Goal: Task Accomplishment & Management: Manage account settings

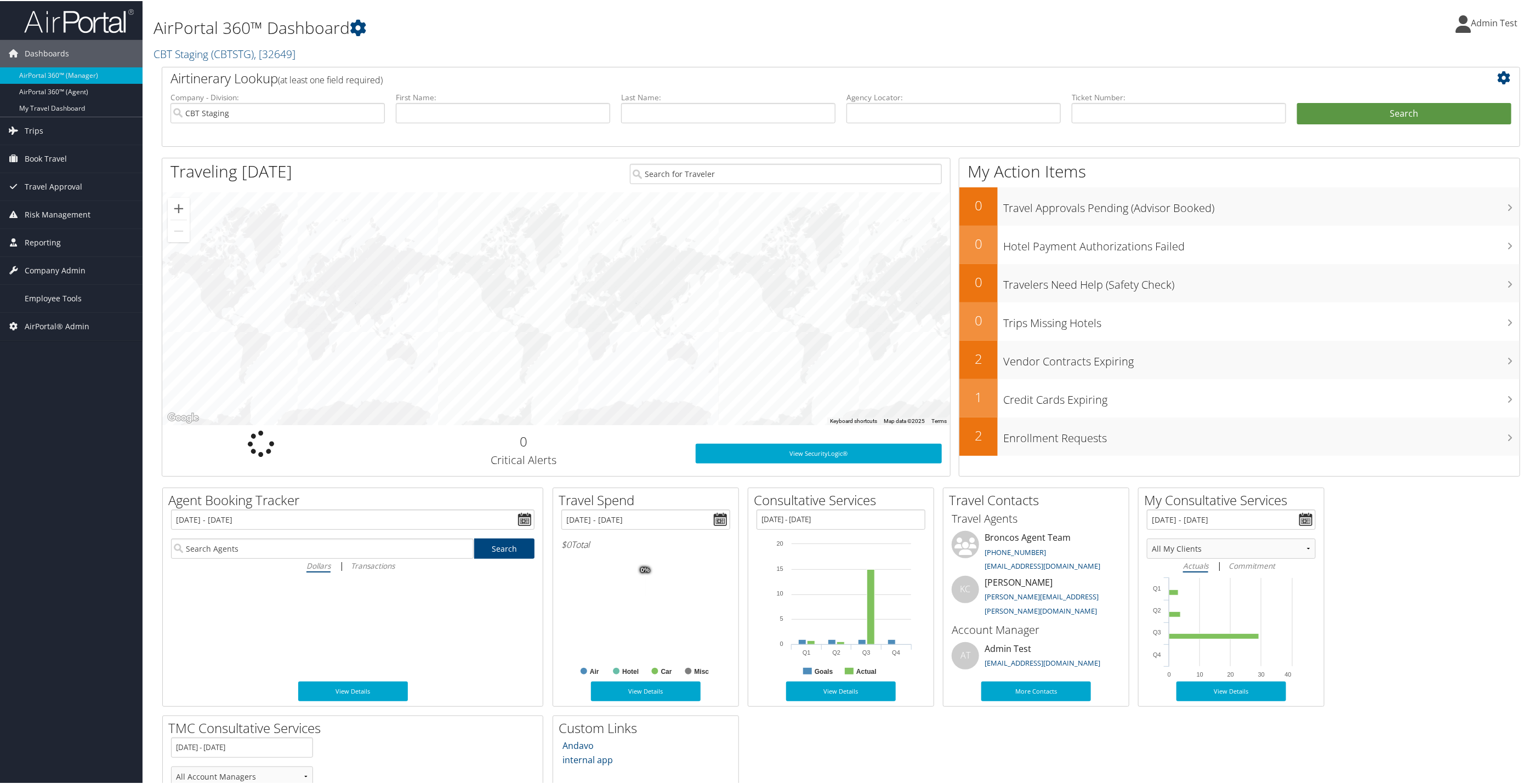
click at [1462, 25] on icon at bounding box center [1463, 23] width 15 height 18
click at [1420, 58] on link "My Settings" at bounding box center [1454, 60] width 122 height 19
click at [1471, 25] on span "Admin Test" at bounding box center [1494, 22] width 47 height 12
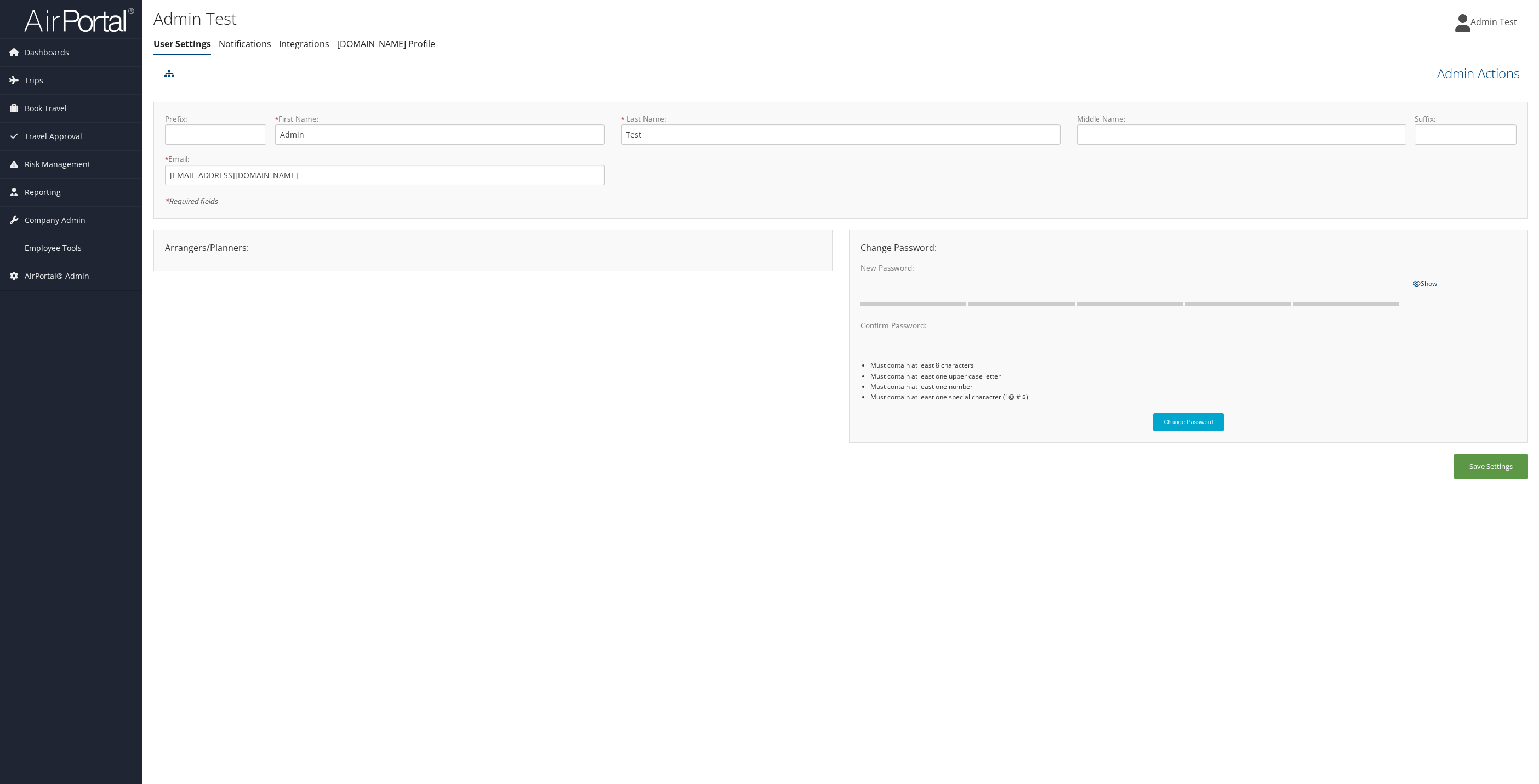
click at [1477, 19] on span "Admin Test" at bounding box center [1493, 22] width 47 height 12
click at [1436, 115] on link "View Travel Profile" at bounding box center [1455, 116] width 122 height 19
click at [1502, 25] on span "Admin Test" at bounding box center [1493, 22] width 47 height 12
click at [1434, 123] on link "View Travel Profile" at bounding box center [1455, 116] width 122 height 19
click at [1472, 24] on span "Admin Test" at bounding box center [1493, 22] width 47 height 12
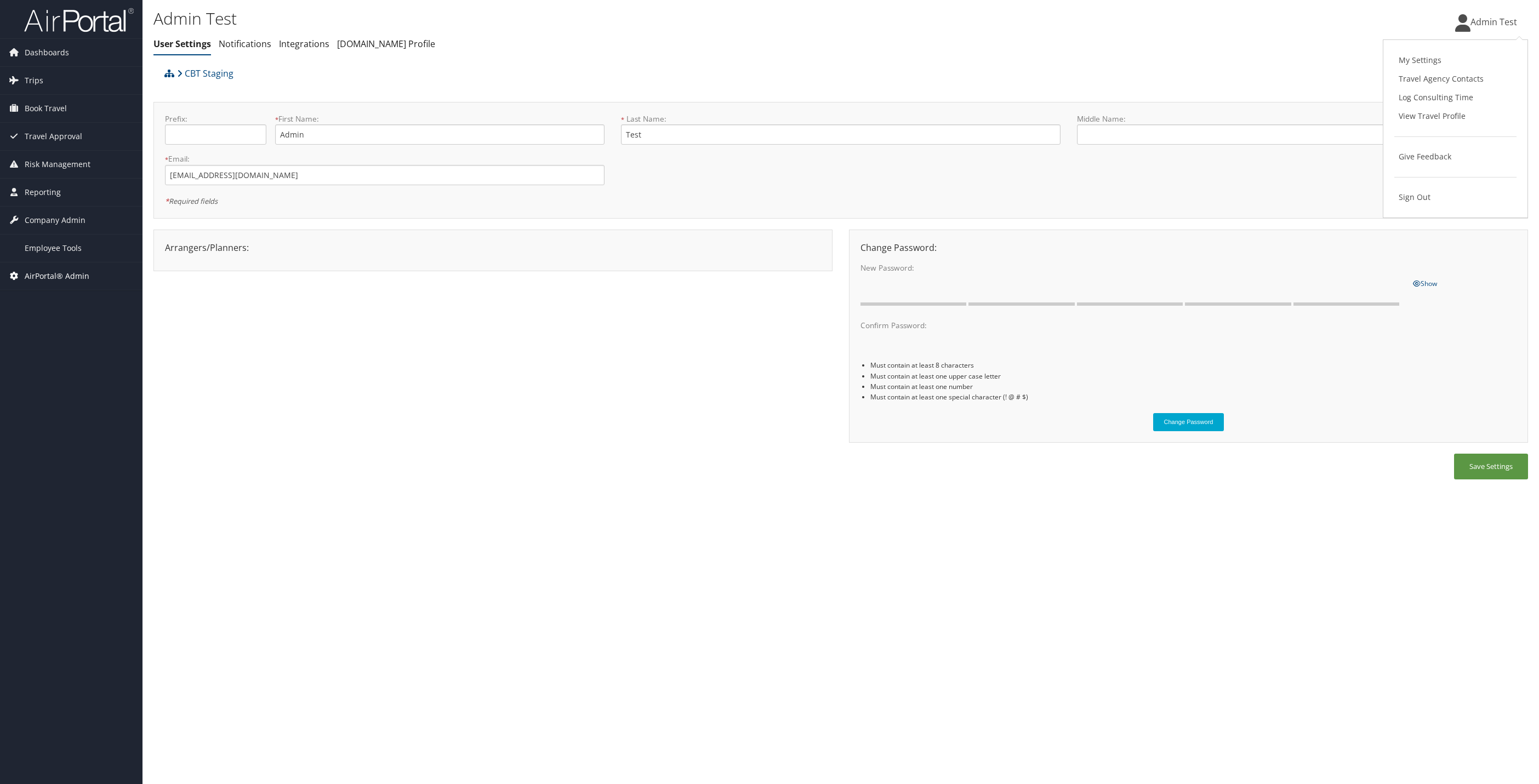
click at [55, 267] on span "AirPortal® Admin" at bounding box center [57, 276] width 64 height 27
click at [59, 251] on span "Employee Tools" at bounding box center [54, 248] width 57 height 27
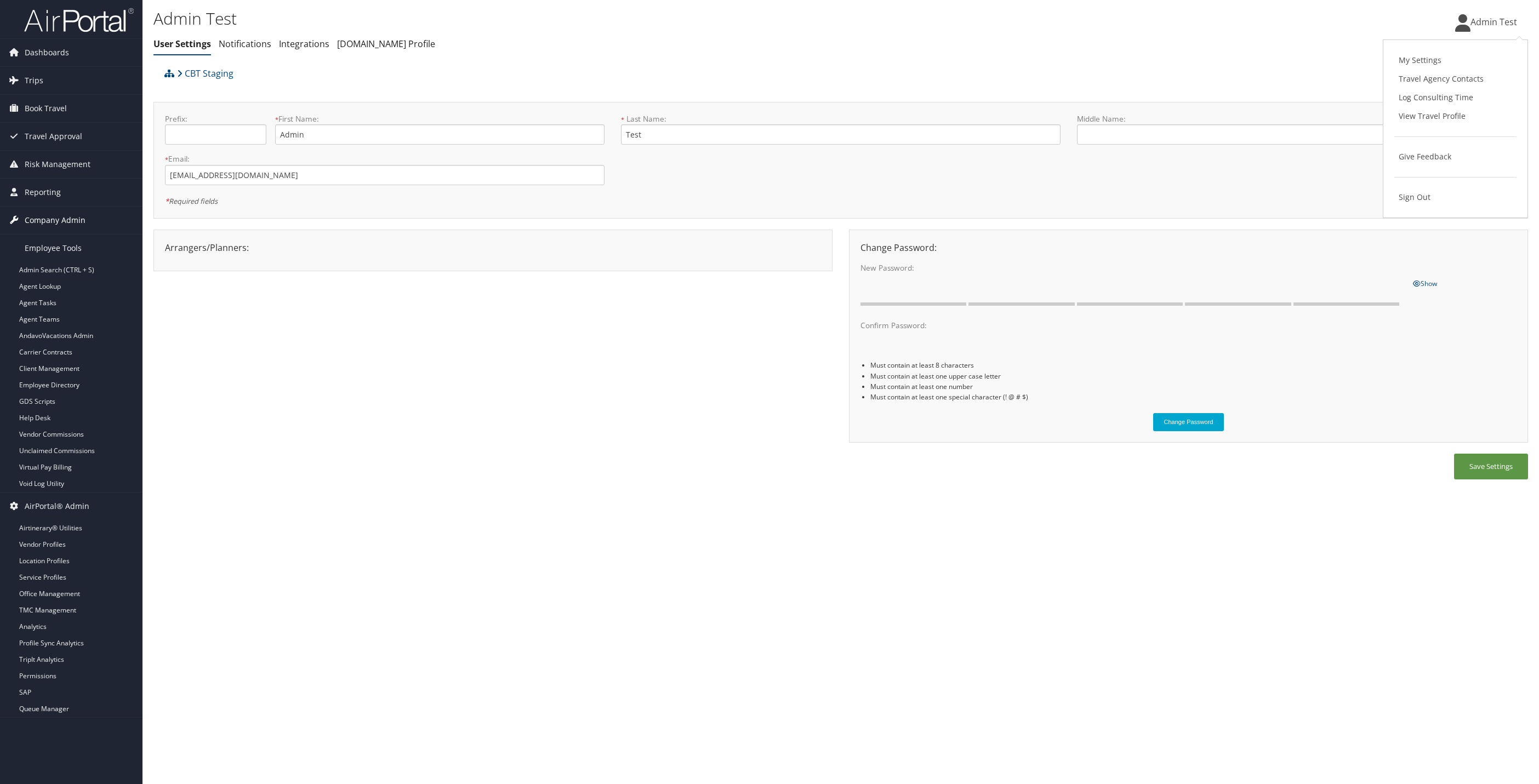
click at [68, 221] on span "Company Admin" at bounding box center [55, 220] width 61 height 27
click at [38, 505] on span "AirPortal® Admin" at bounding box center [57, 506] width 64 height 27
click at [87, 252] on link "Employee Tools" at bounding box center [71, 248] width 142 height 27
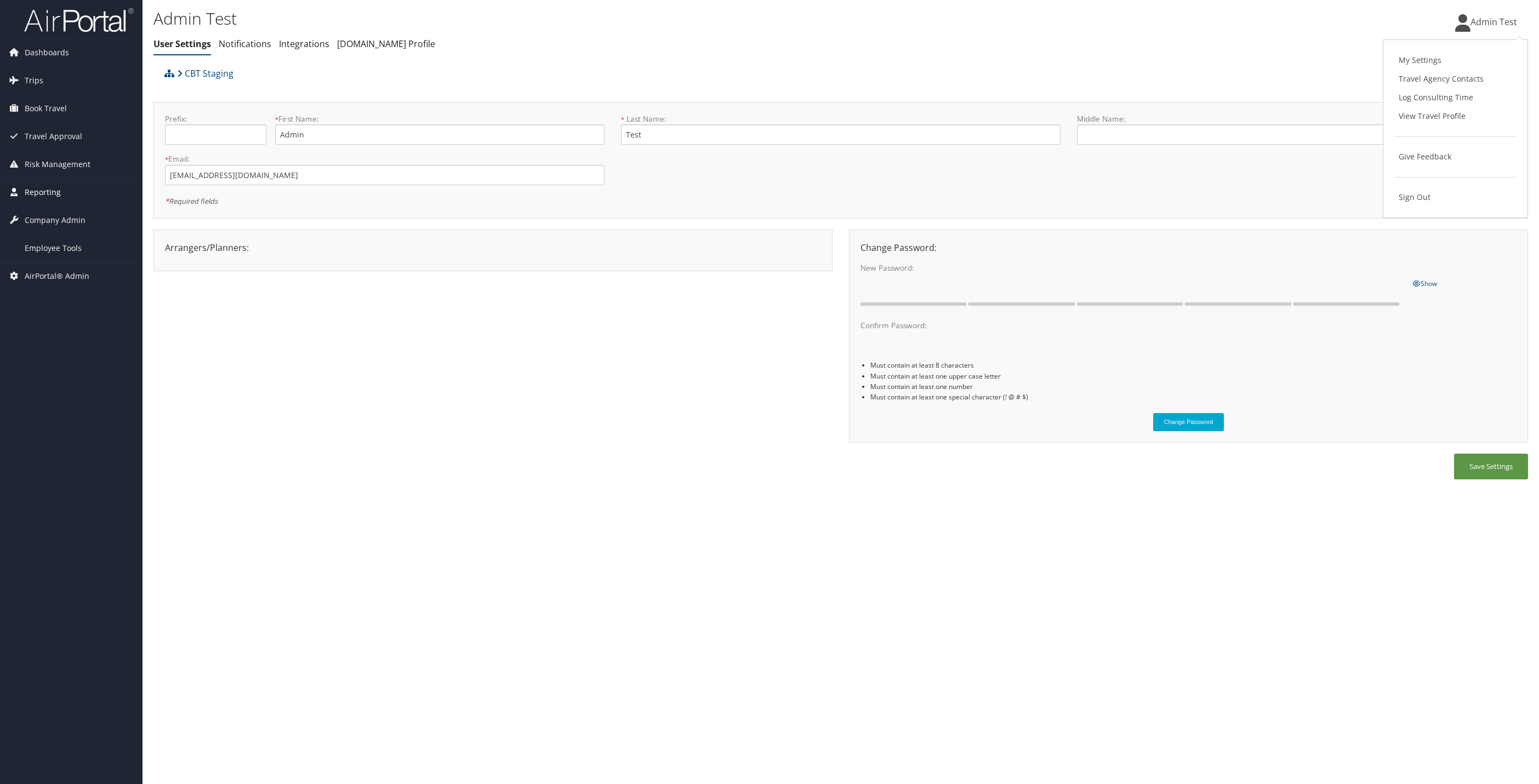
click at [71, 194] on link "Reporting" at bounding box center [71, 192] width 142 height 27
click at [71, 283] on span "Company Admin" at bounding box center [55, 286] width 61 height 27
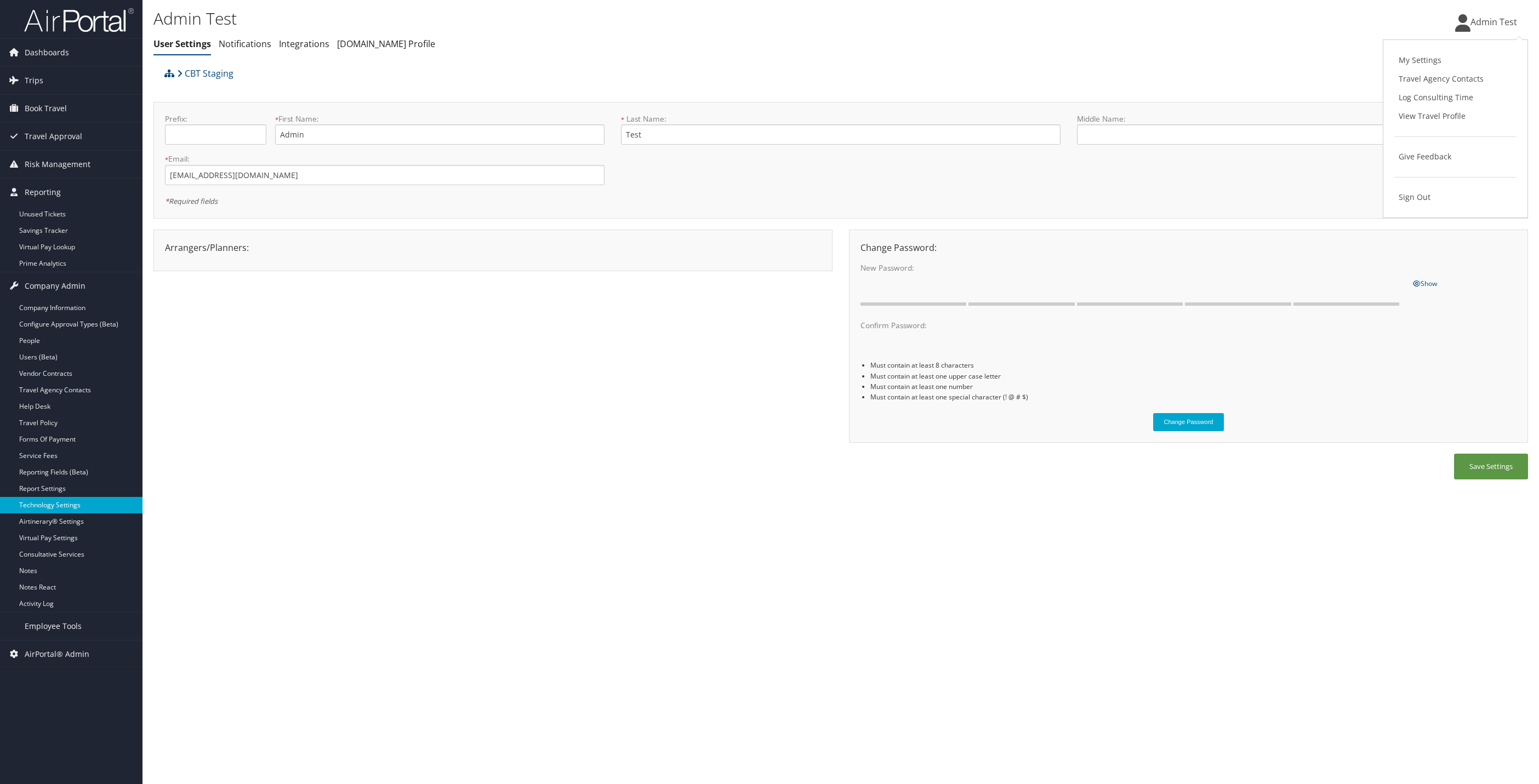
click at [55, 513] on link "Technology Settings" at bounding box center [71, 505] width 142 height 16
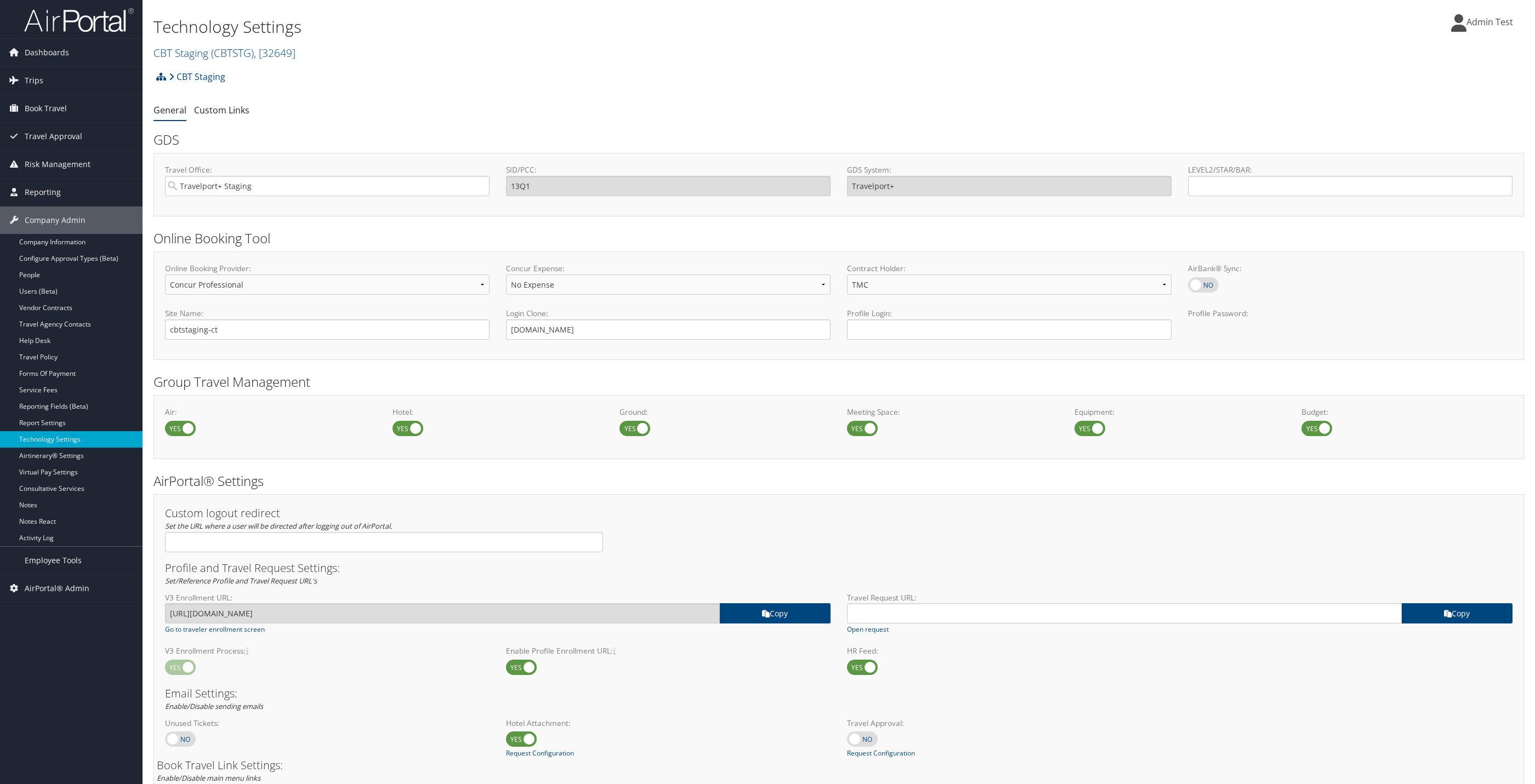
select select "4"
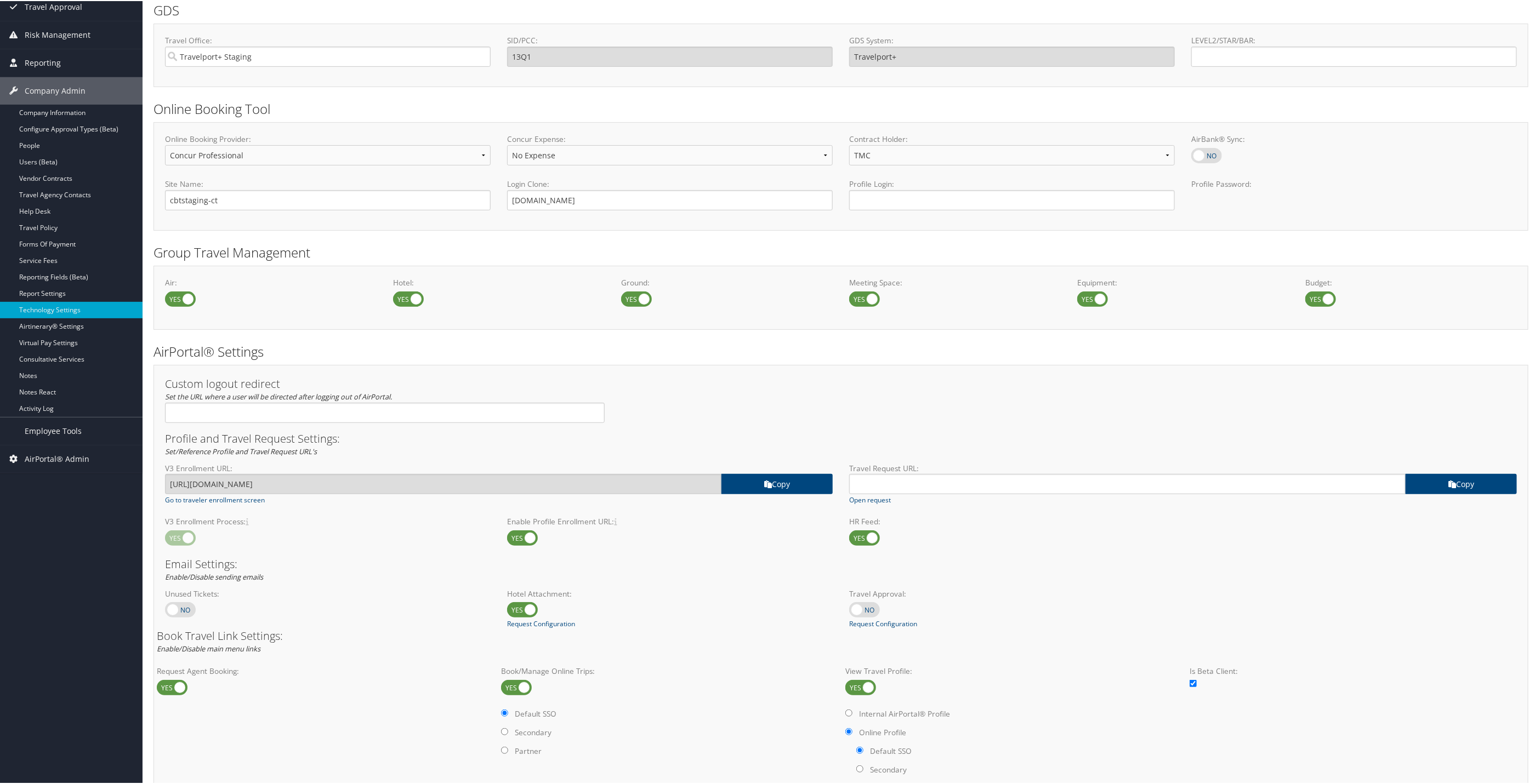
scroll to position [164, 0]
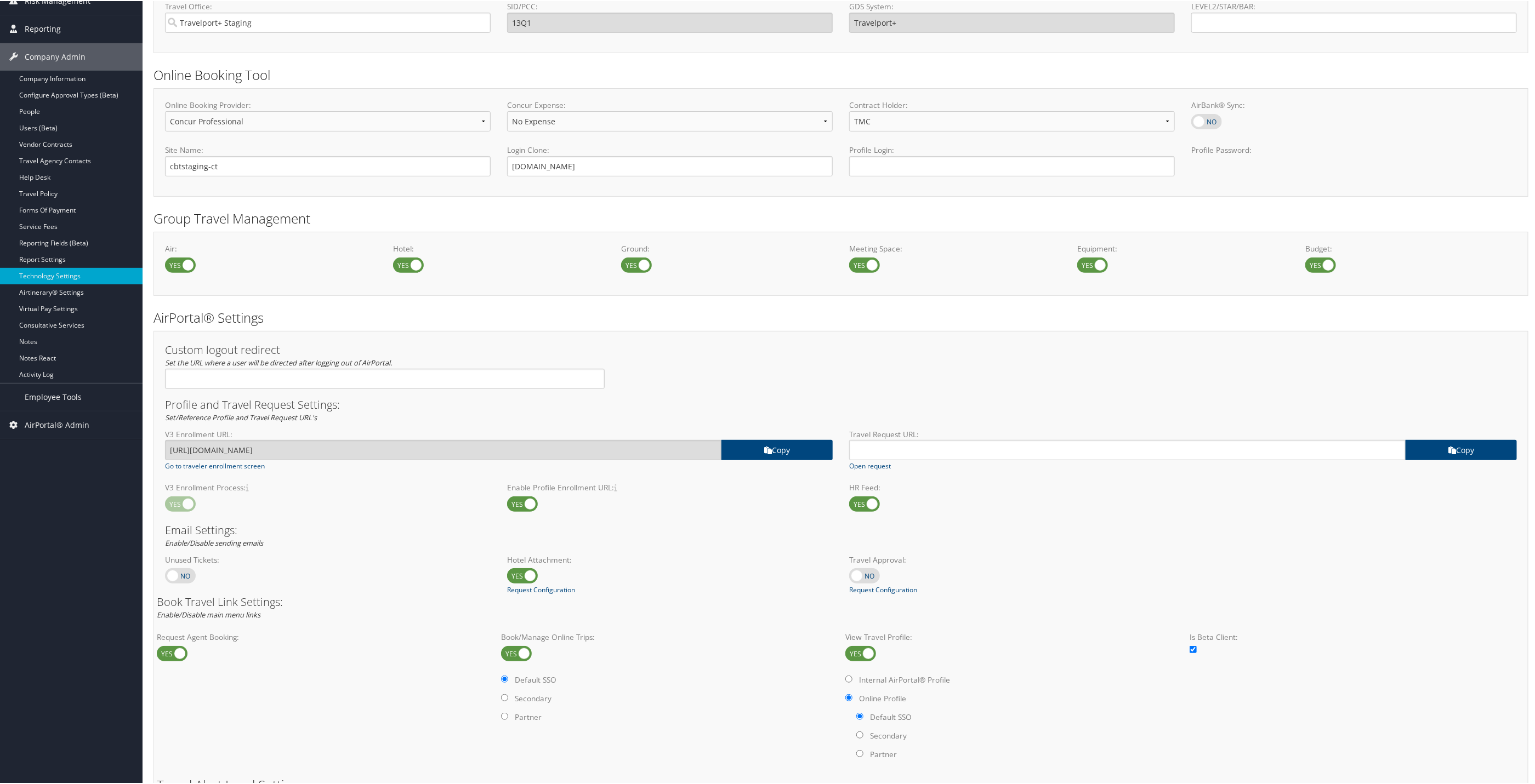
click at [856, 719] on input "radio" at bounding box center [860, 715] width 7 height 7
click at [849, 682] on input "Internal AirPortal® Profile" at bounding box center [849, 678] width 7 height 7
radio input "true"
radio input "false"
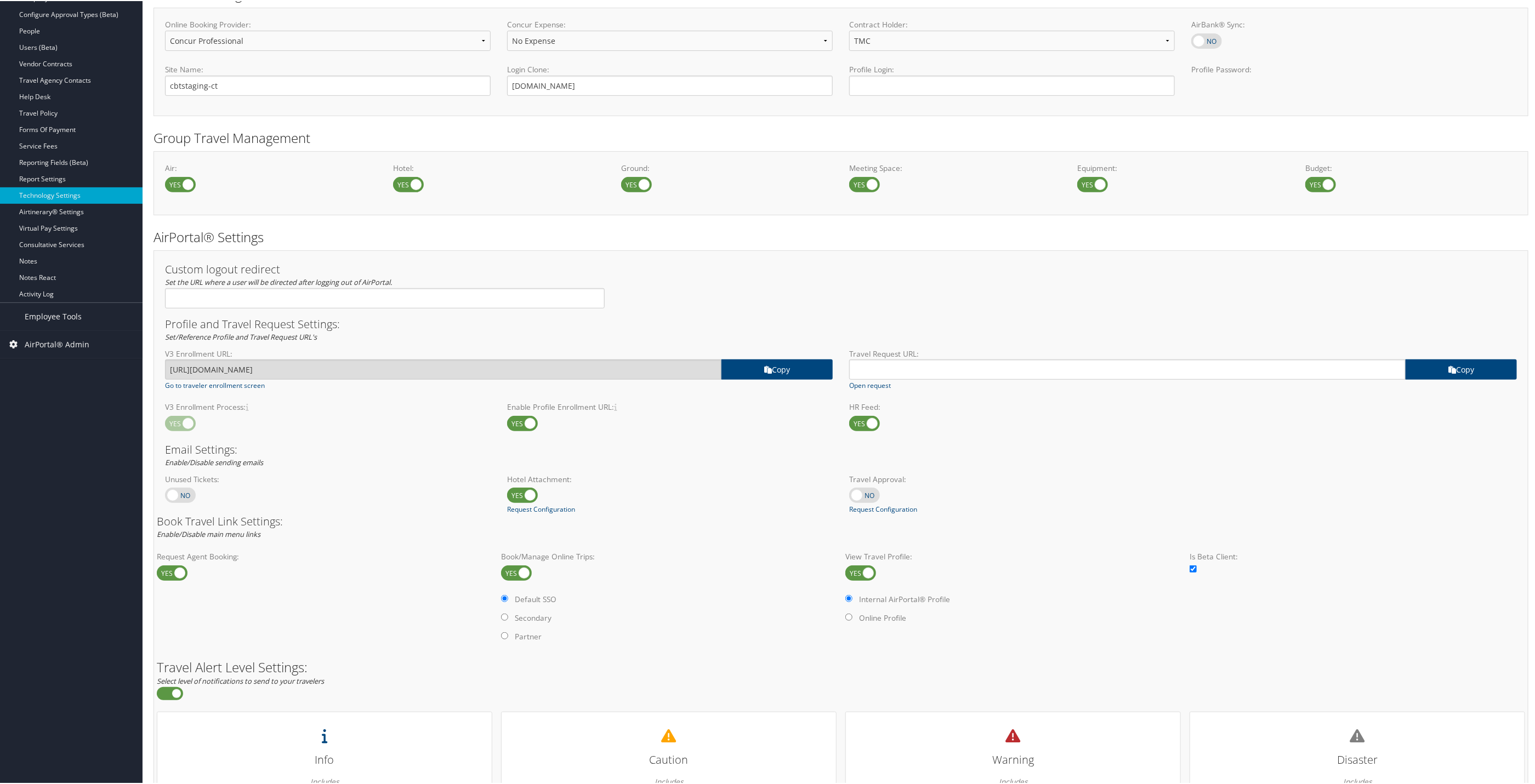
scroll to position [443, 0]
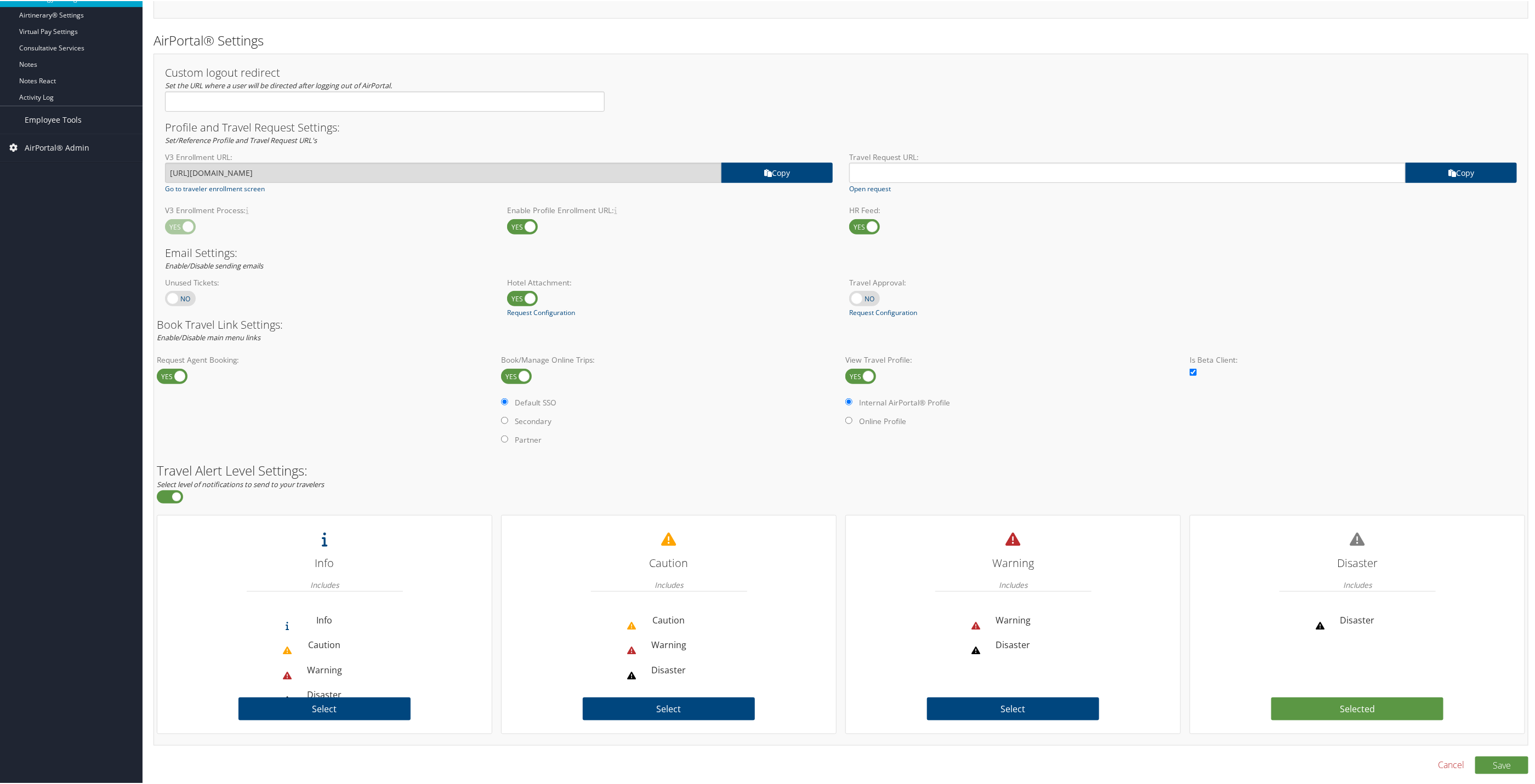
click at [1497, 755] on div "Custom logout redirect Set the URL where a user will be directed after logging …" at bounding box center [841, 418] width 1375 height 732
click at [1491, 761] on button "Save" at bounding box center [1502, 764] width 53 height 18
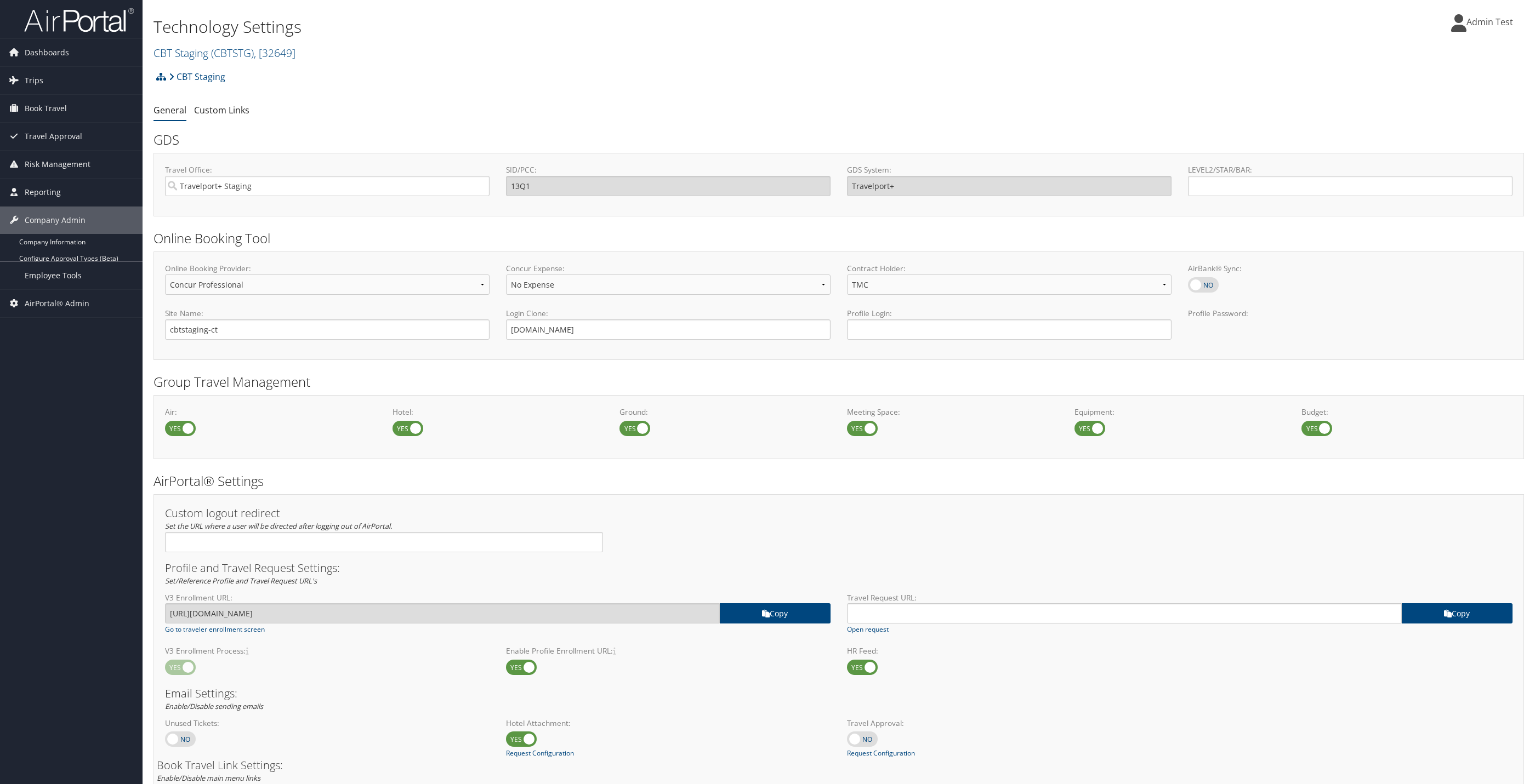
select select "4"
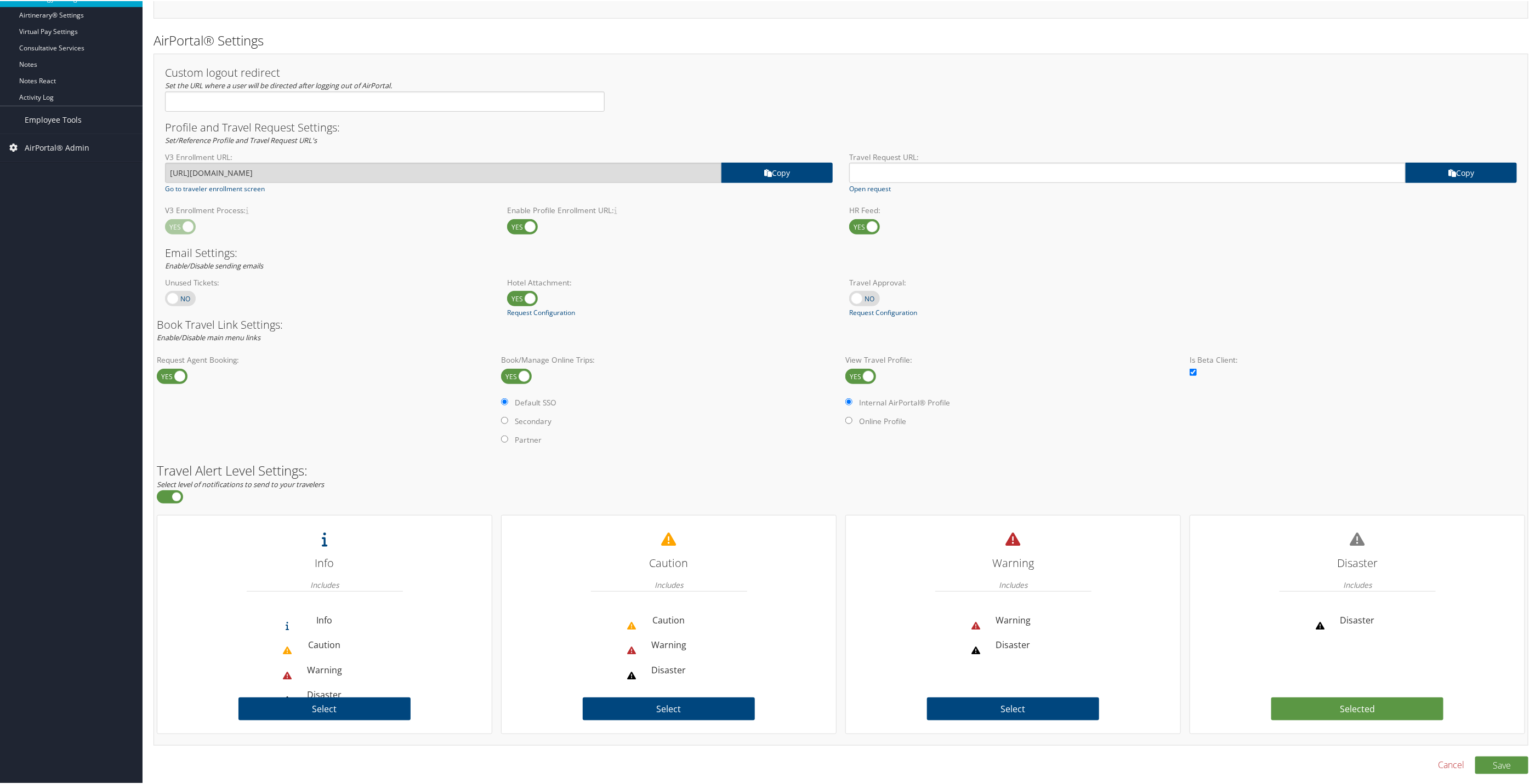
scroll to position [443, 0]
click at [1237, 338] on div "Book Travel Link Settings: Enable/Disable main menu links" at bounding box center [840, 330] width 1377 height 26
click at [1489, 763] on button "Save" at bounding box center [1502, 764] width 53 height 18
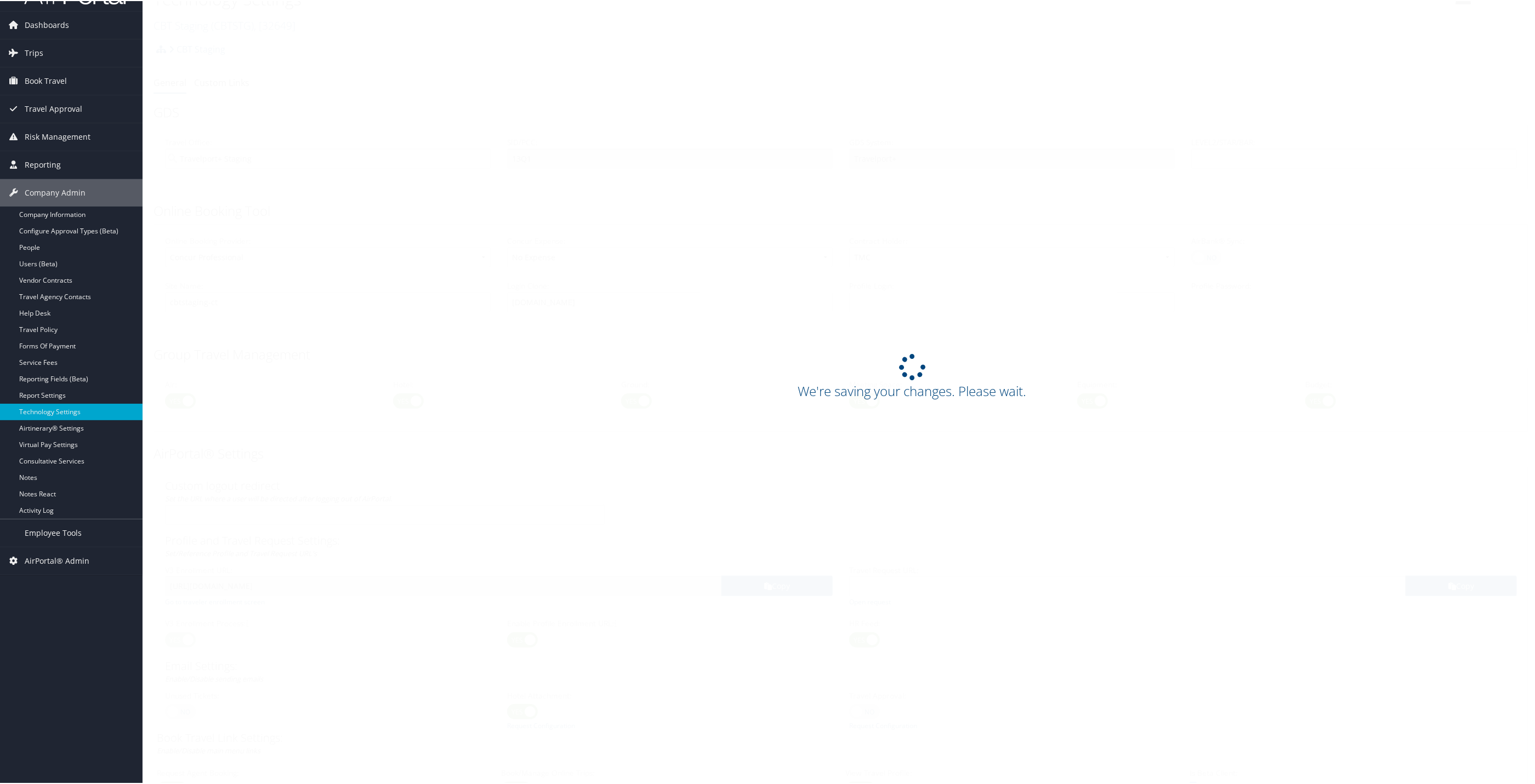
scroll to position [0, 0]
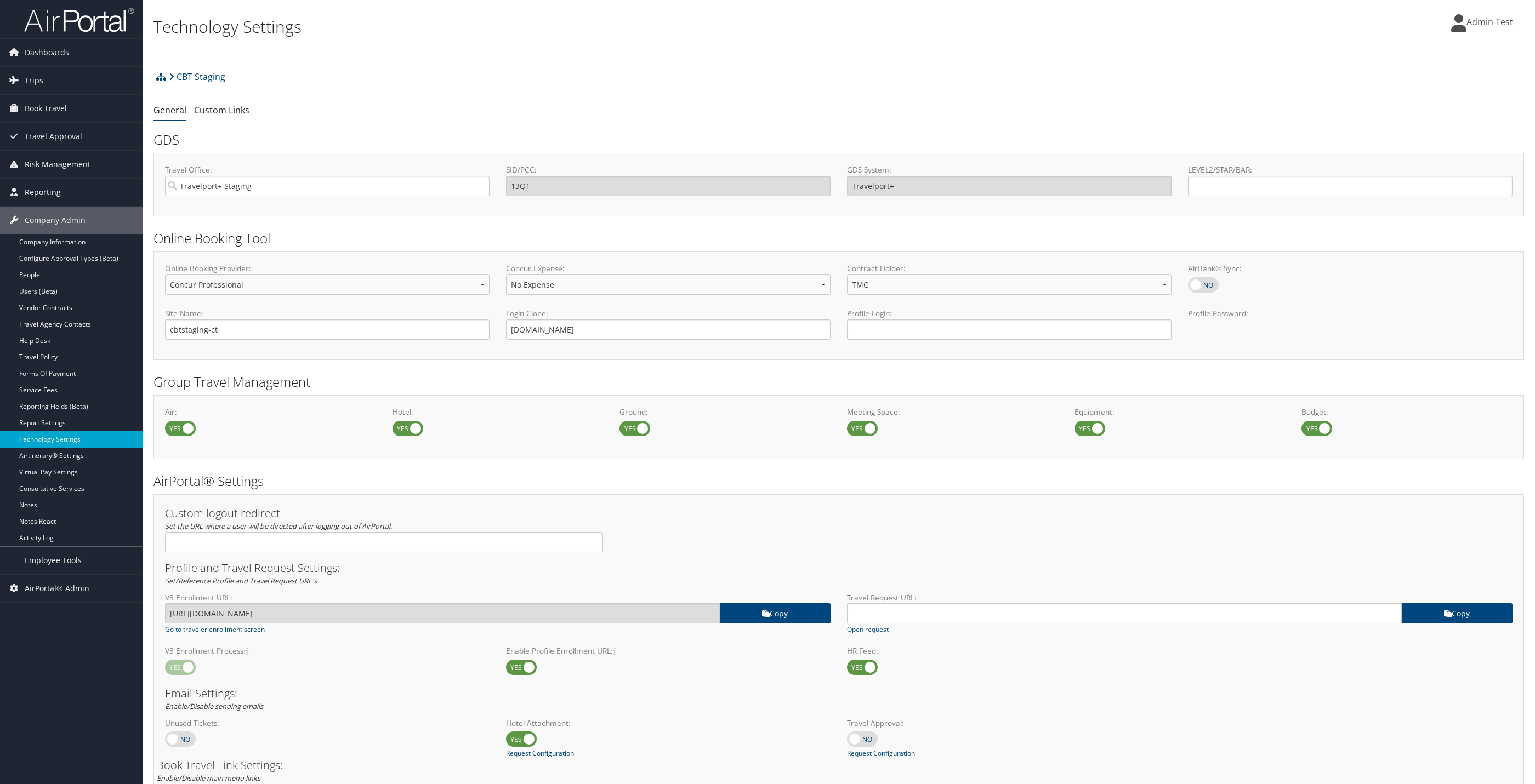
select select "4"
click at [1495, 16] on span "Admin Test" at bounding box center [1494, 22] width 47 height 12
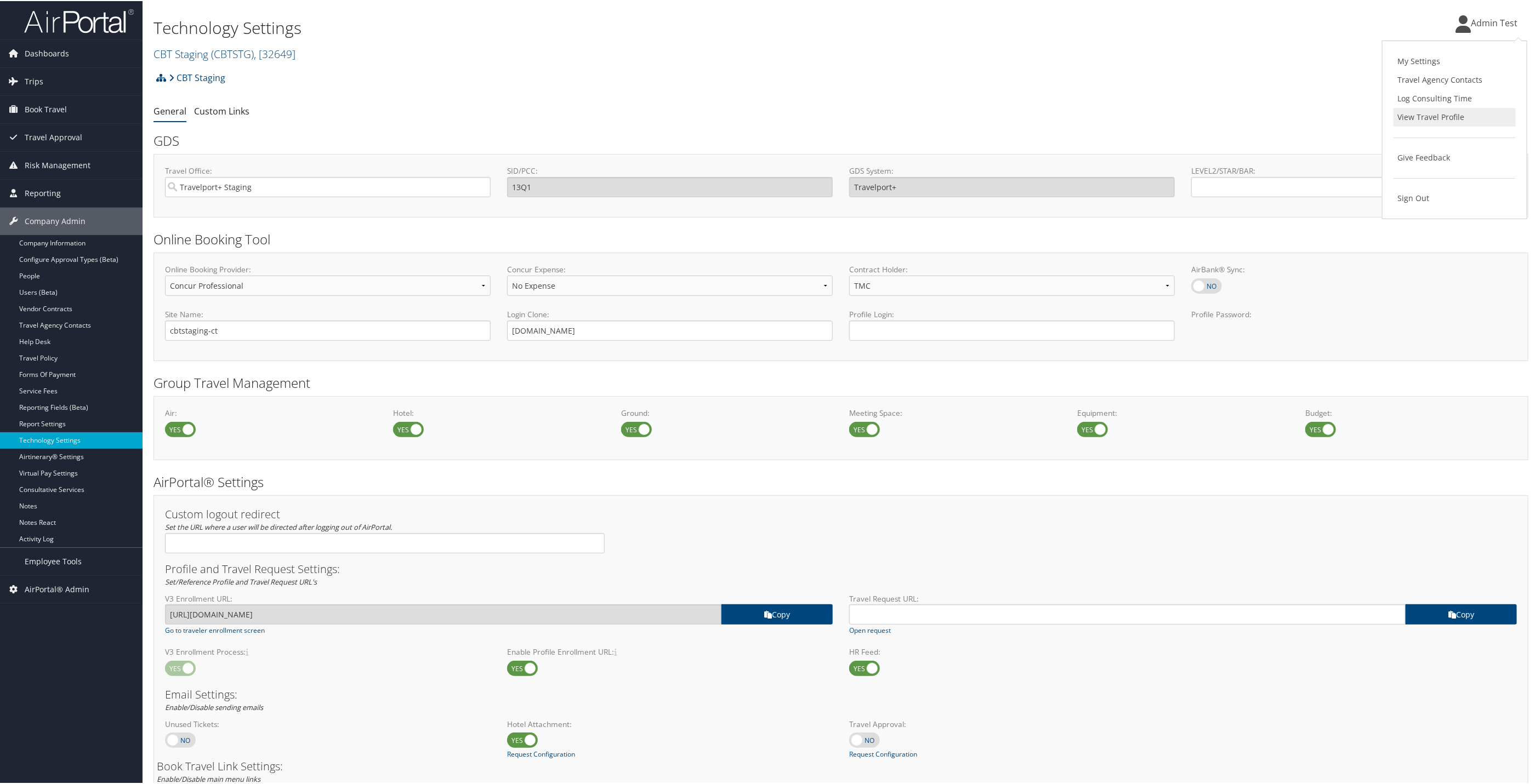
click at [1429, 117] on link "View Travel Profile" at bounding box center [1454, 116] width 122 height 19
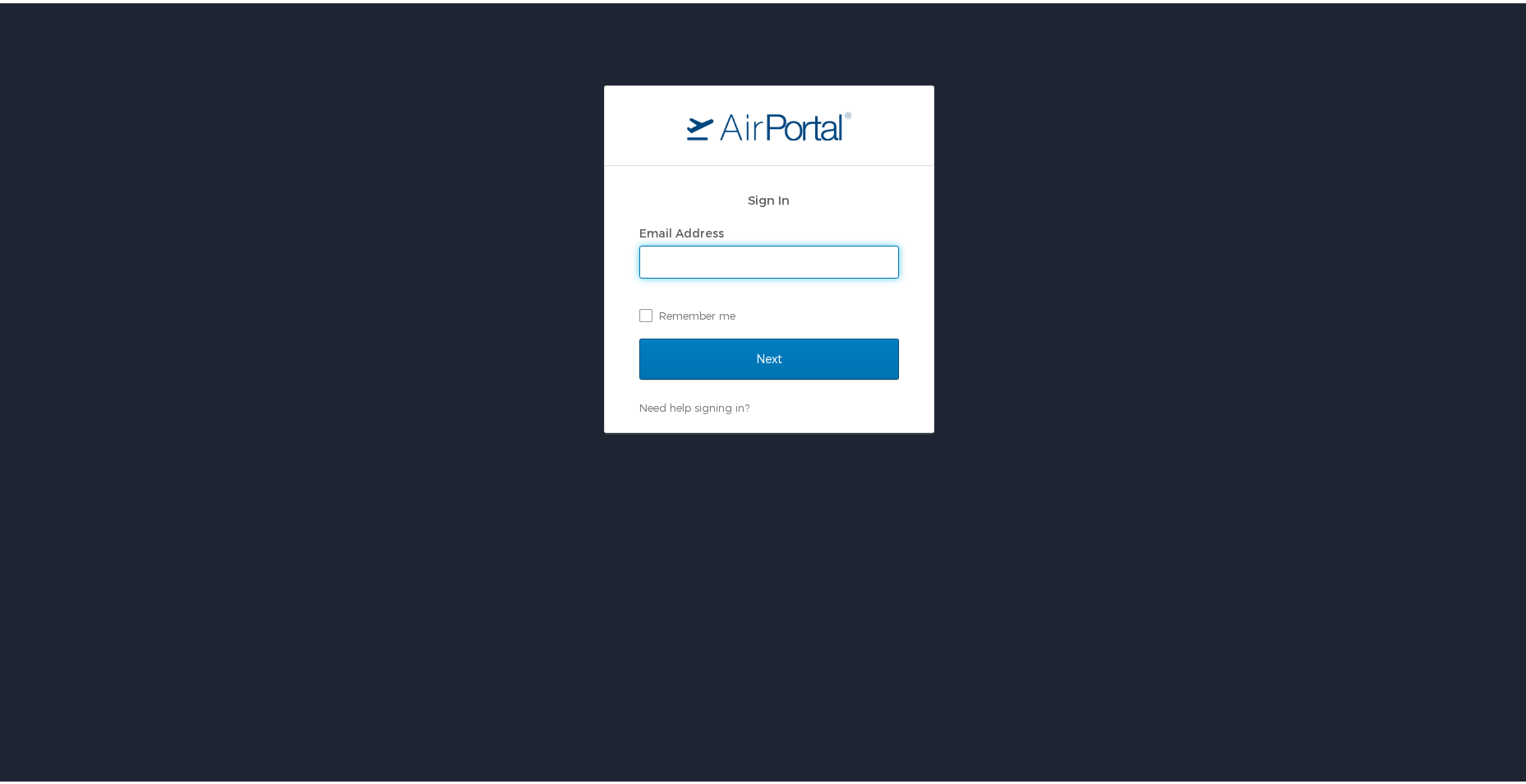
click at [712, 259] on input "Email Address" at bounding box center [769, 259] width 258 height 31
type input "[EMAIL_ADDRESS][DOMAIN_NAME]"
click at [679, 365] on input "Next" at bounding box center [769, 356] width 260 height 41
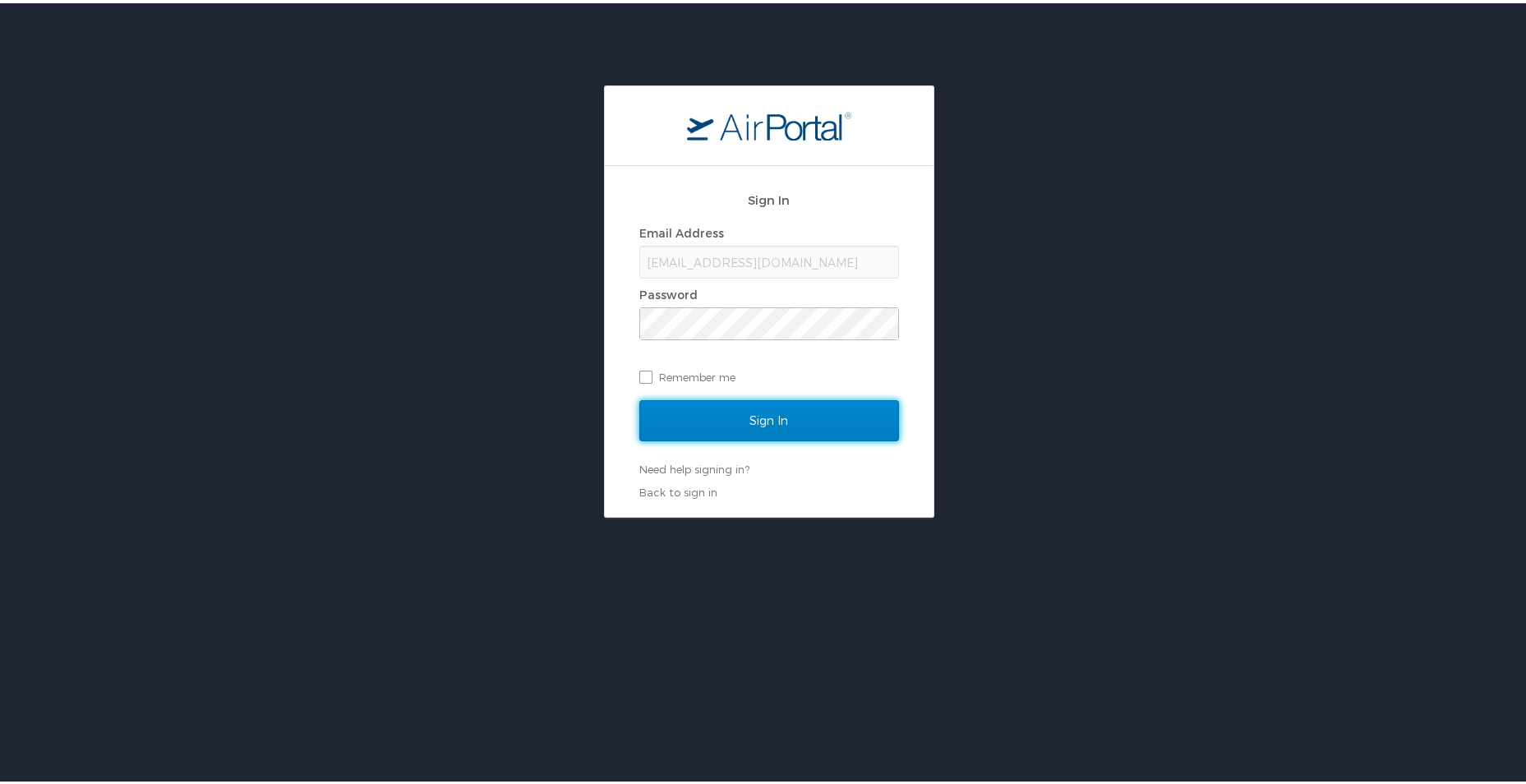
click at [756, 432] on input "Sign In" at bounding box center [769, 417] width 260 height 41
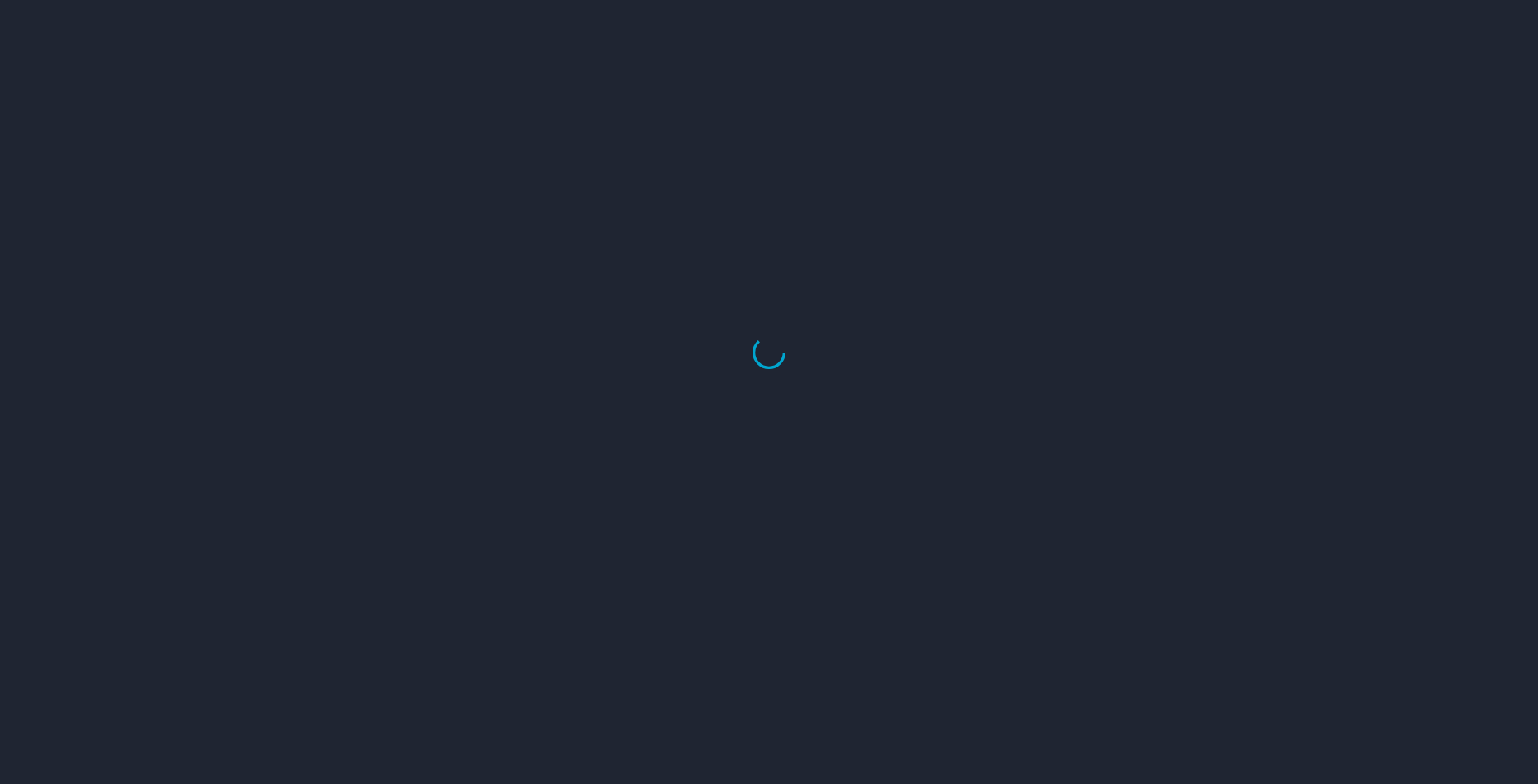
select select "US"
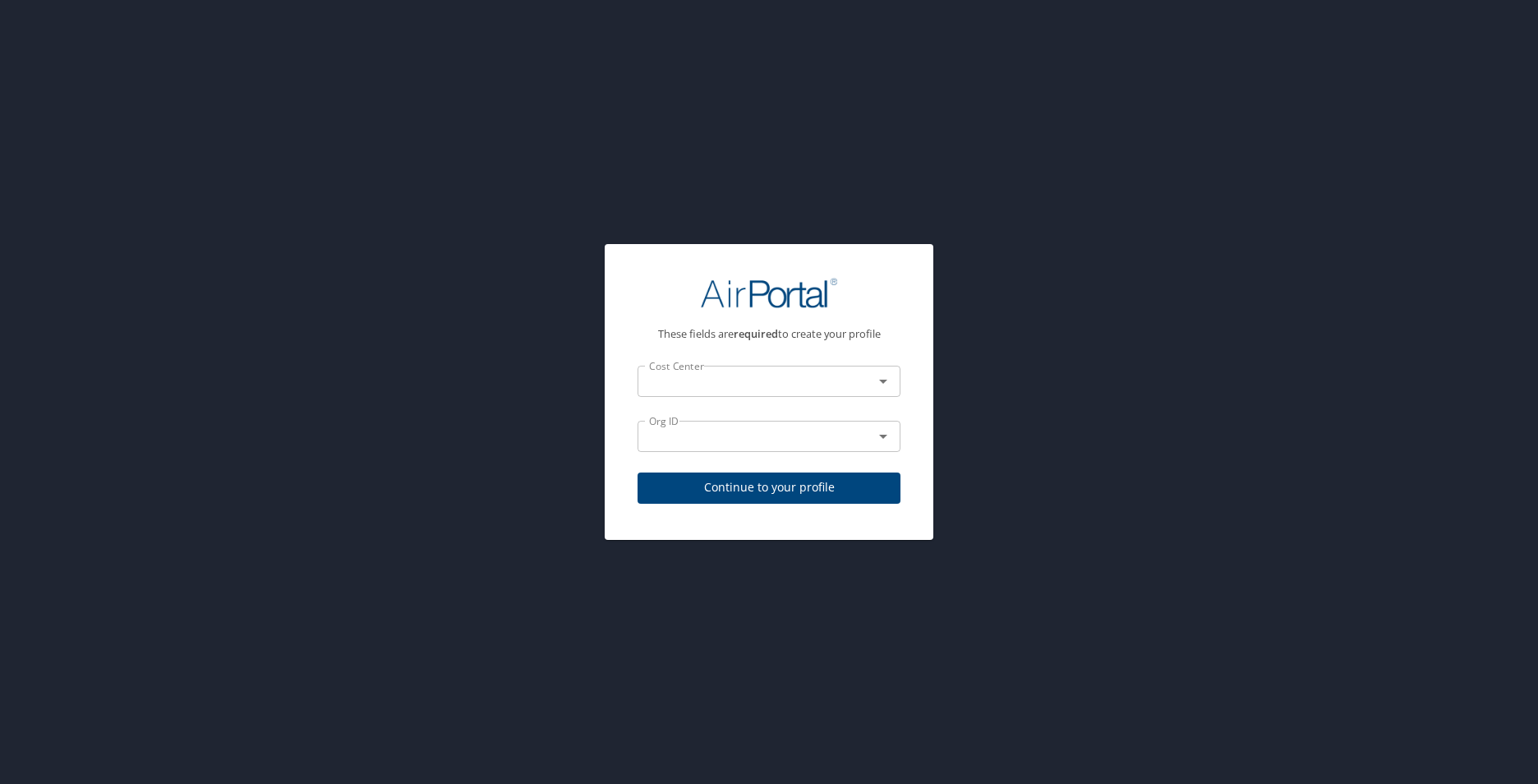
click at [790, 483] on span "Continue to your profile" at bounding box center [769, 487] width 236 height 21
select select "US"
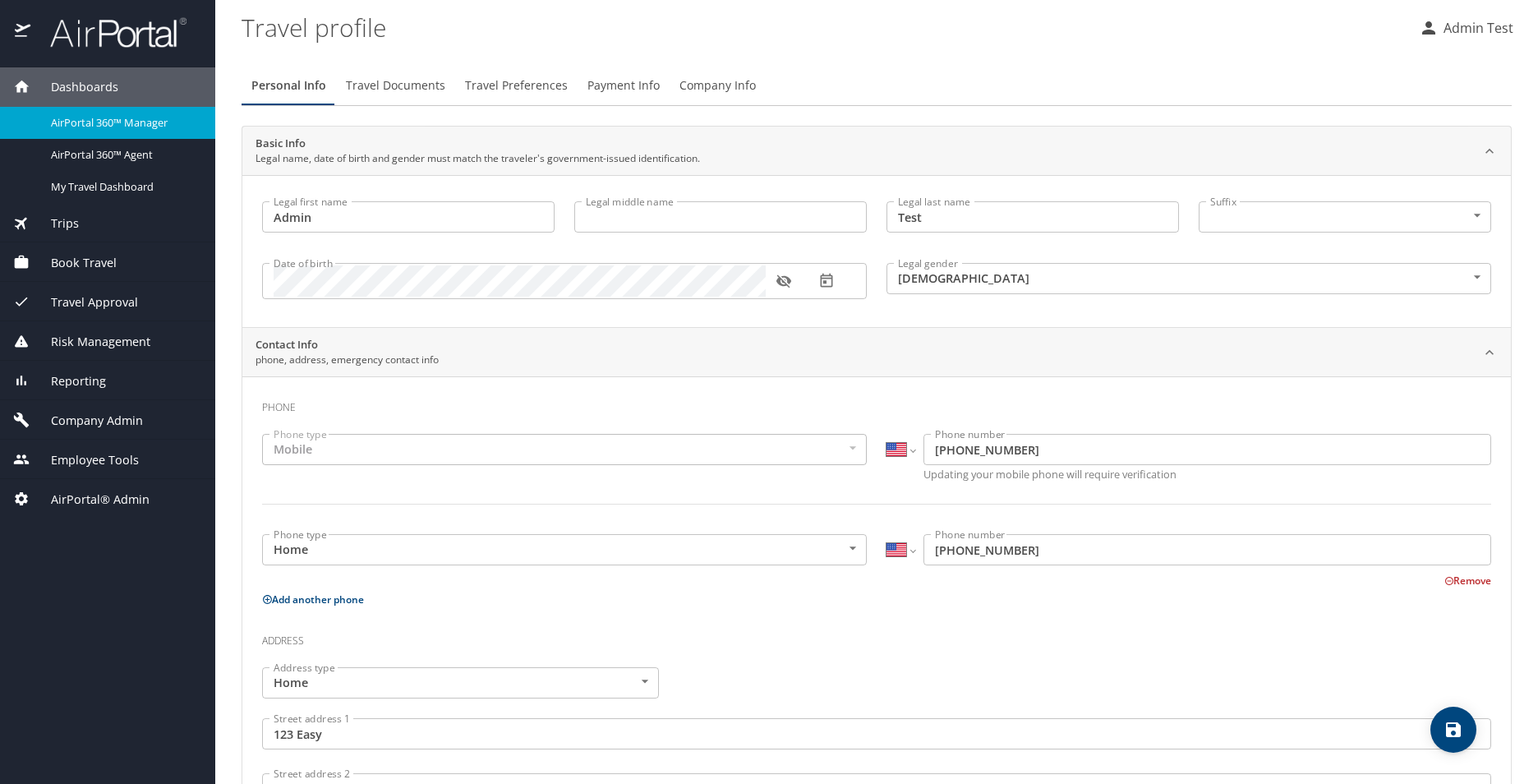
click at [349, 89] on span "Travel Documents" at bounding box center [395, 86] width 99 height 21
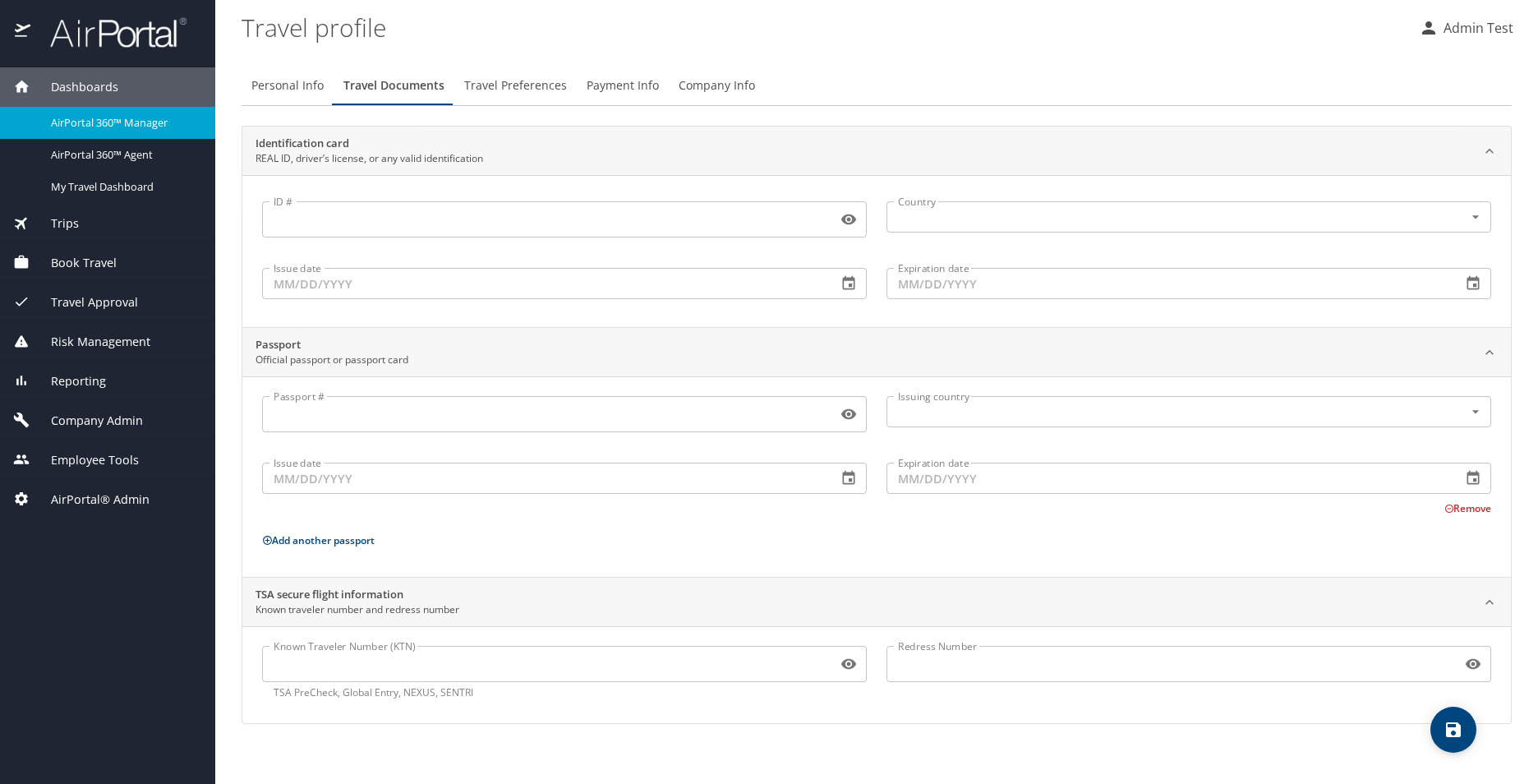
click at [491, 96] on span "Travel Preferences" at bounding box center [515, 86] width 103 height 21
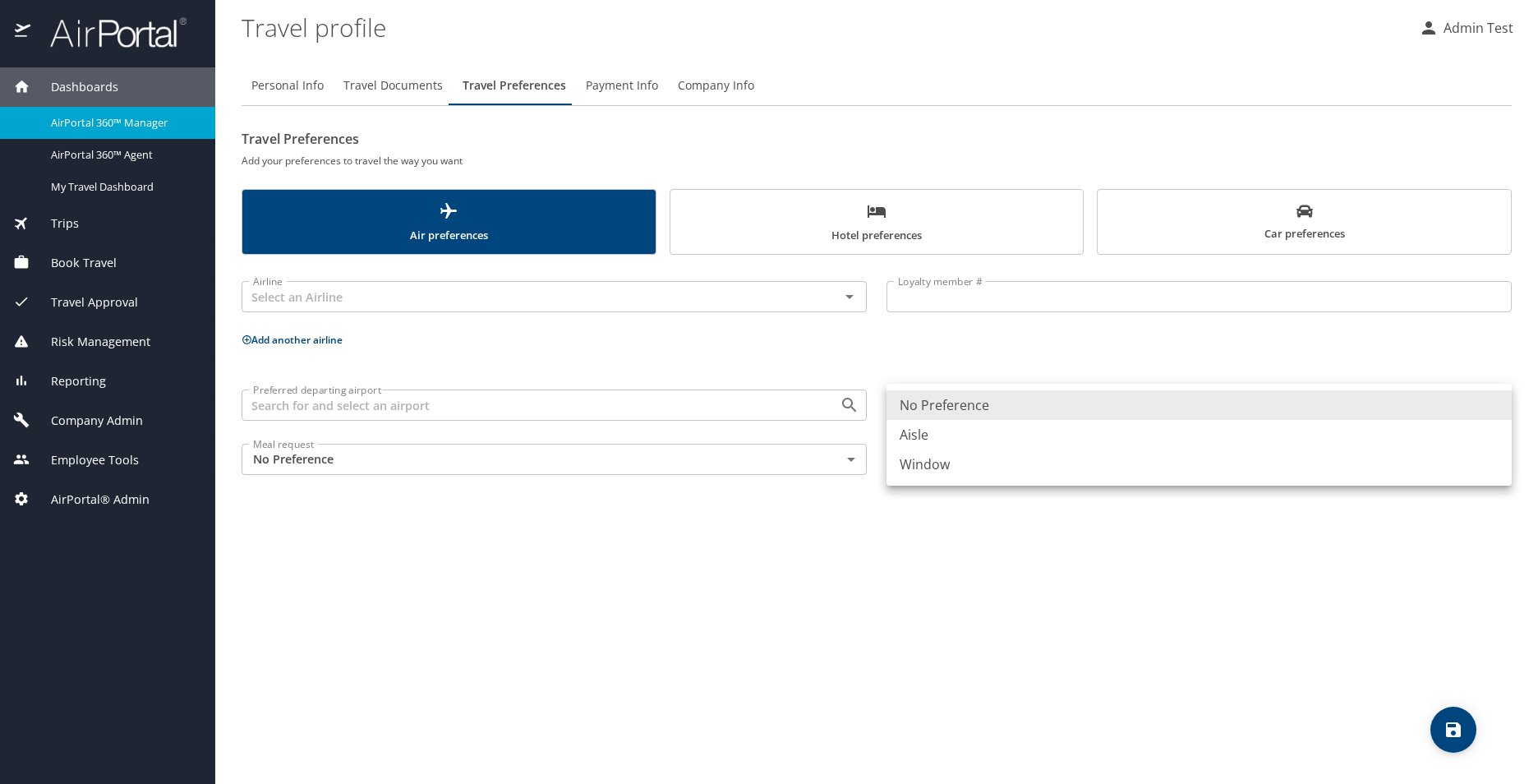
click at [947, 419] on body "Dashboards AirPortal 360™ Manager AirPortal 360™ Agent My Travel Dashboard Trip…" at bounding box center [769, 392] width 1538 height 784
click at [580, 480] on div at bounding box center [769, 392] width 1538 height 784
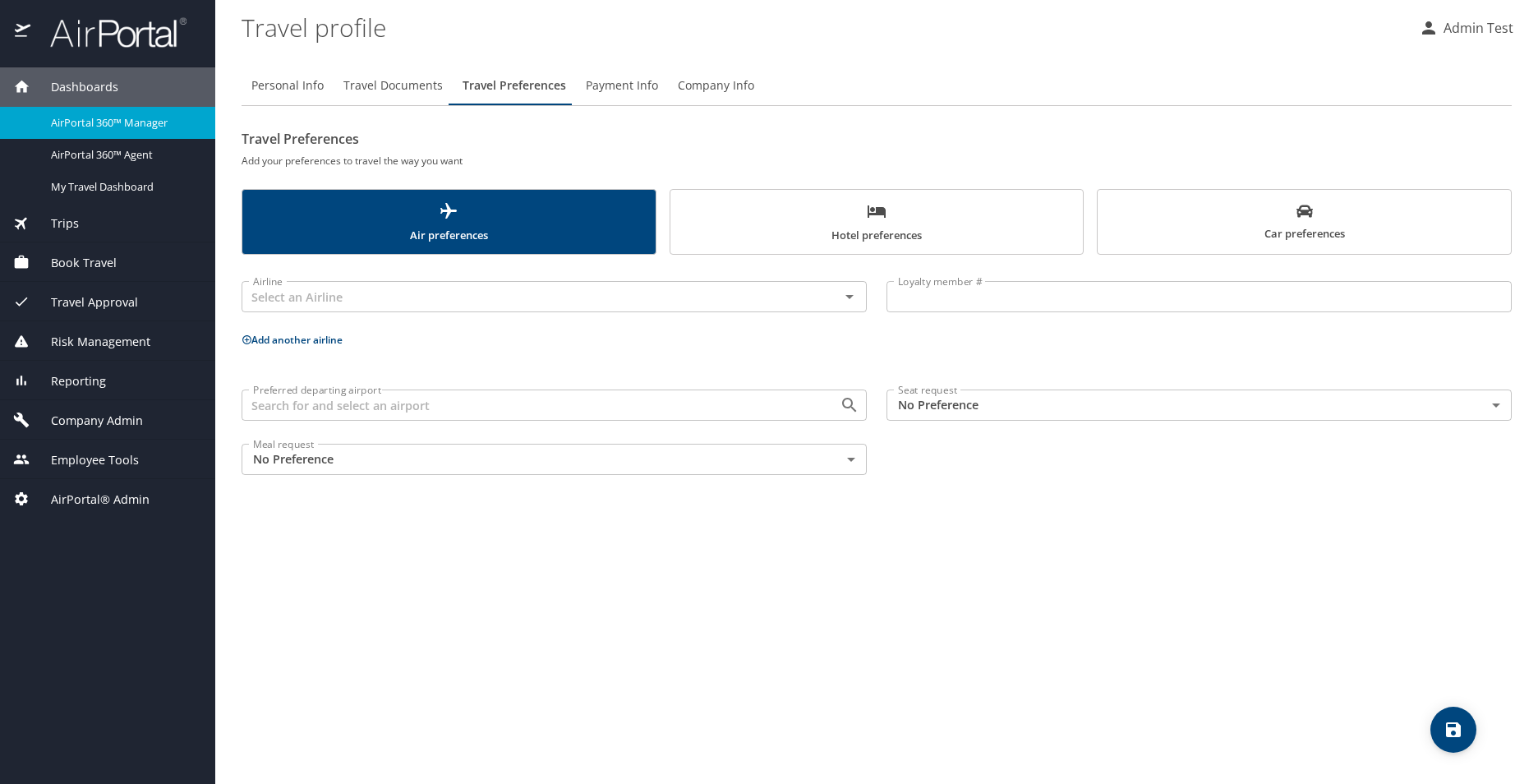
click at [919, 256] on div "Travel Preferences Add your preferences to travel the way you want Air preferen…" at bounding box center [876, 305] width 1270 height 359
click at [911, 215] on span "Hotel preferences" at bounding box center [877, 223] width 394 height 44
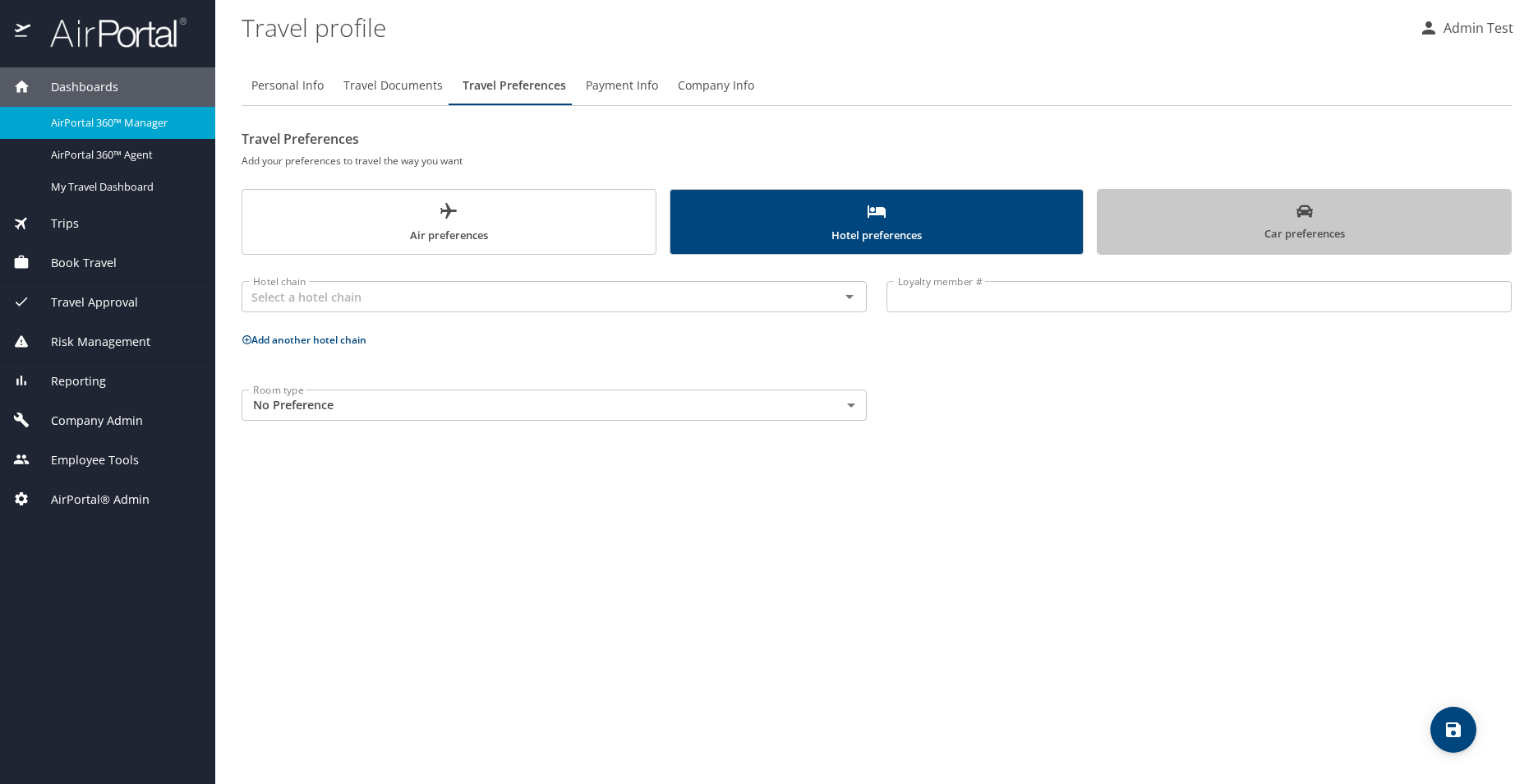
click at [1232, 217] on span "Car preferences" at bounding box center [1305, 223] width 394 height 40
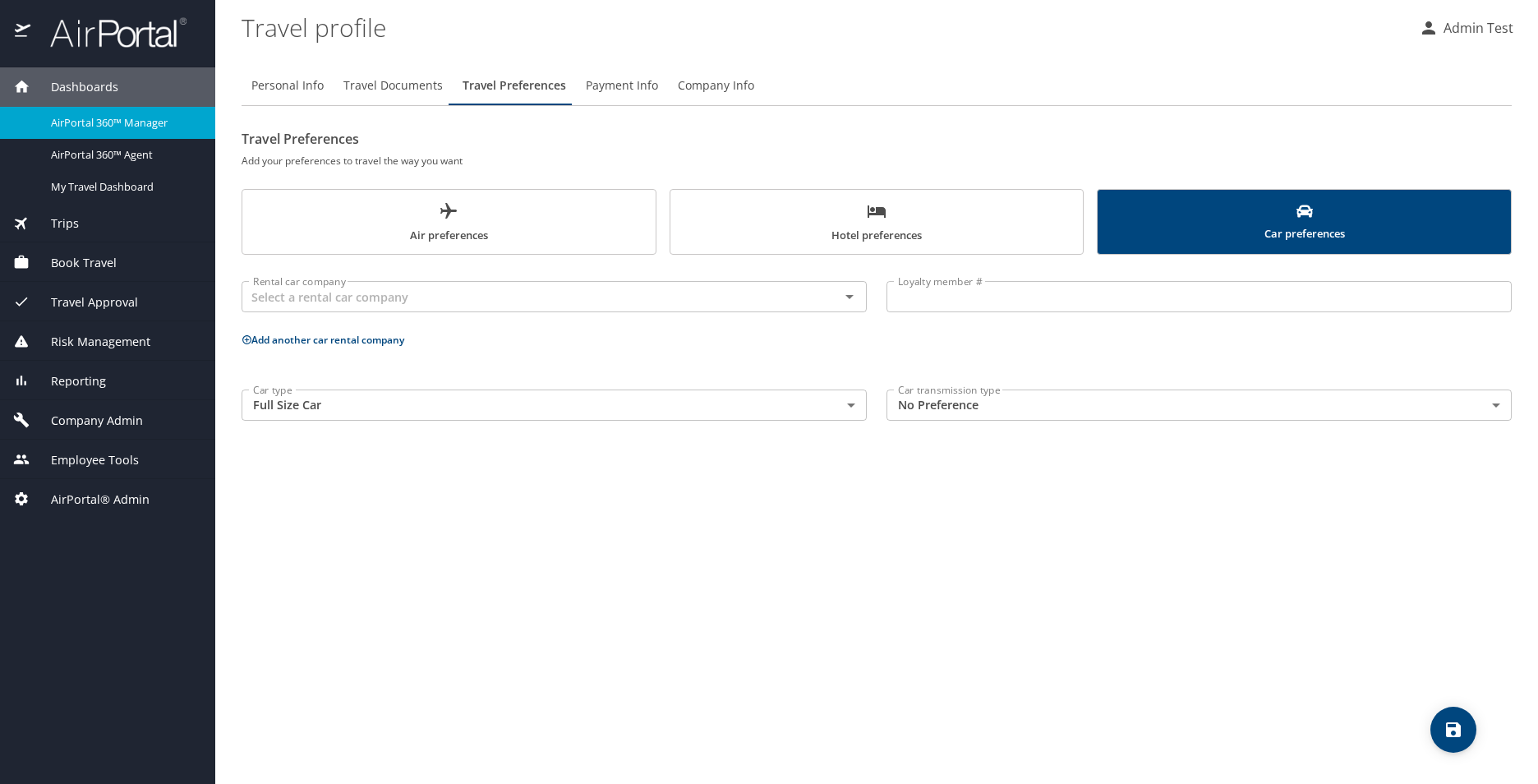
click at [635, 84] on span "Payment Info" at bounding box center [621, 86] width 72 height 21
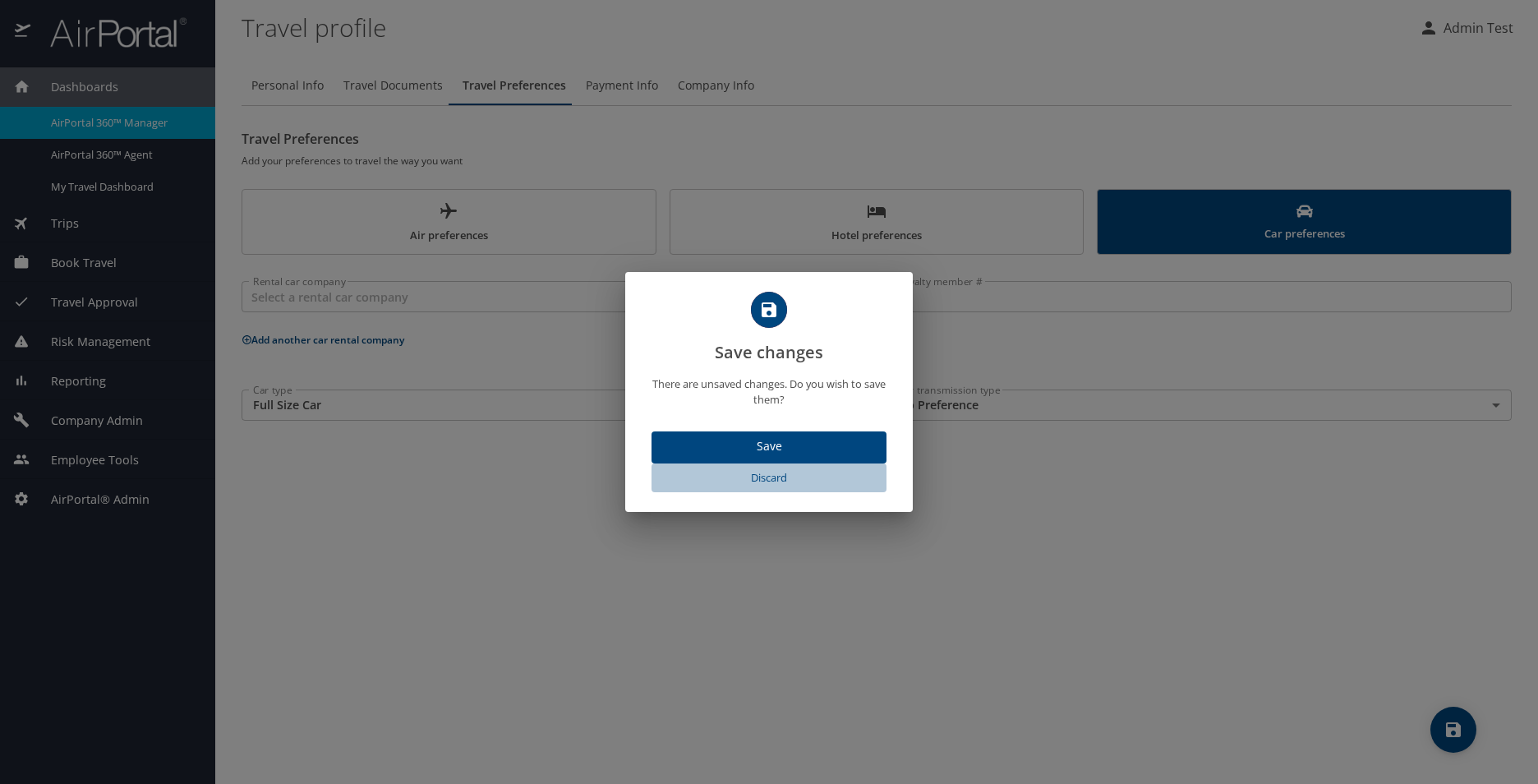
click at [780, 473] on span "Discard" at bounding box center [769, 478] width 222 height 19
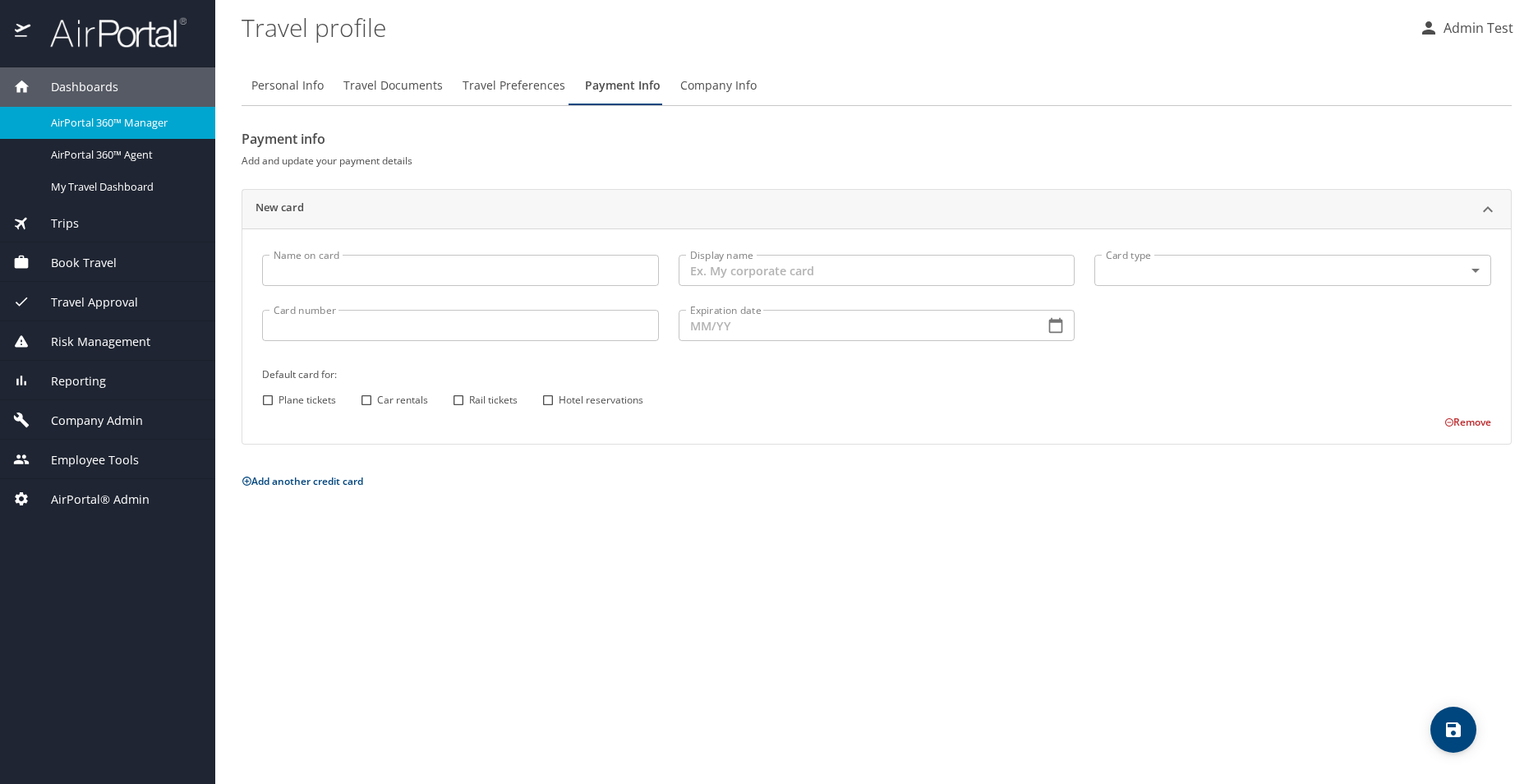
click at [701, 88] on span "Company Info" at bounding box center [718, 86] width 77 height 21
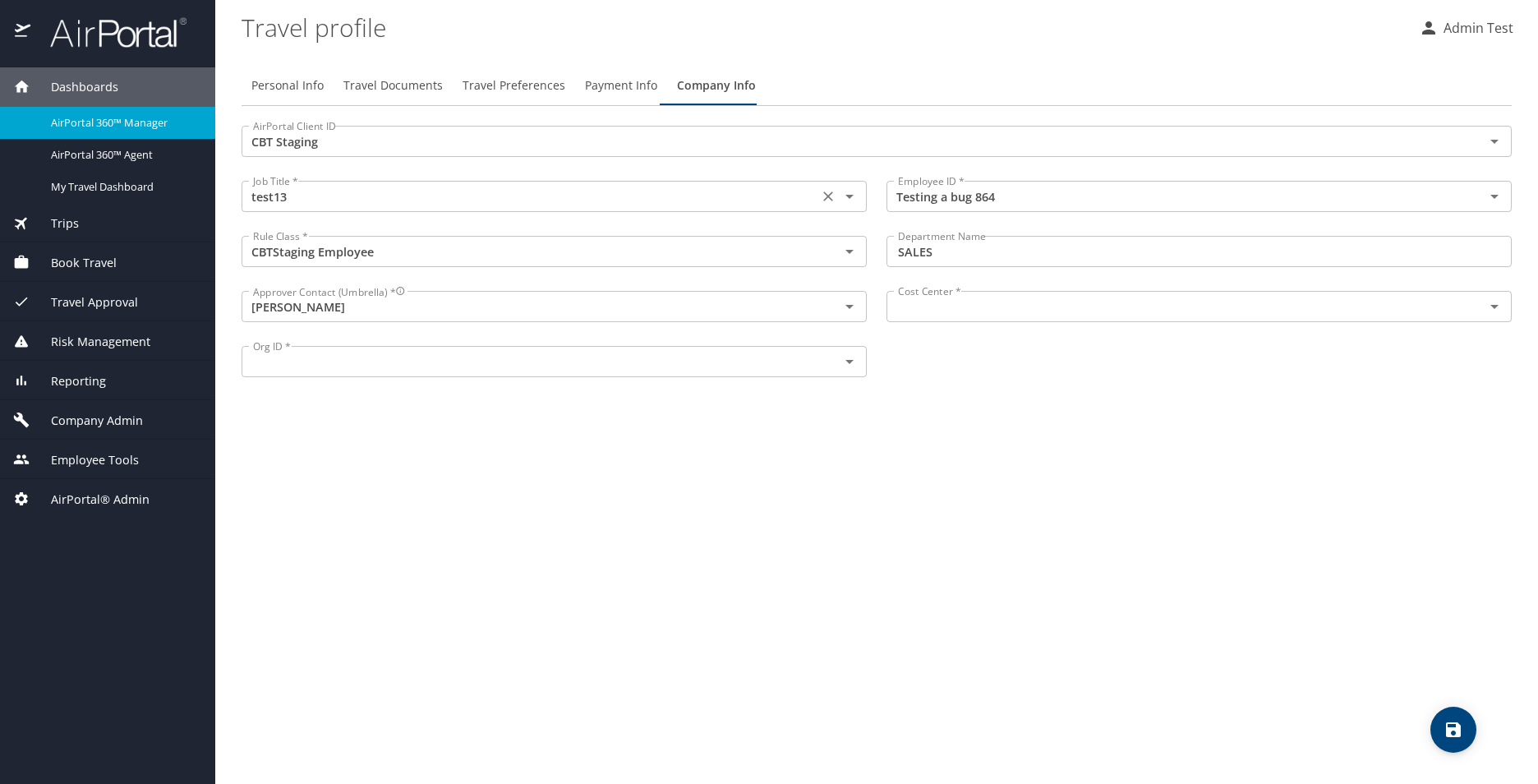
click at [454, 192] on input "test13" at bounding box center [530, 196] width 567 height 21
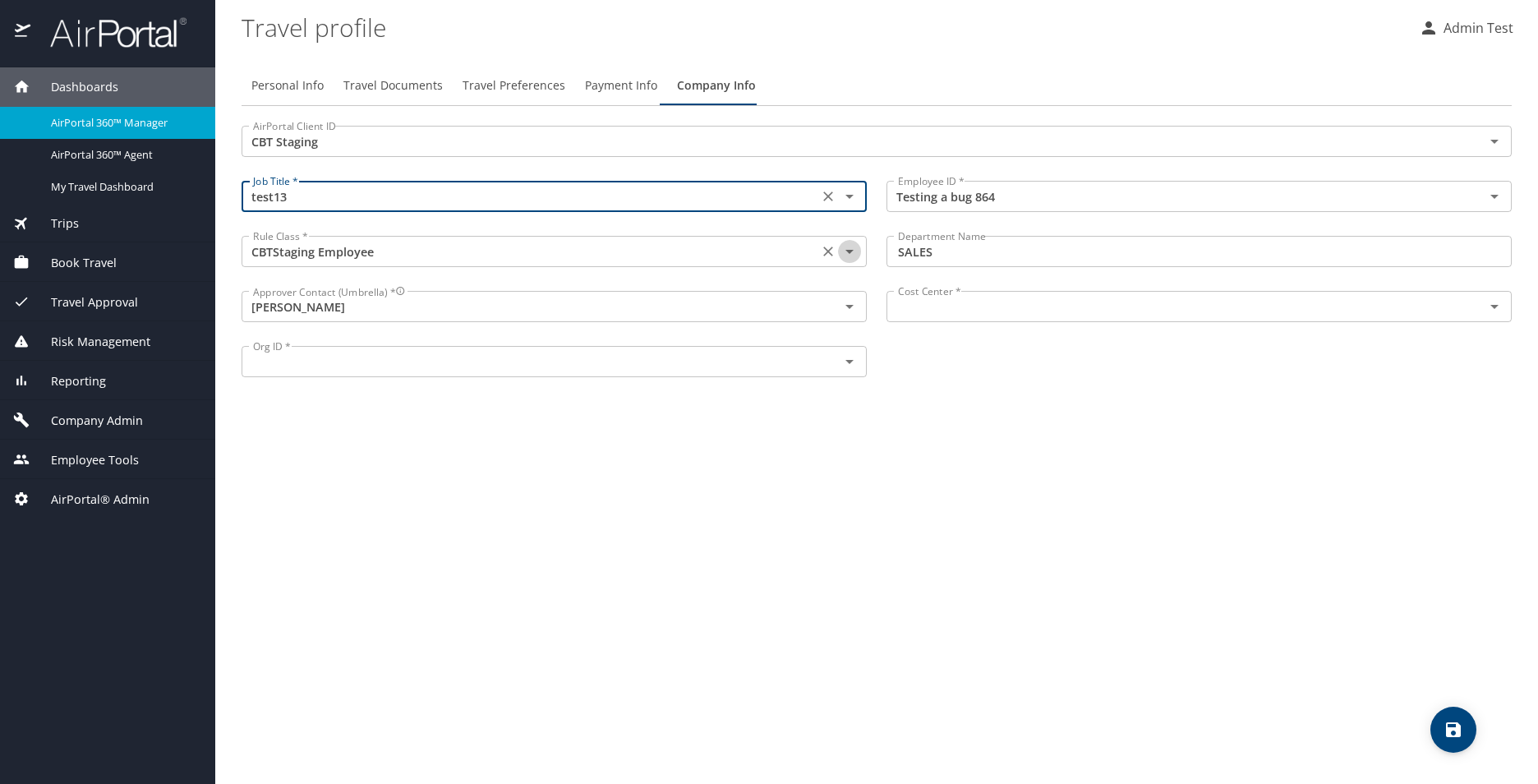
click at [846, 253] on icon "Open" at bounding box center [850, 252] width 20 height 20
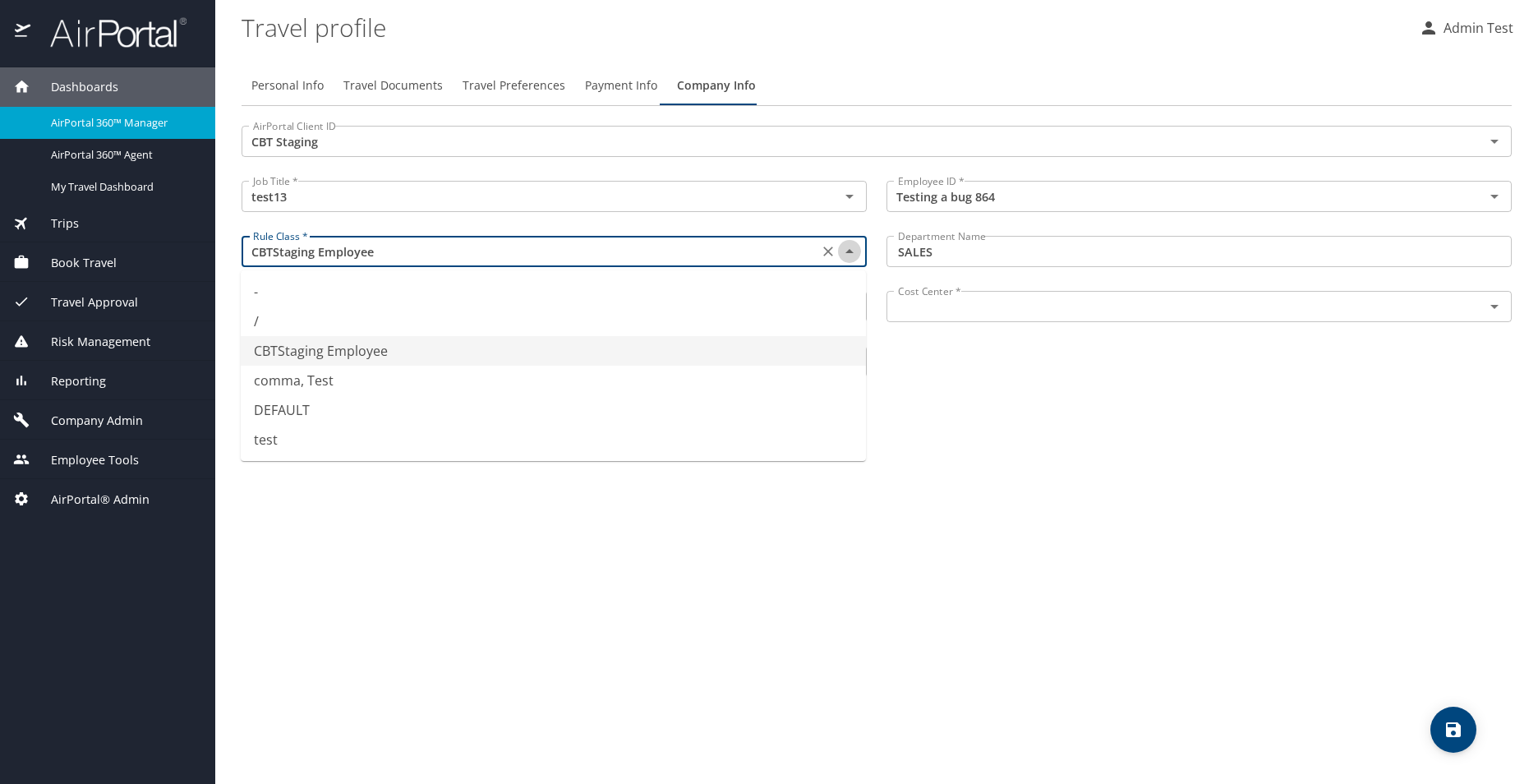
click at [846, 253] on icon "Close" at bounding box center [849, 251] width 8 height 5
click at [1000, 255] on input "SALES" at bounding box center [1199, 252] width 625 height 31
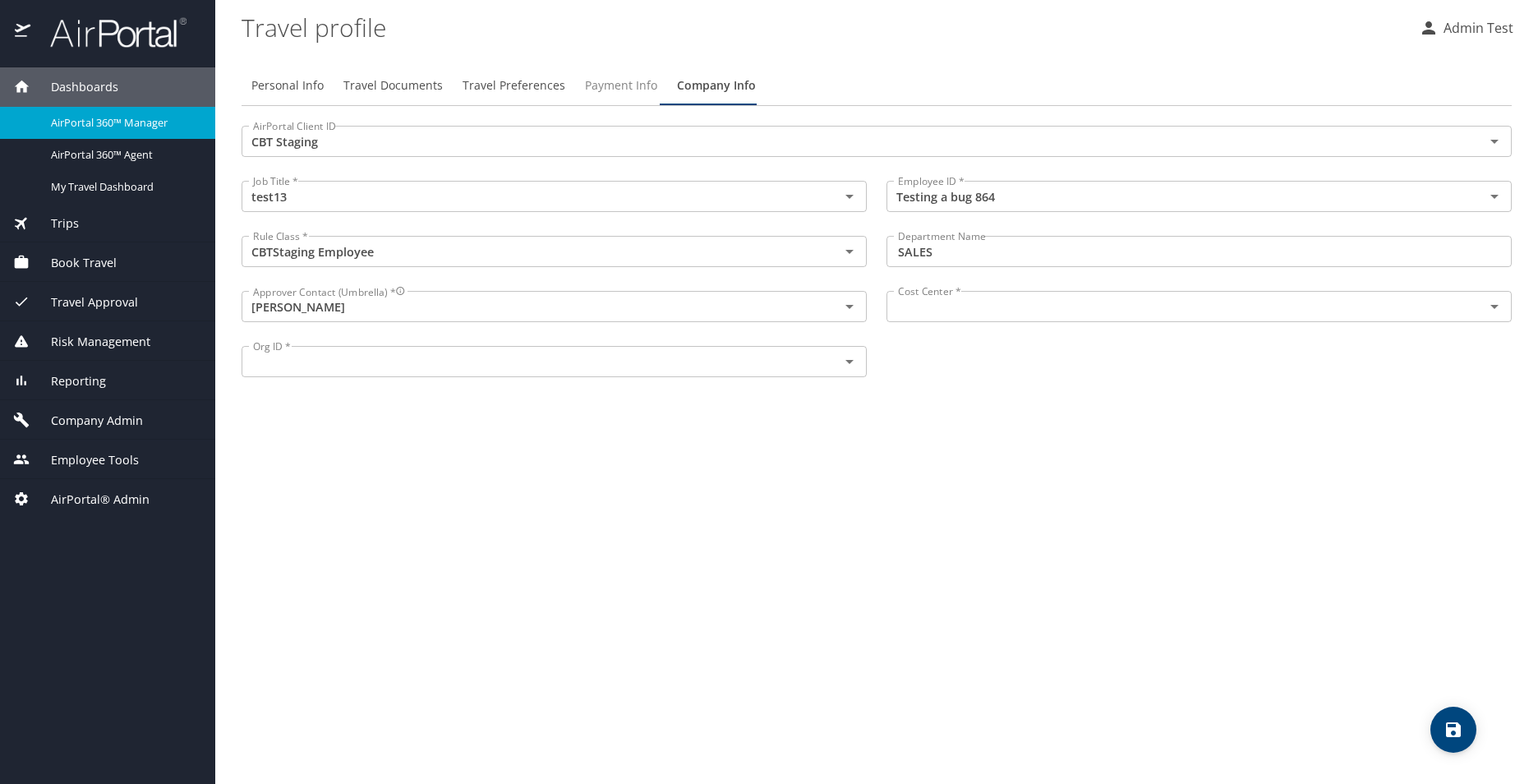
click at [610, 97] on button "Payment Info" at bounding box center [621, 85] width 92 height 39
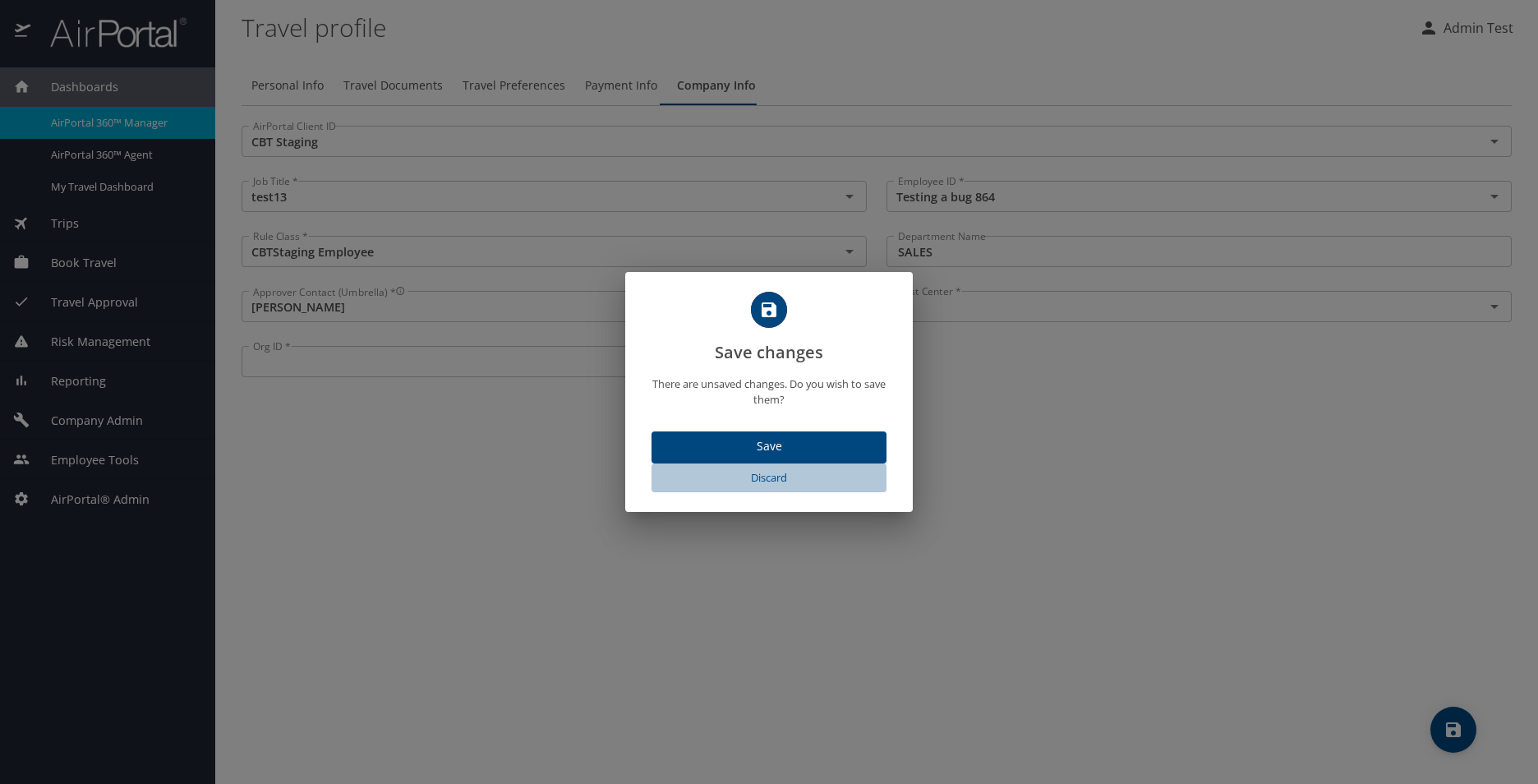
click at [766, 480] on span "Discard" at bounding box center [769, 478] width 222 height 19
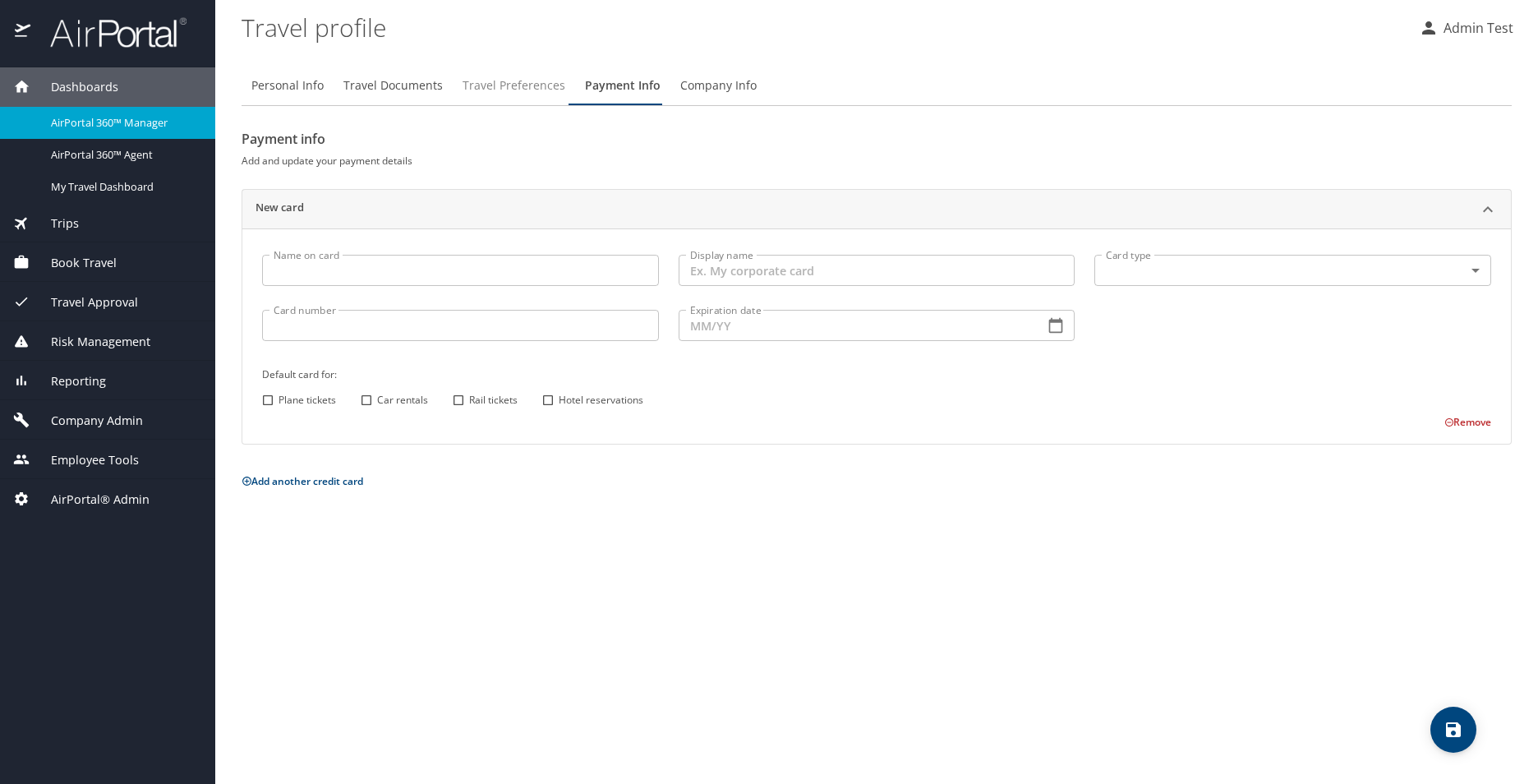
click at [482, 91] on span "Travel Preferences" at bounding box center [513, 86] width 103 height 21
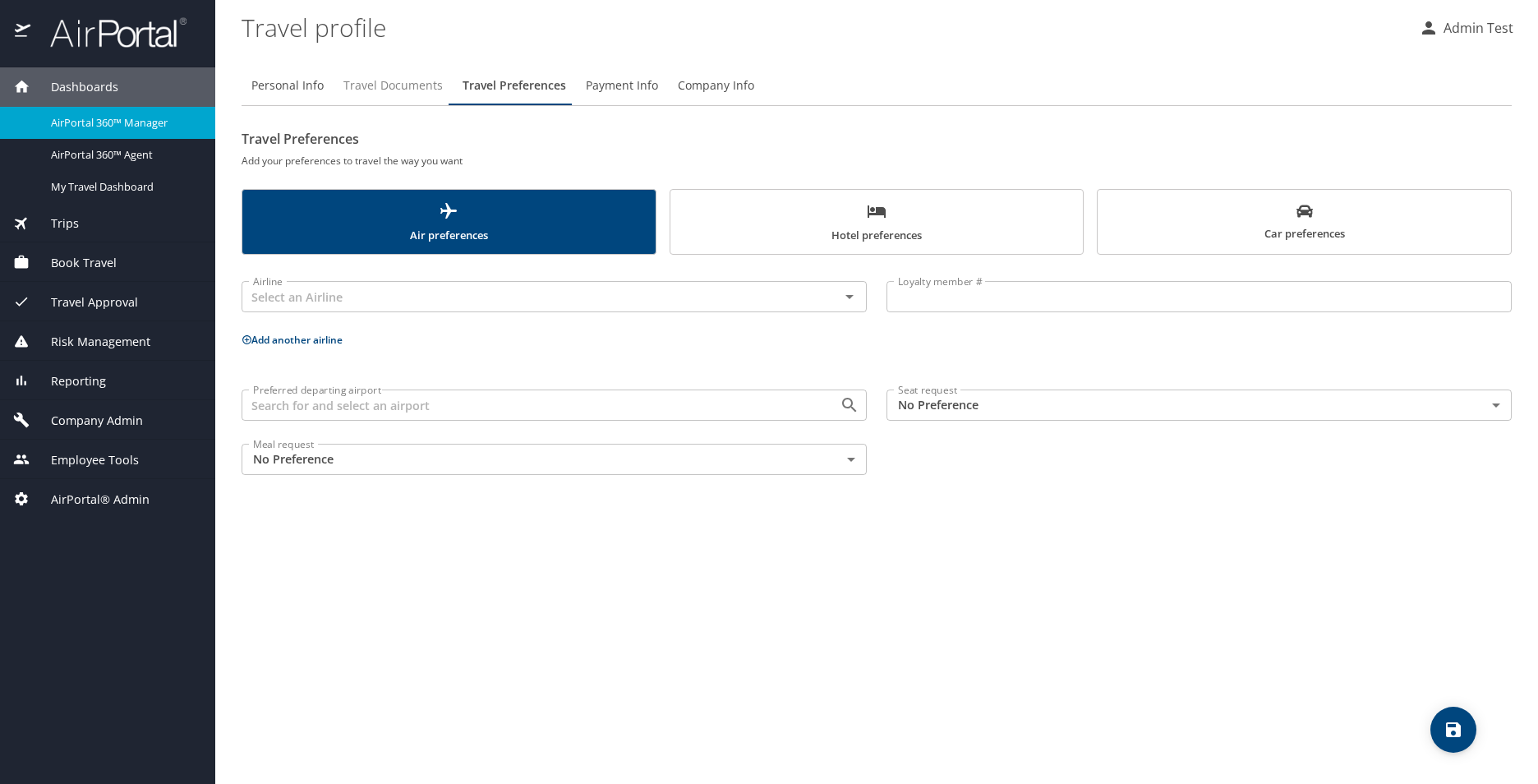
click at [402, 84] on span "Travel Documents" at bounding box center [393, 86] width 99 height 21
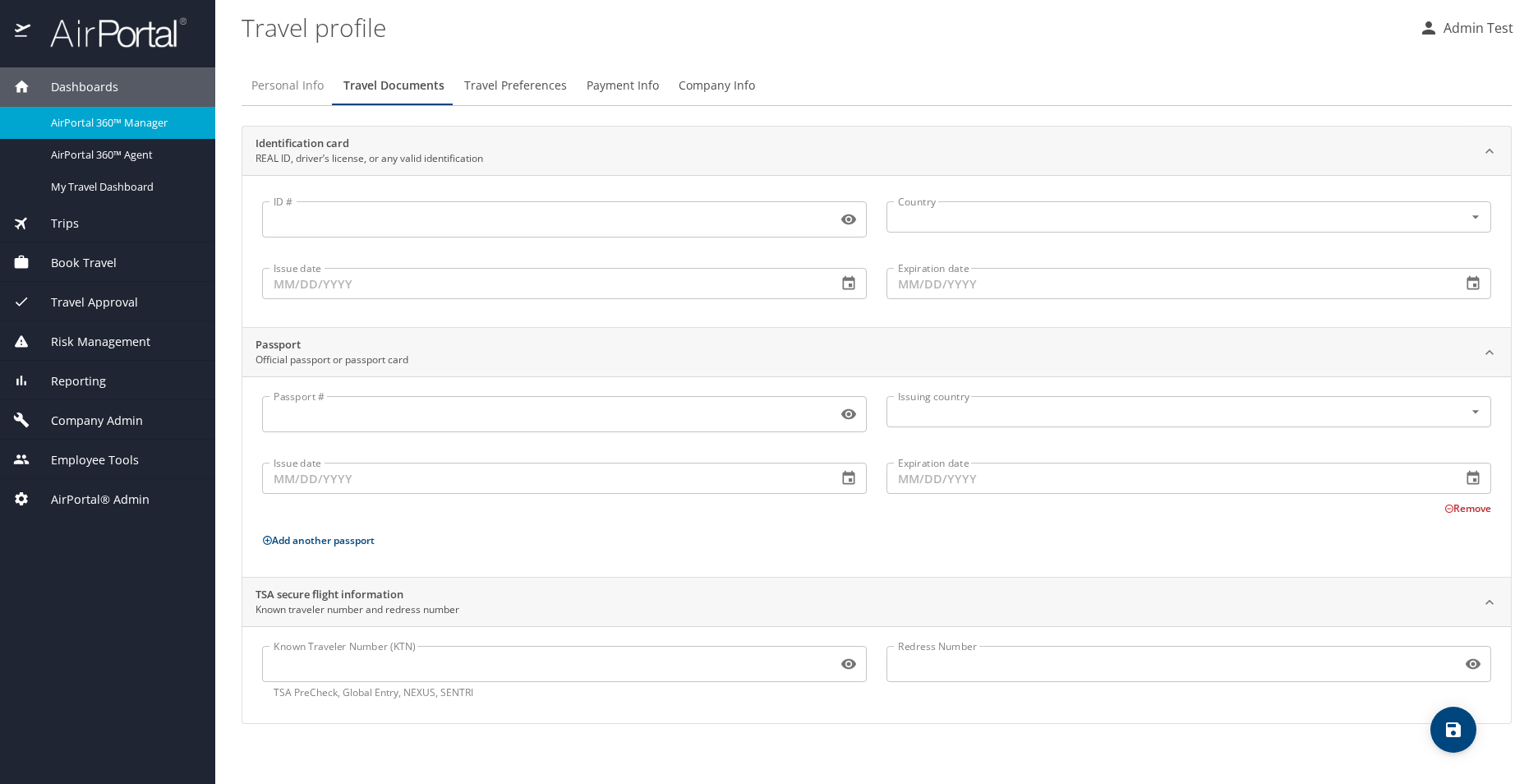
click at [297, 88] on span "Personal Info" at bounding box center [287, 86] width 72 height 21
select select "US"
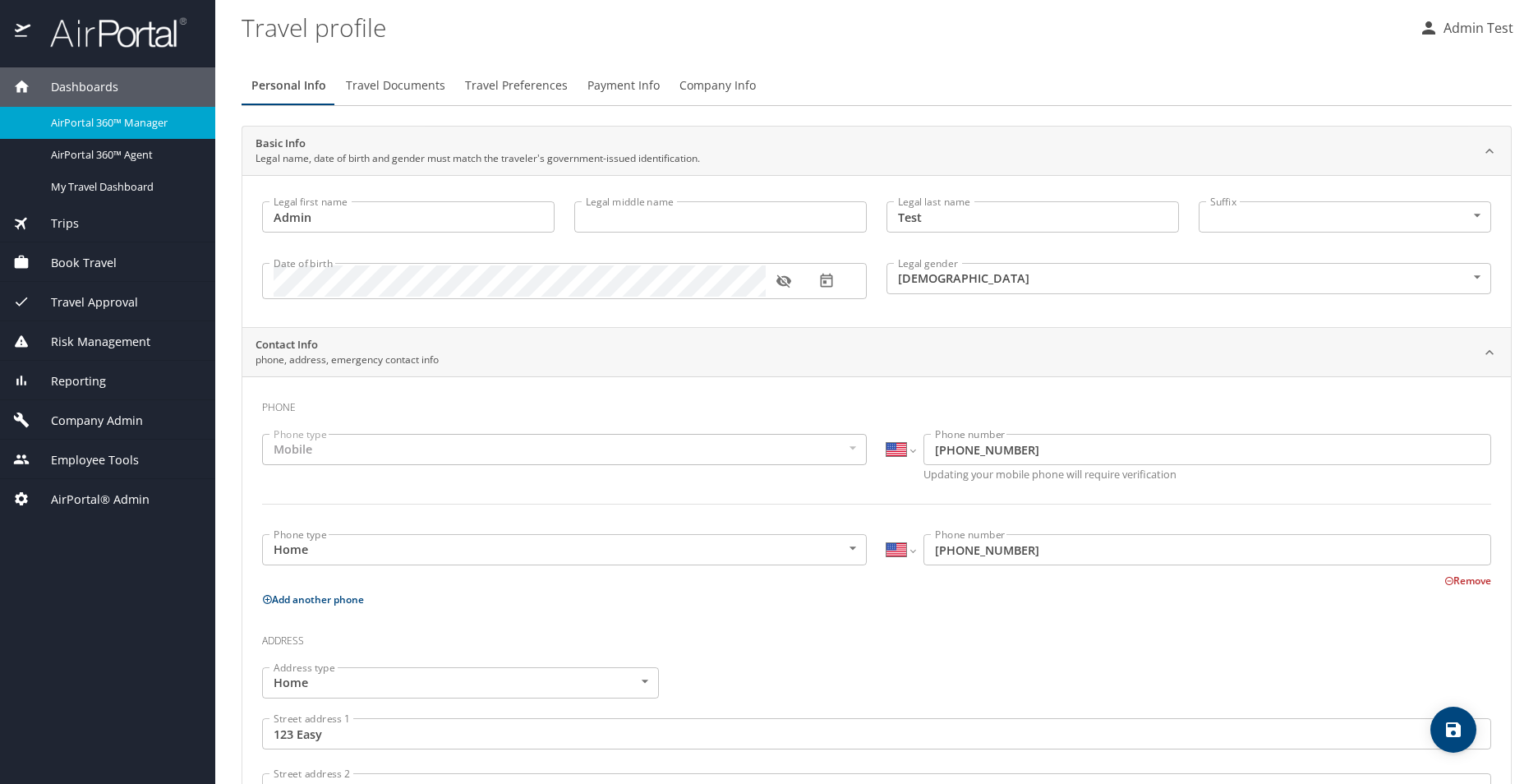
click at [494, 90] on span "Travel Preferences" at bounding box center [516, 86] width 103 height 21
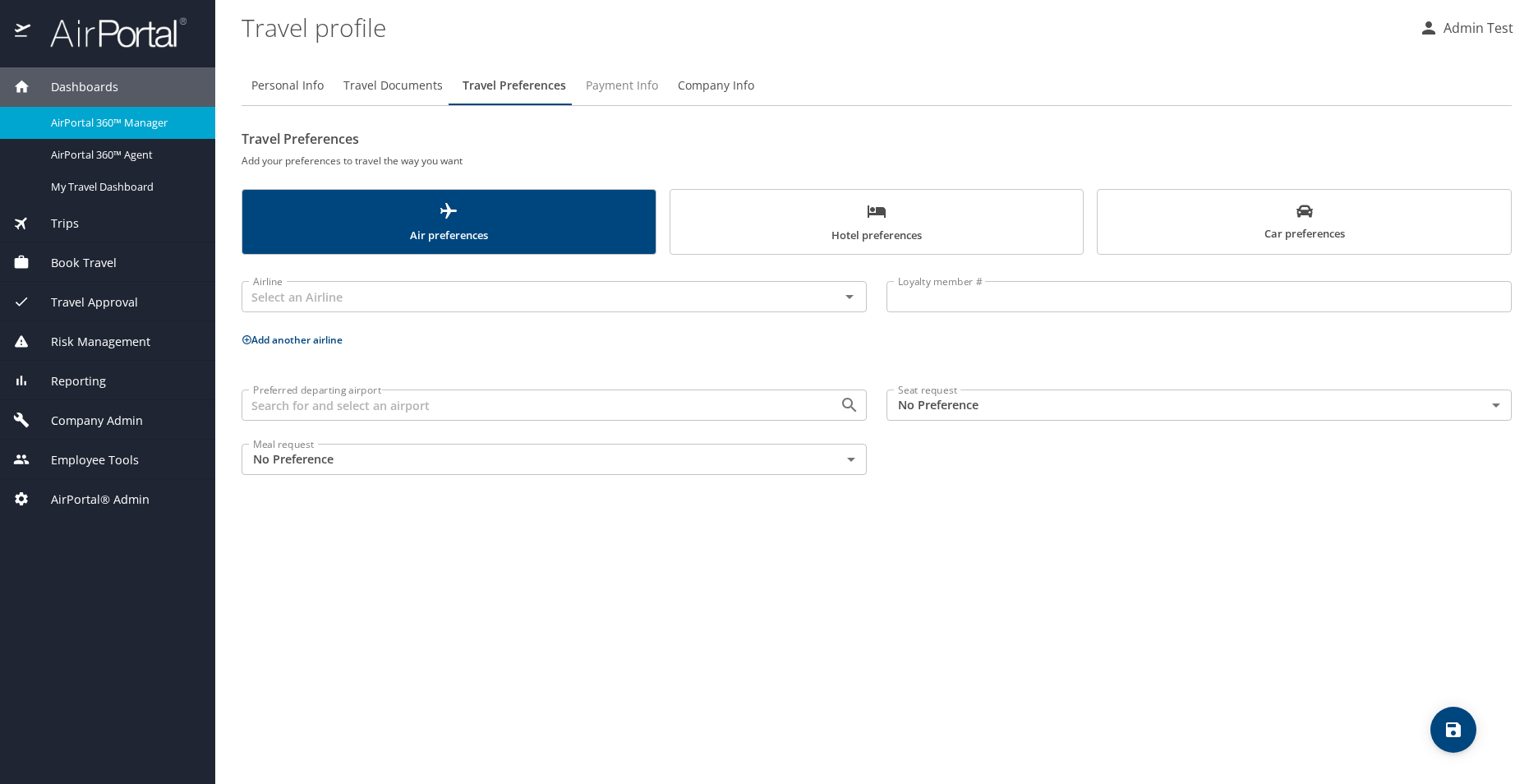
click at [597, 88] on span "Payment Info" at bounding box center [621, 86] width 72 height 21
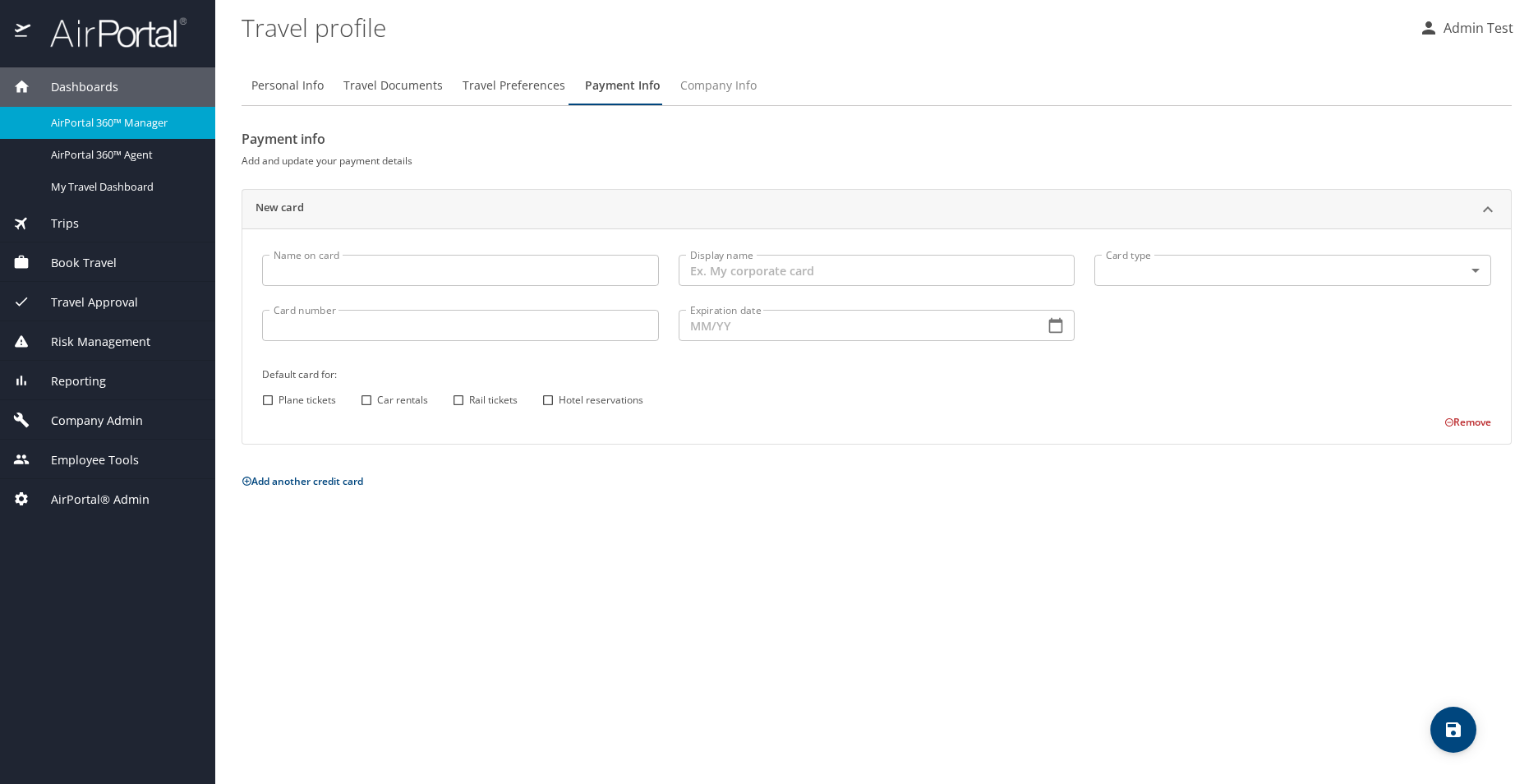
click at [684, 82] on span "Company Info" at bounding box center [718, 86] width 77 height 21
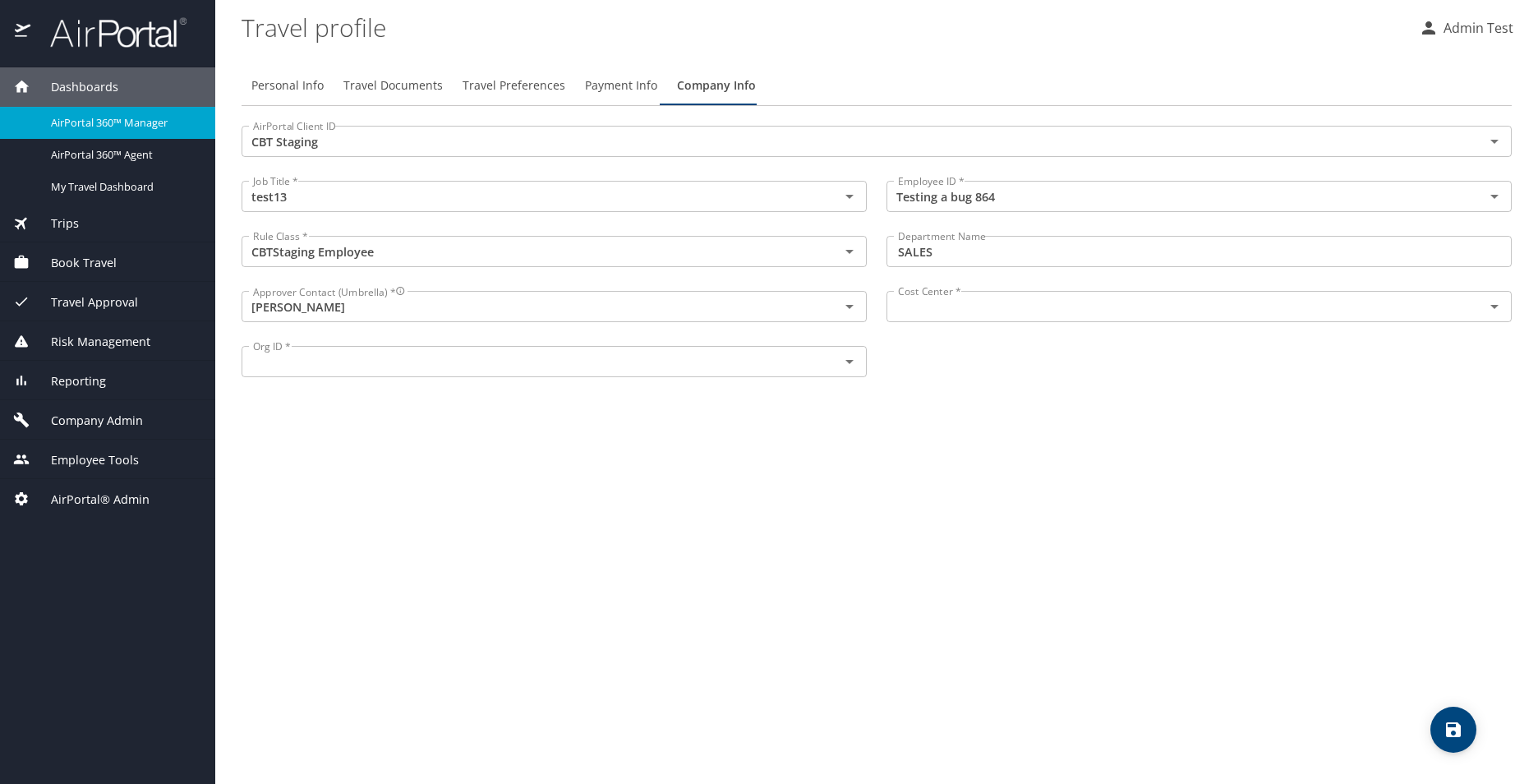
click at [607, 94] on span "Payment Info" at bounding box center [621, 86] width 72 height 21
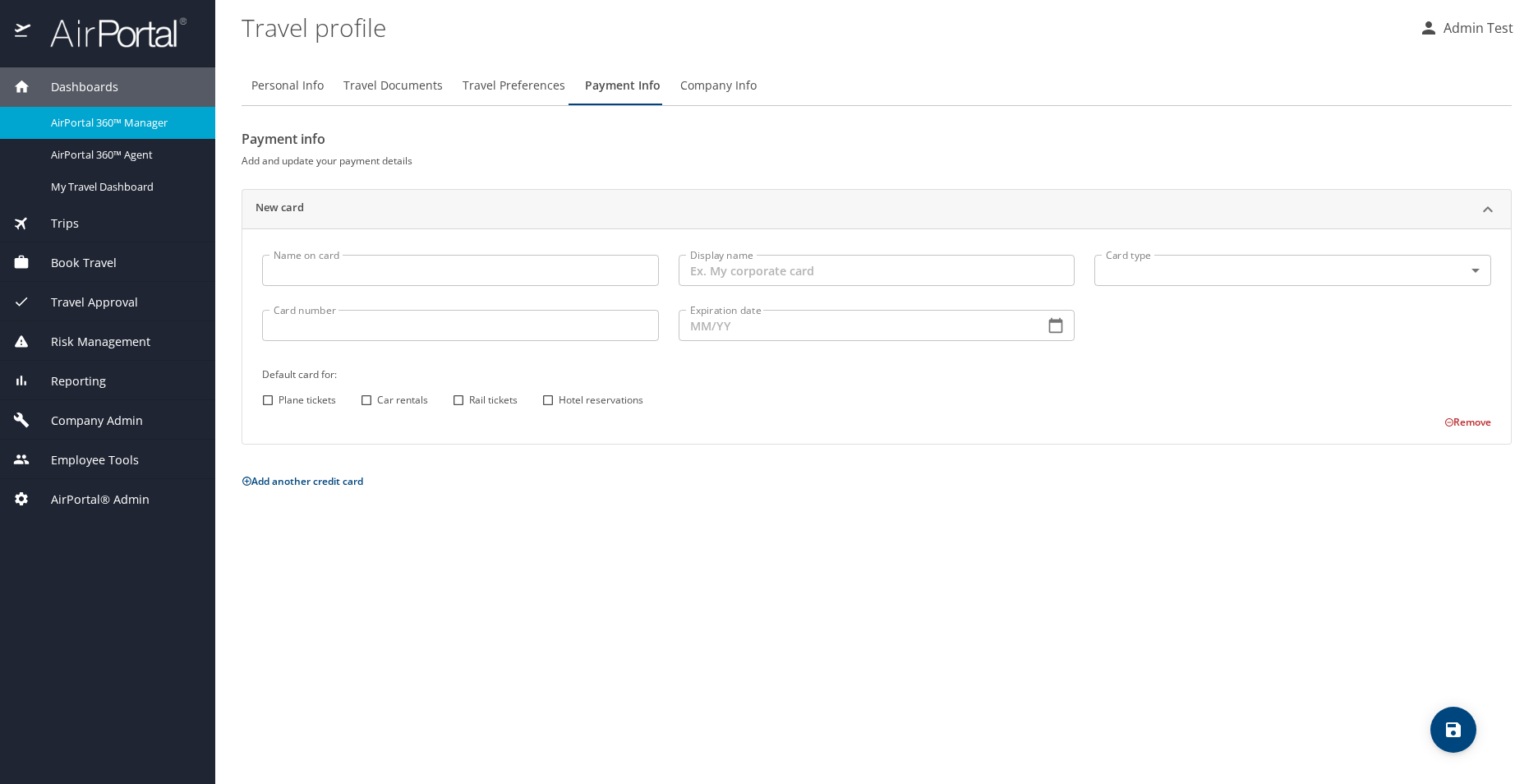
click at [523, 92] on span "Travel Preferences" at bounding box center [513, 86] width 103 height 21
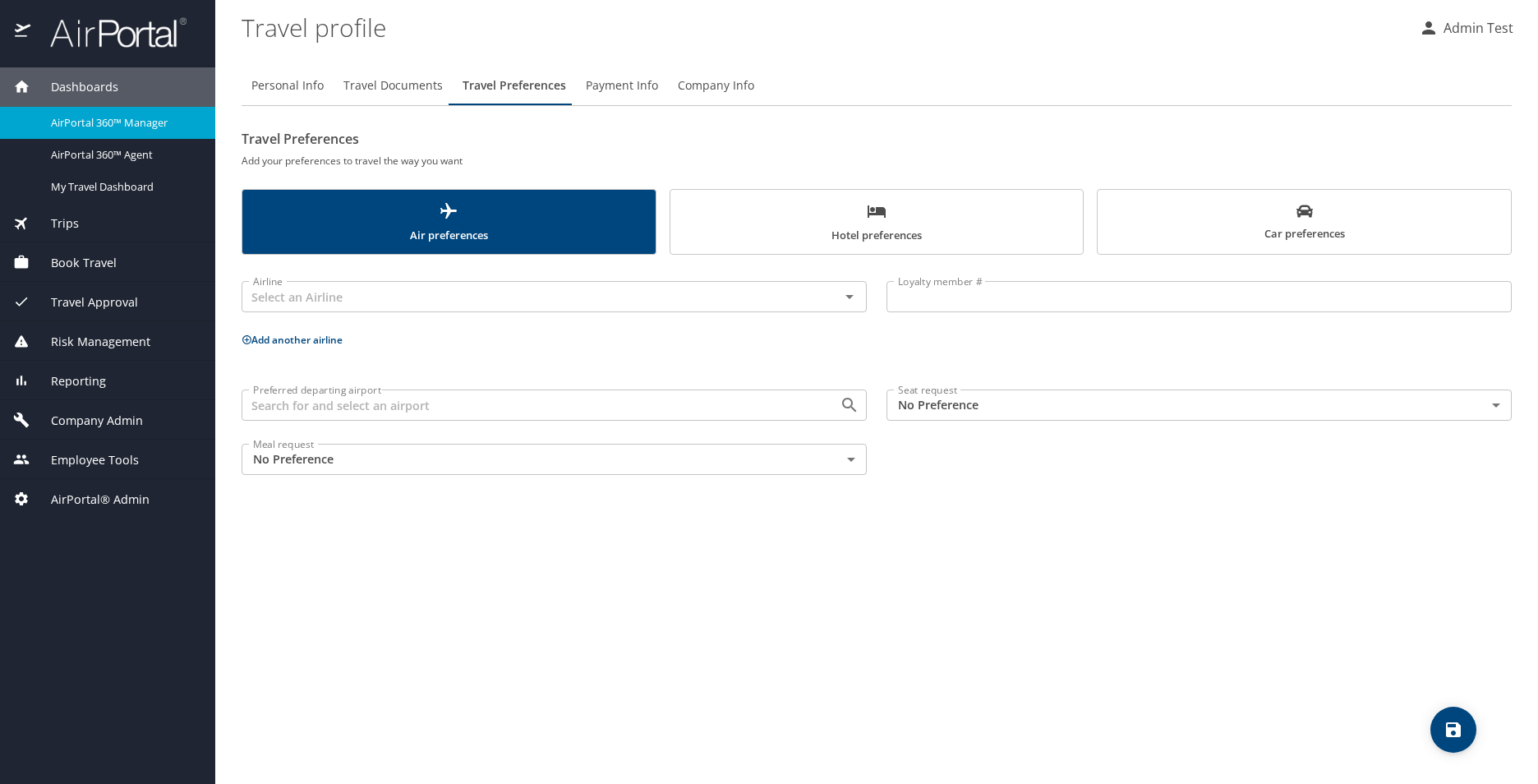
click at [361, 97] on button "Travel Documents" at bounding box center [393, 85] width 119 height 39
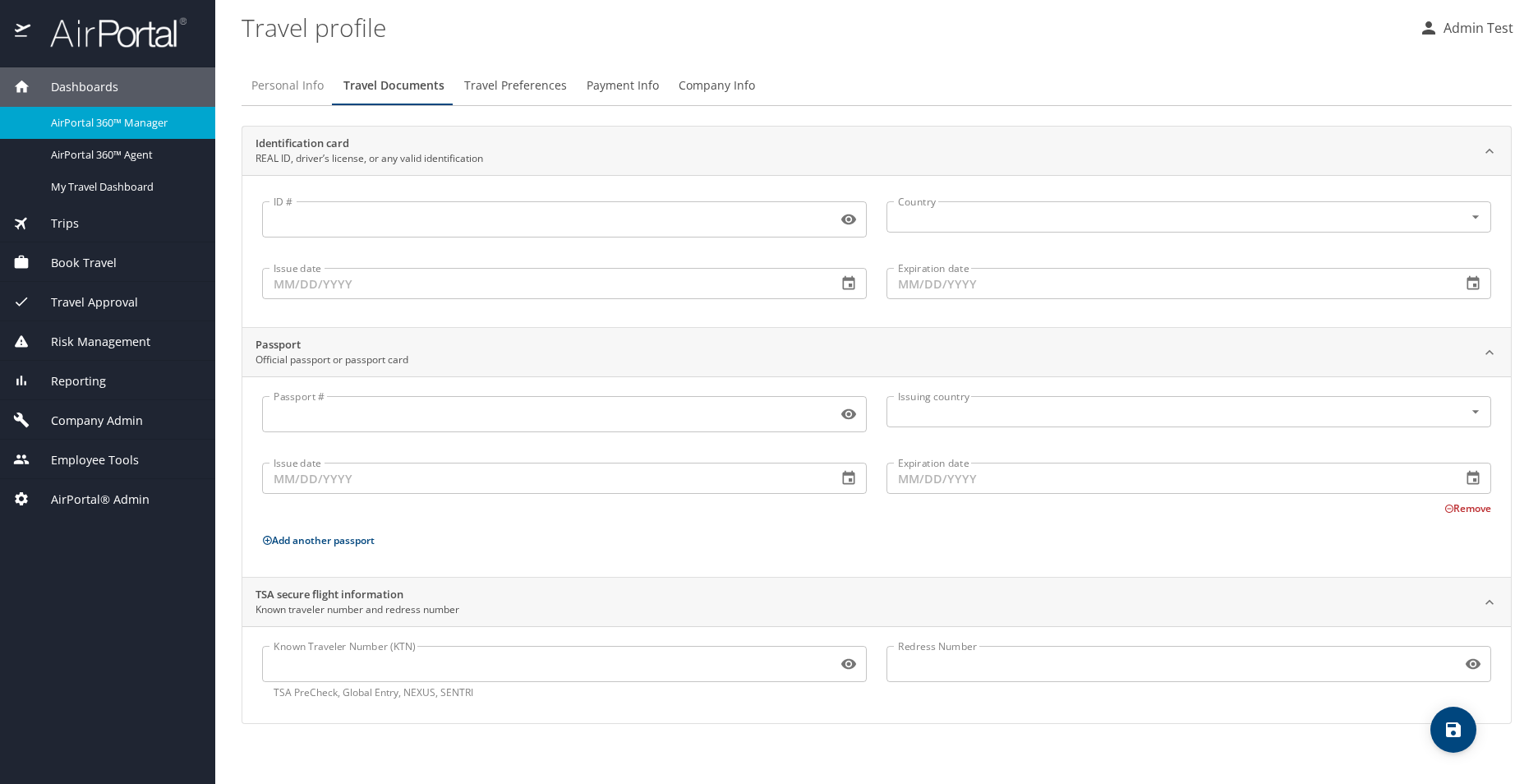
click at [297, 78] on span "Personal Info" at bounding box center [287, 86] width 72 height 21
select select "US"
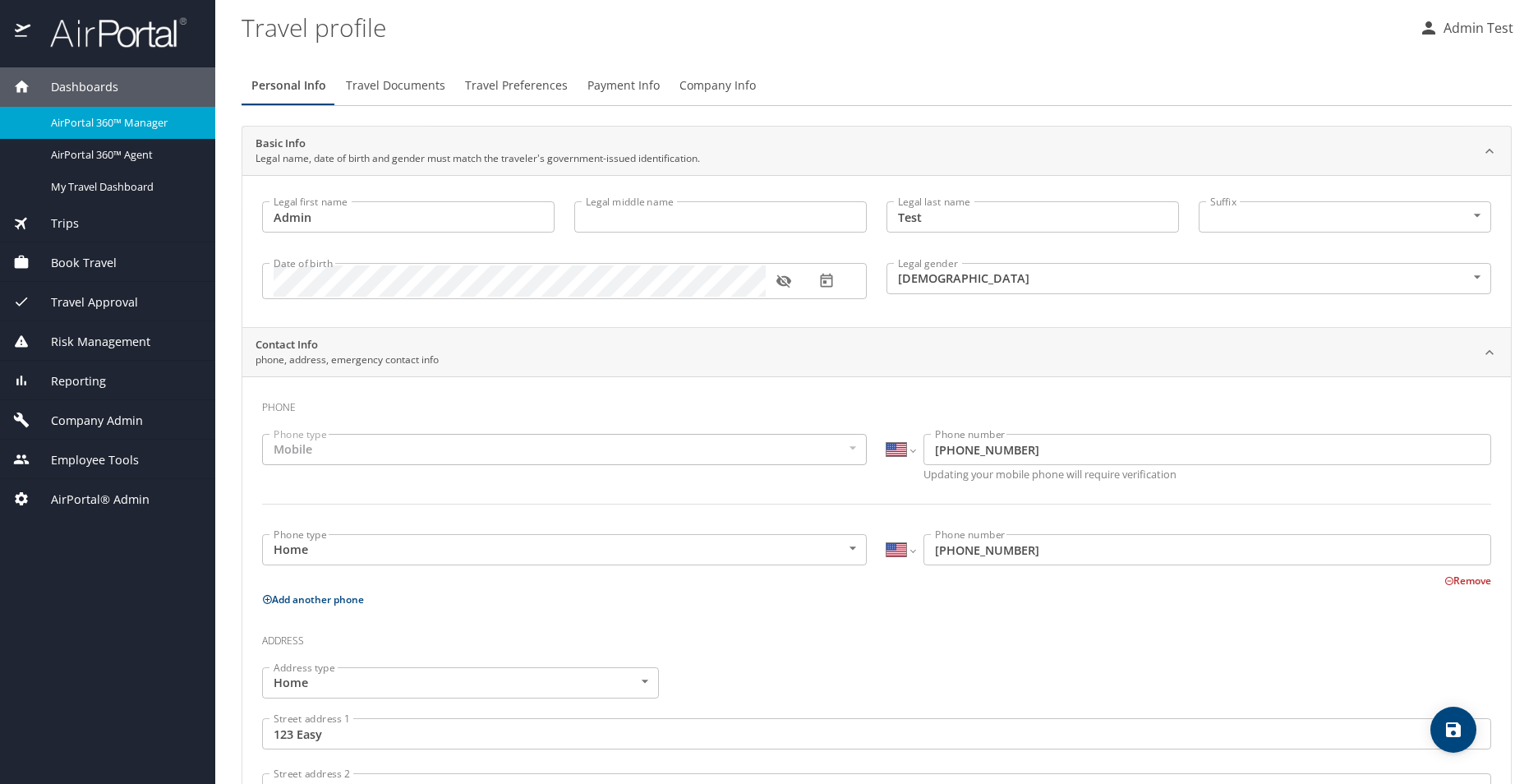
click at [70, 87] on span "Dashboards" at bounding box center [74, 88] width 88 height 18
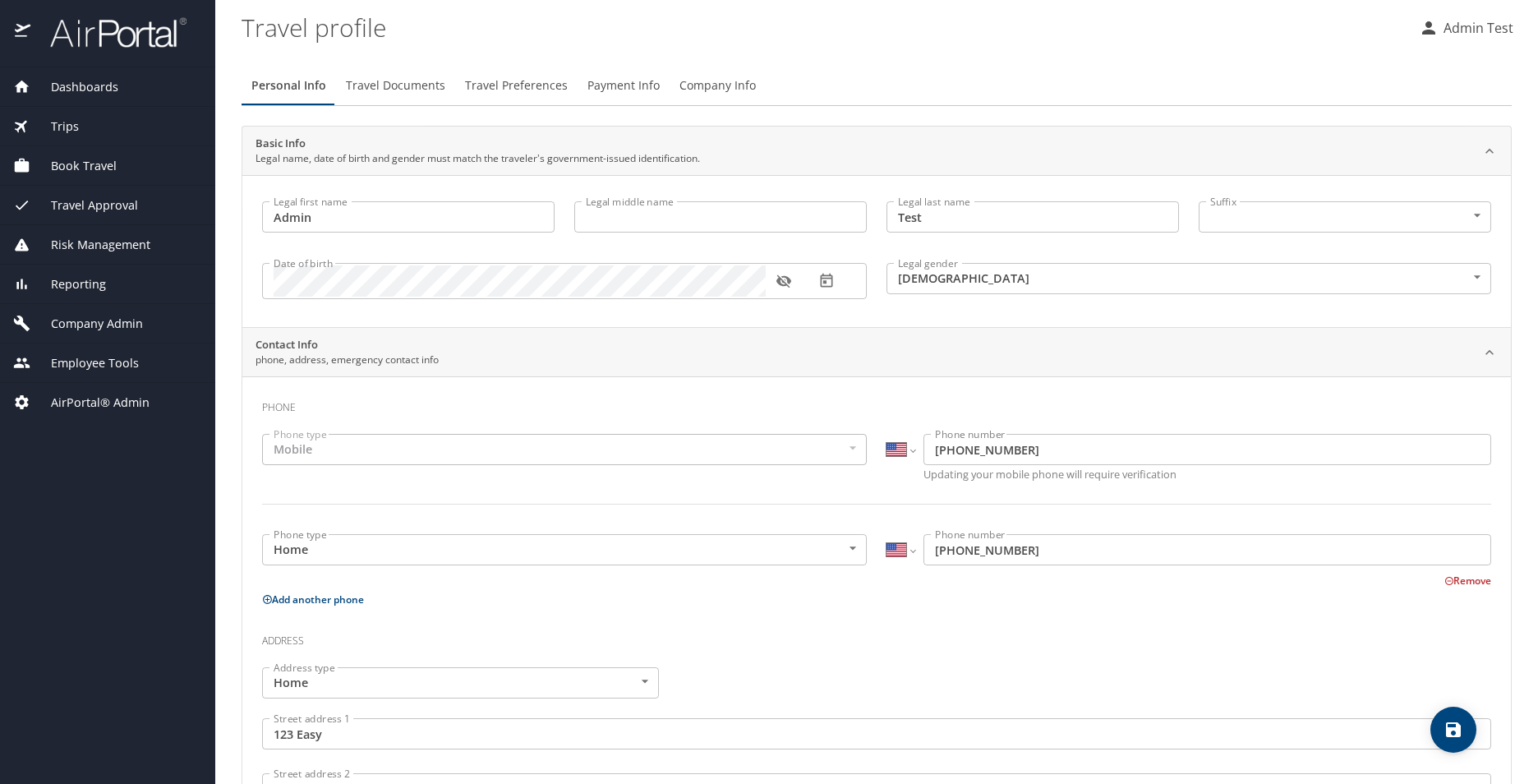
click at [70, 87] on span "Dashboards" at bounding box center [74, 88] width 88 height 18
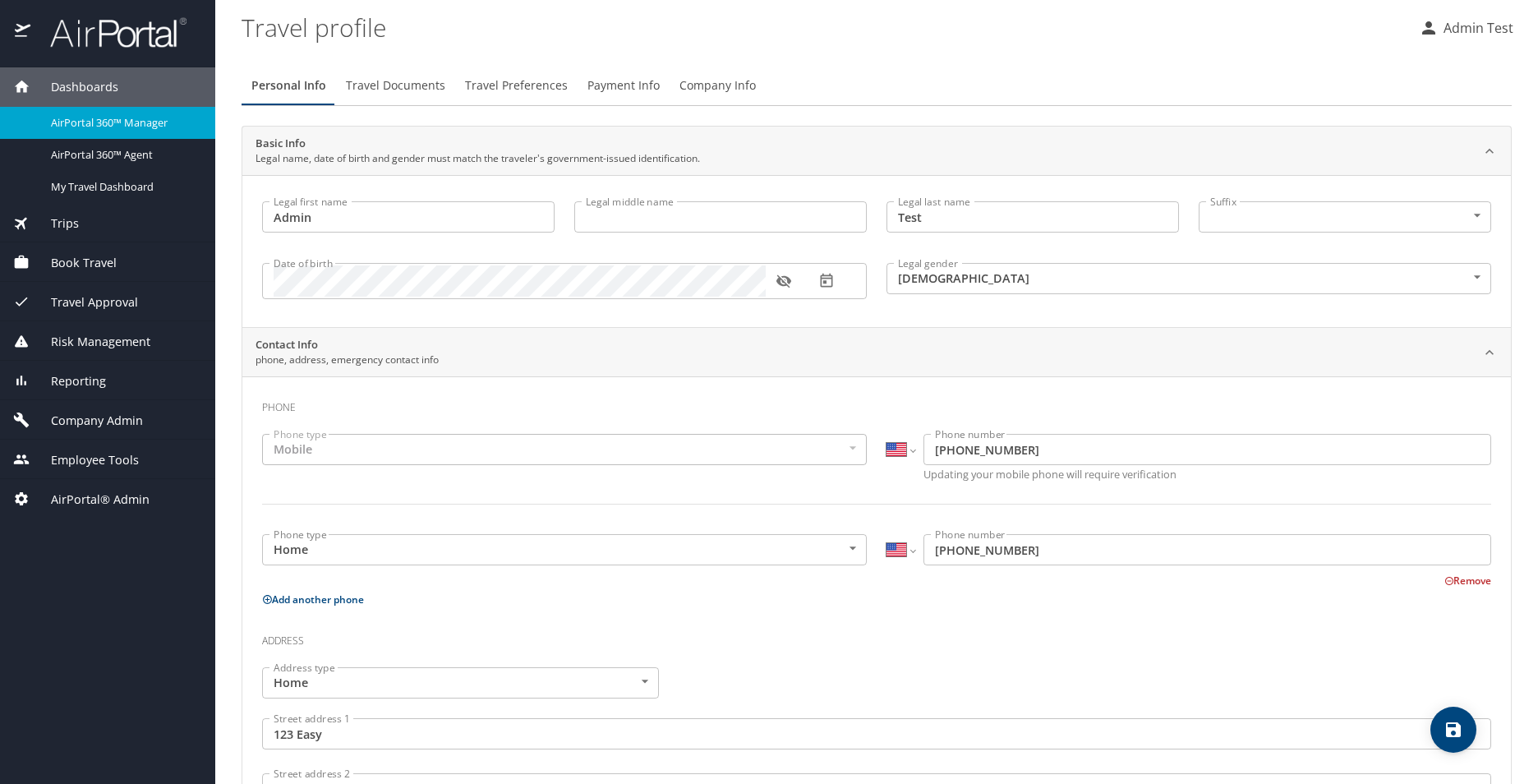
click at [76, 232] on span "Trips" at bounding box center [54, 223] width 48 height 18
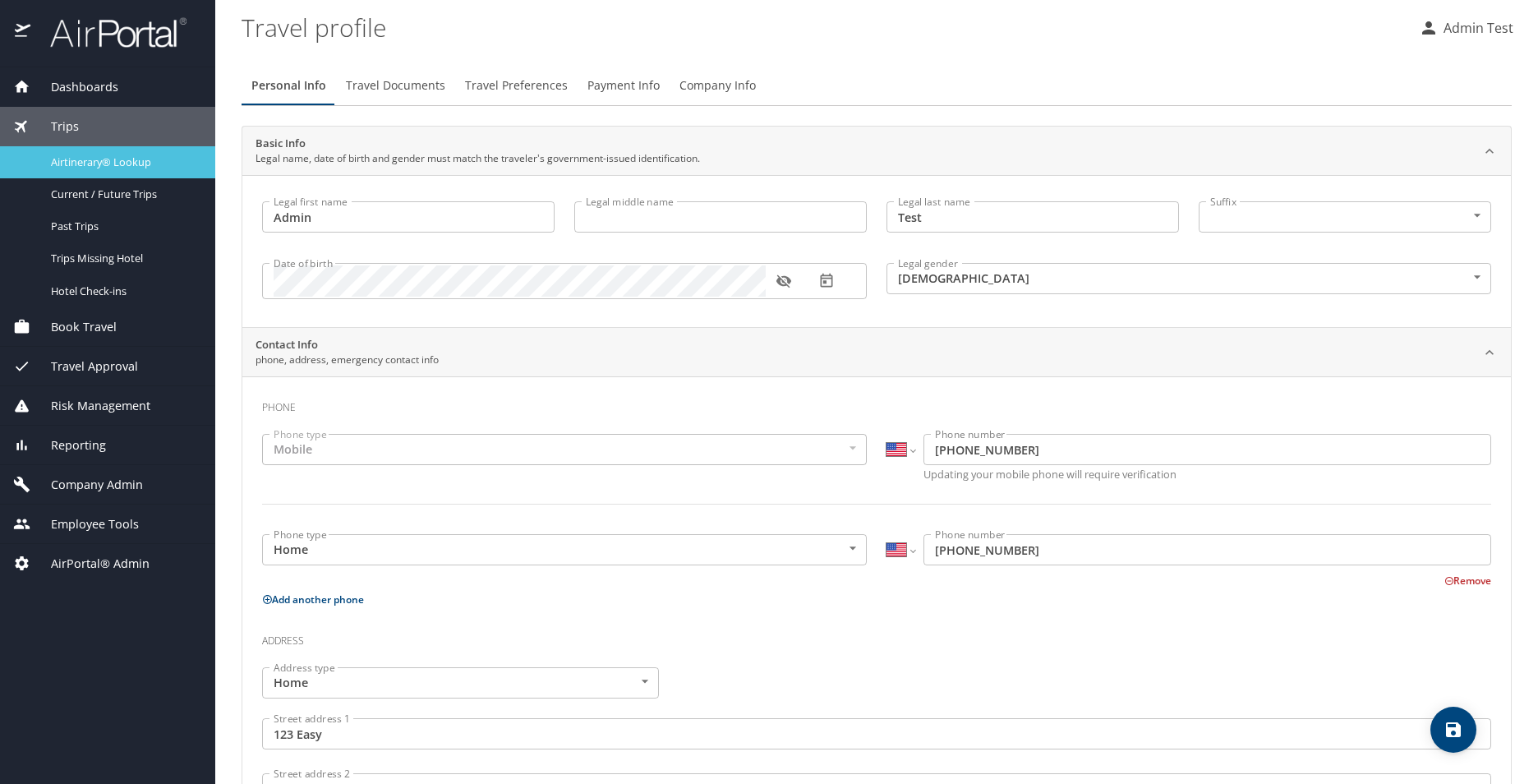
click at [79, 170] on div "Airtinerary® Lookup" at bounding box center [107, 162] width 189 height 19
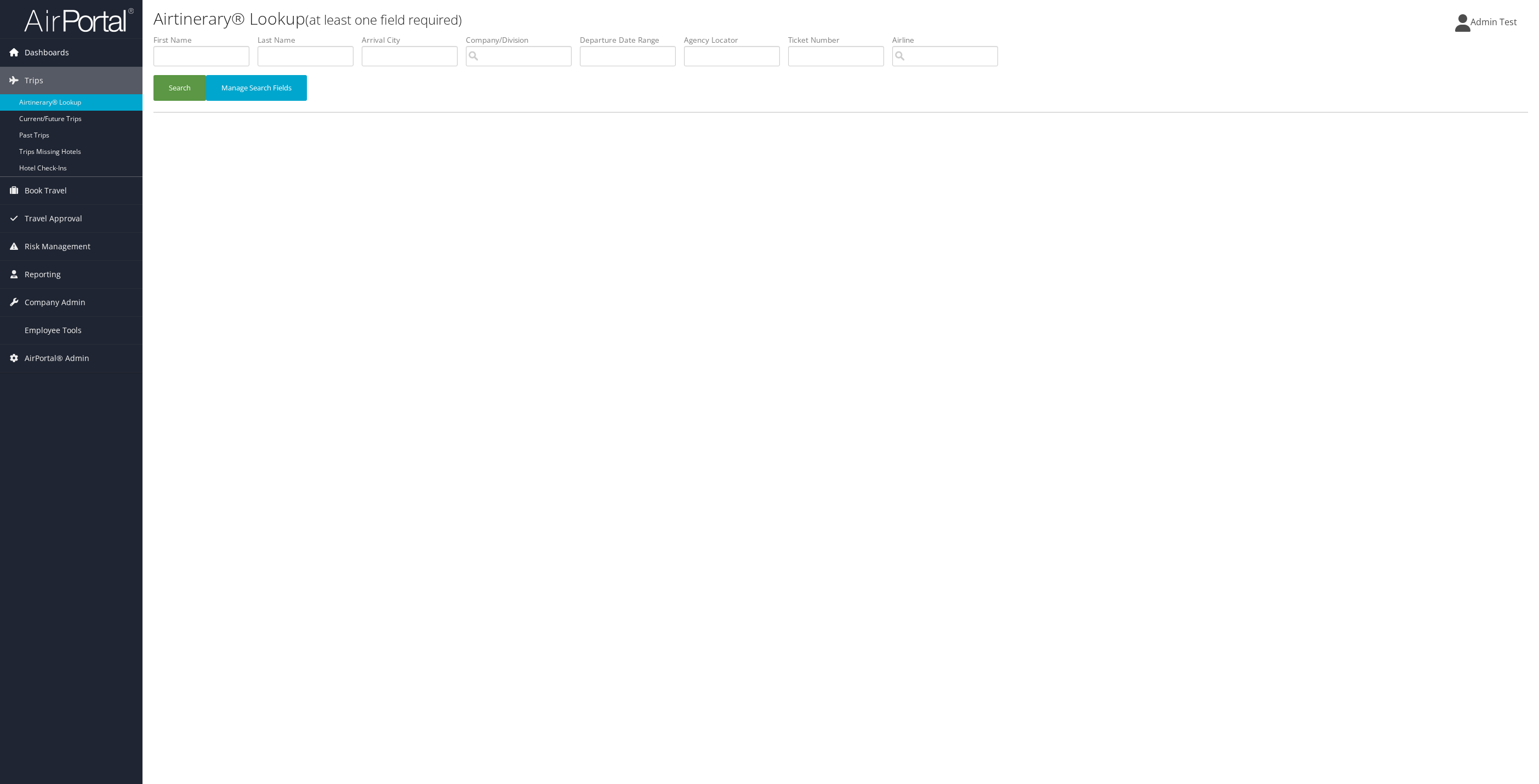
click at [86, 55] on link "Dashboards" at bounding box center [71, 52] width 142 height 27
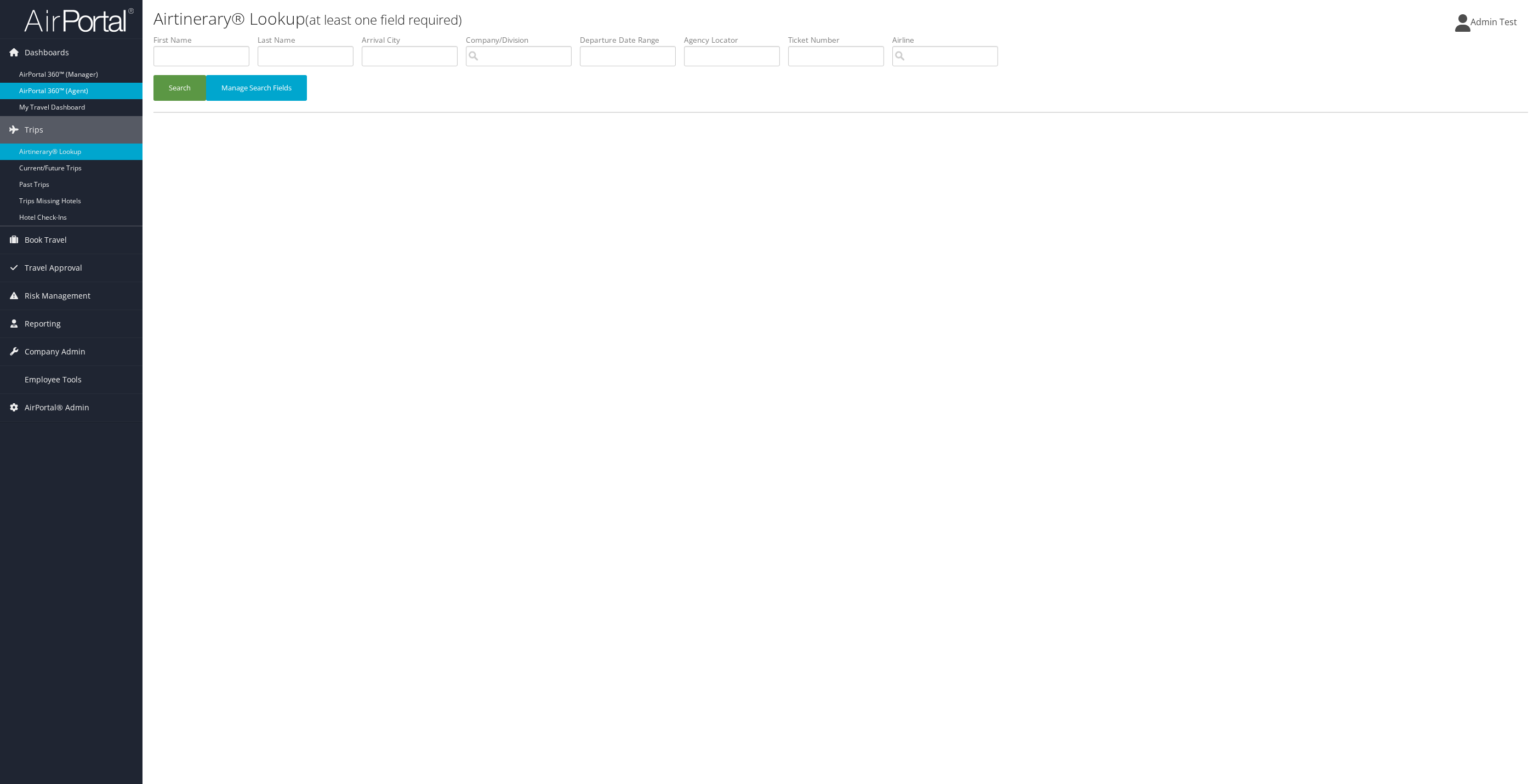
click at [15, 92] on link "AirPortal 360™ (Agent)" at bounding box center [71, 91] width 142 height 16
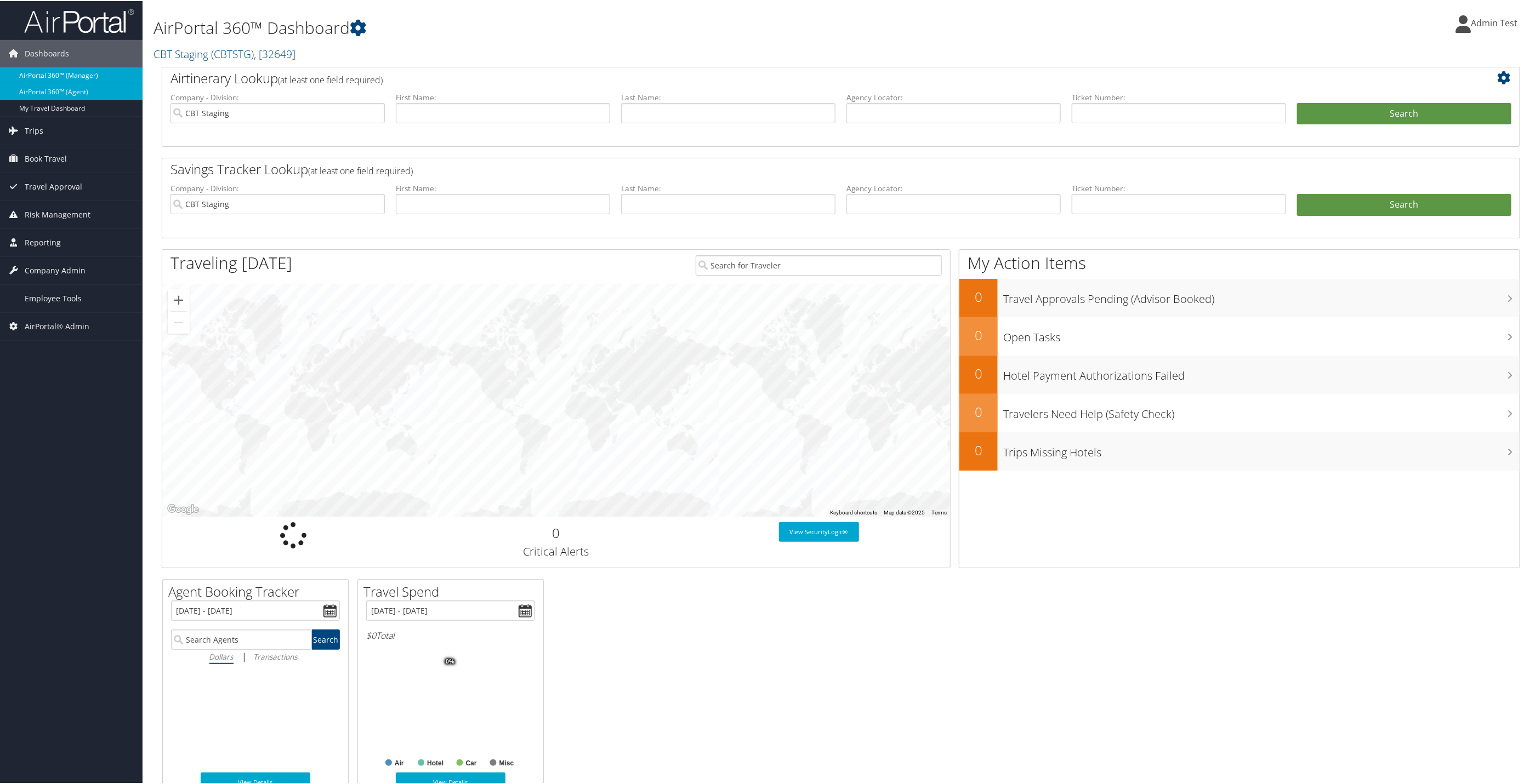
click at [59, 69] on link "AirPortal 360™ (Manager)" at bounding box center [71, 74] width 142 height 16
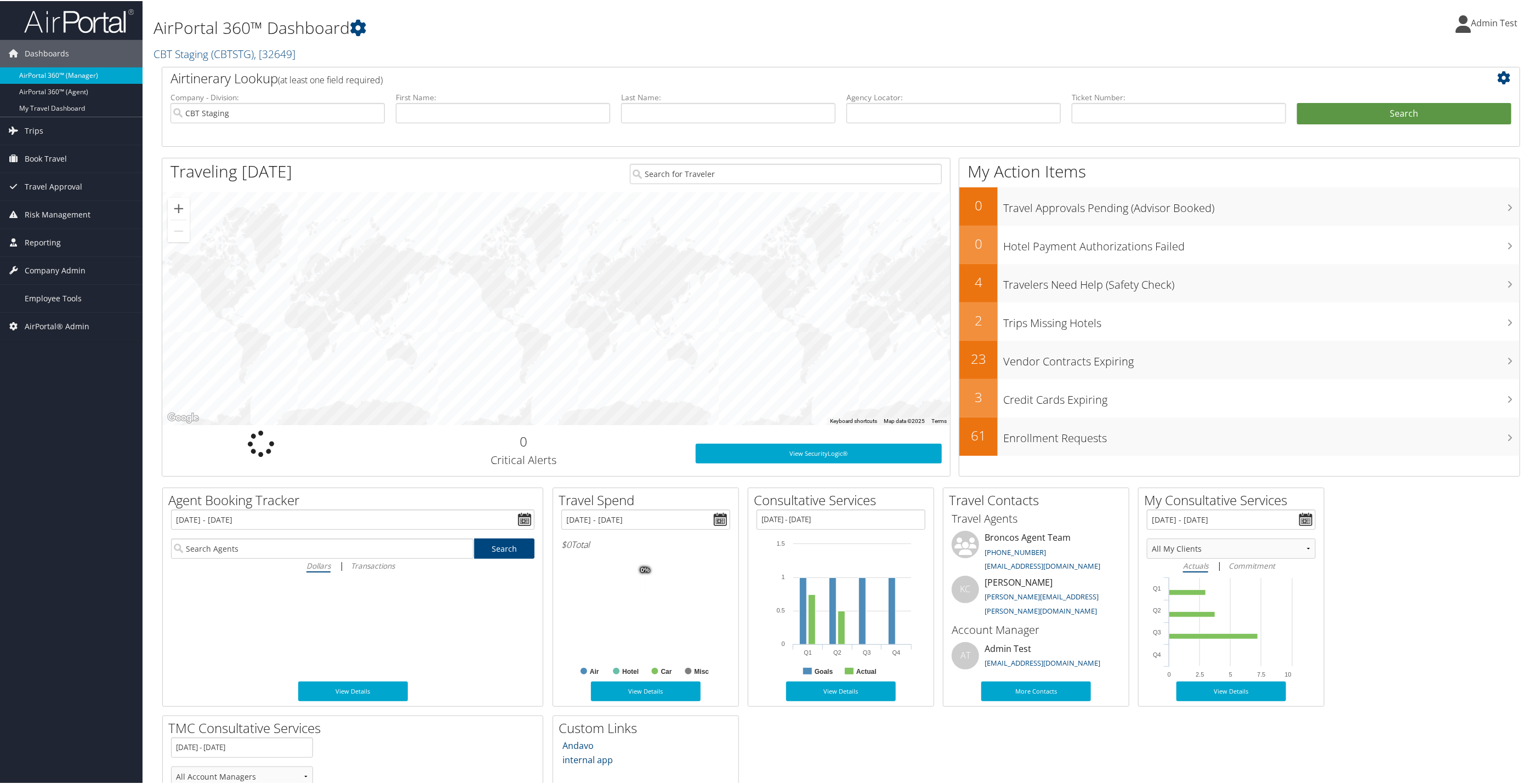
click at [84, 80] on link "AirPortal 360™ (Manager)" at bounding box center [71, 74] width 142 height 16
click at [1500, 78] on icon at bounding box center [1506, 77] width 19 height 13
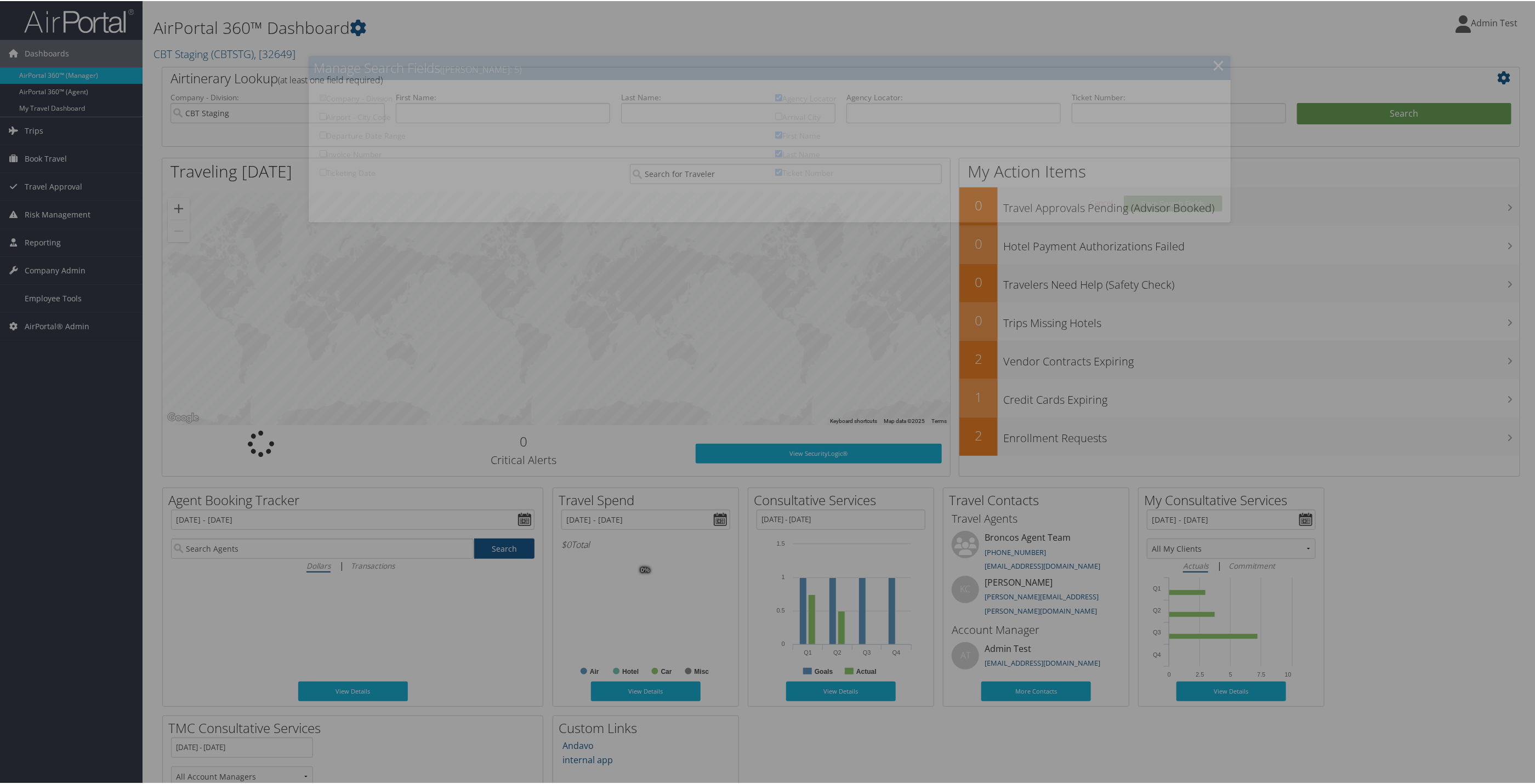
checkbox input "true"
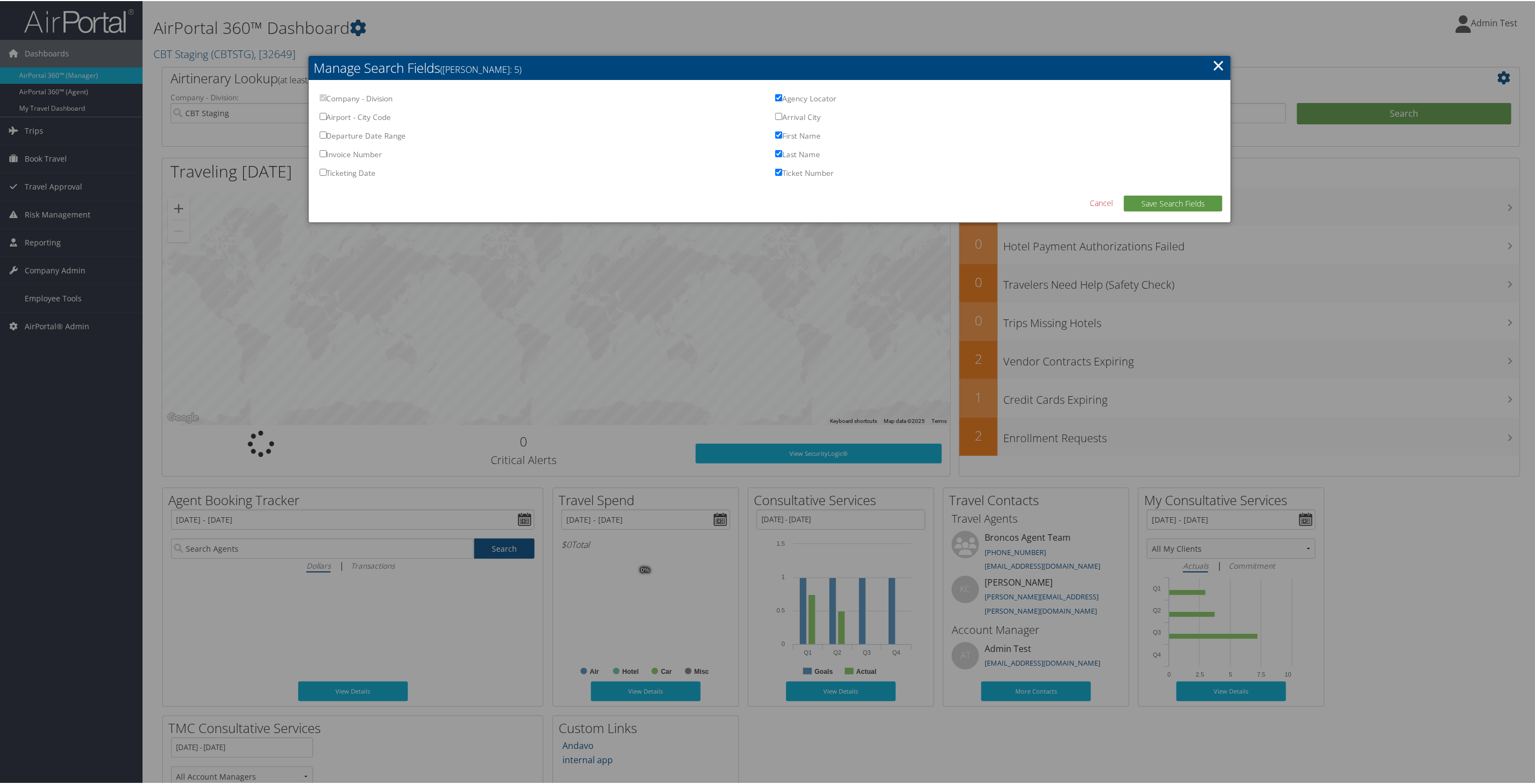
click at [1217, 71] on link "×" at bounding box center [1218, 64] width 13 height 22
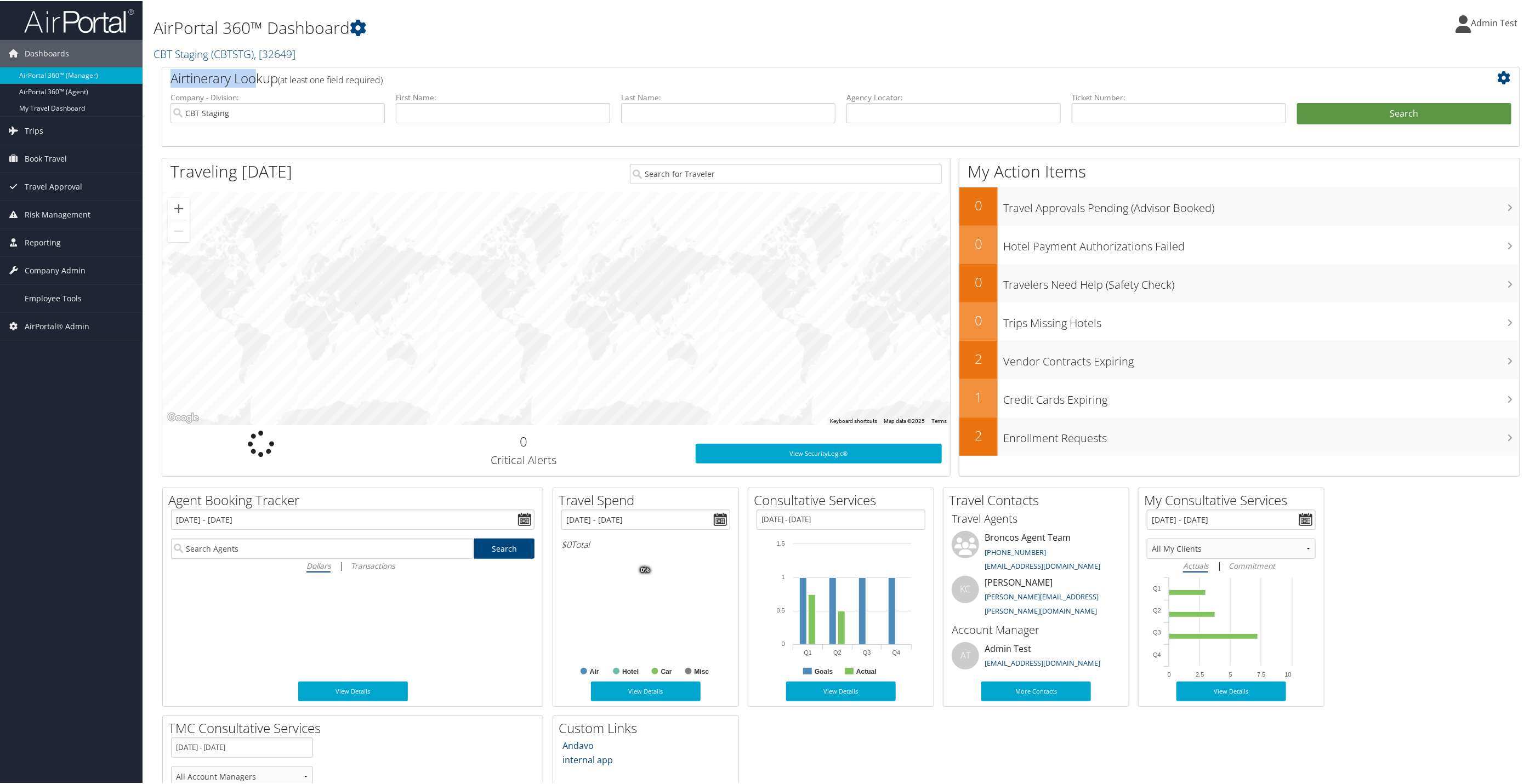
drag, startPoint x: 171, startPoint y: 79, endPoint x: 260, endPoint y: 78, distance: 89.0
click at [260, 78] on h2 "Airtinerary Lookup (at least one field required)" at bounding box center [784, 77] width 1228 height 19
drag, startPoint x: 260, startPoint y: 78, endPoint x: 256, endPoint y: 137, distance: 59.1
click at [256, 137] on li "Company - Division: CBT Staging" at bounding box center [277, 117] width 225 height 51
click at [443, 117] on input "text" at bounding box center [503, 112] width 214 height 20
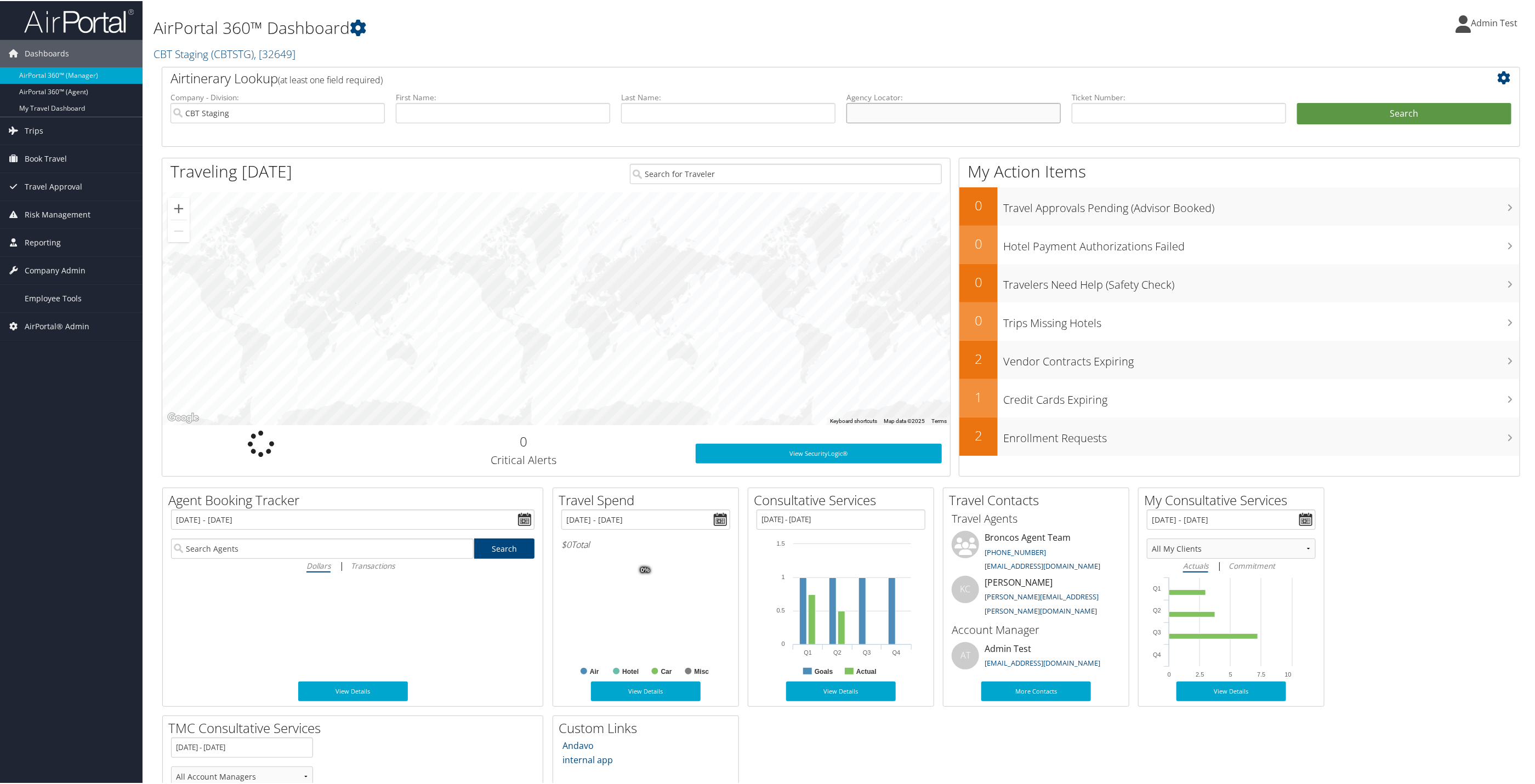
click at [870, 119] on input "text" at bounding box center [953, 112] width 214 height 20
type input "RG4XVK"
click at [1321, 111] on button "Search" at bounding box center [1404, 113] width 214 height 22
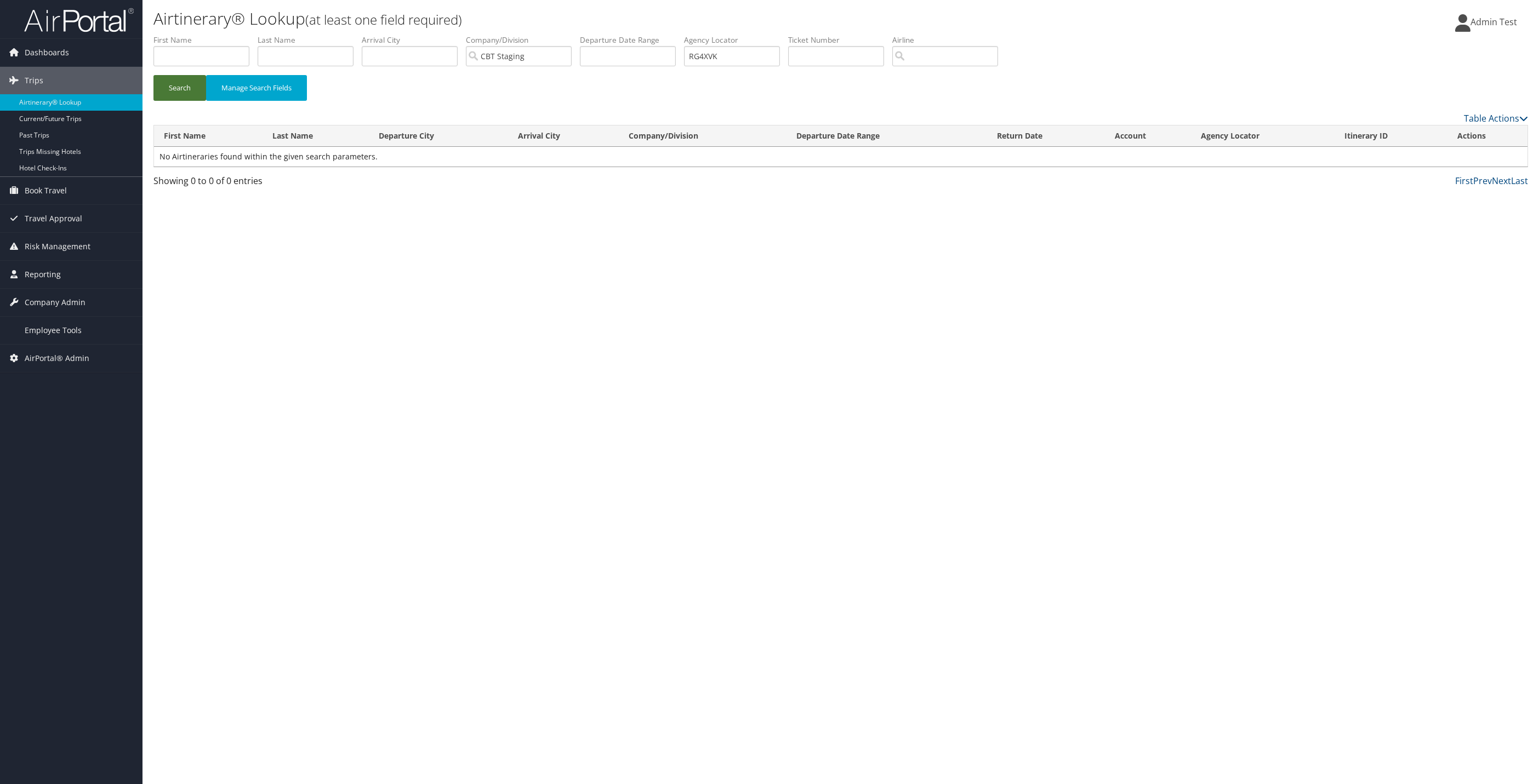
click at [175, 91] on button "Search" at bounding box center [179, 88] width 52 height 26
click at [554, 61] on input "CBT Staging" at bounding box center [519, 56] width 106 height 20
drag, startPoint x: 763, startPoint y: 63, endPoint x: 684, endPoint y: 68, distance: 79.2
click at [684, 35] on ul "First Name Last Name Departure City Arrival City Company/Division Airport/City …" at bounding box center [841, 35] width 1375 height 0
click at [731, 52] on input "text" at bounding box center [732, 56] width 96 height 20
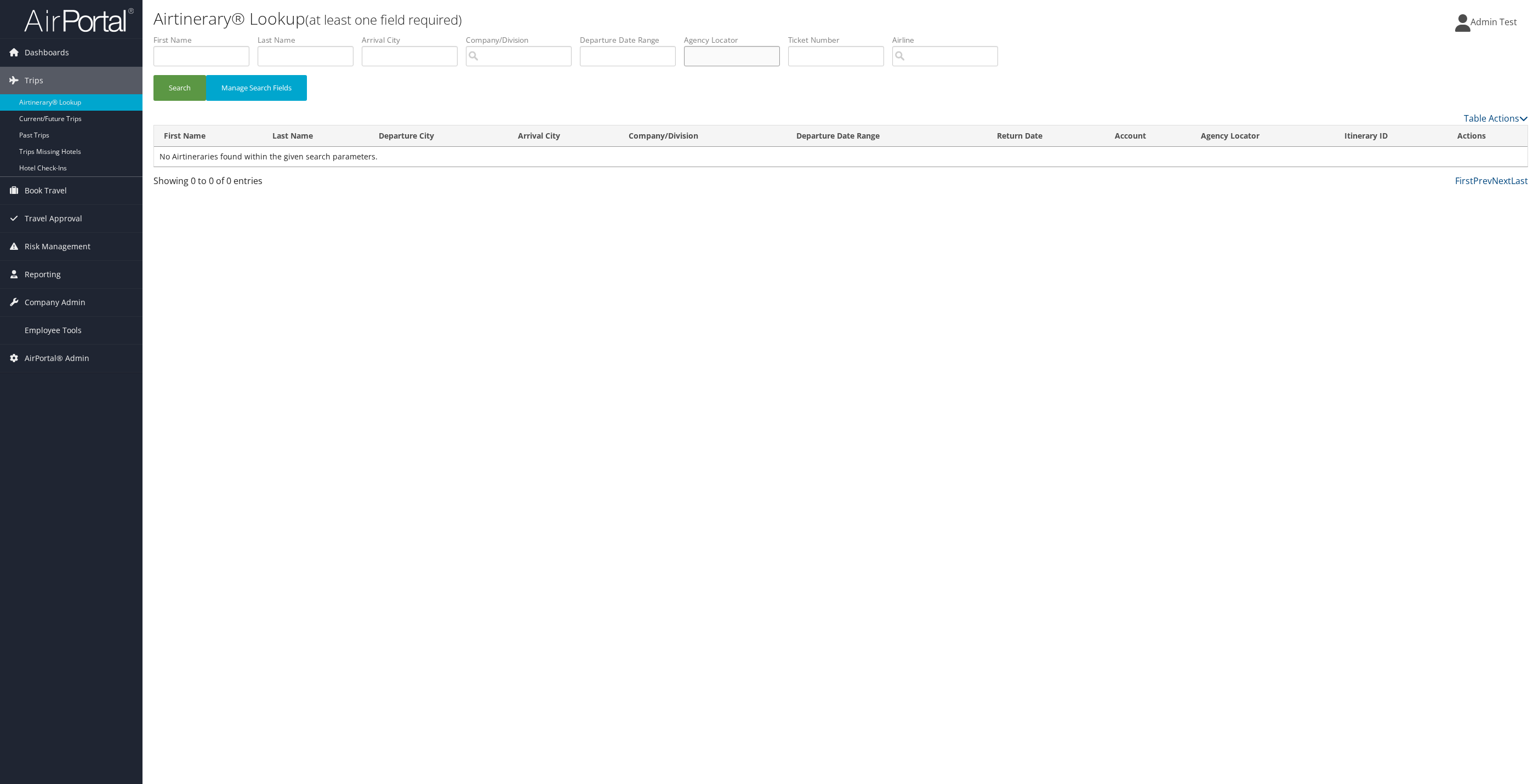
paste input "CJD00R"
type input "CJD00R"
click at [168, 78] on button "Search" at bounding box center [179, 88] width 52 height 26
click at [47, 43] on span "Dashboards" at bounding box center [47, 52] width 44 height 27
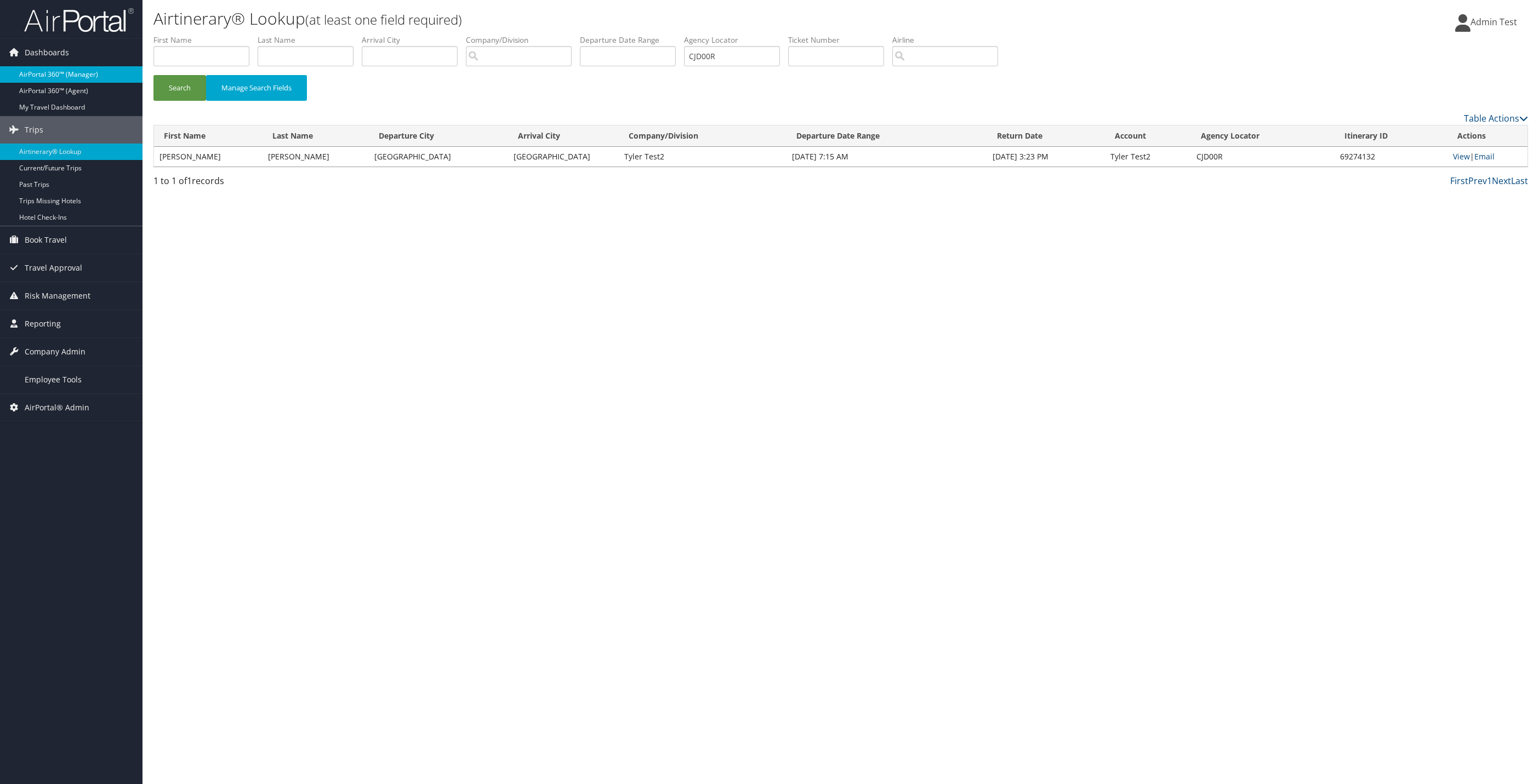
click at [72, 71] on link "AirPortal 360™ (Manager)" at bounding box center [71, 74] width 142 height 16
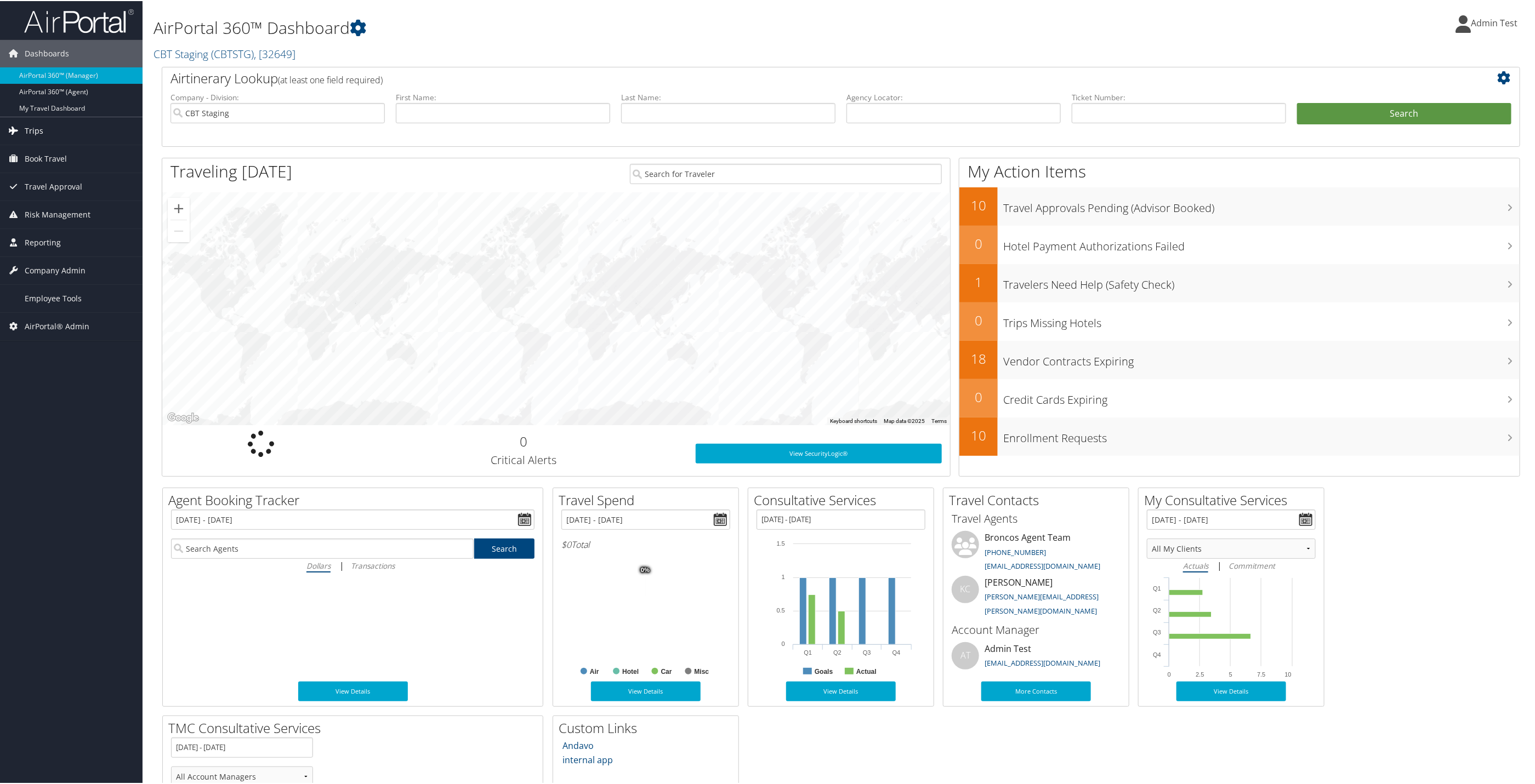
click at [54, 140] on link "Trips" at bounding box center [71, 130] width 142 height 27
click at [350, 299] on div at bounding box center [556, 307] width 788 height 233
click at [662, 183] on input "search" at bounding box center [785, 173] width 312 height 20
click at [740, 463] on div "View SecurityLogic® View SecurityLogic" at bounding box center [819, 451] width 263 height 44
click at [734, 454] on link "View SecurityLogic®" at bounding box center [818, 453] width 246 height 19
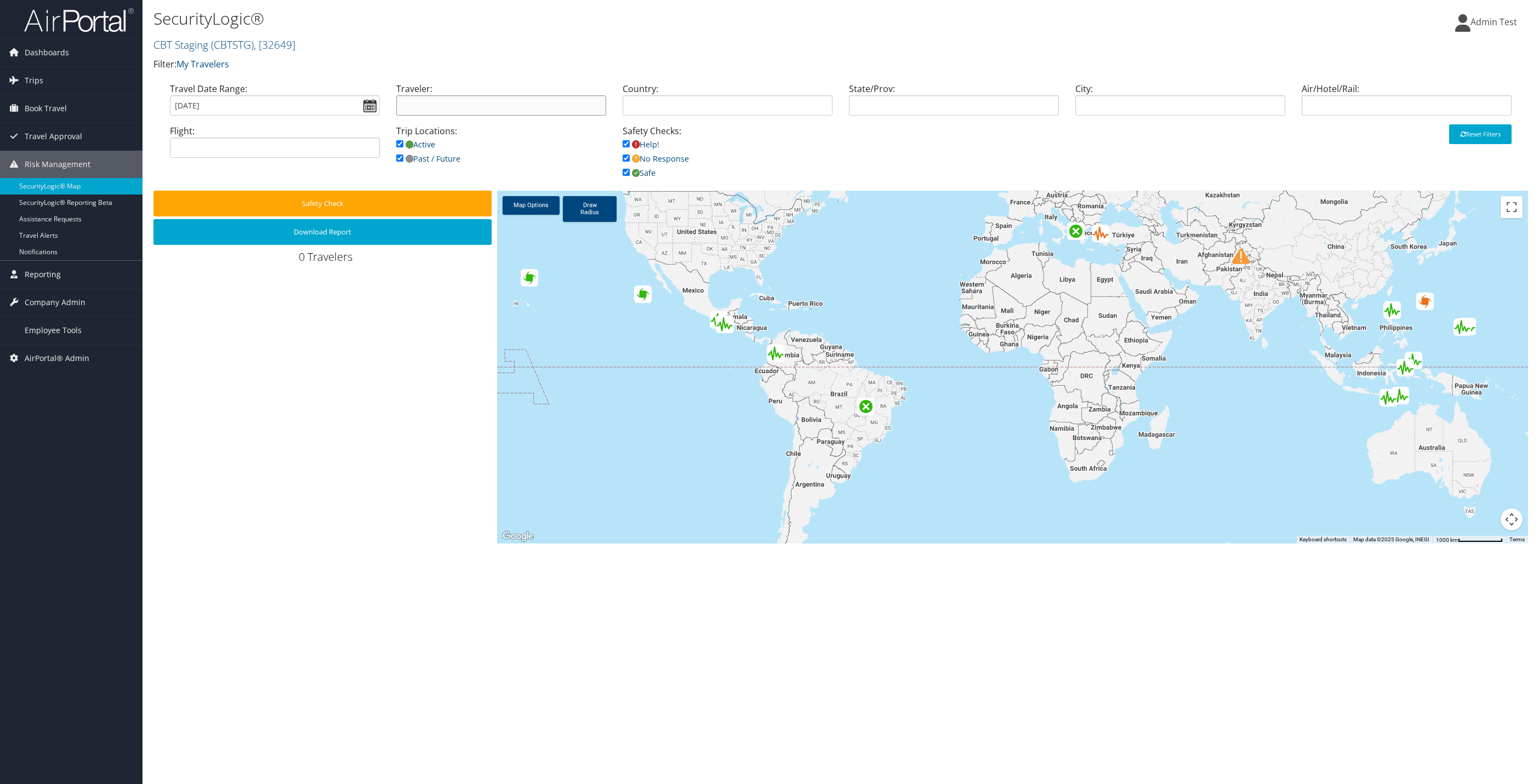
click at [513, 112] on input "search" at bounding box center [501, 105] width 210 height 20
type input "gregory"
click at [367, 110] on input "08/11/2025" at bounding box center [274, 105] width 210 height 20
click at [216, 254] on li "Custom Range" at bounding box center [214, 258] width 80 height 14
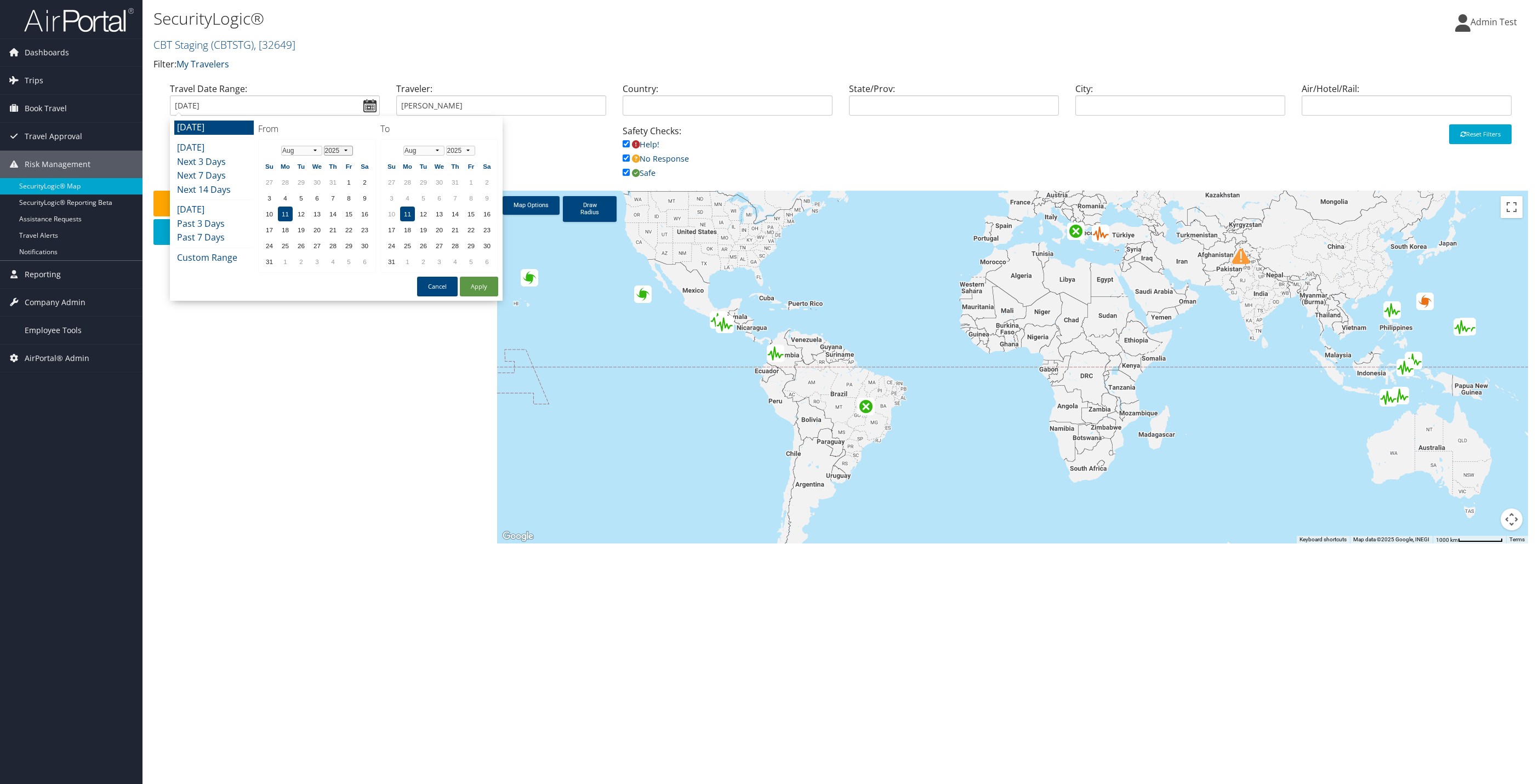
click at [341, 148] on select "1975 1976 1977 1978 1979 1980 1981 1982 1983 1984 1985 1986 1987 1988 1989 1990…" at bounding box center [338, 151] width 29 height 10
click at [482, 282] on button "Apply" at bounding box center [479, 286] width 38 height 19
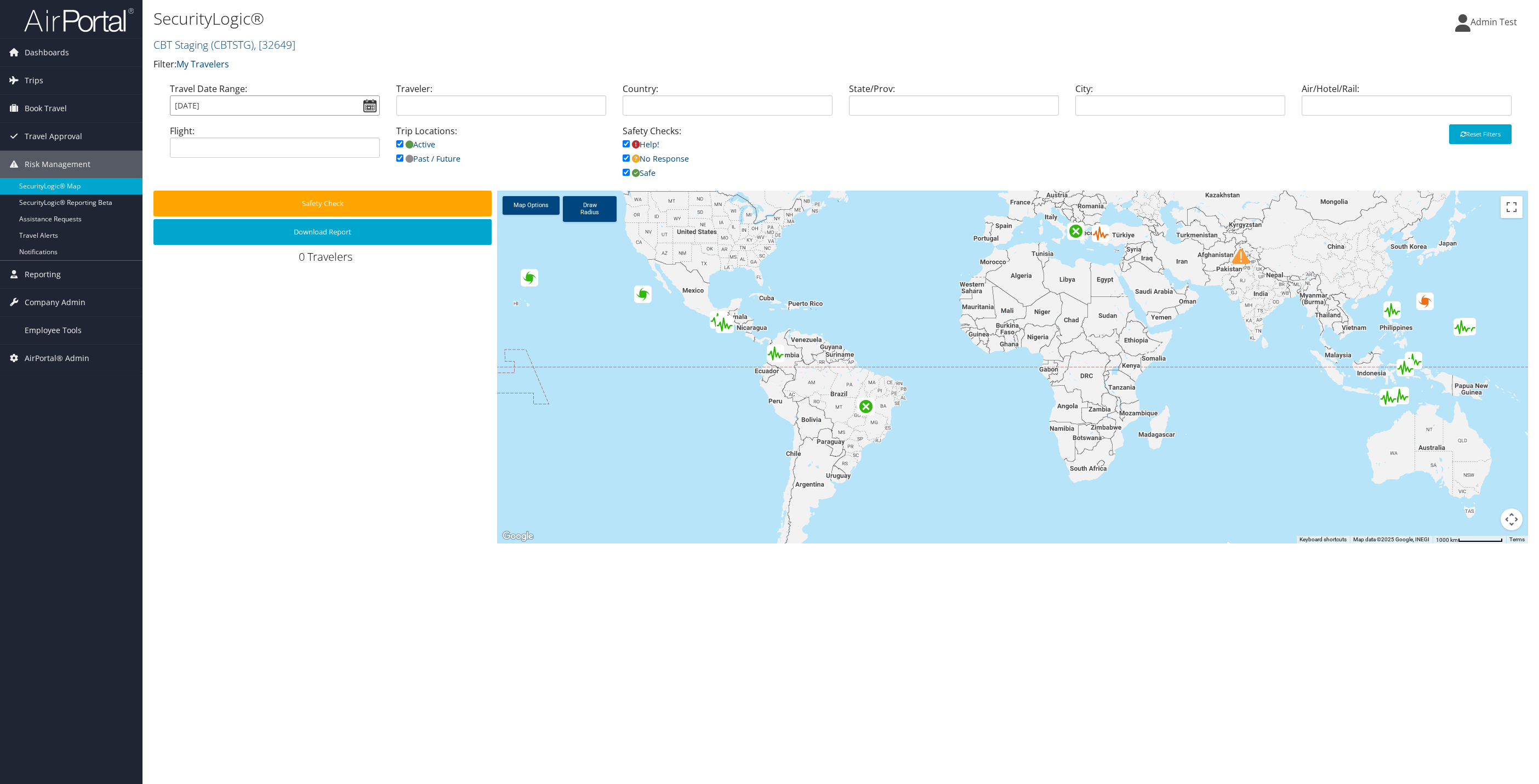
click at [363, 106] on input "[DATE]" at bounding box center [274, 105] width 210 height 20
click at [210, 254] on li "Custom Range" at bounding box center [214, 258] width 80 height 14
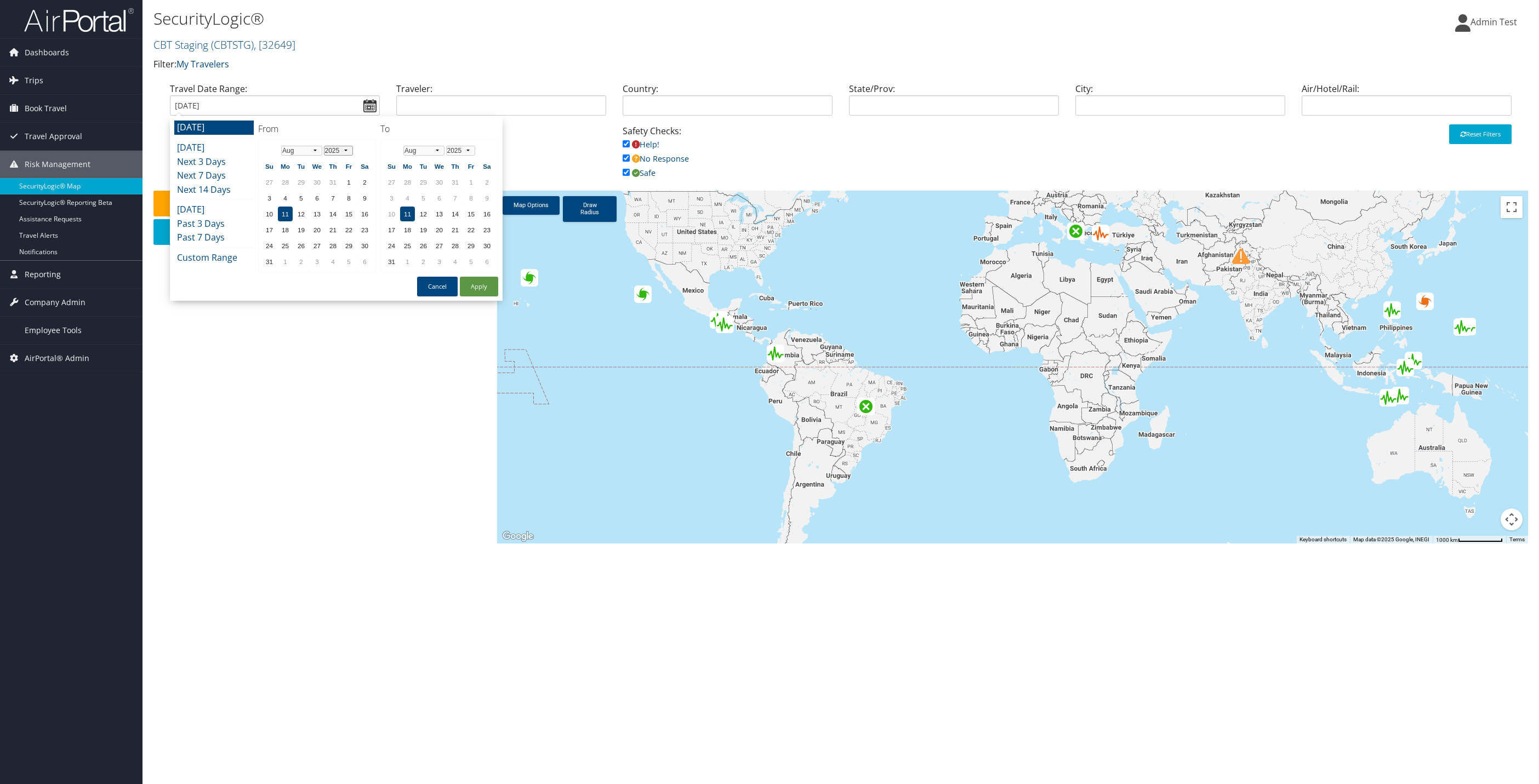
click at [324, 150] on select "1975 1976 1977 1978 1979 1980 1981 1982 1983 1984 1985 1986 1987 1988 1989 1990…" at bounding box center [338, 151] width 29 height 10
click at [327, 196] on td "7" at bounding box center [333, 198] width 15 height 15
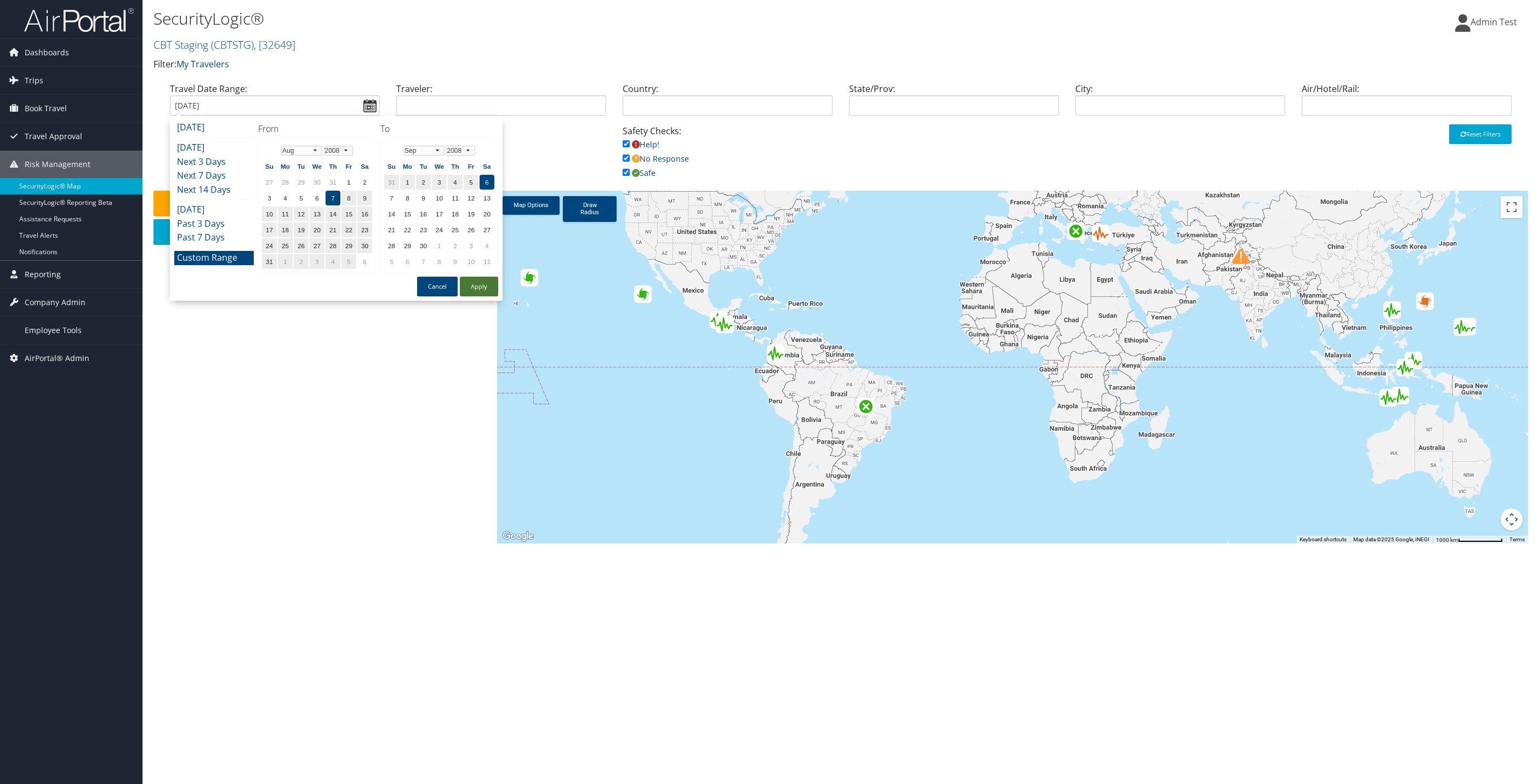
click at [479, 283] on button "Apply" at bounding box center [479, 286] width 38 height 19
type input "08/07/2008 - 09/06/2008"
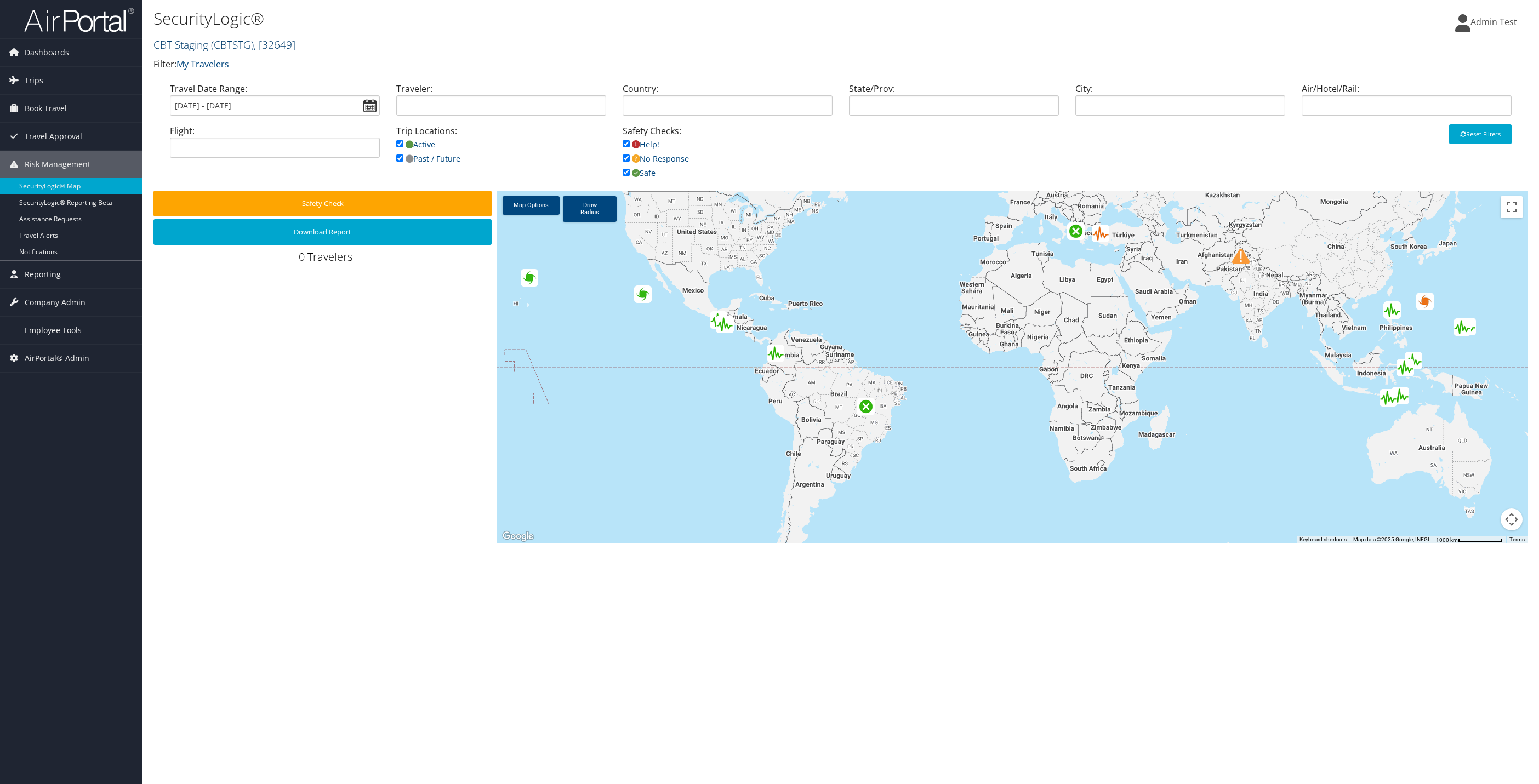
click at [294, 43] on span ", [ 32649 ]" at bounding box center [274, 44] width 41 height 15
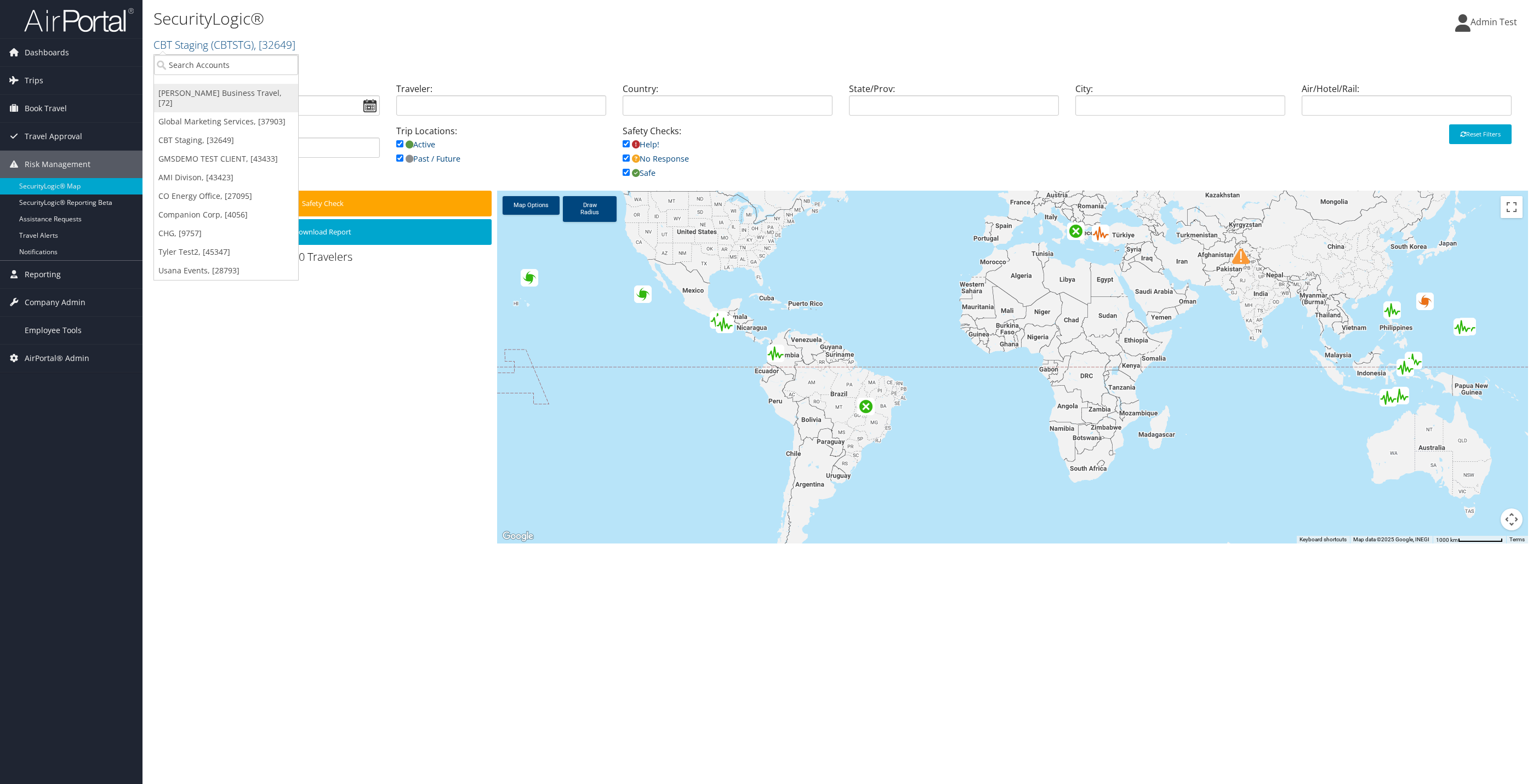
click at [232, 91] on link "[PERSON_NAME] Business Travel, [72]" at bounding box center [226, 98] width 144 height 29
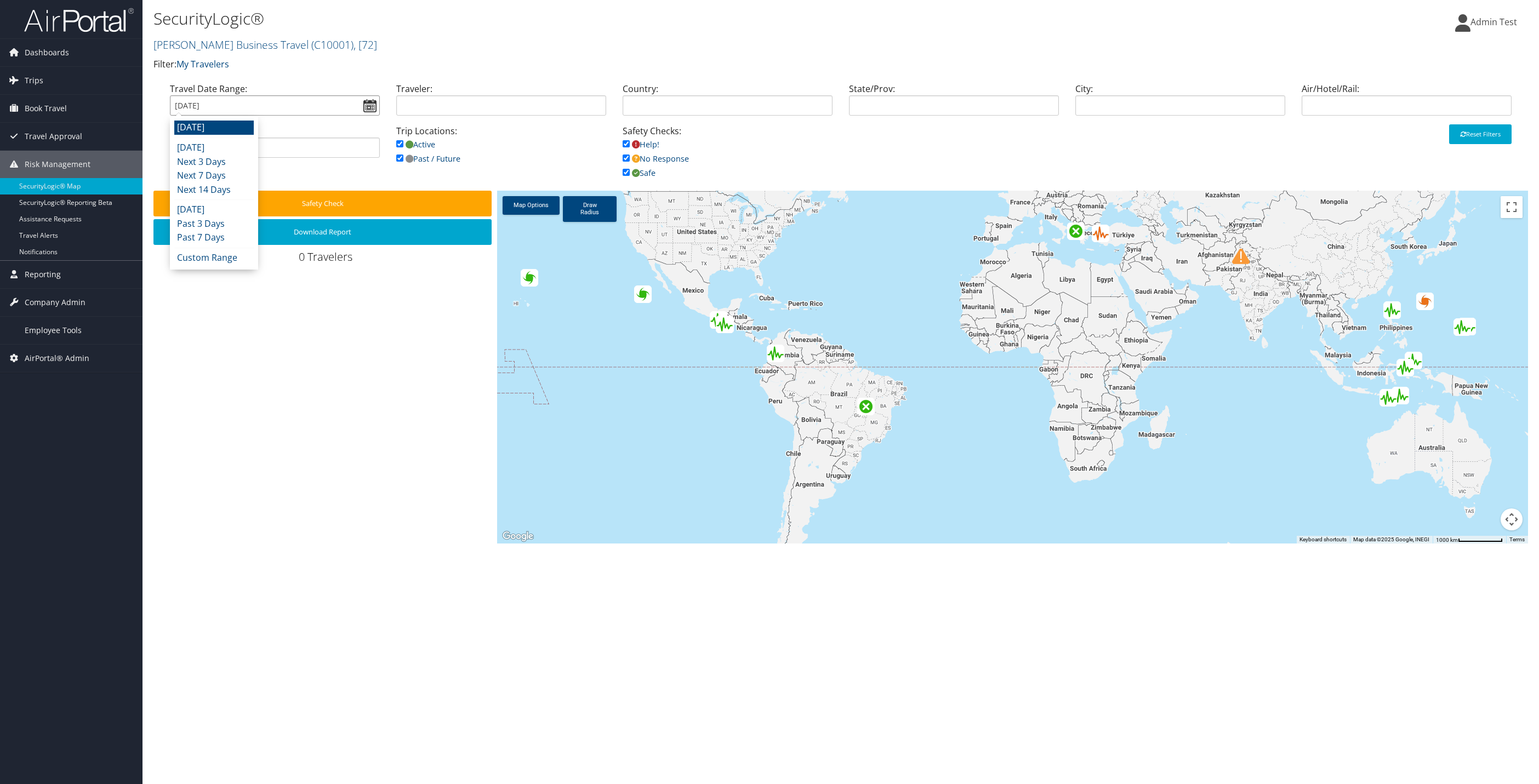
click at [373, 108] on input "[DATE]" at bounding box center [274, 105] width 210 height 20
click at [234, 255] on li "Custom Range" at bounding box center [214, 258] width 80 height 14
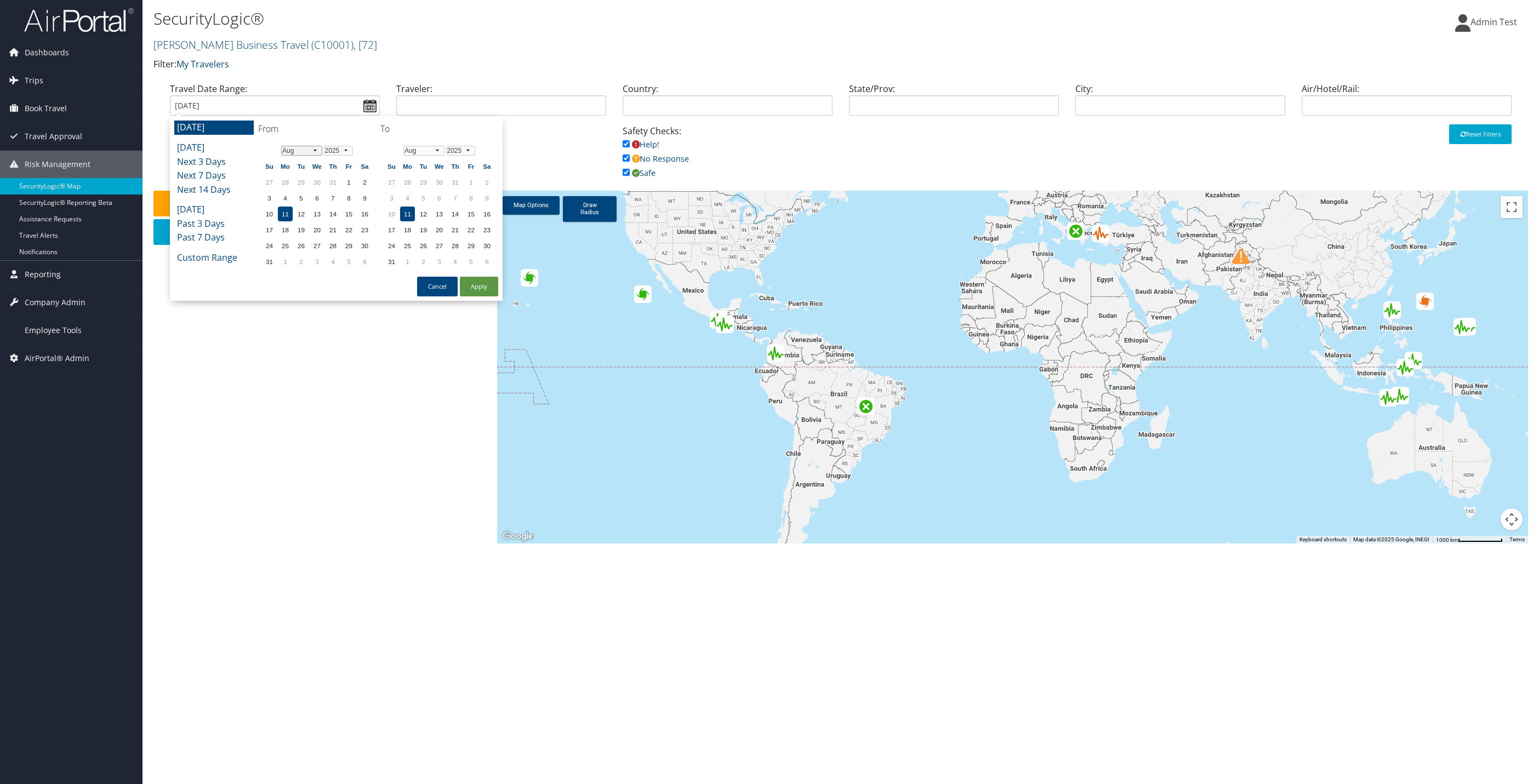
click at [310, 150] on select "Jan Feb Mar Apr May Jun [DATE] Aug Sep Oct Nov Dec" at bounding box center [302, 151] width 41 height 10
click at [325, 214] on td "17" at bounding box center [333, 214] width 15 height 15
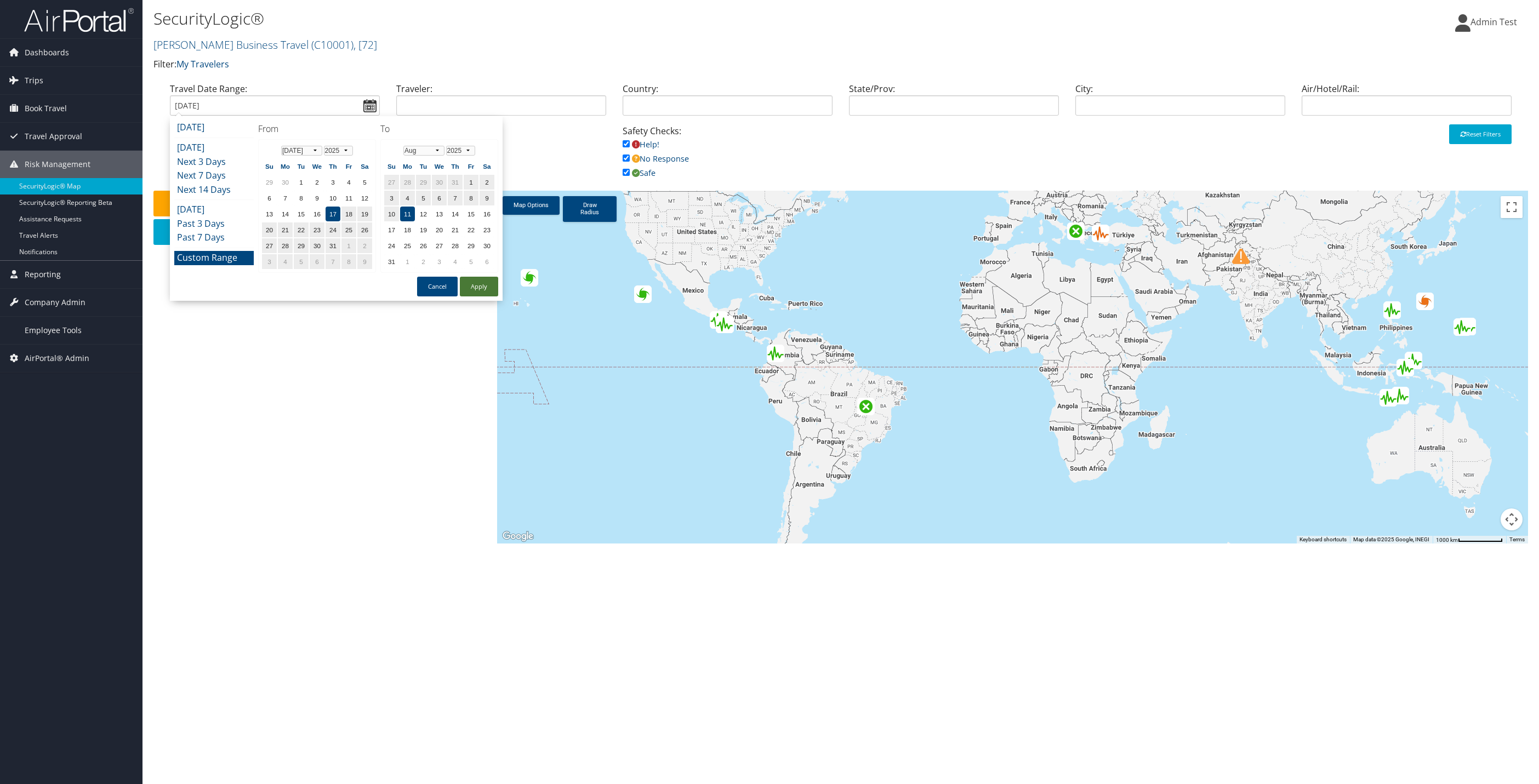
click at [460, 290] on button "Apply" at bounding box center [479, 286] width 38 height 19
type input "[DATE] - [DATE]"
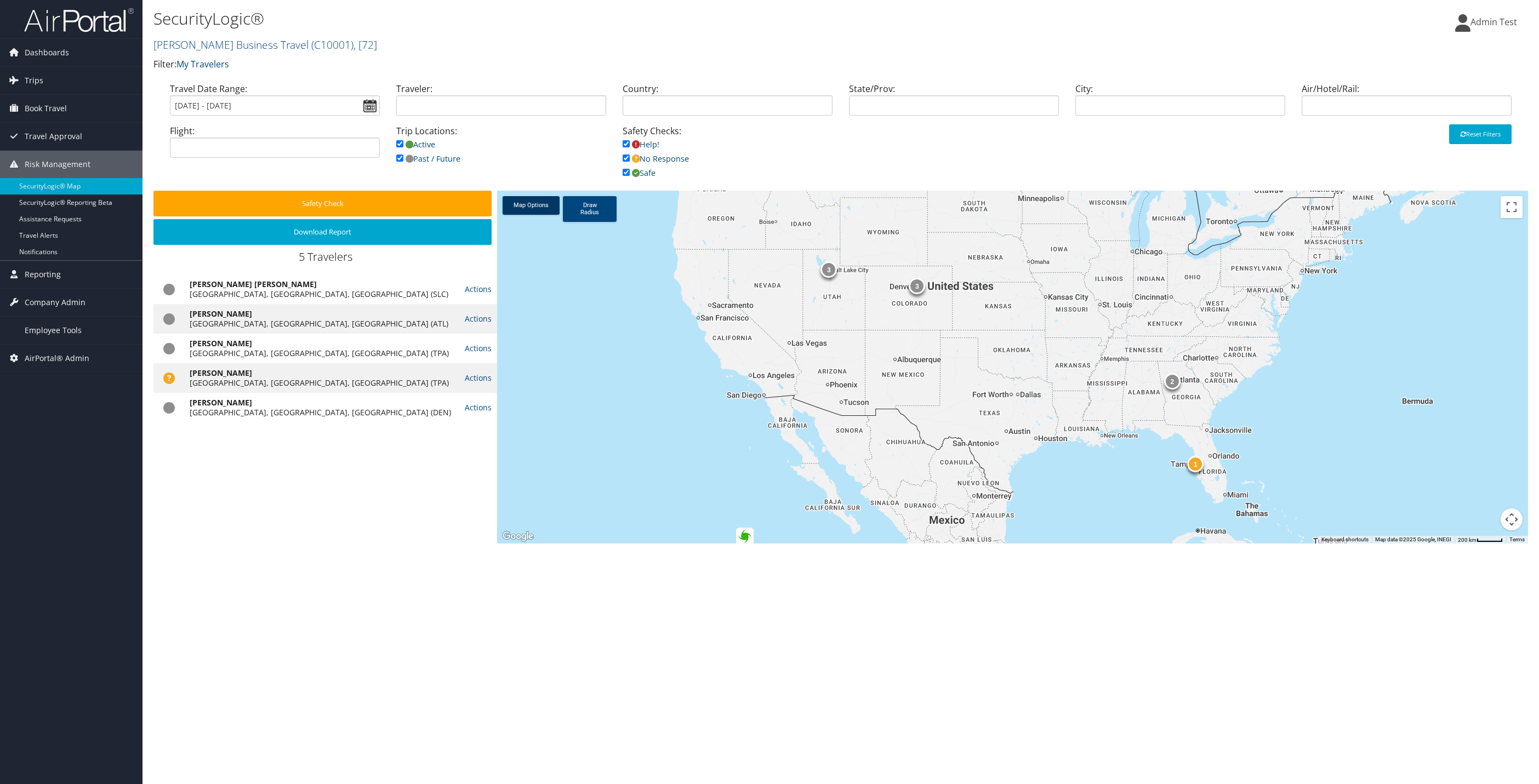
click at [537, 209] on link "Map Options" at bounding box center [531, 206] width 57 height 19
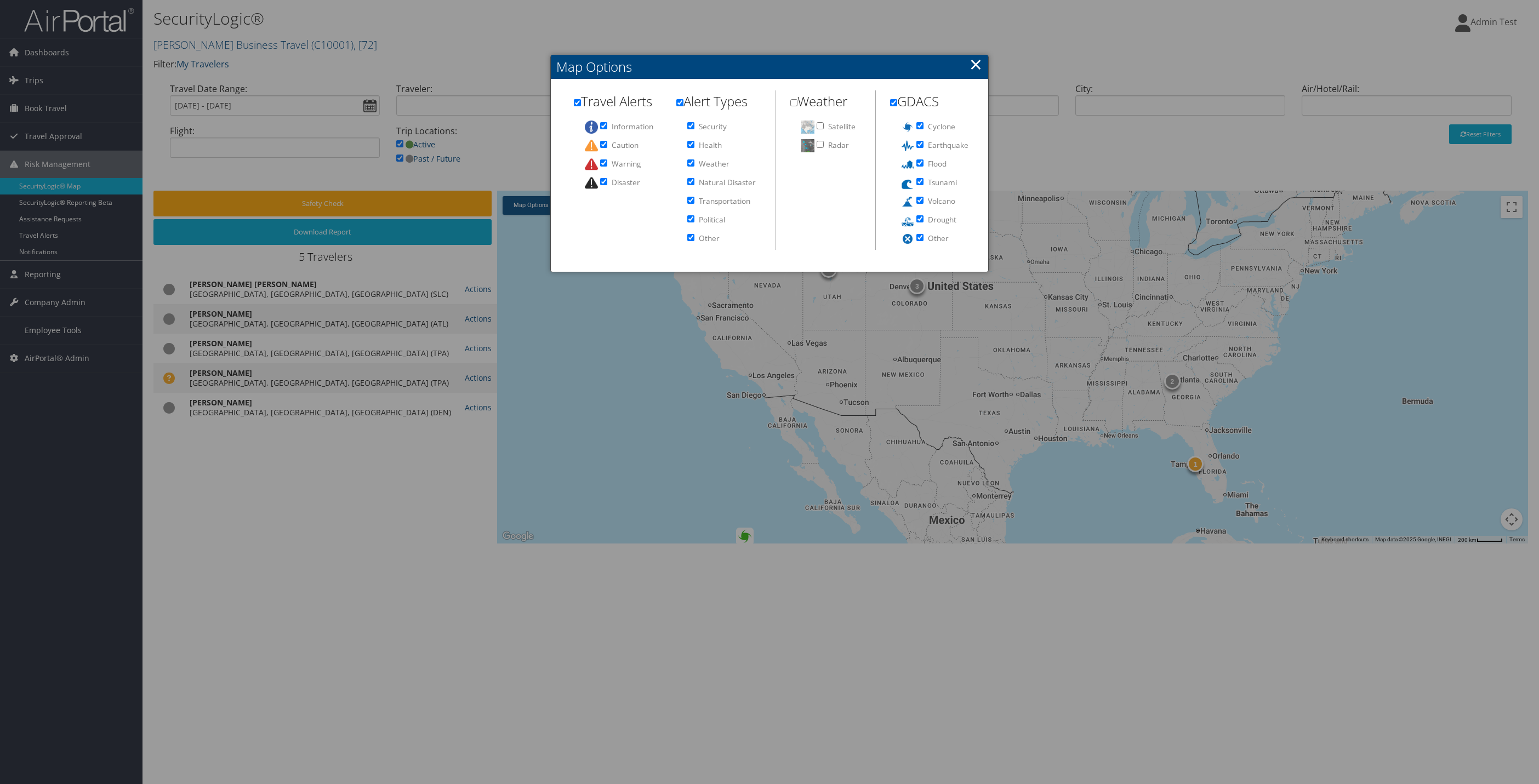
click at [974, 68] on link "×" at bounding box center [976, 64] width 13 height 22
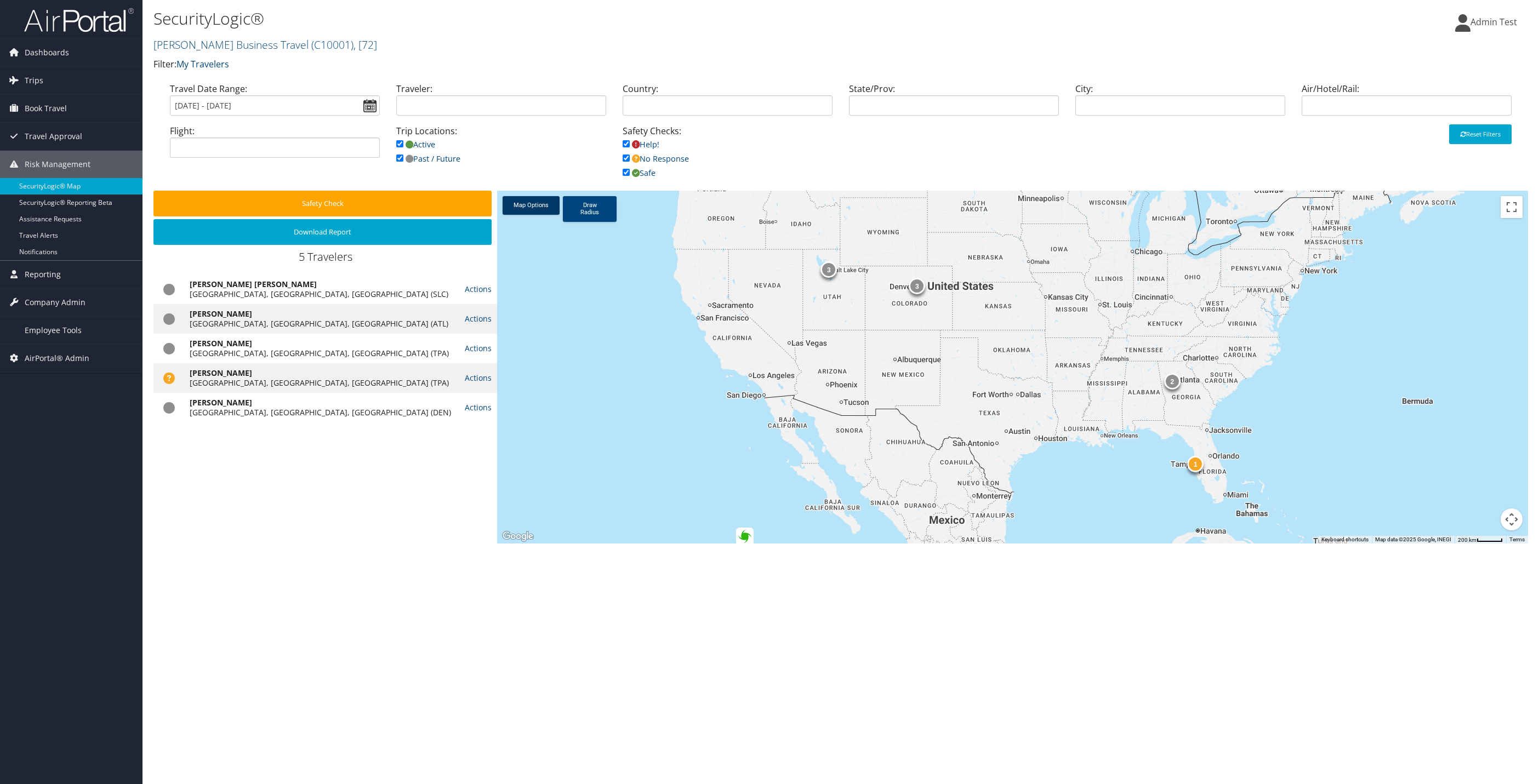
click at [526, 203] on link "Map Options" at bounding box center [531, 206] width 57 height 19
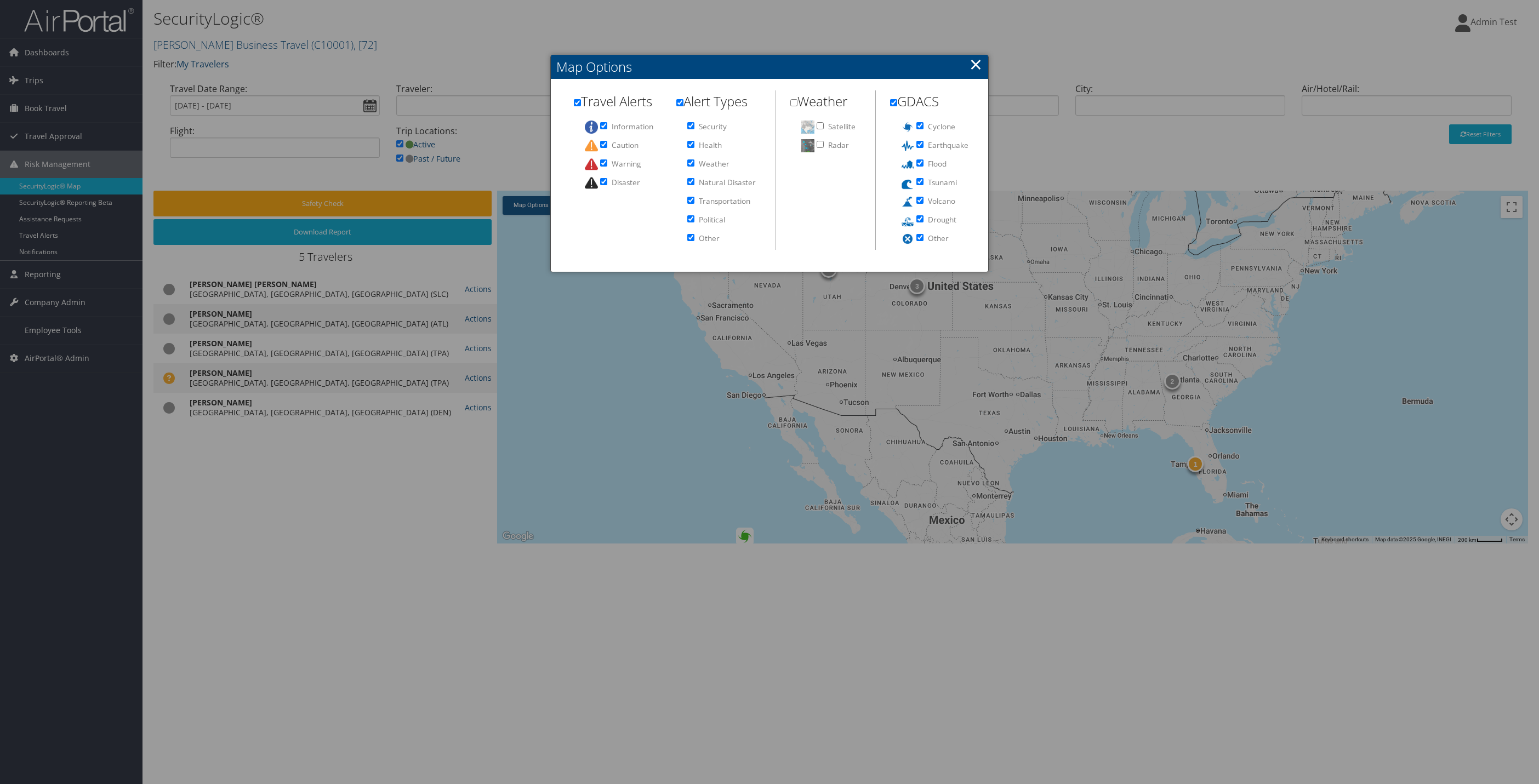
click at [977, 75] on link "×" at bounding box center [976, 64] width 13 height 22
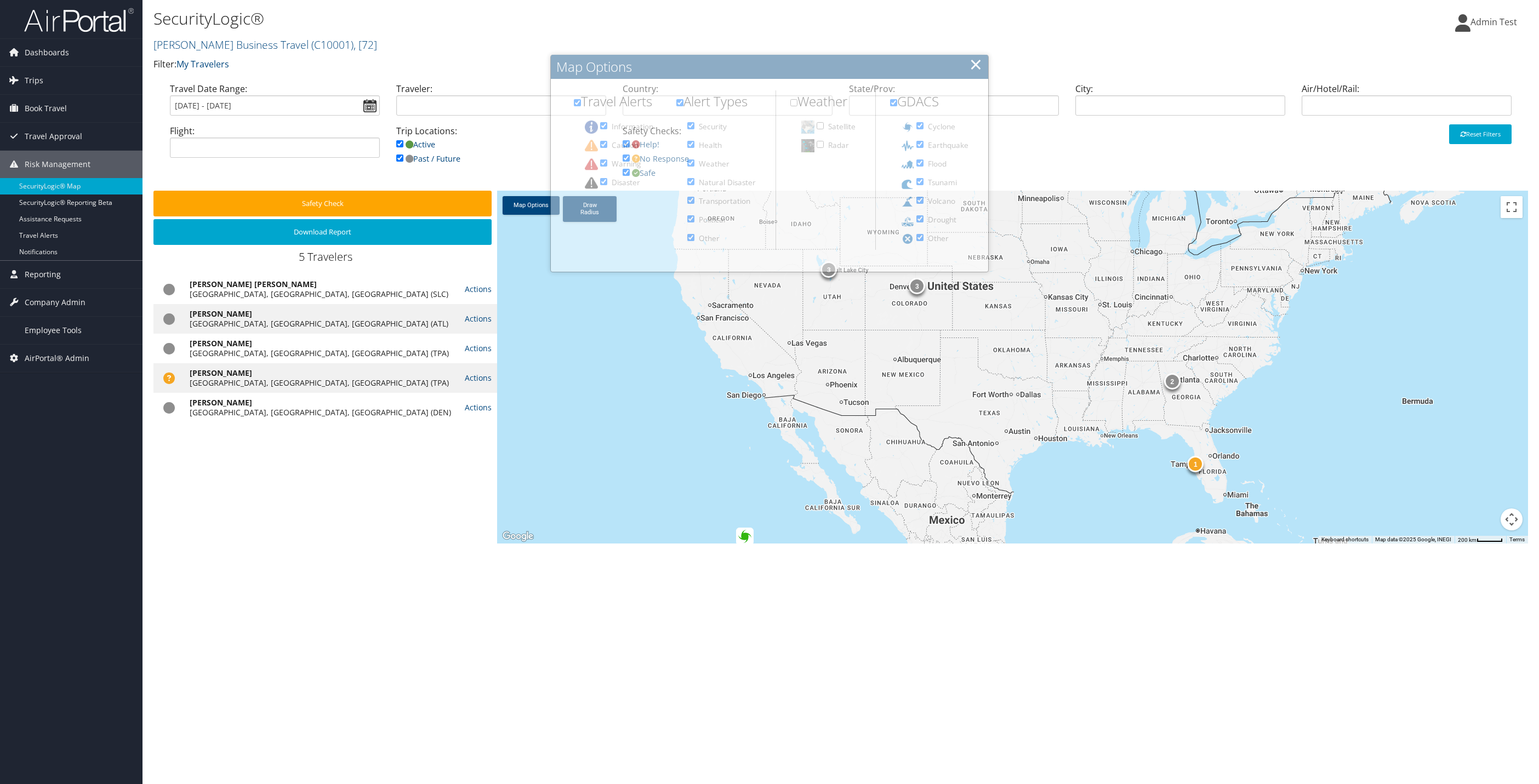
click at [973, 66] on p "Filter: My Travelers" at bounding box center [611, 64] width 916 height 14
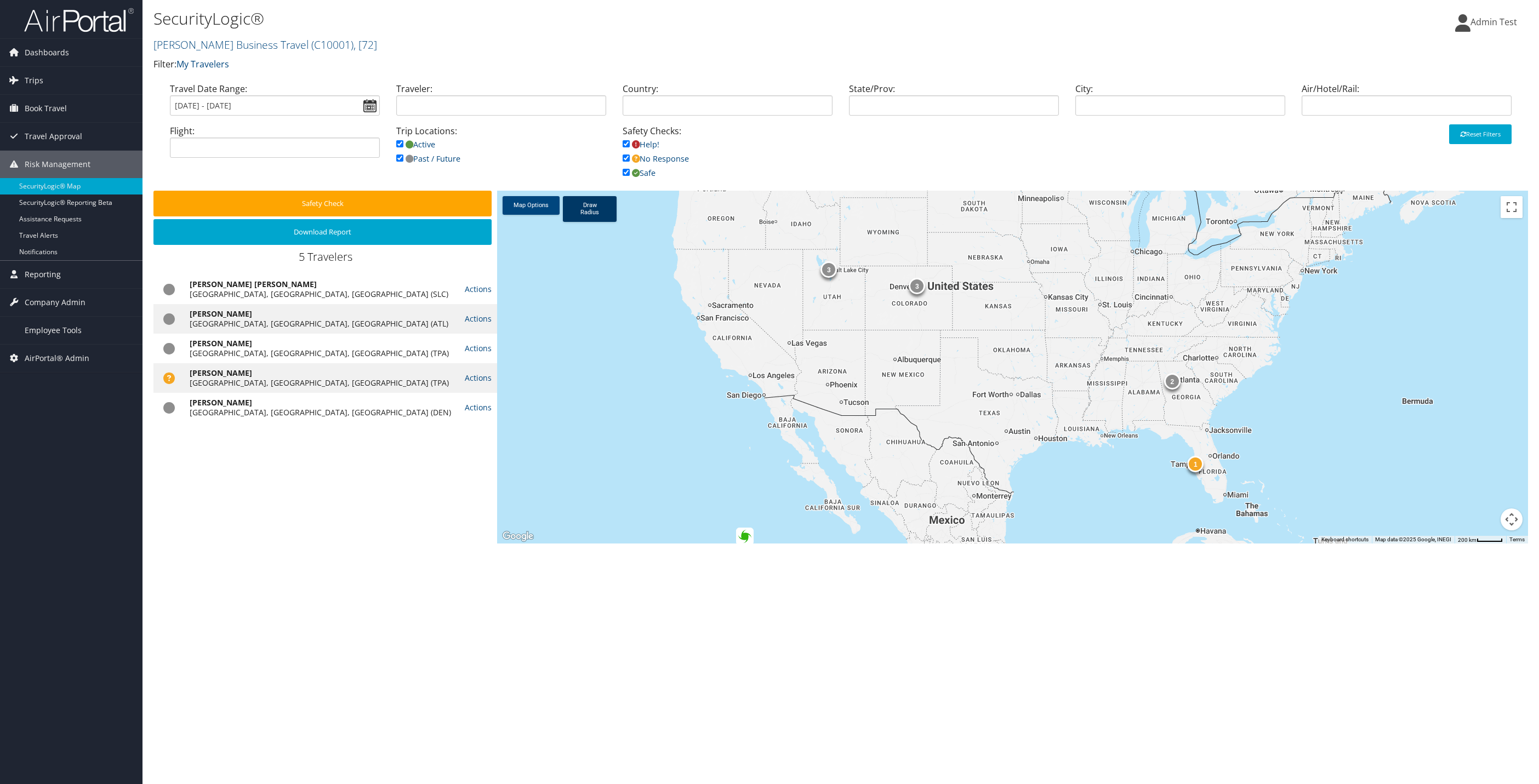
drag, startPoint x: 589, startPoint y: 207, endPoint x: 597, endPoint y: 210, distance: 8.5
click at [589, 207] on link "Draw Radius" at bounding box center [589, 209] width 54 height 26
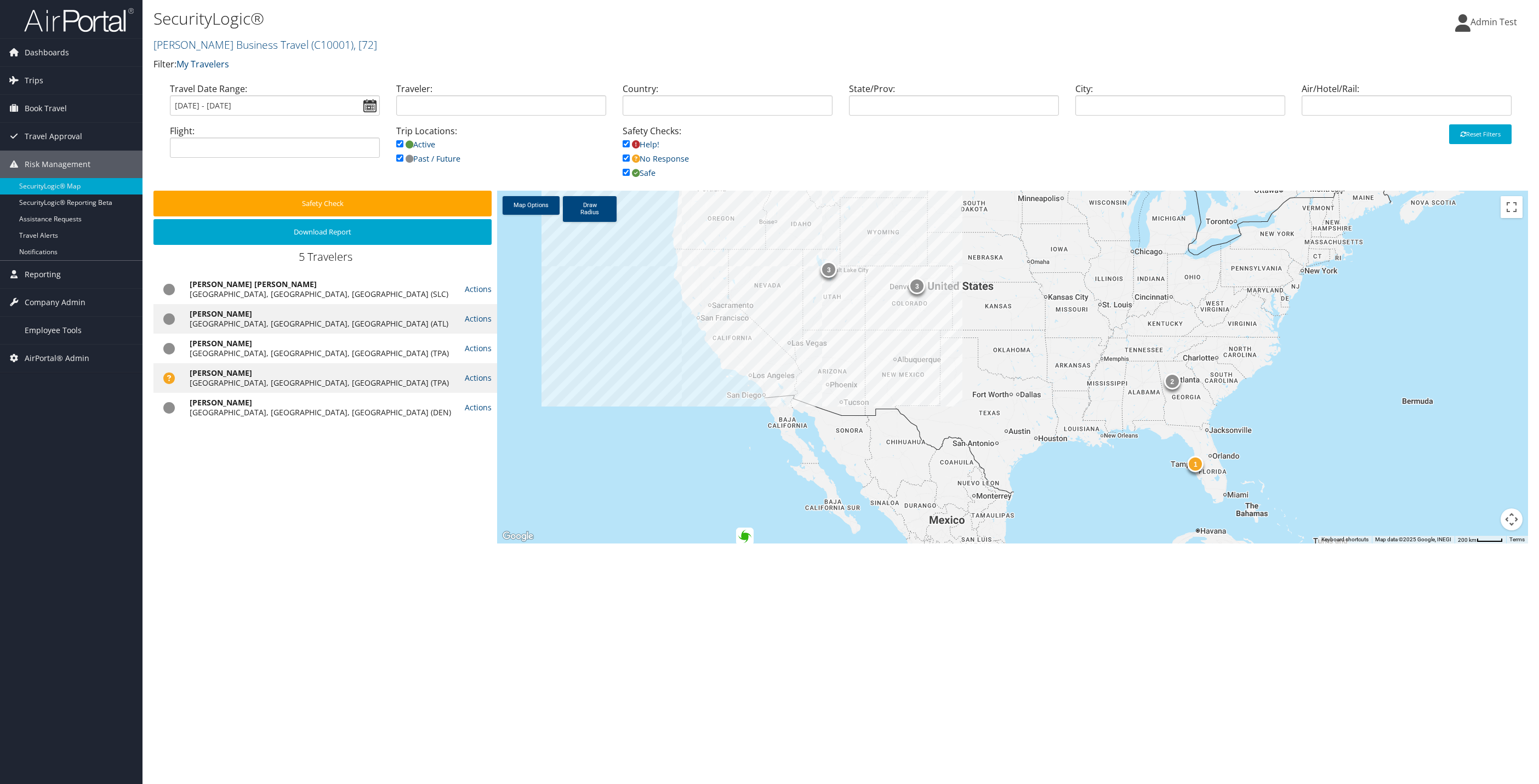
drag, startPoint x: 836, startPoint y: 325, endPoint x: 872, endPoint y: 339, distance: 38.6
click at [832, 367] on div "3 3 1 2" at bounding box center [1012, 367] width 1031 height 353
click at [356, 490] on div "JOSHUA MICHAEL CAMERON Salt Lake City, UT, US (SLC) Actions View Itinerary GREG…" at bounding box center [325, 408] width 344 height 268
click at [250, 311] on div "GREGORY MUELLER" at bounding box center [322, 314] width 264 height 10
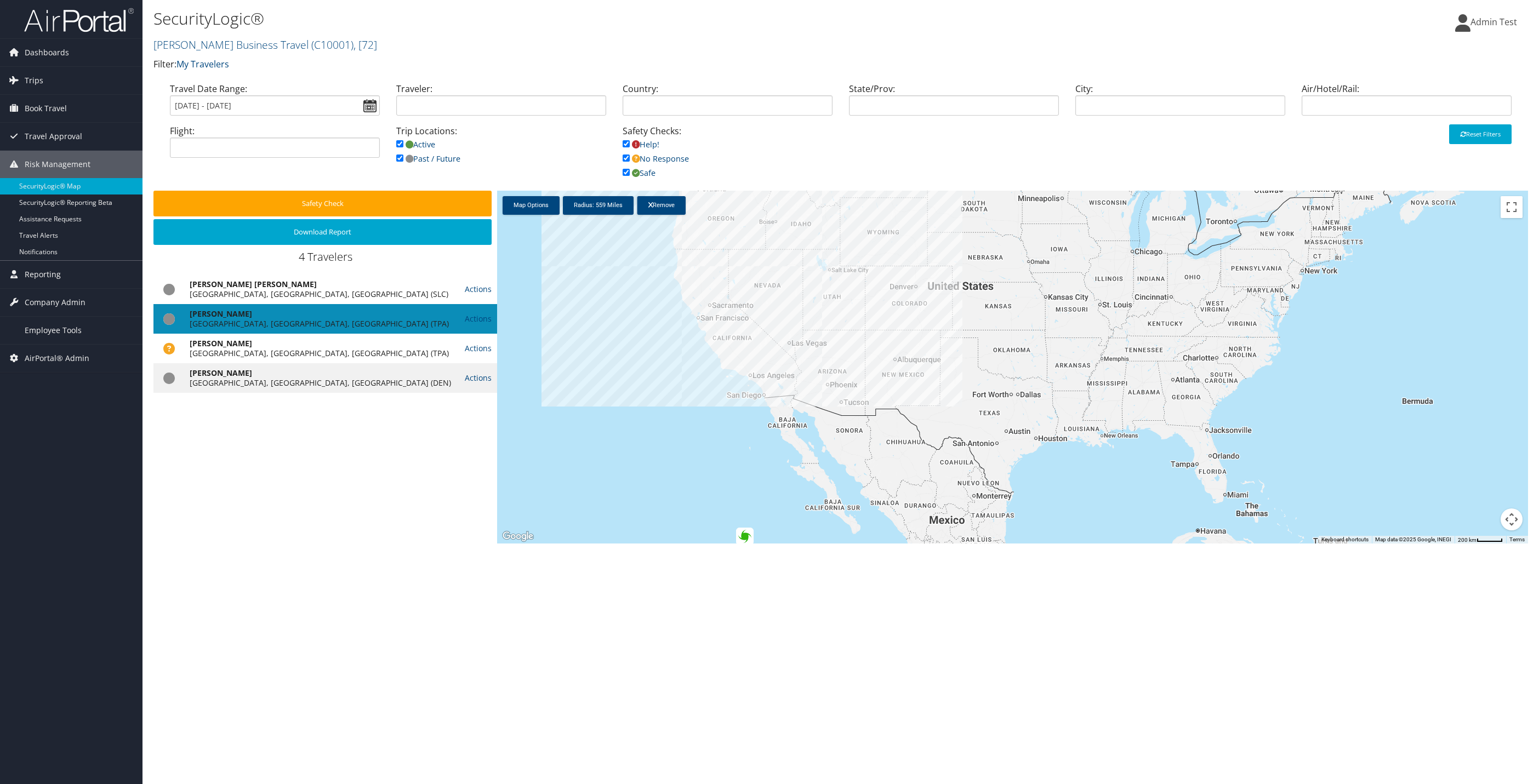
click at [467, 318] on link "Actions" at bounding box center [478, 318] width 27 height 10
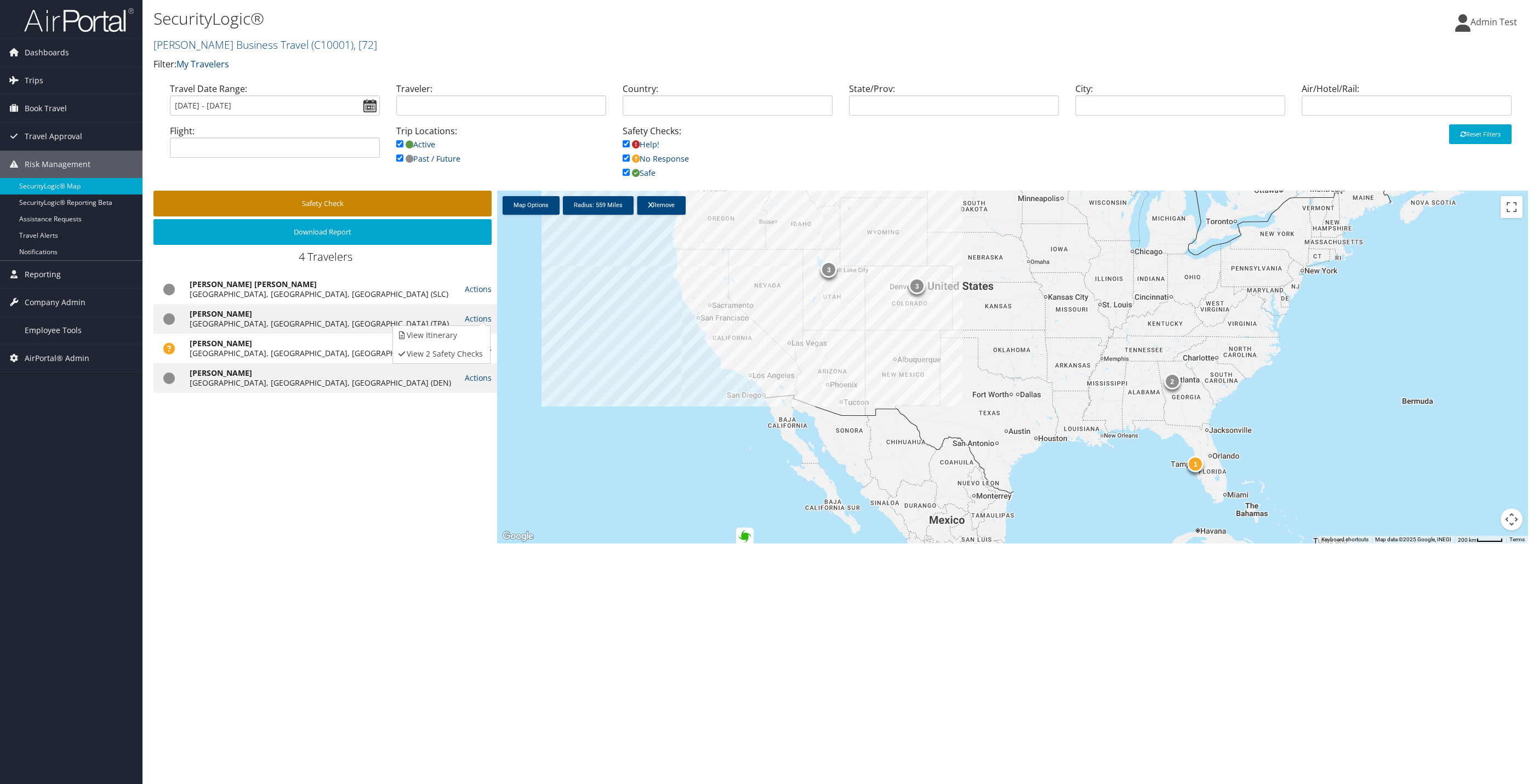
click at [336, 207] on button "Safety Check" at bounding box center [322, 204] width 338 height 26
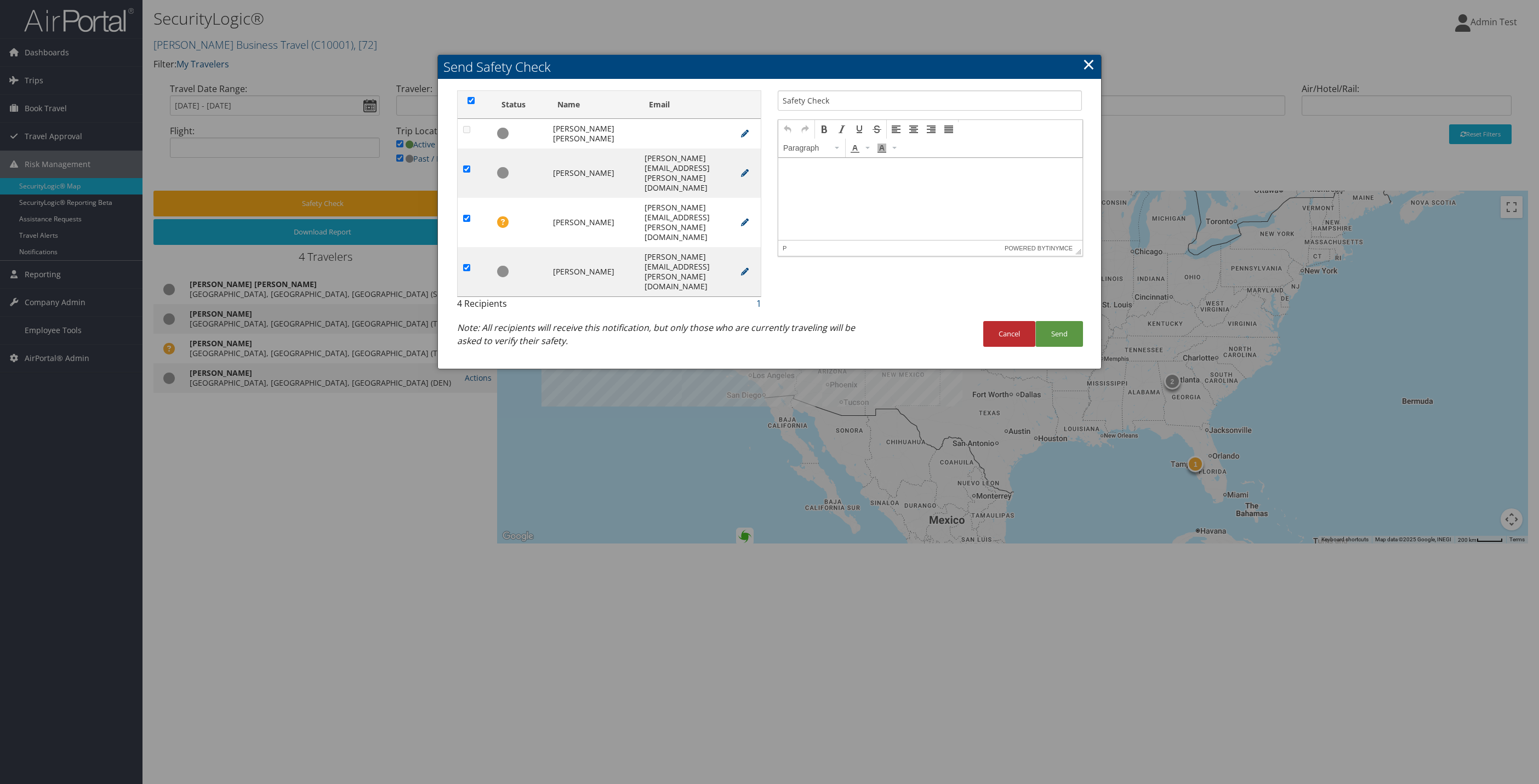
click at [828, 179] on html at bounding box center [930, 168] width 304 height 22
click at [1075, 321] on button "Send" at bounding box center [1059, 334] width 47 height 26
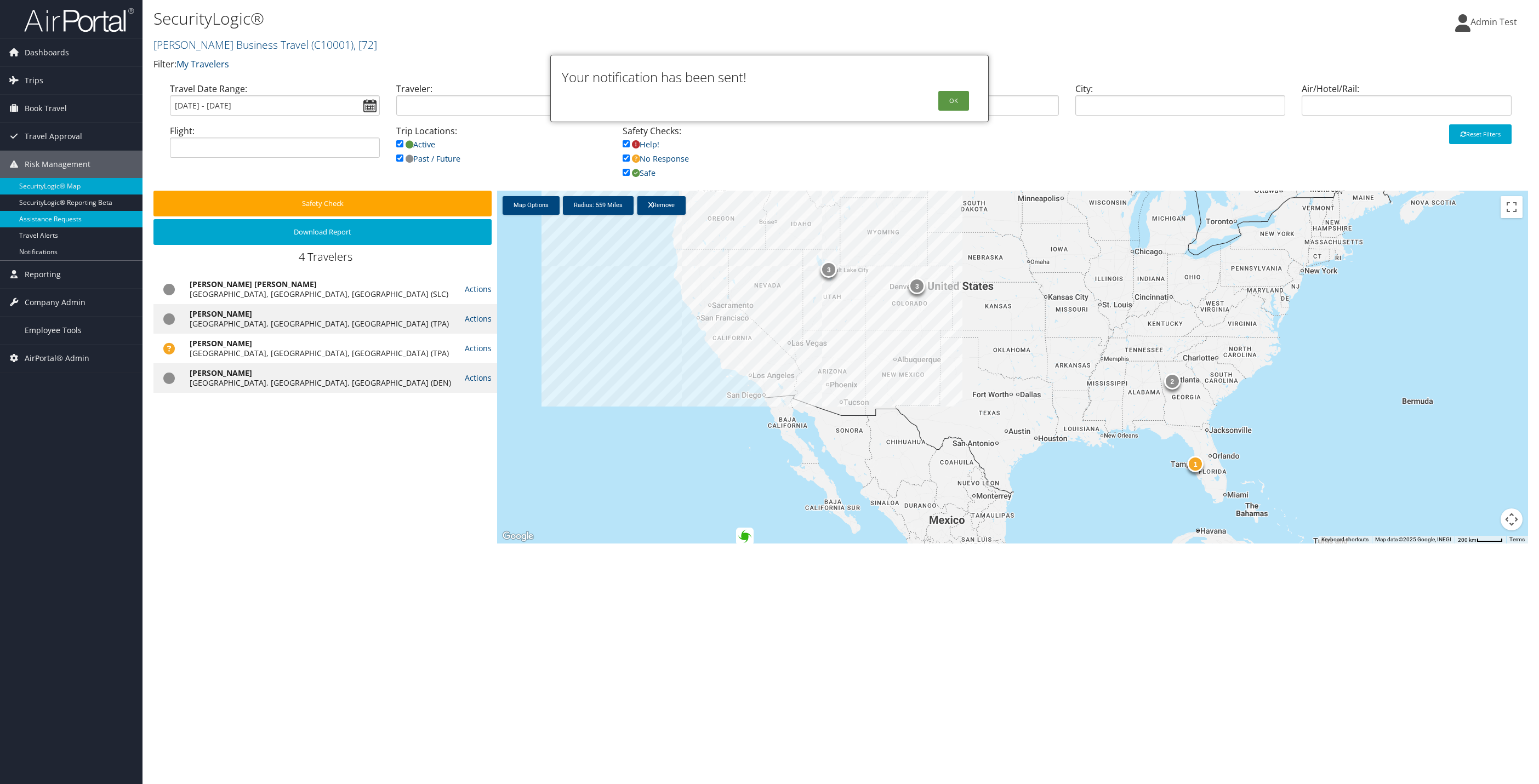
click at [72, 220] on link "Assistance Requests" at bounding box center [71, 219] width 142 height 16
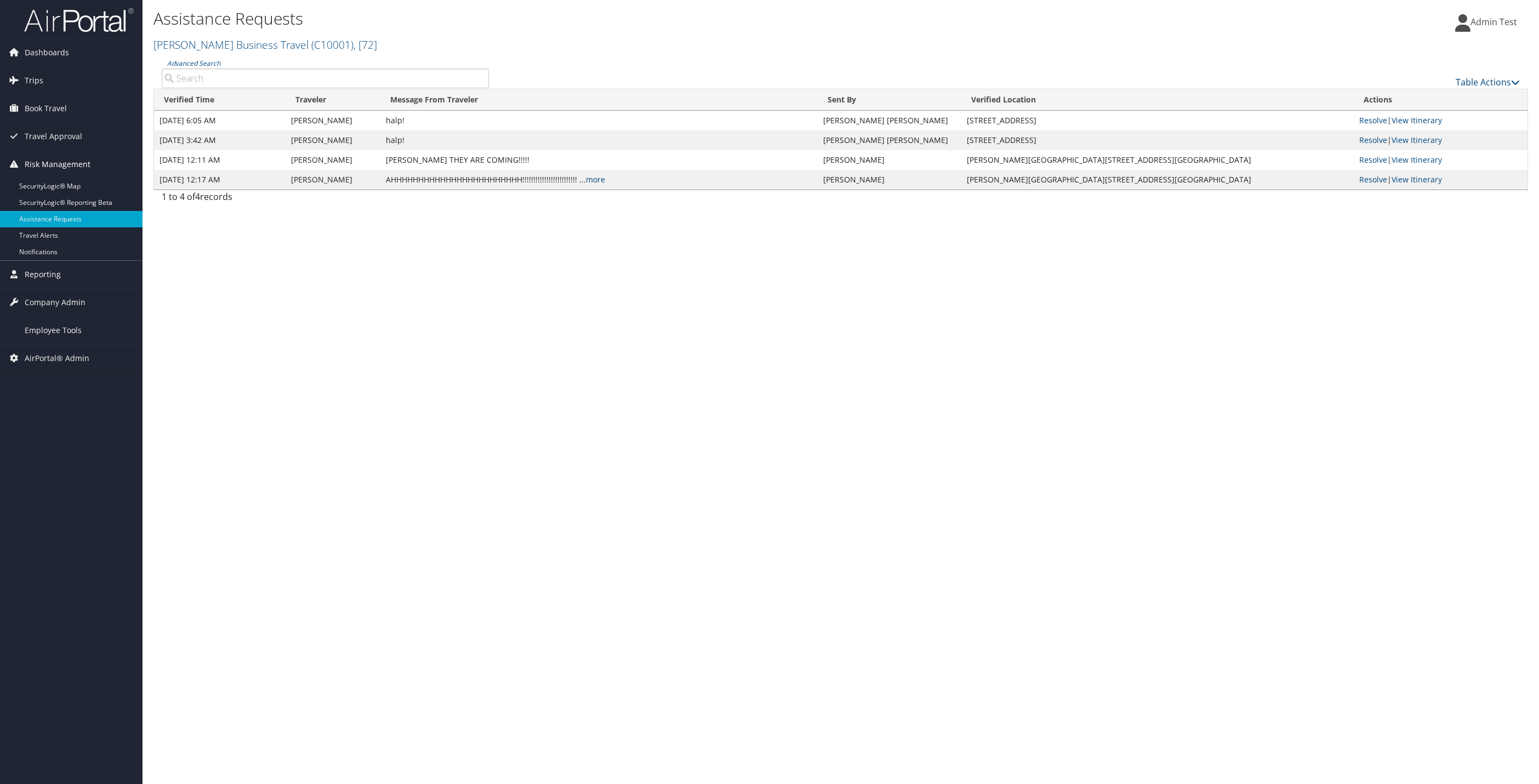
click at [53, 168] on span "Risk Management" at bounding box center [58, 164] width 66 height 27
click at [52, 165] on span "Risk Management" at bounding box center [58, 164] width 66 height 27
click at [44, 190] on link "SecurityLogic® Map" at bounding box center [71, 186] width 142 height 16
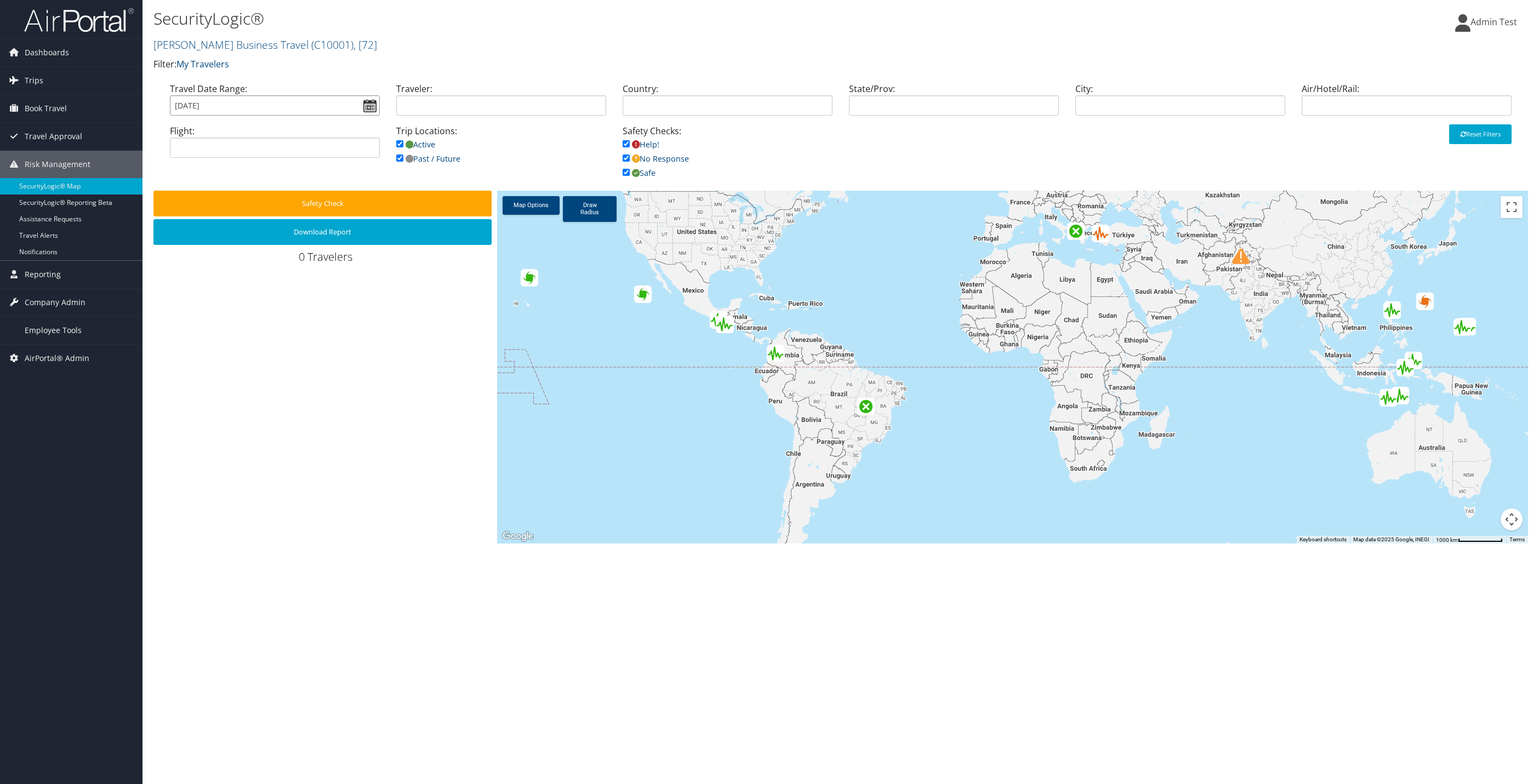
click at [363, 102] on input "08/11/2025" at bounding box center [274, 105] width 210 height 20
click at [202, 258] on li "Custom Range" at bounding box center [214, 258] width 80 height 14
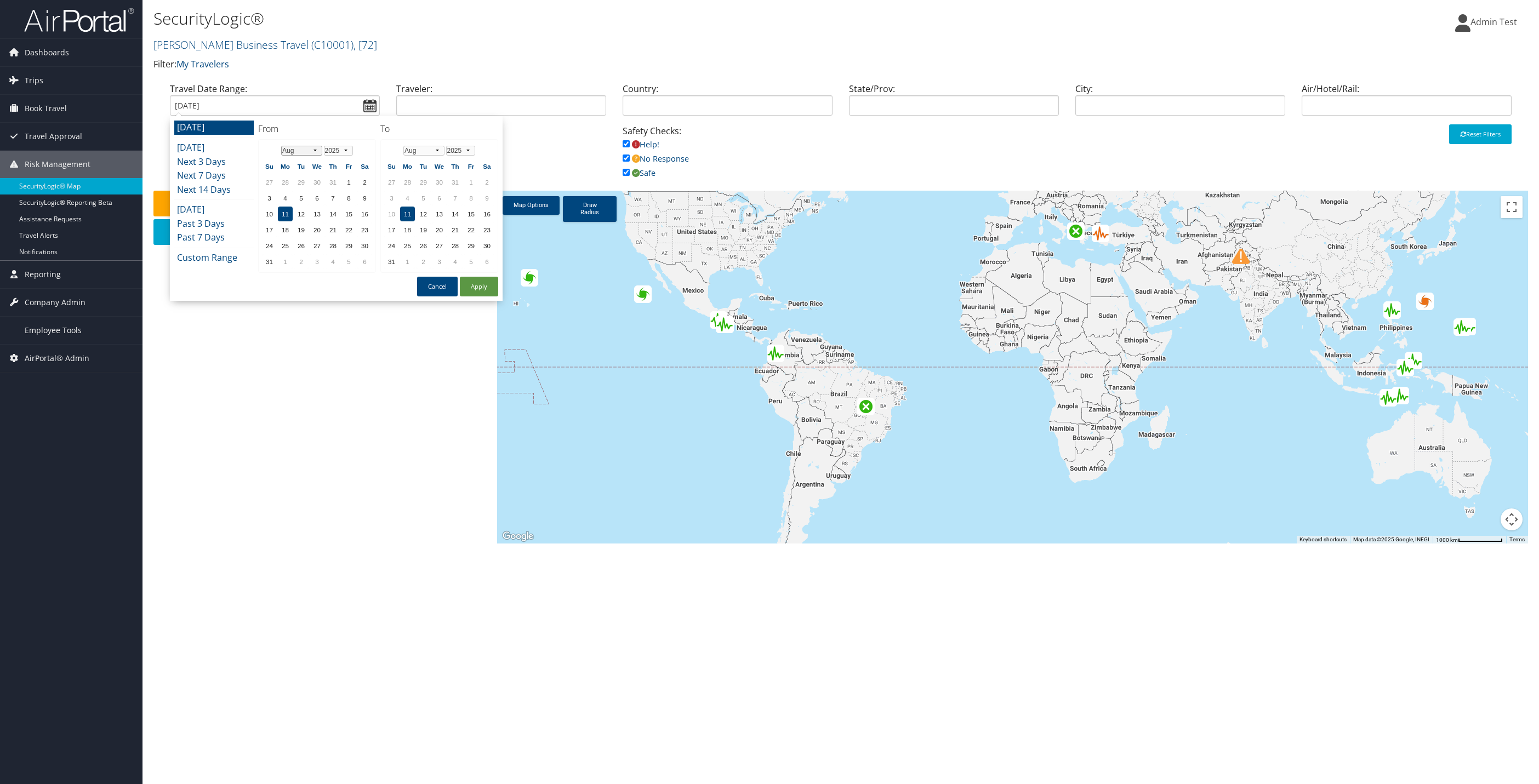
drag, startPoint x: 304, startPoint y: 151, endPoint x: 305, endPoint y: 157, distance: 6.1
click at [305, 151] on select "Jan Feb Mar Apr May Jun Jul Aug Sep Oct Nov Dec" at bounding box center [302, 151] width 41 height 10
click at [311, 196] on td "9" at bounding box center [317, 198] width 15 height 15
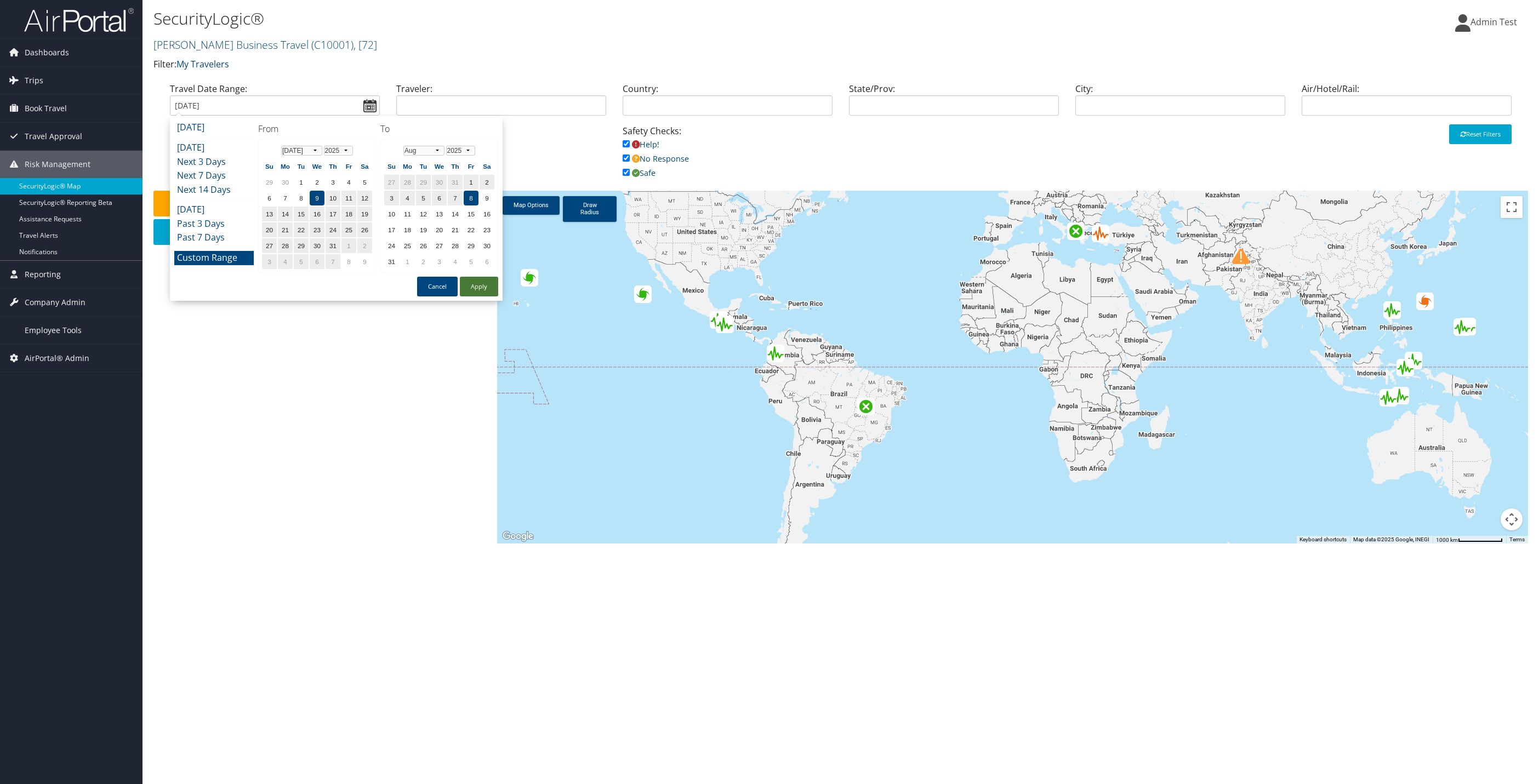
click at [487, 280] on button "Apply" at bounding box center [479, 286] width 38 height 19
type input "[DATE] - [DATE]"
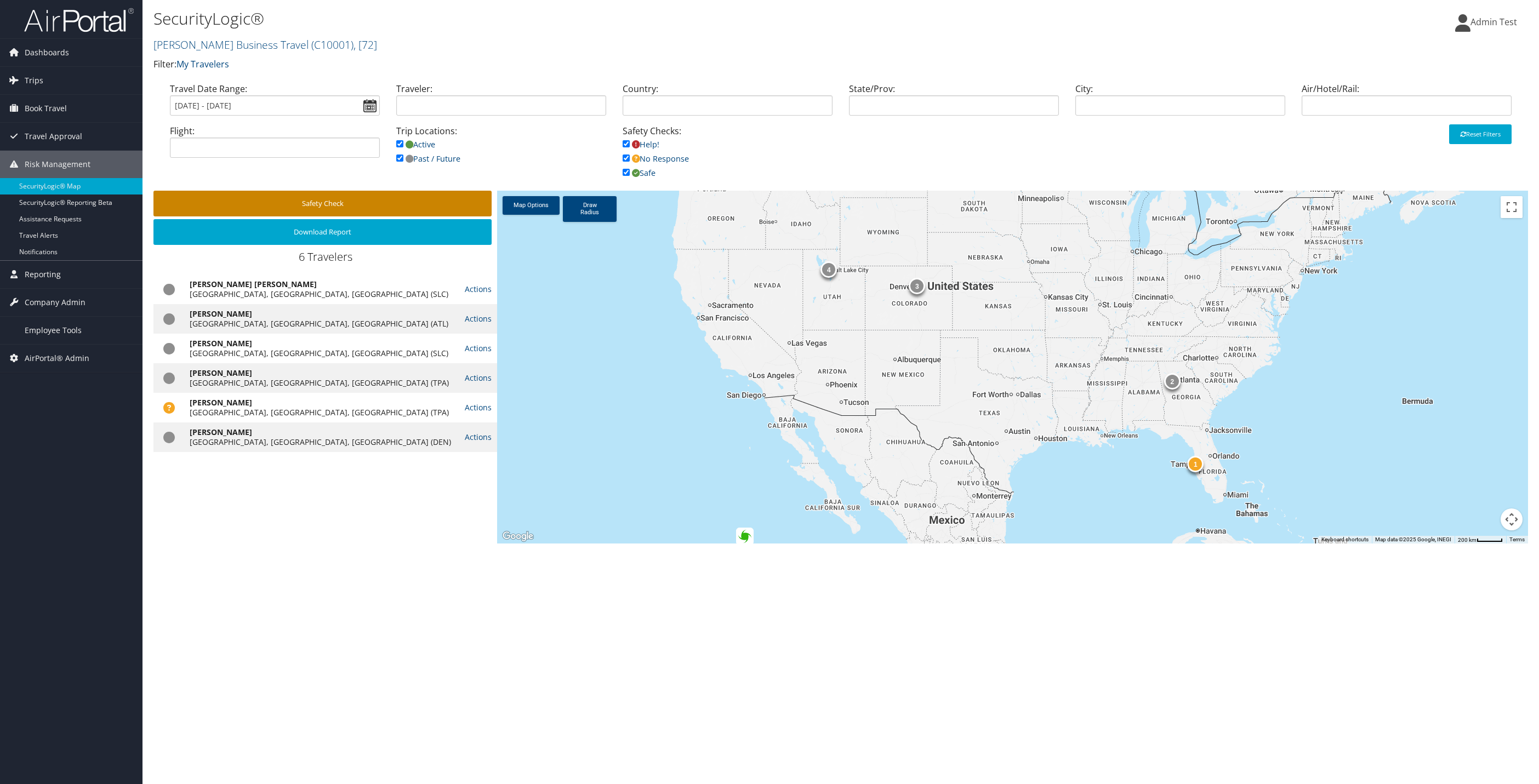
click at [341, 206] on button "Safety Check" at bounding box center [322, 204] width 338 height 26
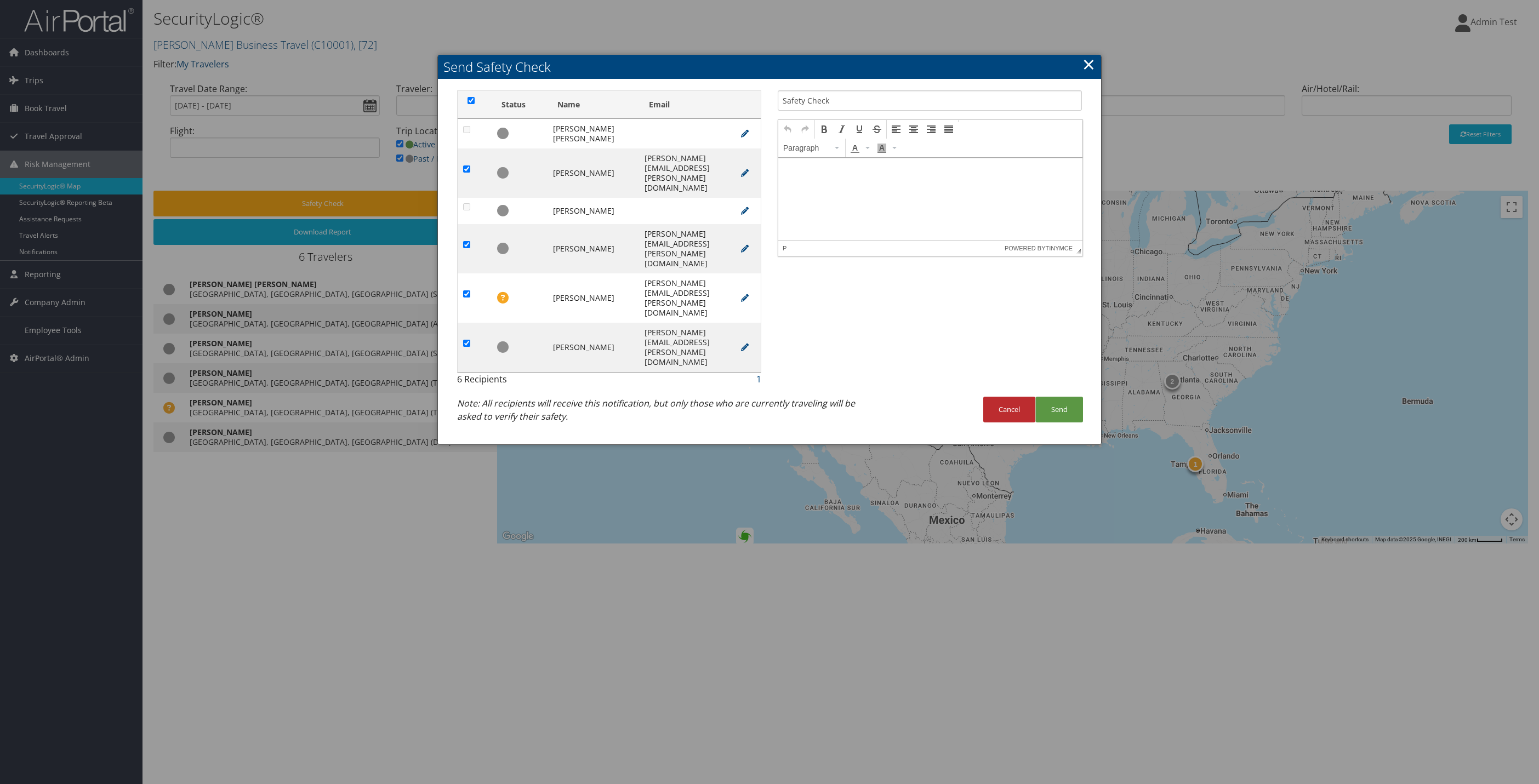
click at [954, 179] on html at bounding box center [930, 168] width 304 height 22
click at [1071, 397] on button "Send" at bounding box center [1059, 409] width 47 height 26
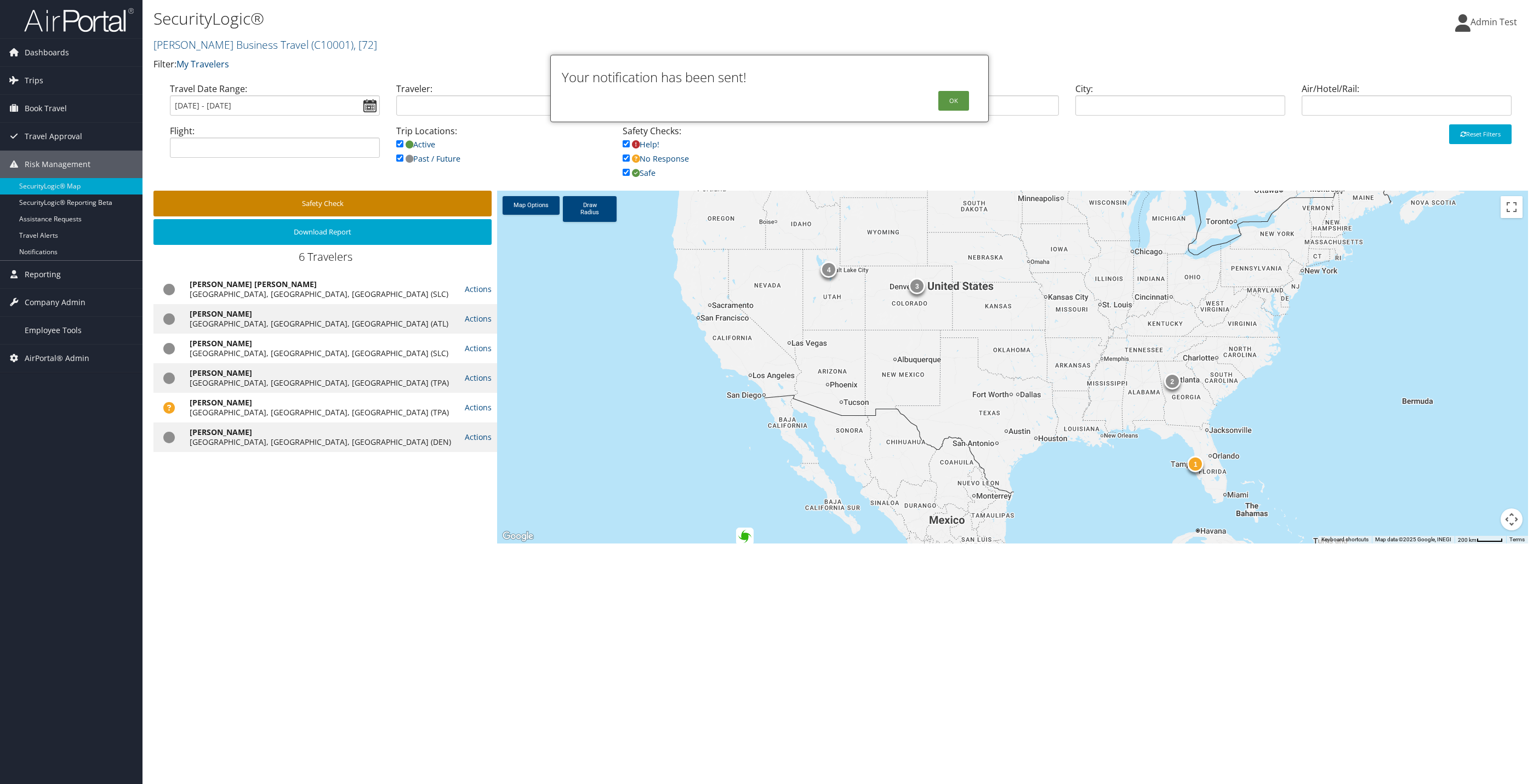
click at [441, 199] on button "Safety Check" at bounding box center [322, 204] width 338 height 26
click at [946, 95] on body "Menu Dashboards ► AirPortal 360™ (Manager) AirPortal 360™ (Agent) My Travel Das…" at bounding box center [770, 392] width 1539 height 784
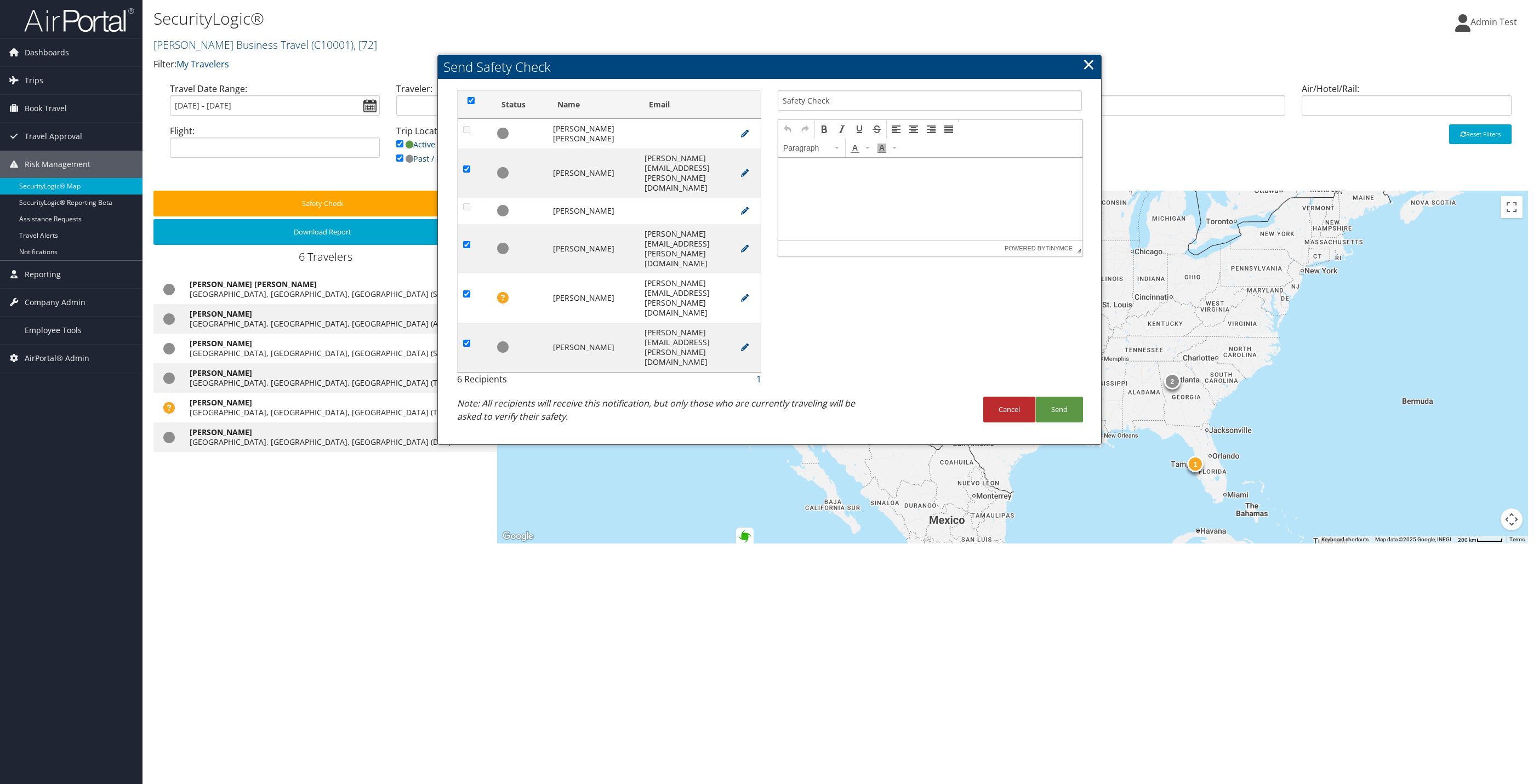
click at [953, 179] on html at bounding box center [930, 168] width 304 height 22
click at [1059, 397] on button "Send" at bounding box center [1059, 409] width 47 height 26
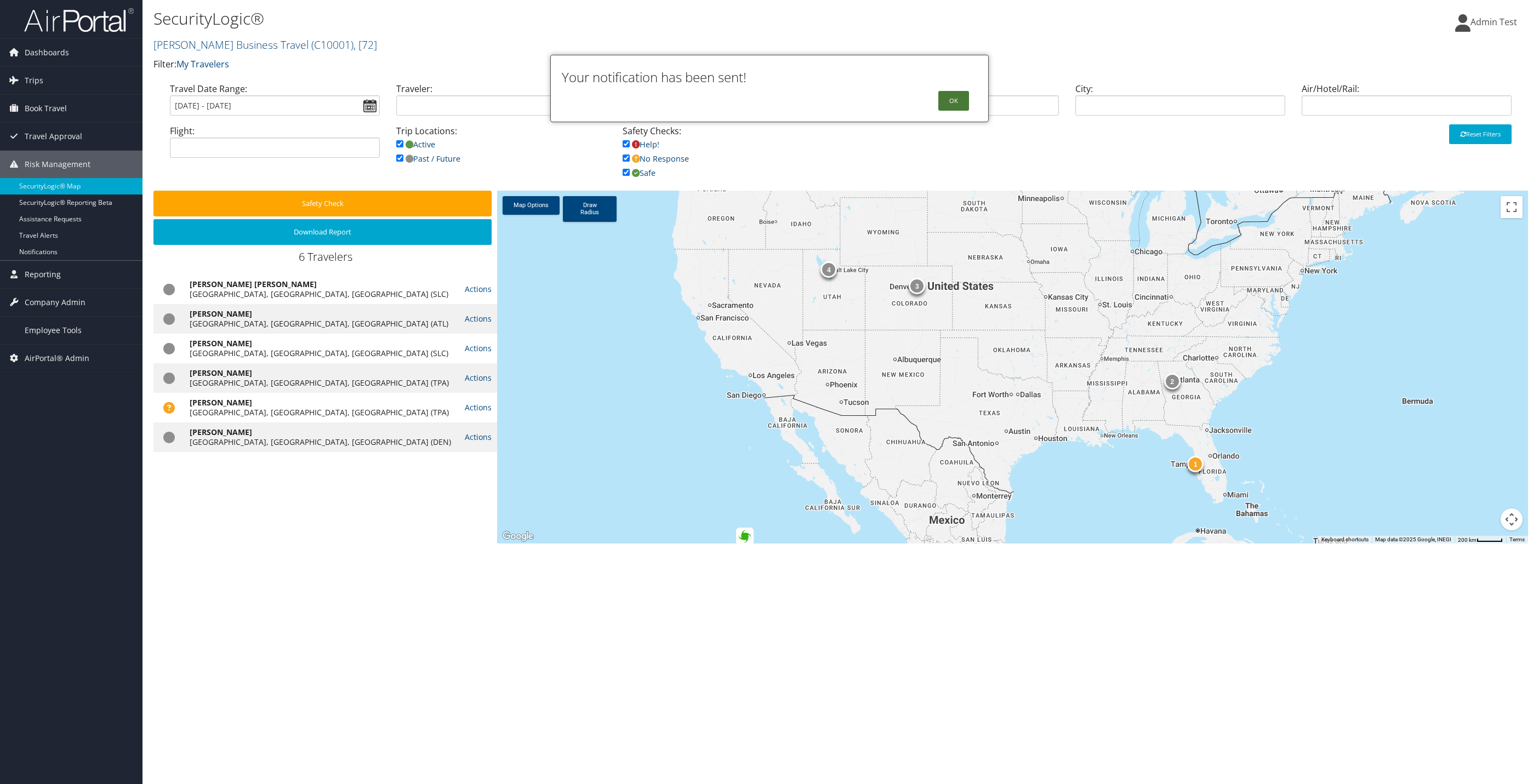
click at [953, 97] on button "OK" at bounding box center [954, 101] width 30 height 19
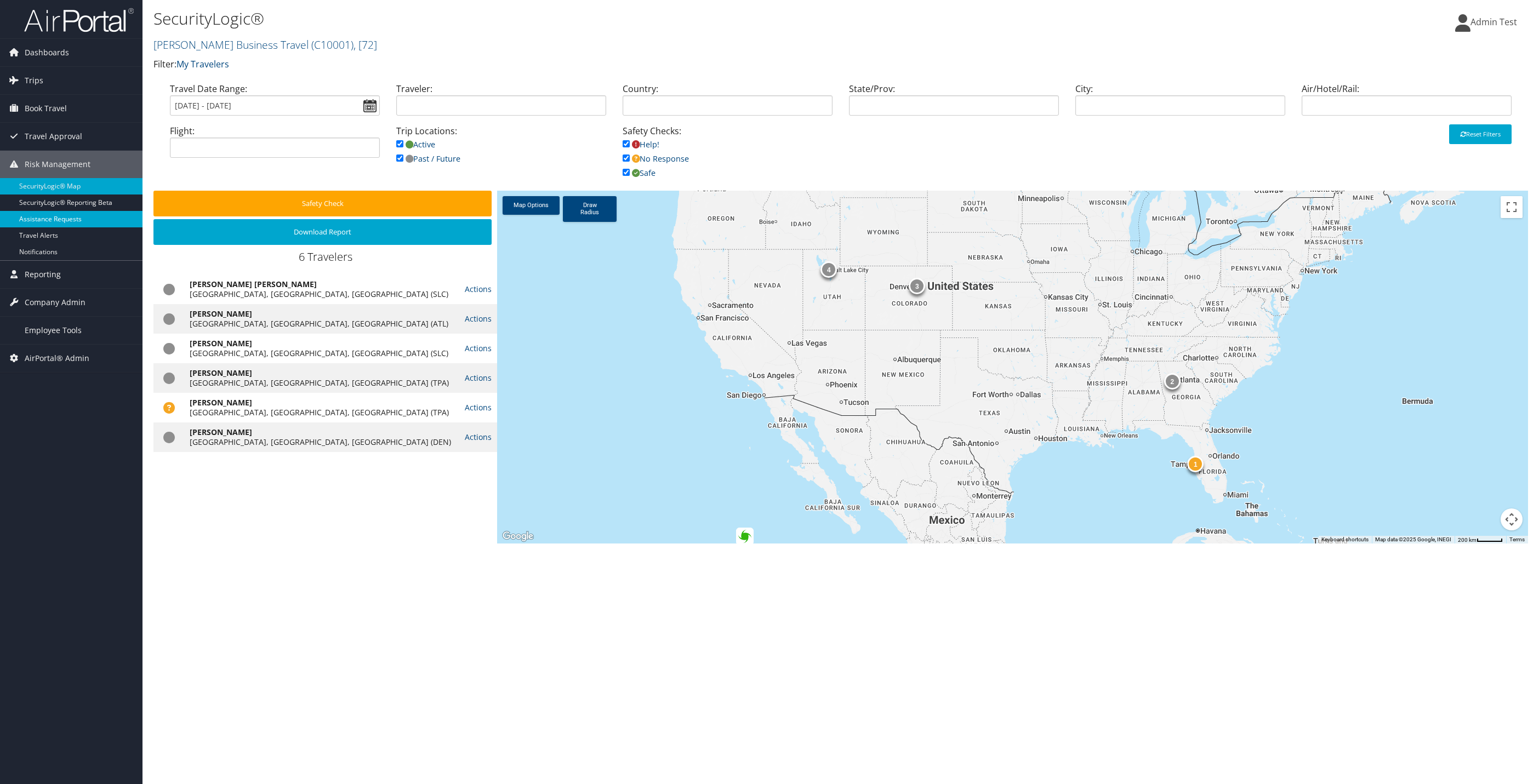
click at [64, 225] on link "Assistance Requests" at bounding box center [71, 219] width 142 height 16
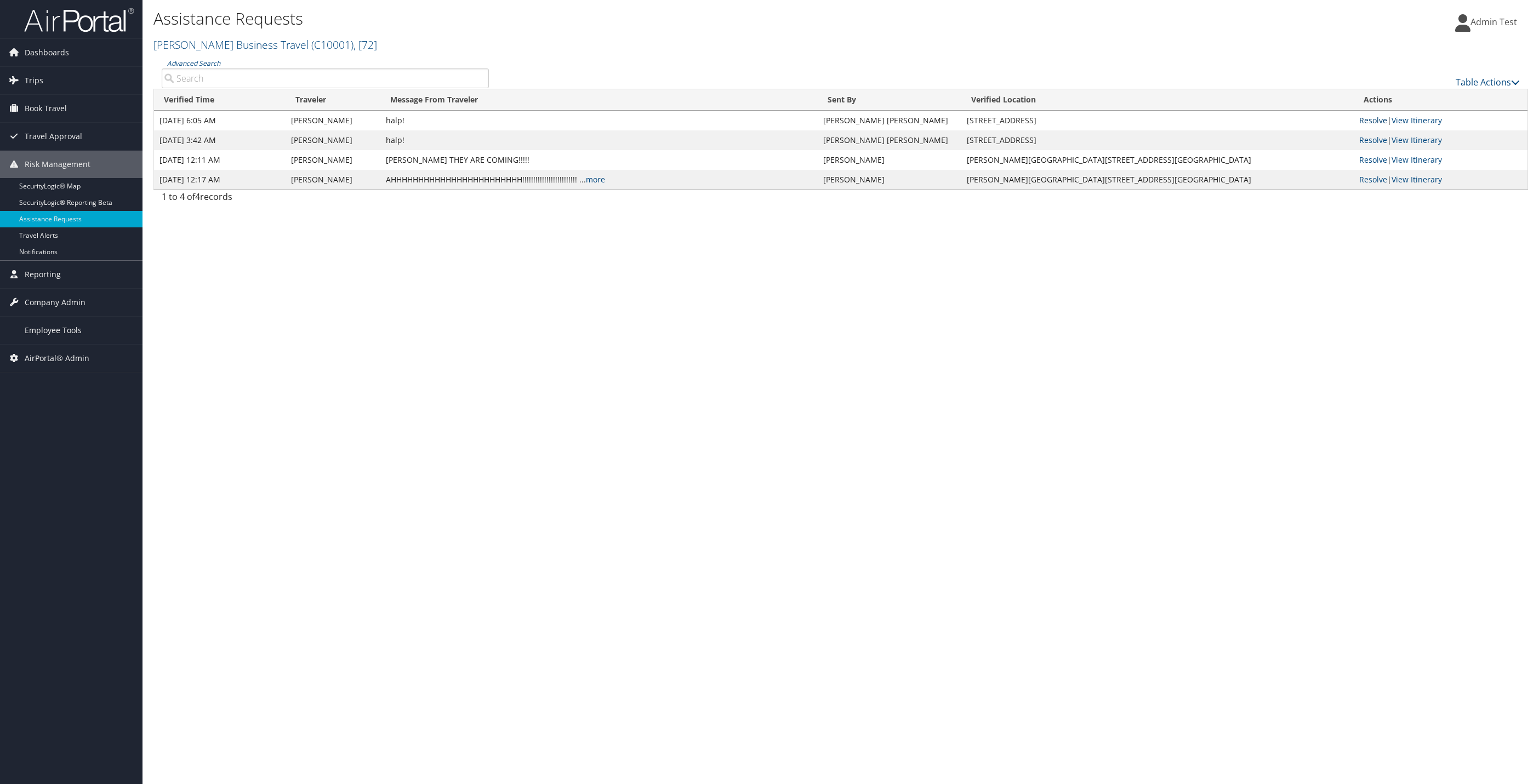
click at [1371, 122] on link "Resolve" at bounding box center [1373, 120] width 28 height 10
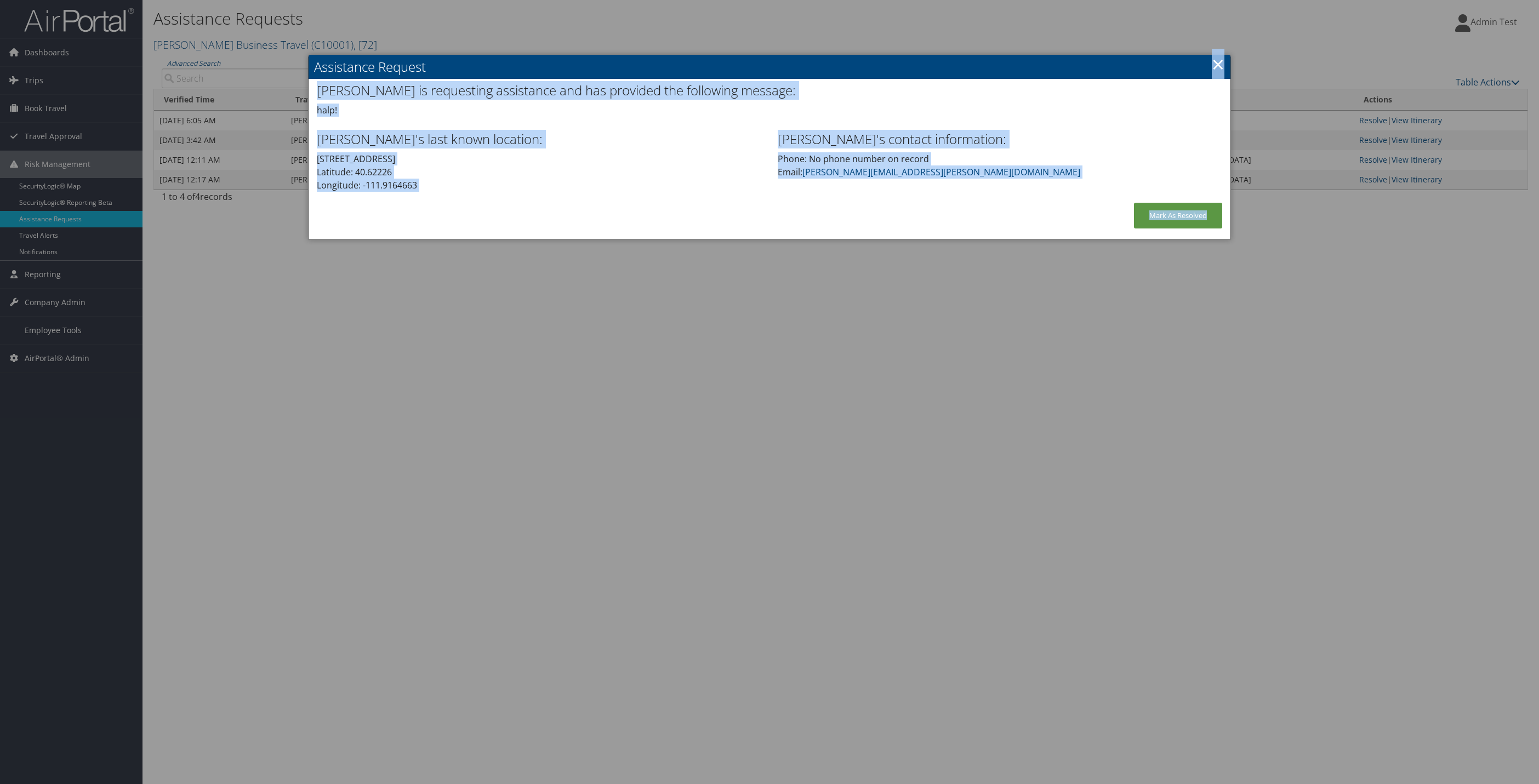
click at [1225, 66] on div "Assistance Request [PERSON_NAME] is requesting assistance and has provided the …" at bounding box center [770, 147] width 923 height 186
drag, startPoint x: 1225, startPoint y: 66, endPoint x: 1221, endPoint y: 57, distance: 9.8
click at [1221, 57] on link "×" at bounding box center [1218, 64] width 13 height 22
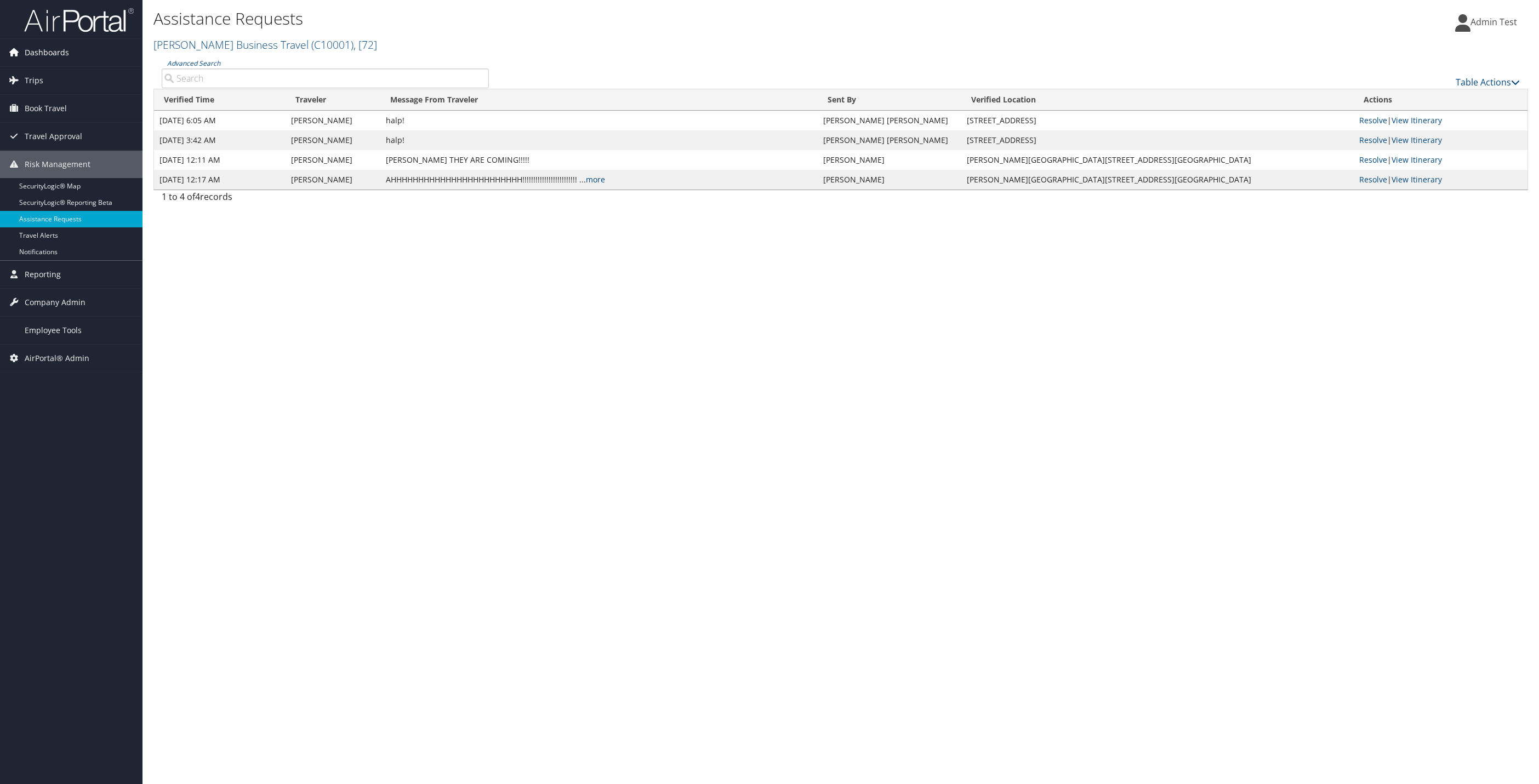
click at [60, 53] on span "Dashboards" at bounding box center [47, 52] width 44 height 27
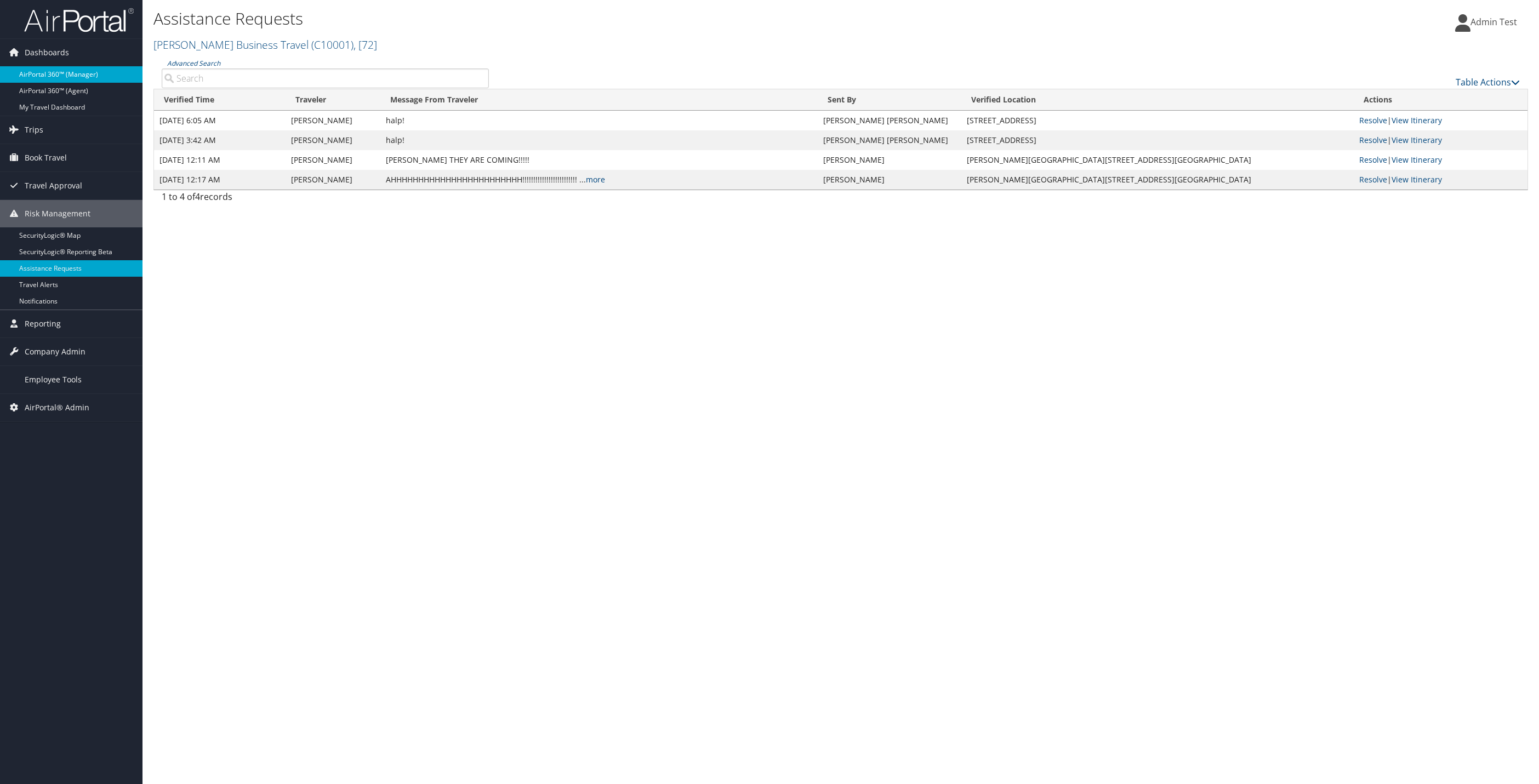
click at [66, 73] on link "AirPortal 360™ (Manager)" at bounding box center [71, 74] width 142 height 16
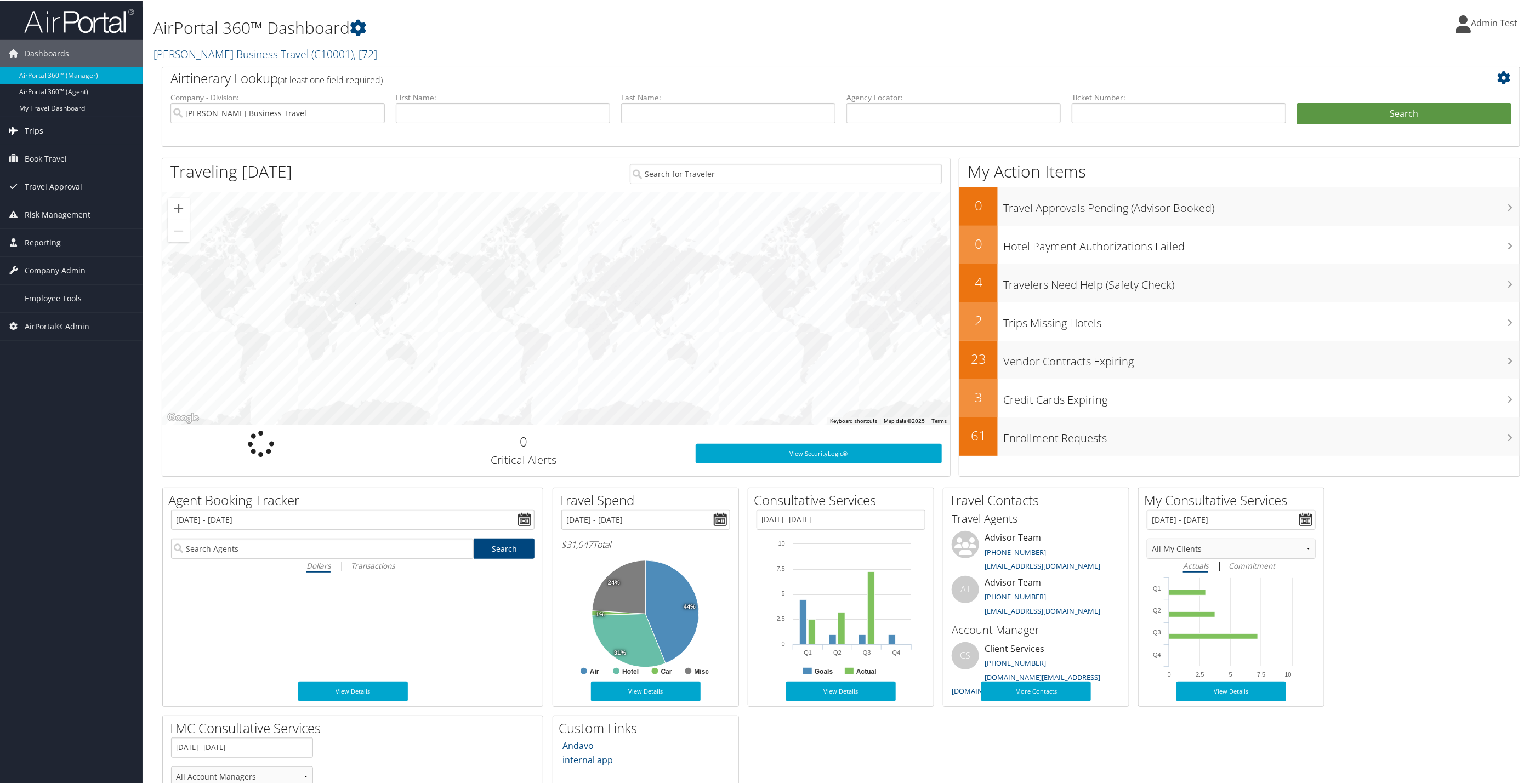
click at [10, 134] on icon at bounding box center [13, 129] width 16 height 16
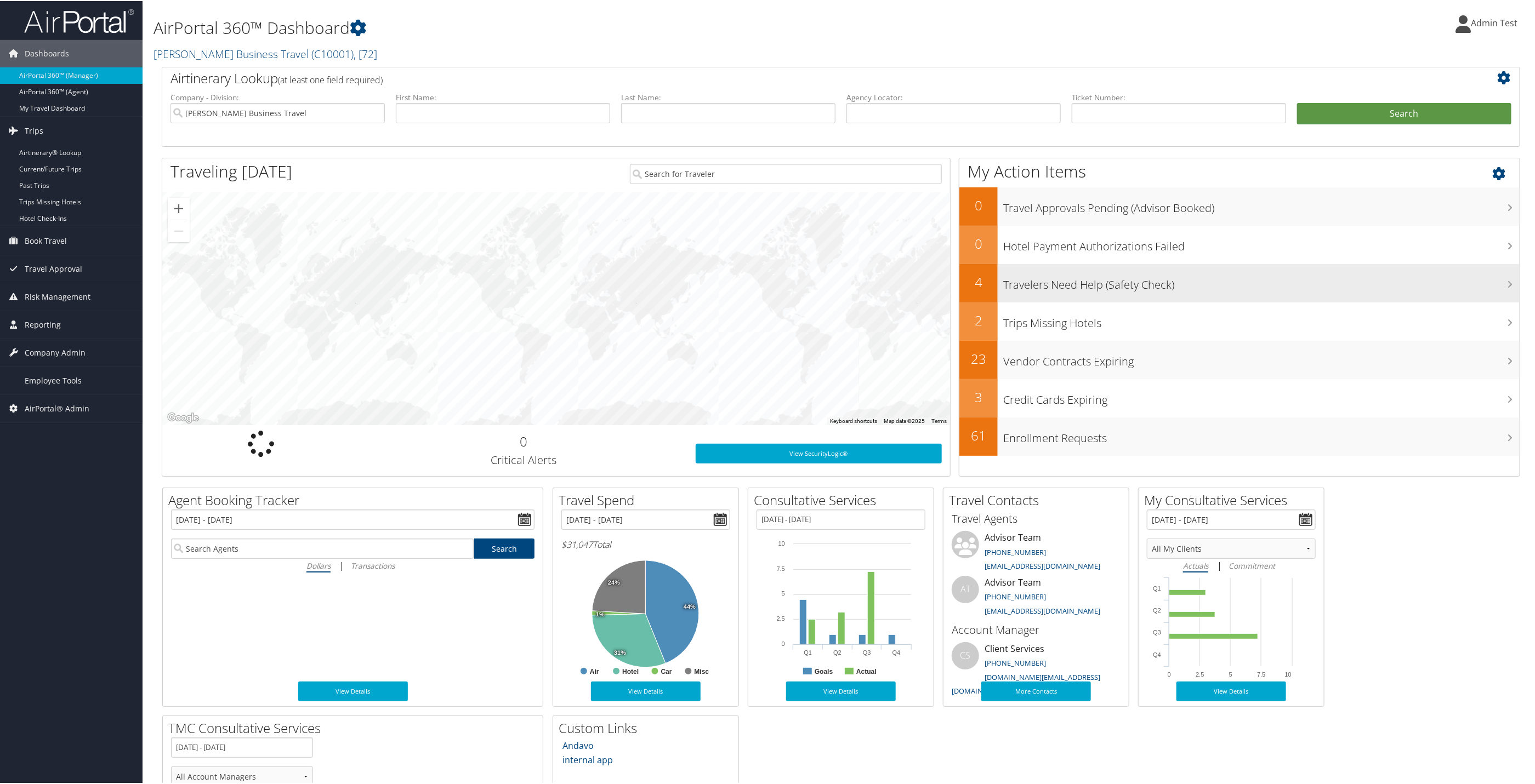
click at [1014, 286] on h3 "Travelers Need Help (Safety Check)" at bounding box center [1261, 281] width 517 height 21
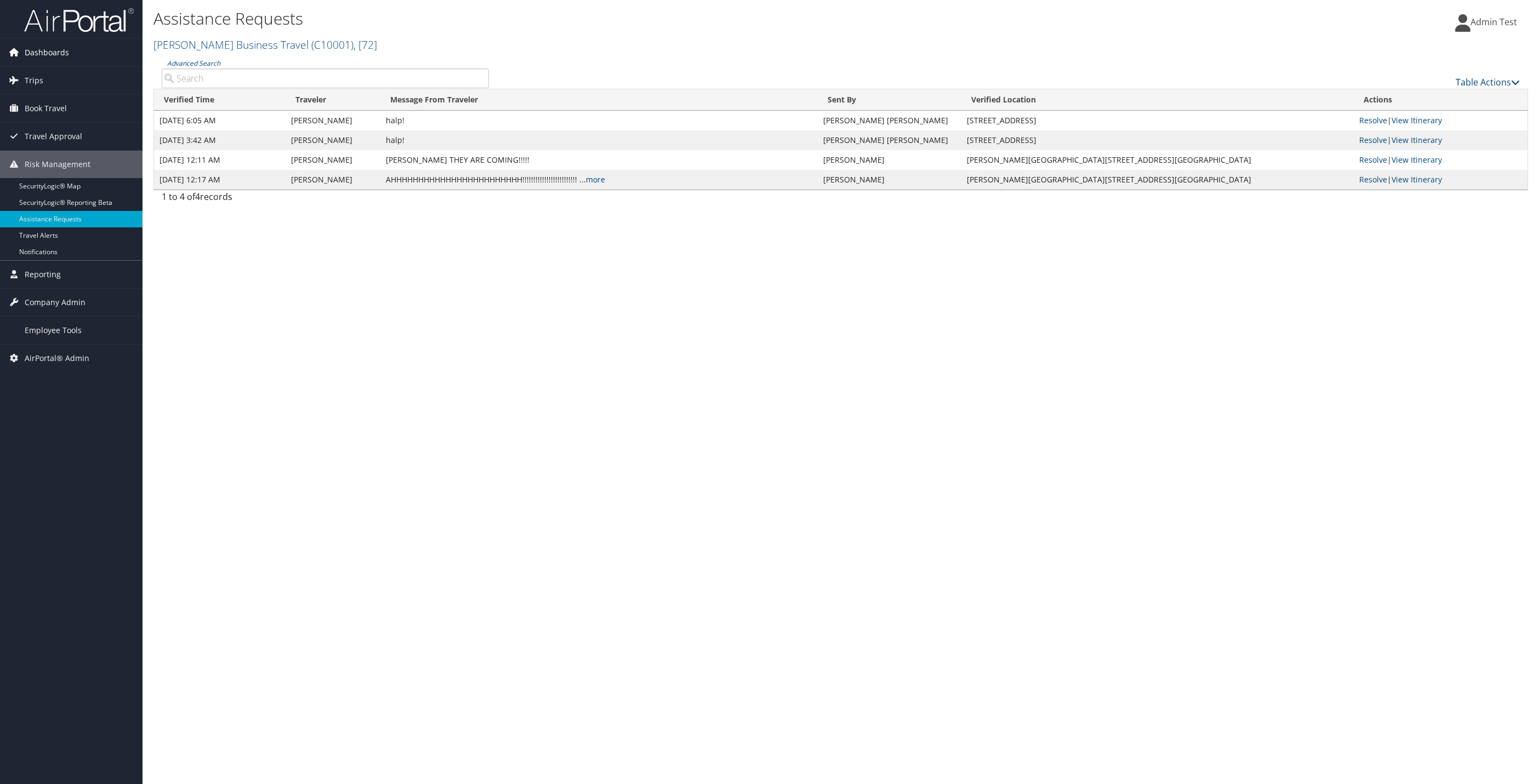
click at [32, 60] on span "Dashboards" at bounding box center [47, 52] width 44 height 27
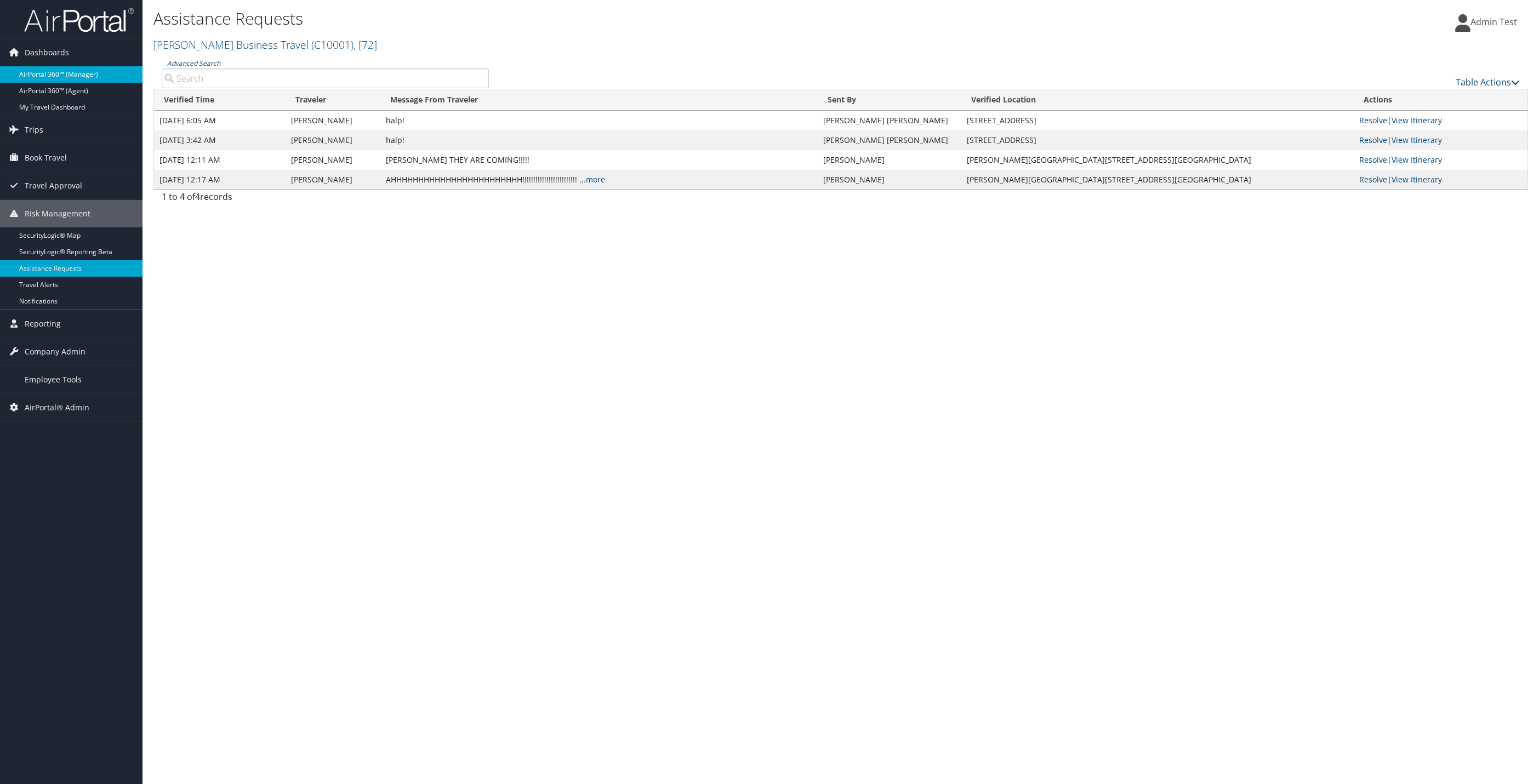
click at [41, 71] on link "AirPortal 360™ (Manager)" at bounding box center [71, 74] width 142 height 16
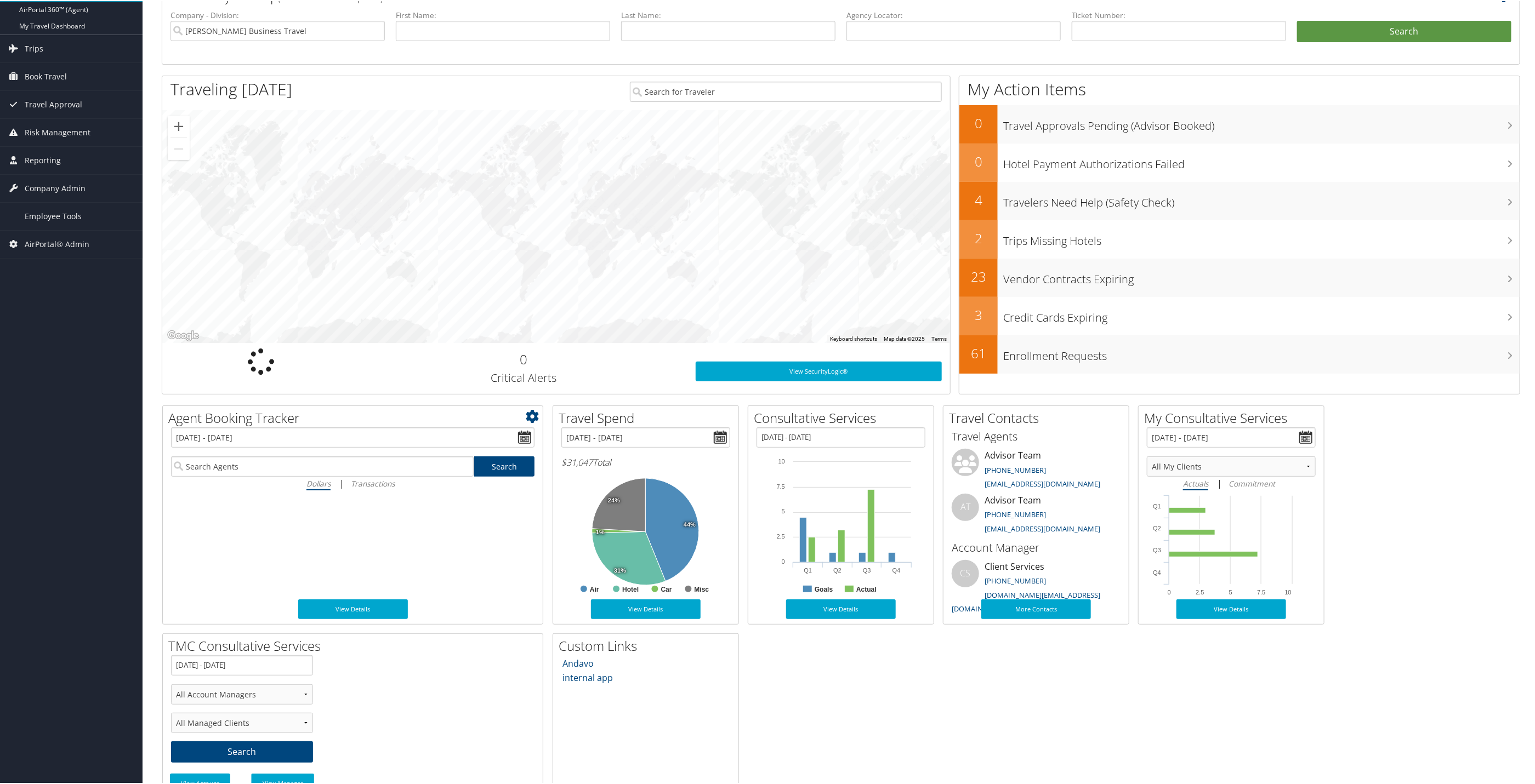
scroll to position [159, 0]
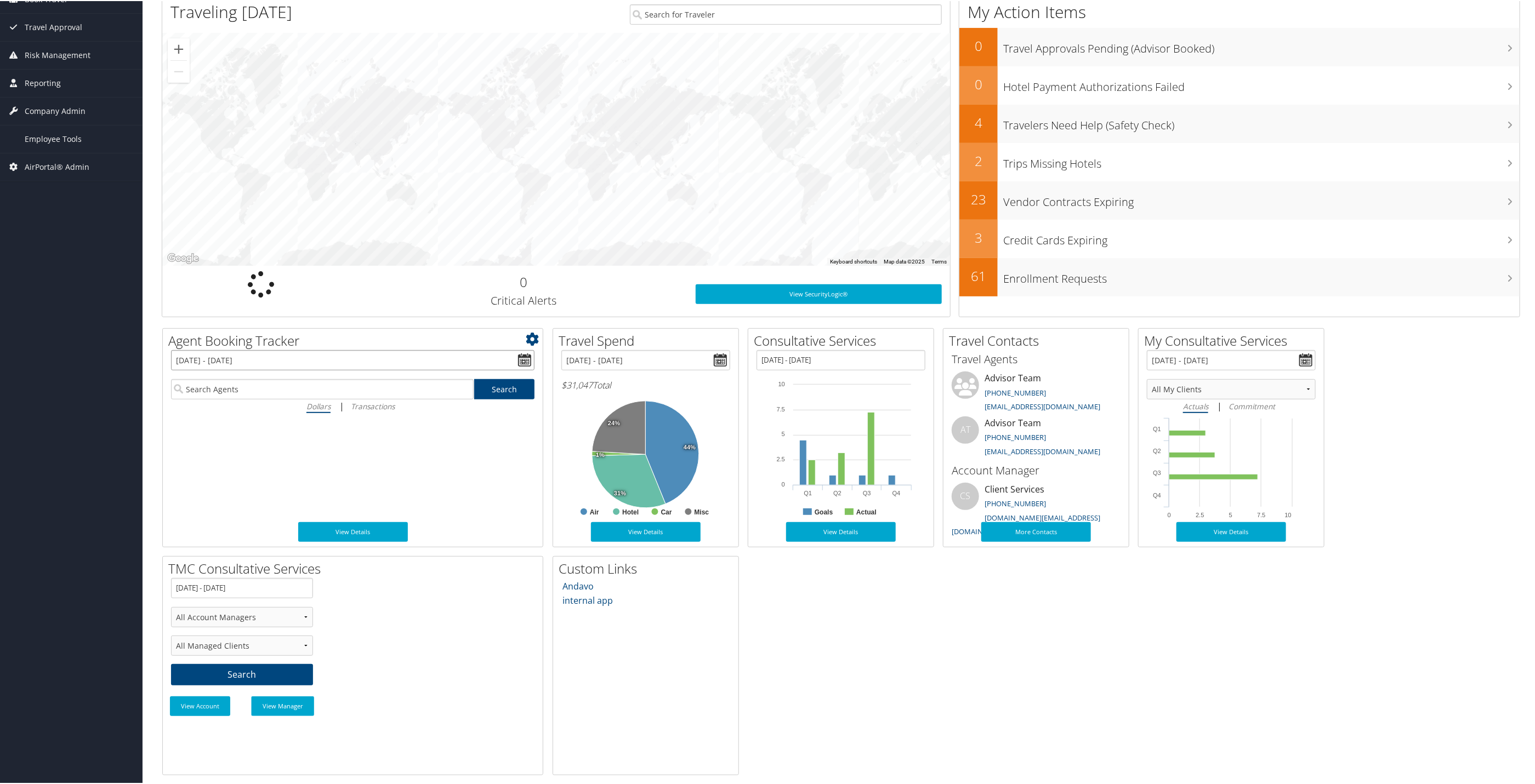
click at [522, 358] on input "[DATE] - [DATE]" at bounding box center [352, 359] width 363 height 20
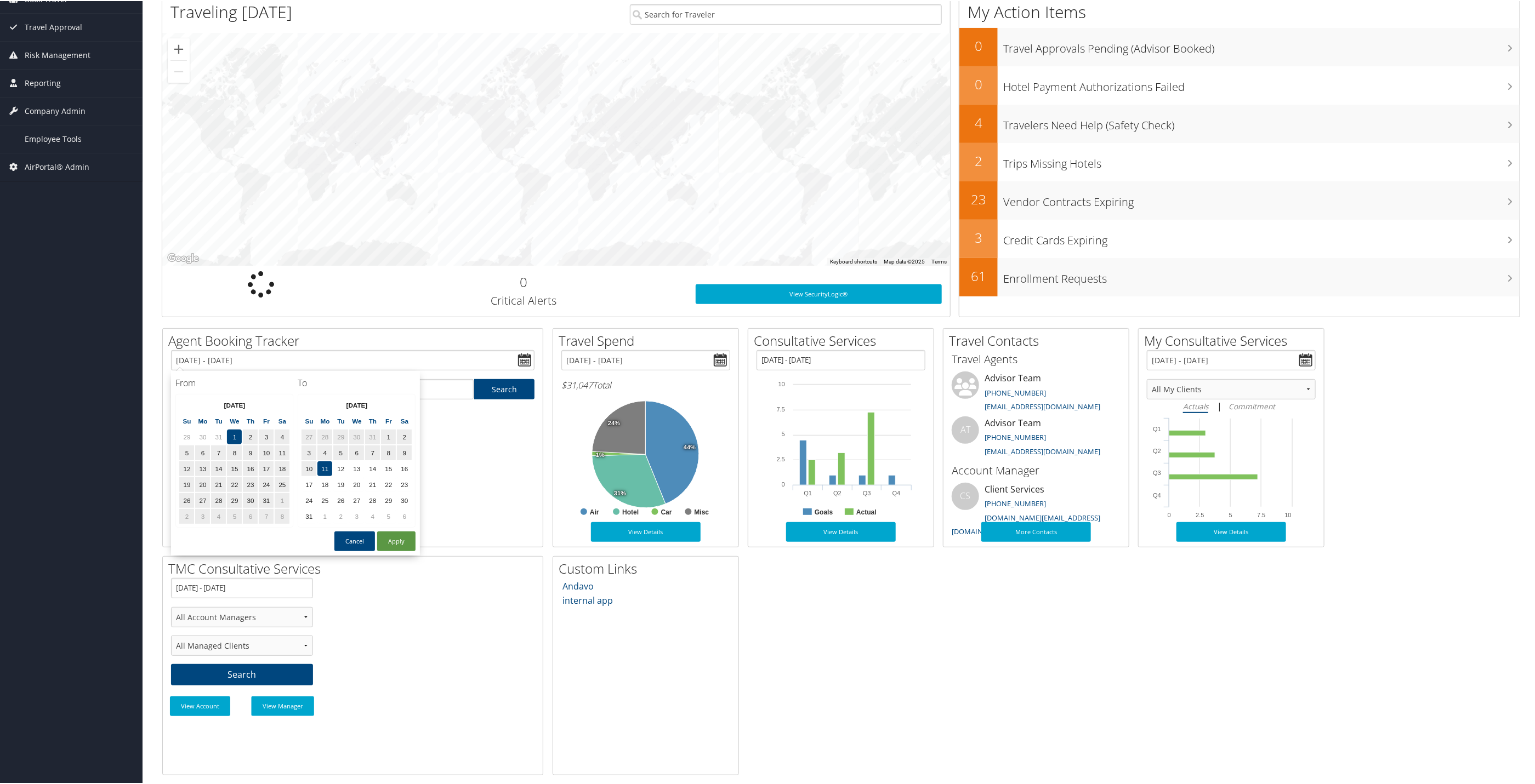
click at [228, 407] on th "Jan 2025" at bounding box center [234, 404] width 78 height 15
click at [375, 485] on td "21" at bounding box center [372, 484] width 15 height 15
click at [400, 544] on button "Apply" at bounding box center [396, 540] width 38 height 19
type input "01/01/2025 - 08/21/2025"
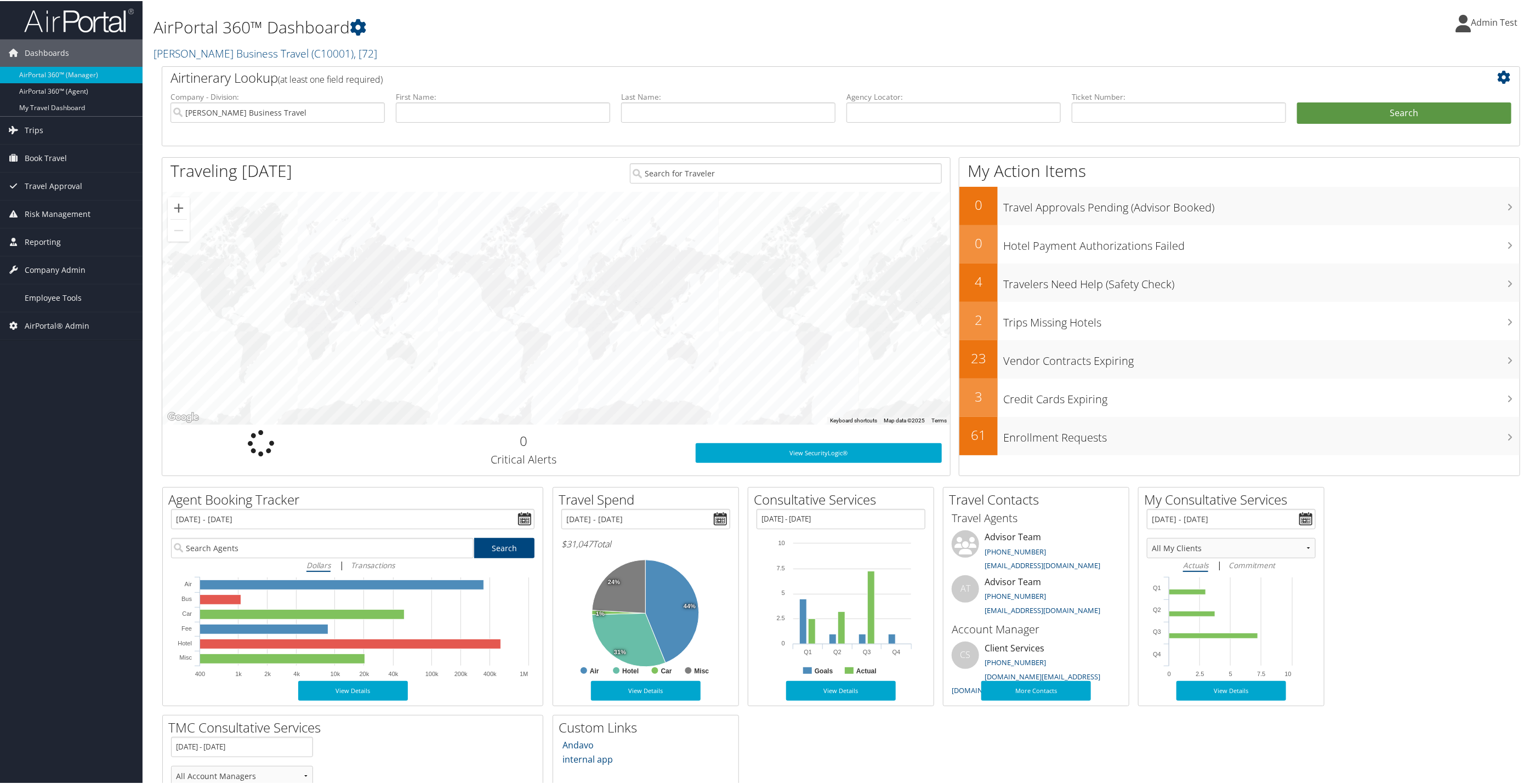
scroll to position [0, 0]
click at [58, 106] on link "My Travel Dashboard" at bounding box center [71, 107] width 142 height 16
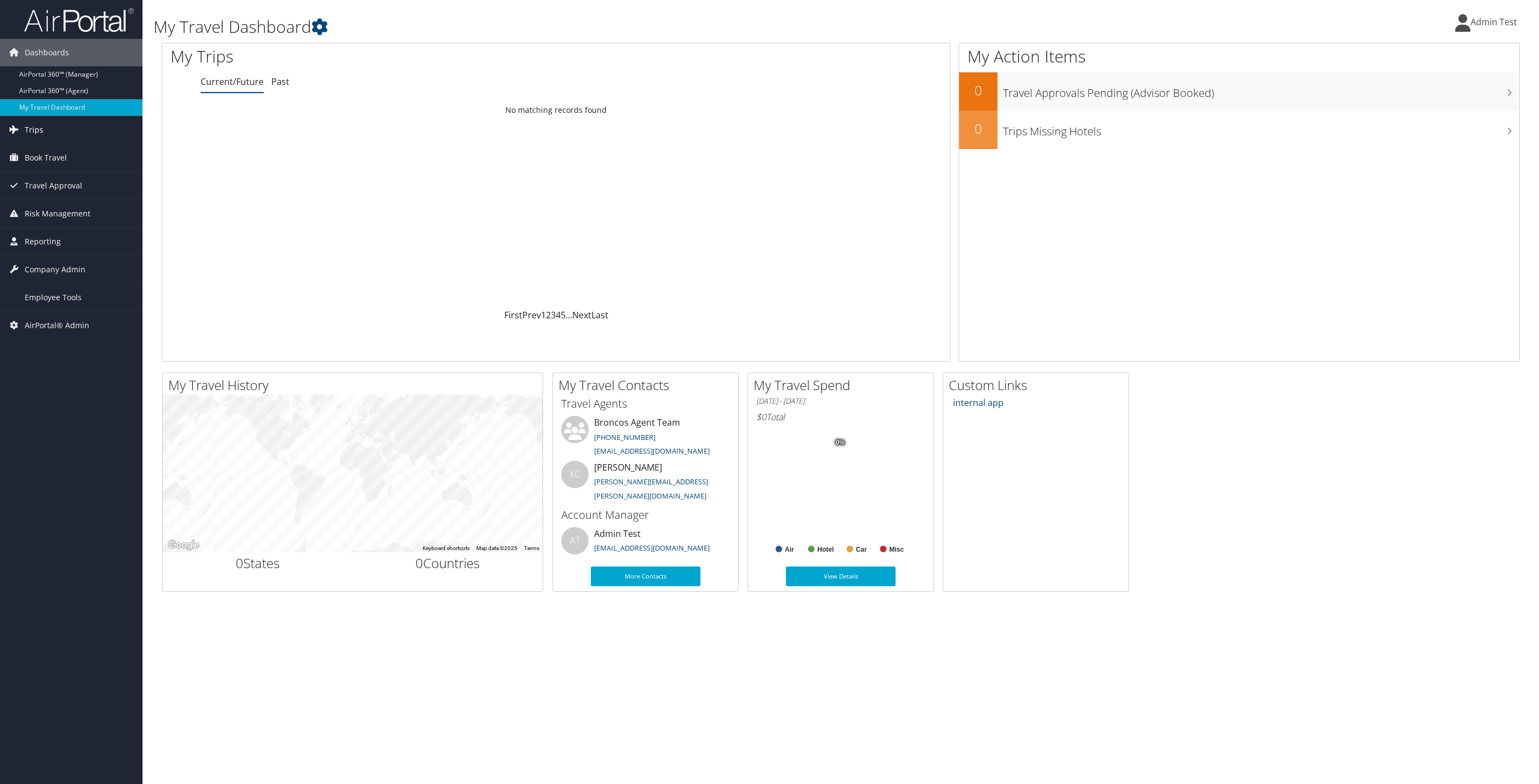
click at [78, 129] on link "Trips" at bounding box center [71, 130] width 142 height 27
click at [71, 400] on span "AirPortal® Admin" at bounding box center [57, 408] width 64 height 27
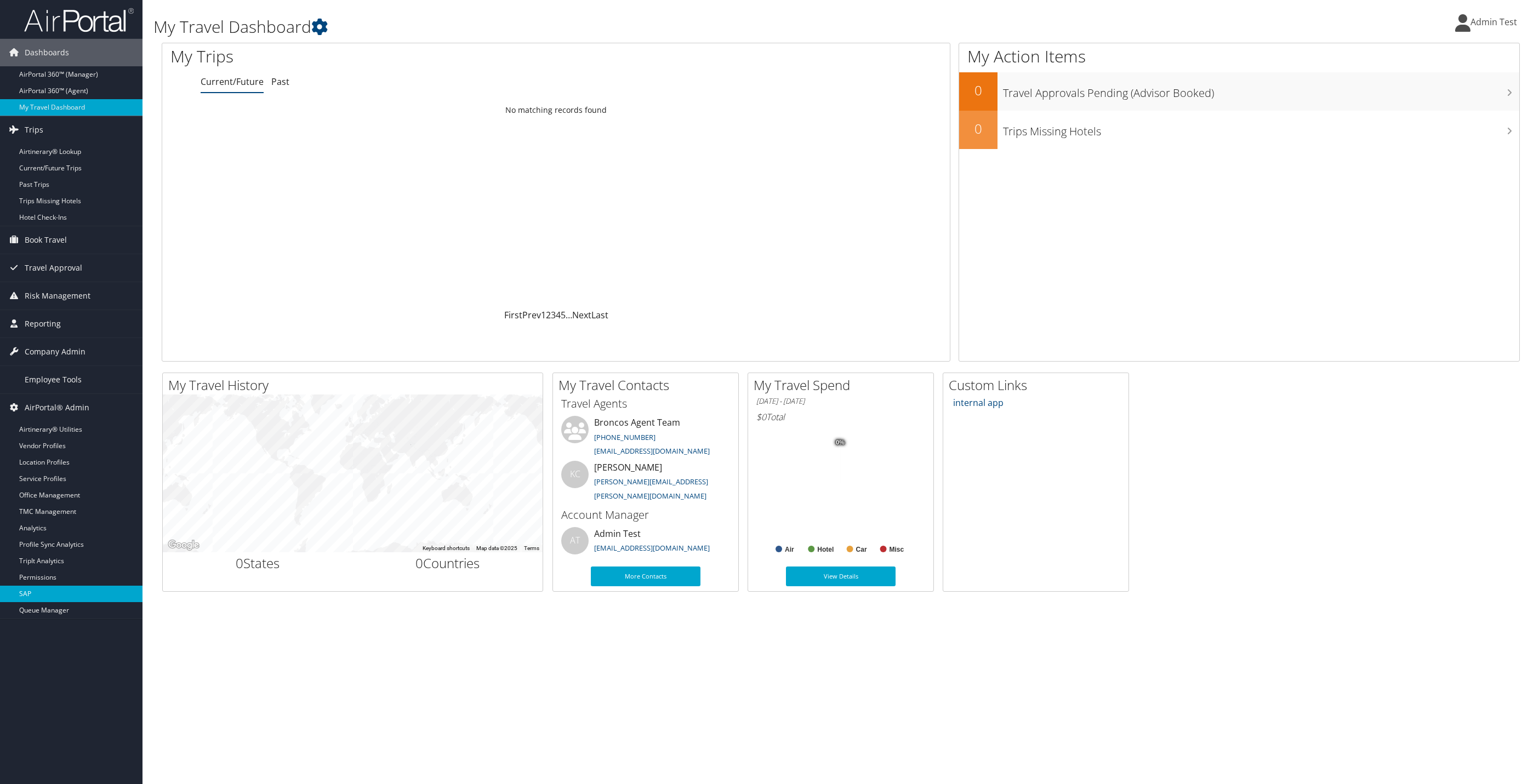
click at [52, 594] on link "SAP" at bounding box center [71, 594] width 142 height 16
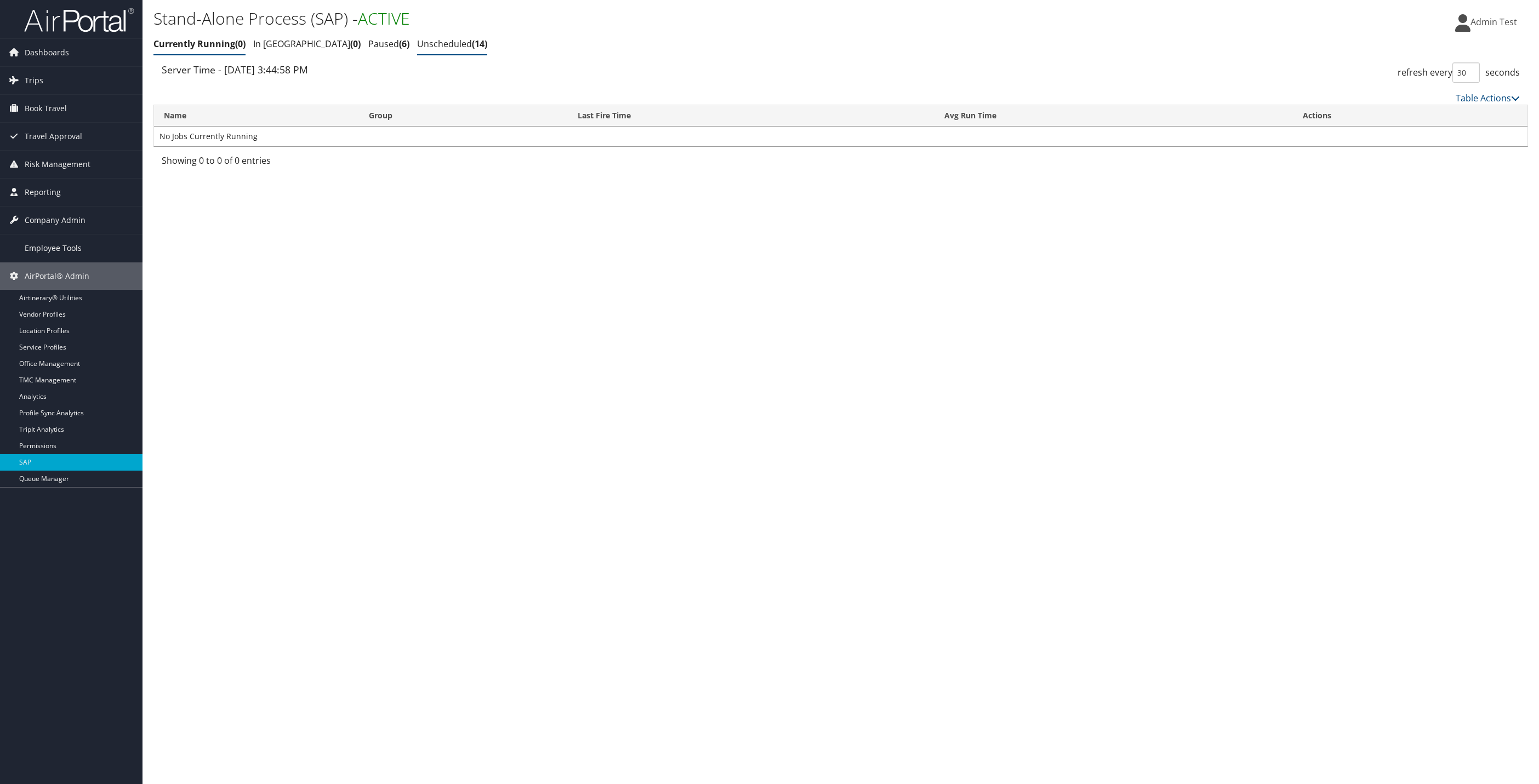
click at [417, 41] on link "Unscheduled 14" at bounding box center [452, 44] width 70 height 12
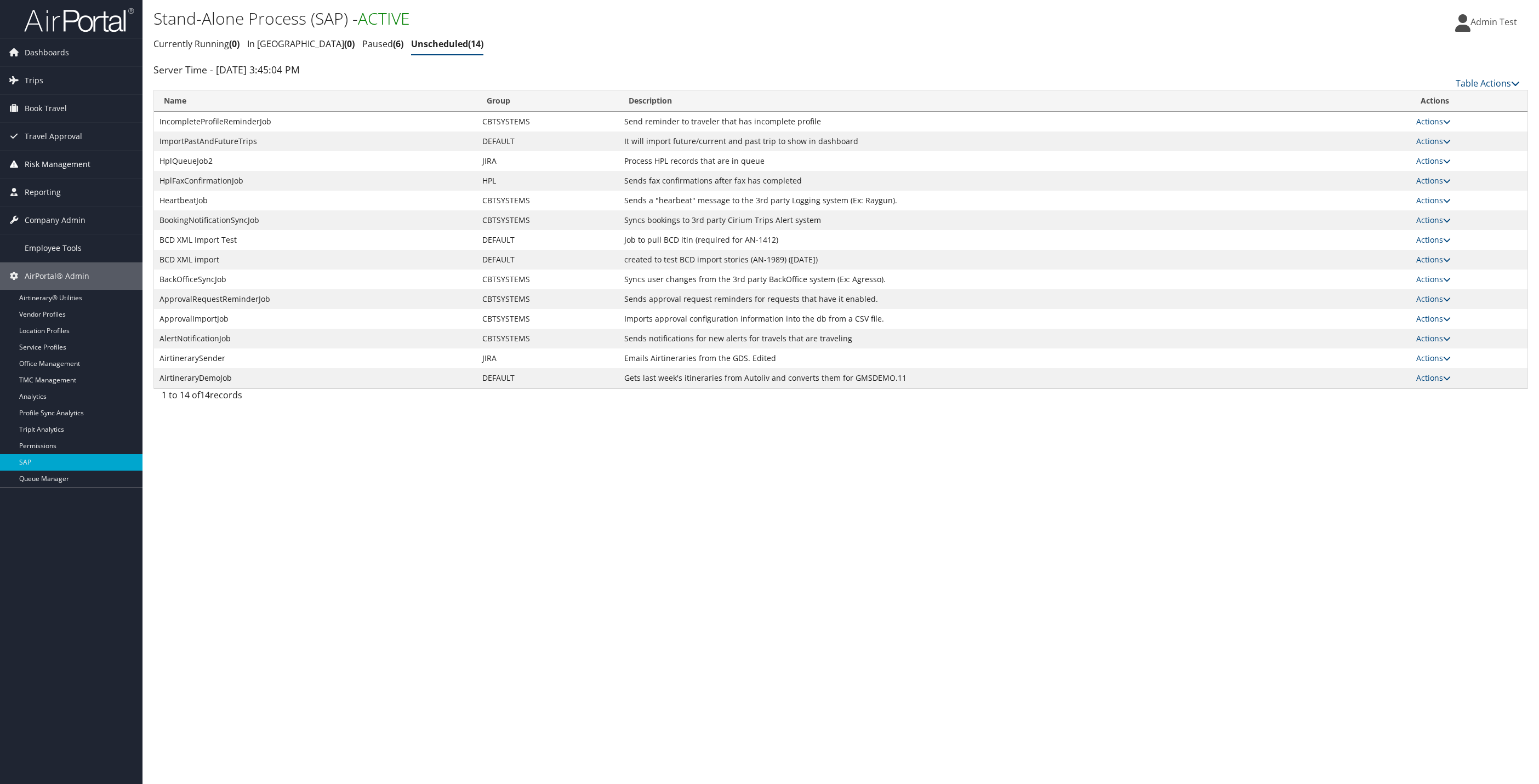
click at [60, 167] on span "Risk Management" at bounding box center [58, 164] width 66 height 27
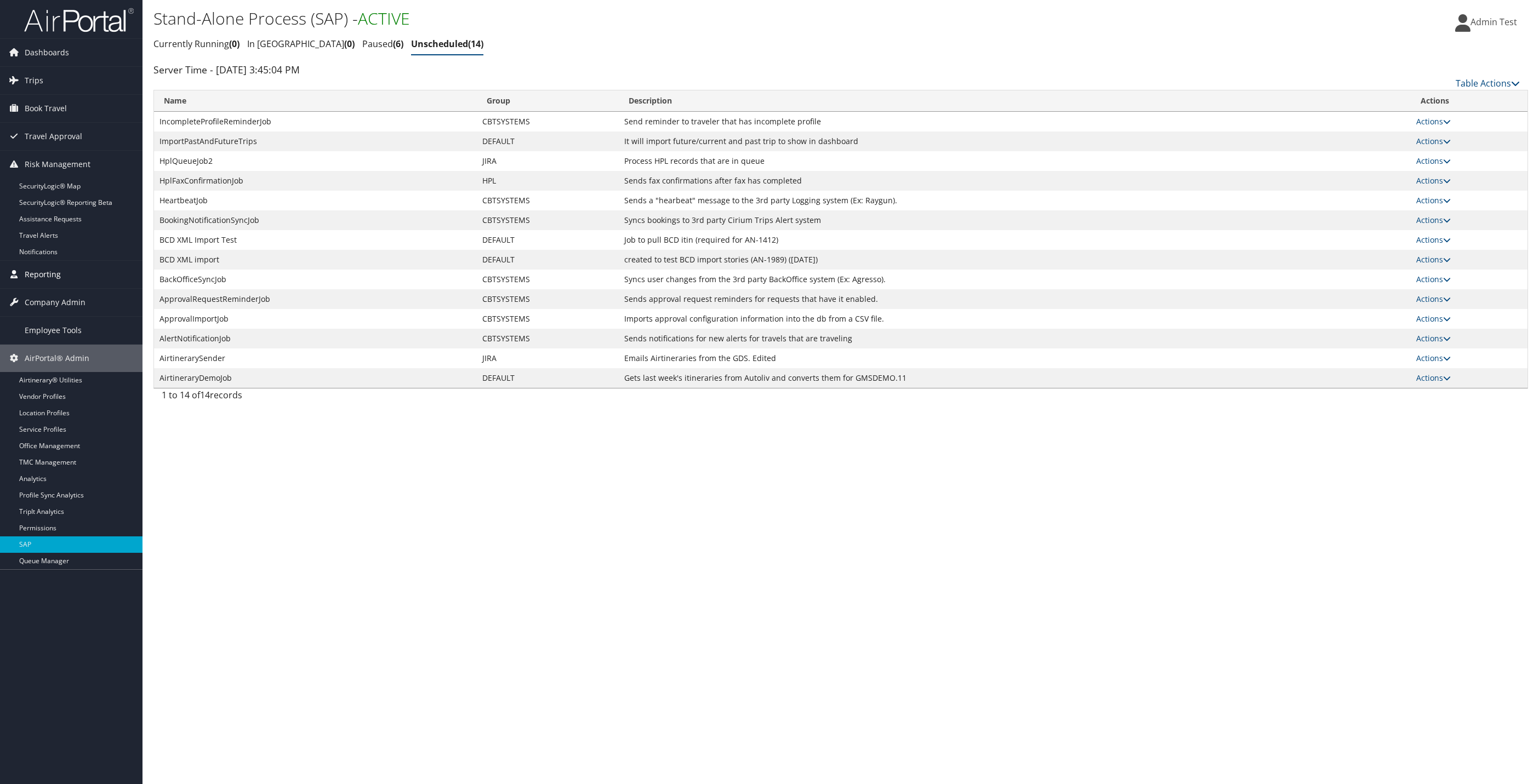
click at [59, 283] on span "Reporting" at bounding box center [43, 274] width 36 height 27
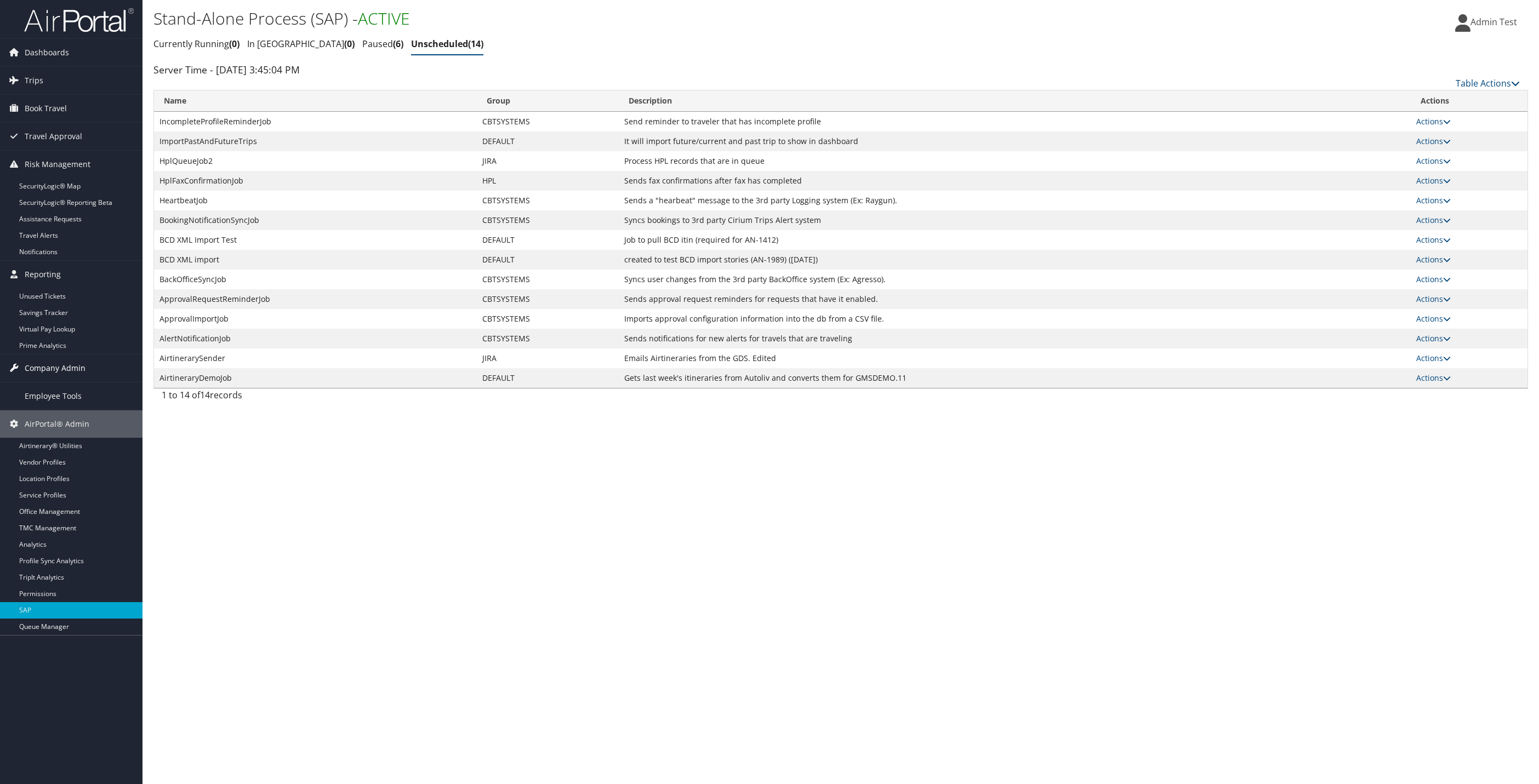
click at [66, 375] on span "Company Admin" at bounding box center [55, 368] width 61 height 27
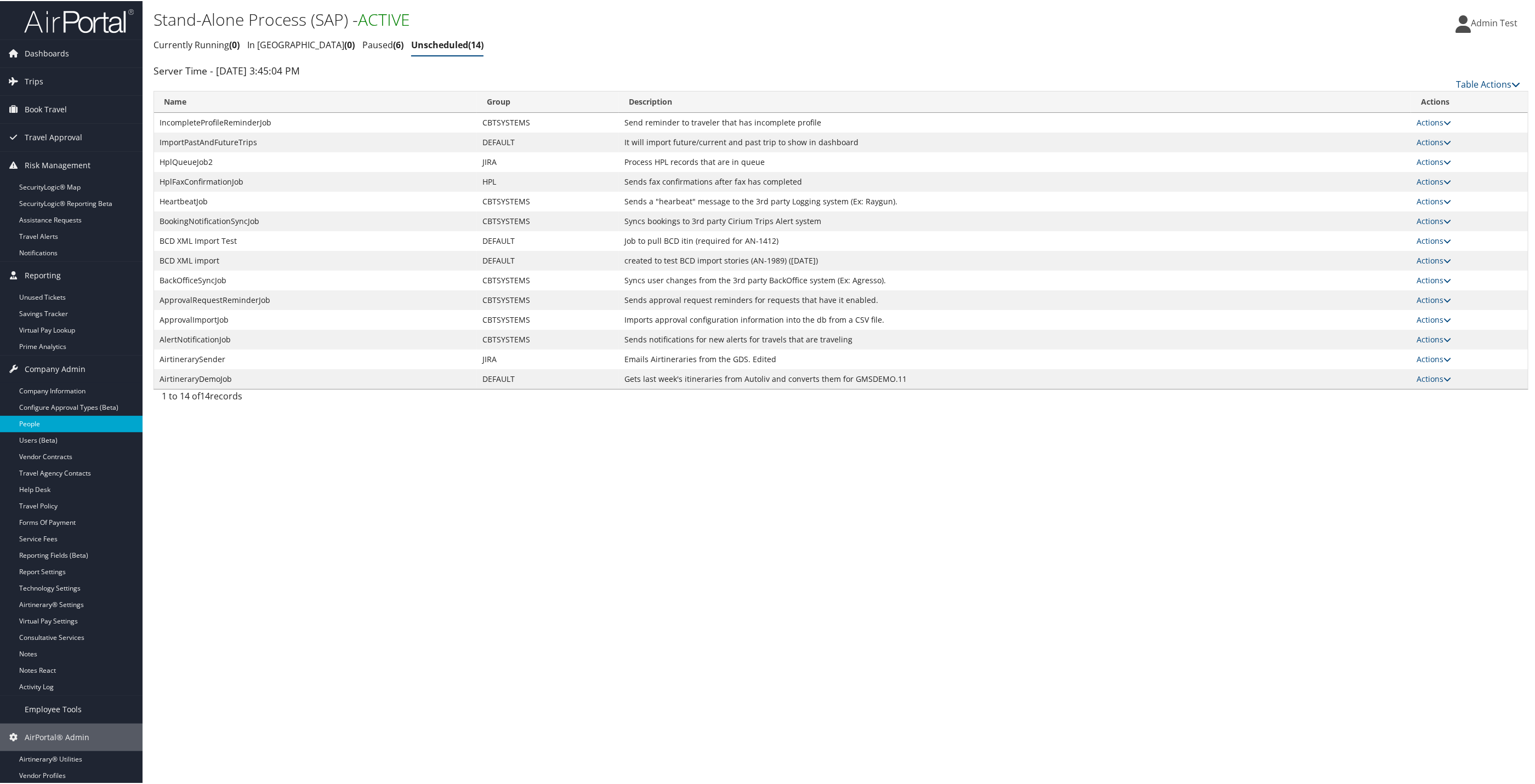
click at [40, 426] on link "People" at bounding box center [71, 423] width 142 height 16
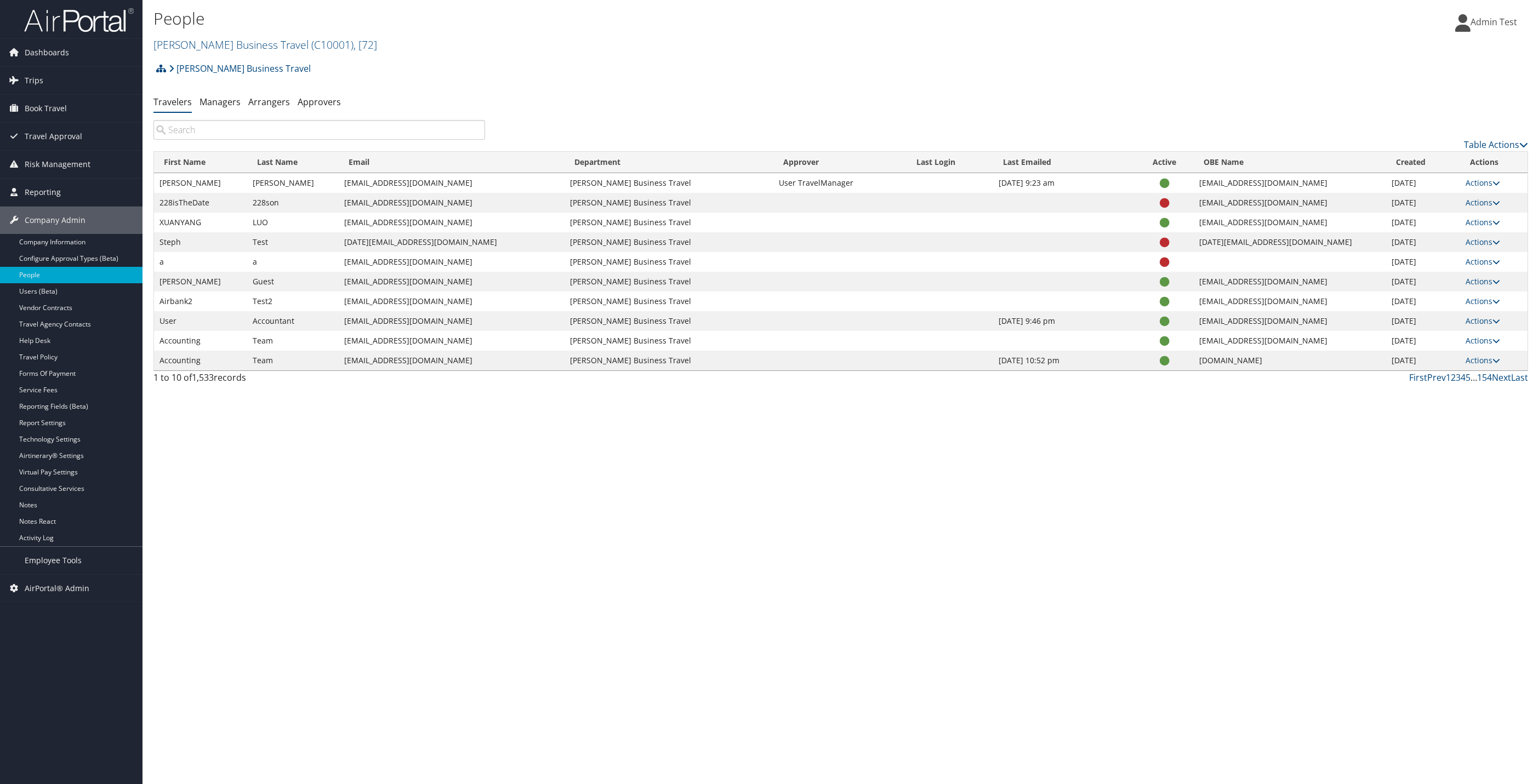
click at [1461, 148] on div "Table Actions" at bounding box center [1015, 145] width 1027 height 13
click at [1516, 142] on link "Table Actions" at bounding box center [1496, 145] width 64 height 12
click at [1432, 156] on link "Add New User" at bounding box center [1451, 161] width 144 height 19
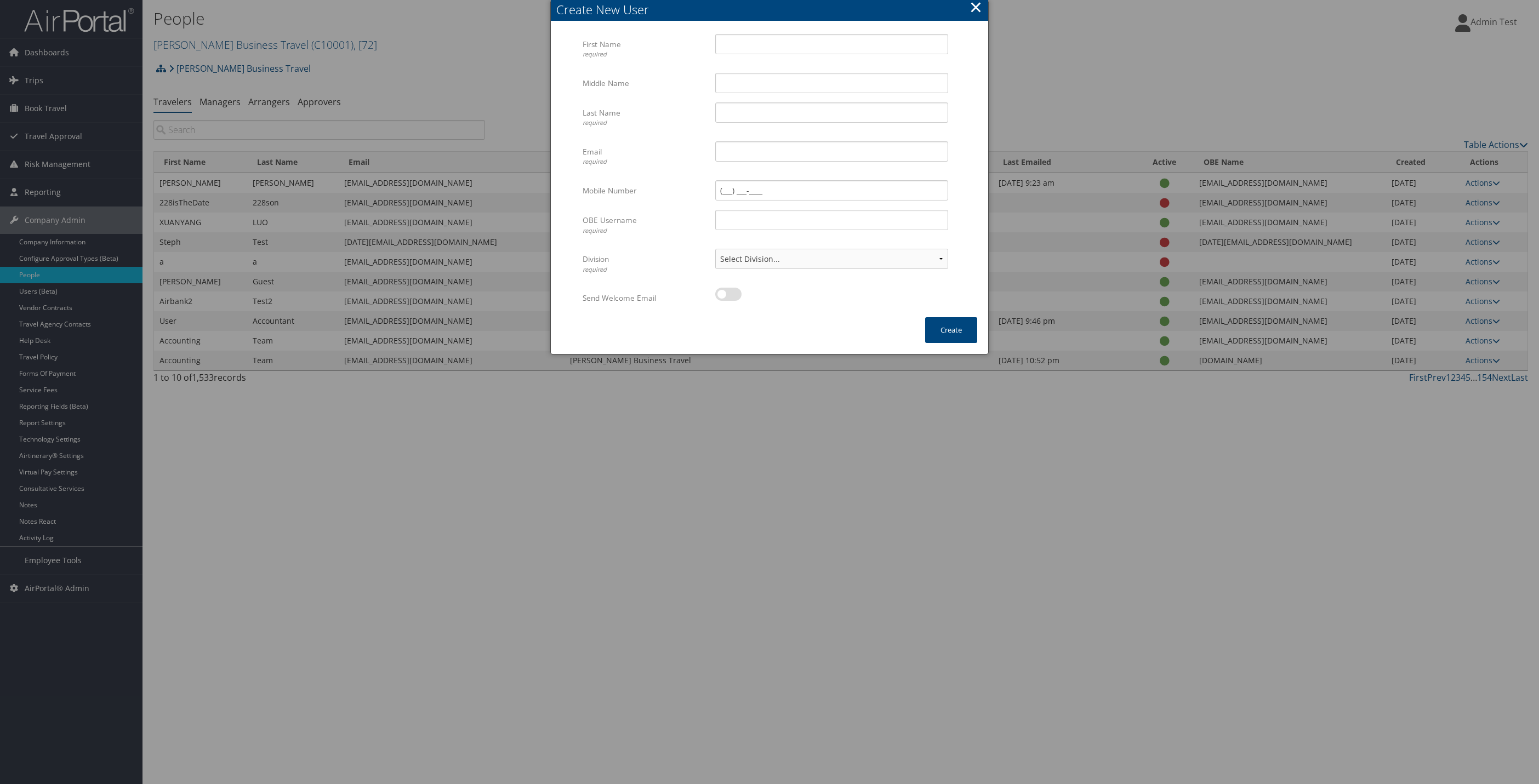
click at [774, 26] on div "First Name required Multiple values The selected items contain different values…" at bounding box center [770, 170] width 437 height 295
click at [773, 46] on input "First Name required" at bounding box center [832, 44] width 233 height 20
type input "test21"
type input "test22"
type input "testyy@sharklasers.com"
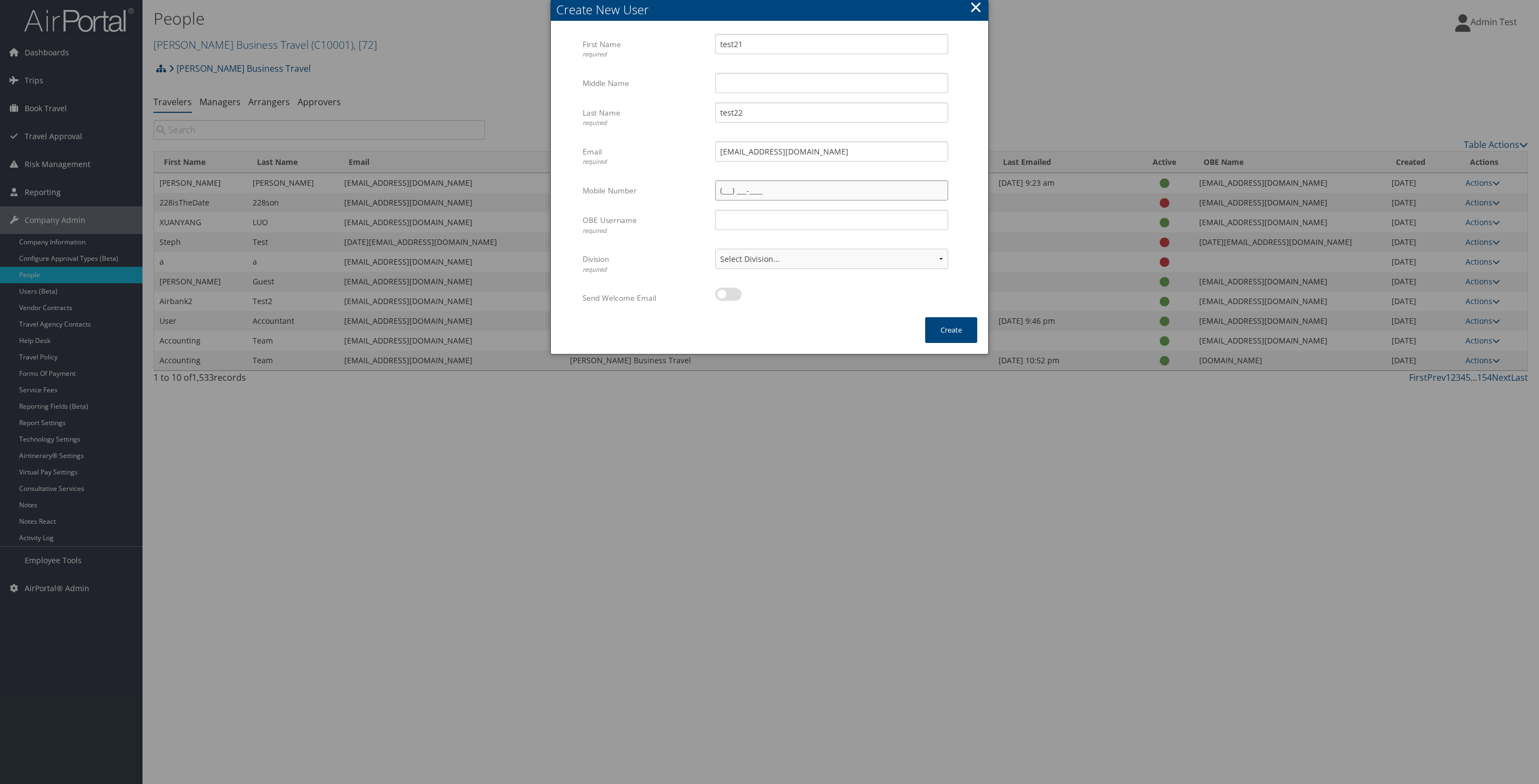
type input "(088) 888-8886"
click at [786, 109] on input "test22" at bounding box center [832, 112] width 233 height 20
type input "test23"
click at [728, 295] on label at bounding box center [728, 294] width 26 height 13
click at [728, 295] on input "checkbox" at bounding box center [724, 296] width 7 height 7
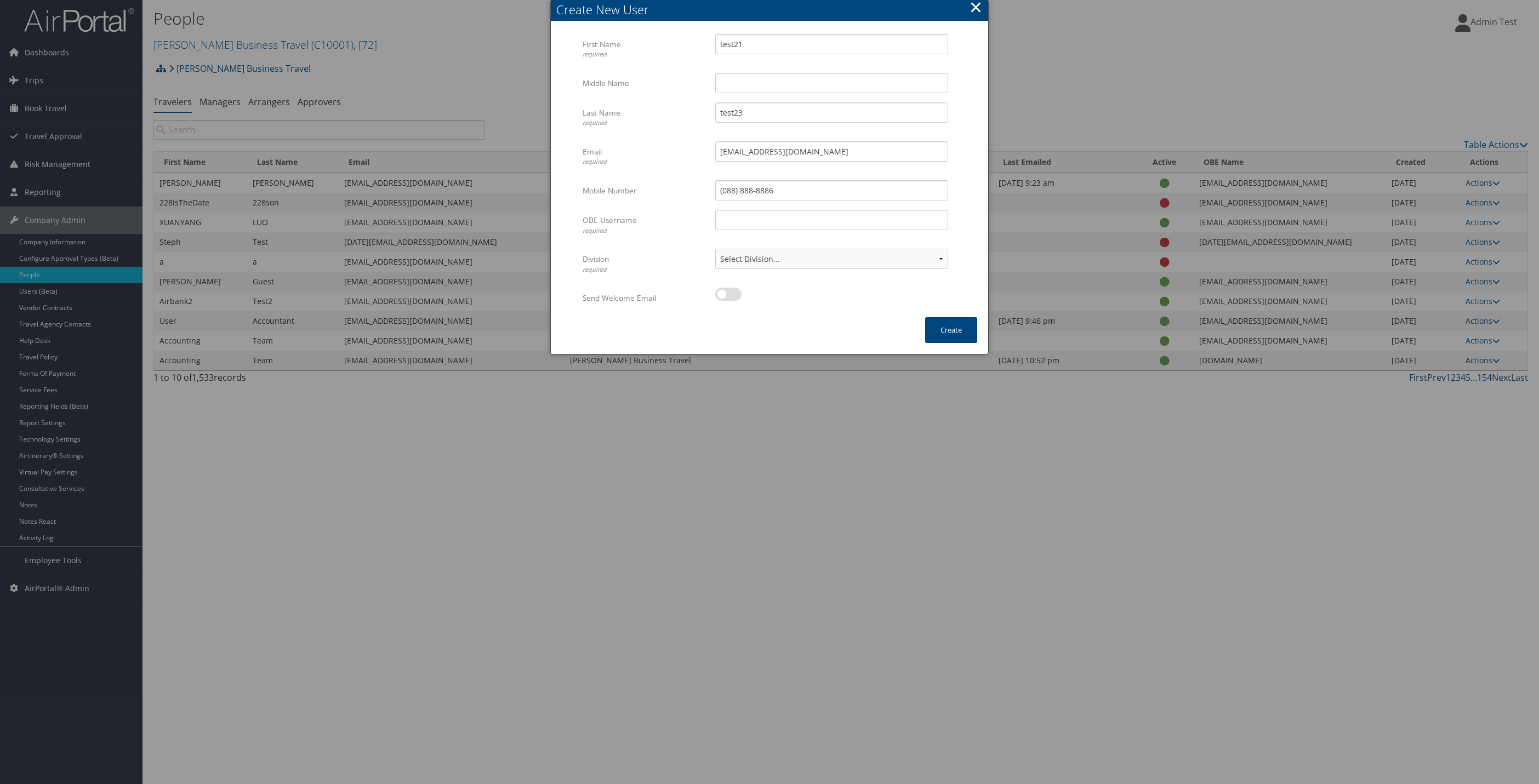
checkbox input "true"
click at [946, 330] on button "Create" at bounding box center [951, 330] width 52 height 26
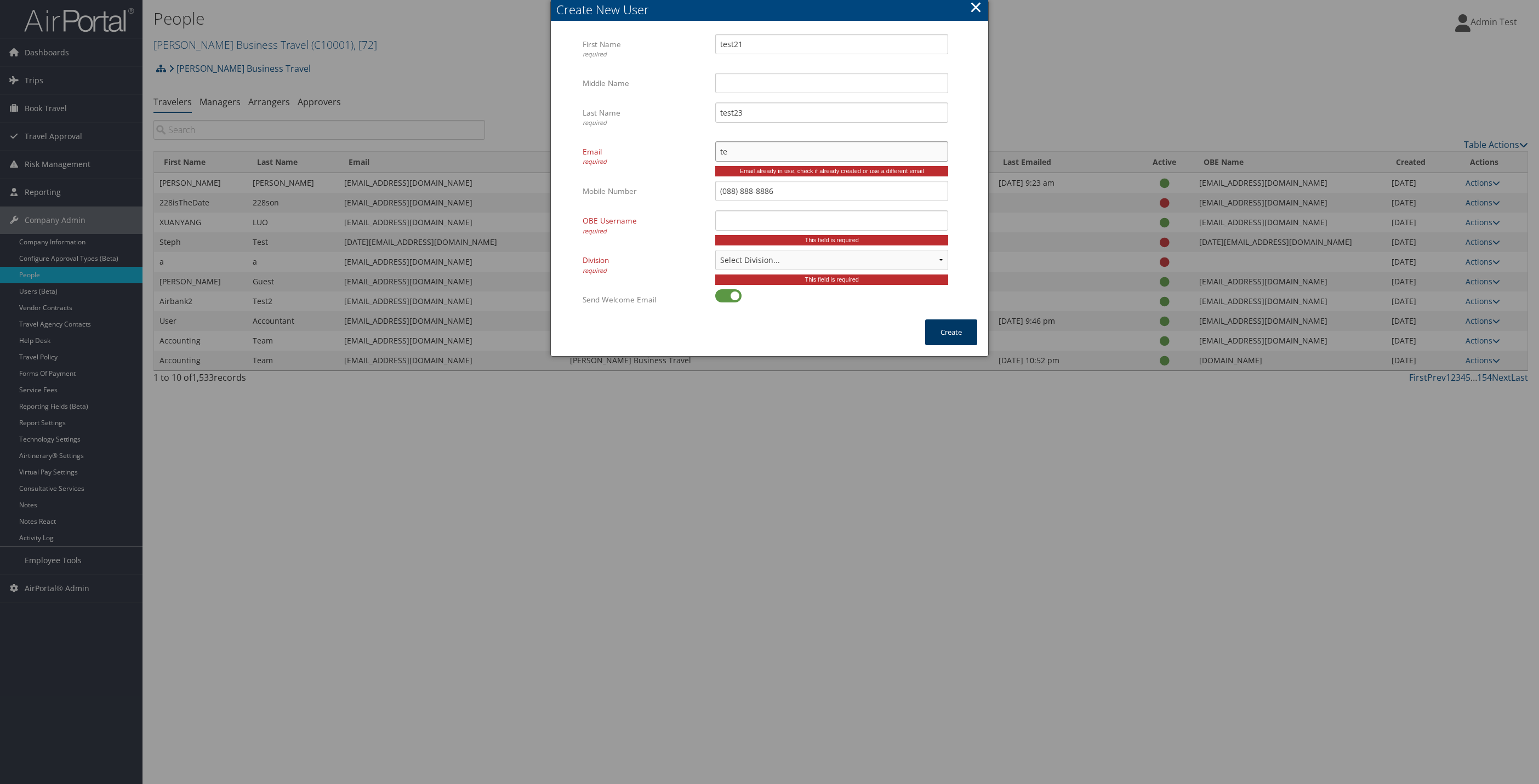
type input "t"
type input "shilpa.shinde+35@cbtravel.com"
click at [859, 224] on input "OBE Username required" at bounding box center [832, 220] width 233 height 20
type input "dd"
click at [842, 265] on select "Select Division... Account: Christopherson Business Travel Policy Group: Depart…" at bounding box center [832, 260] width 233 height 20
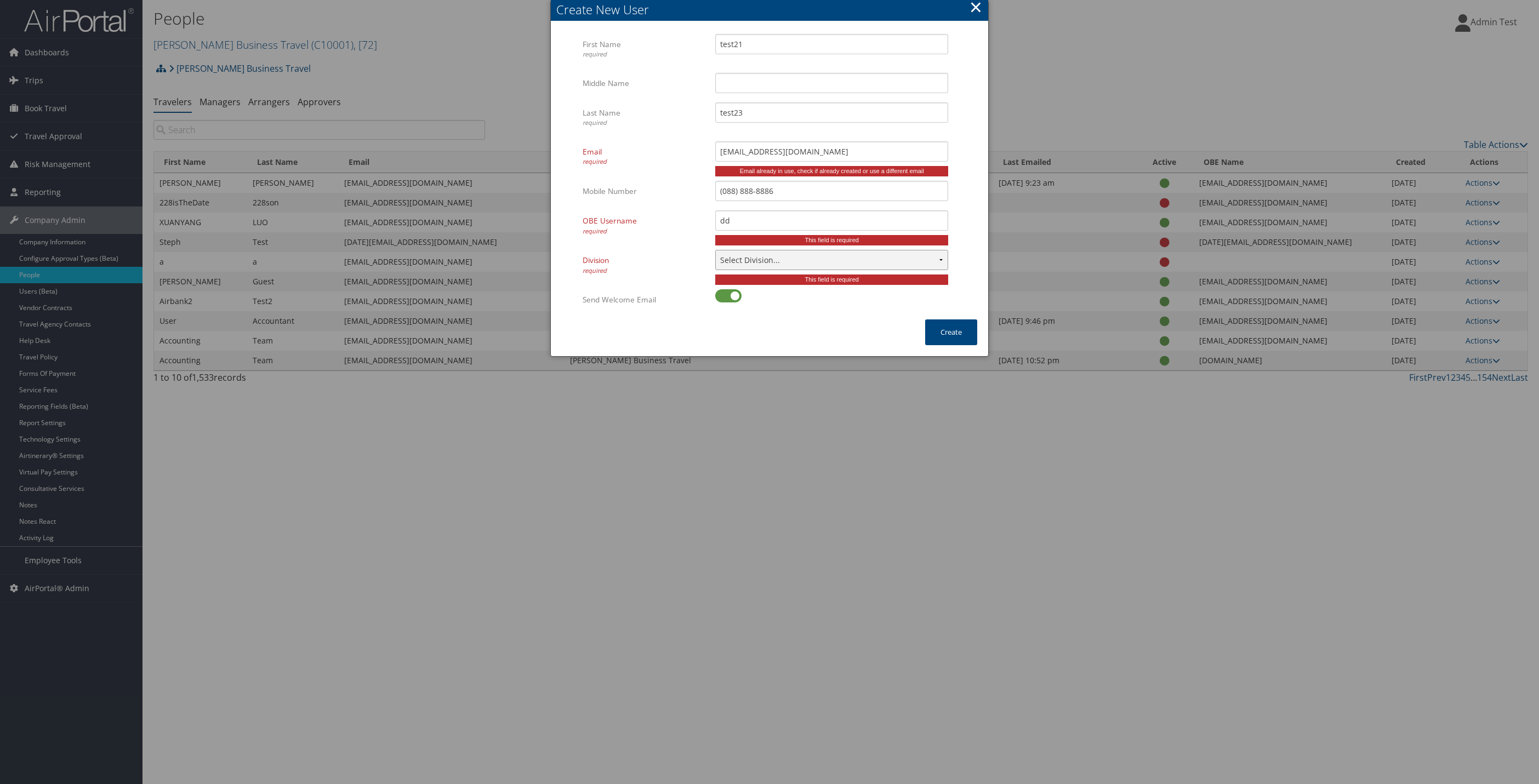
select select "9349"
click at [715, 250] on select "Select Division... Account: Christopherson Business Travel Policy Group: Depart…" at bounding box center [832, 260] width 233 height 20
click at [972, 339] on button "Create" at bounding box center [951, 332] width 52 height 26
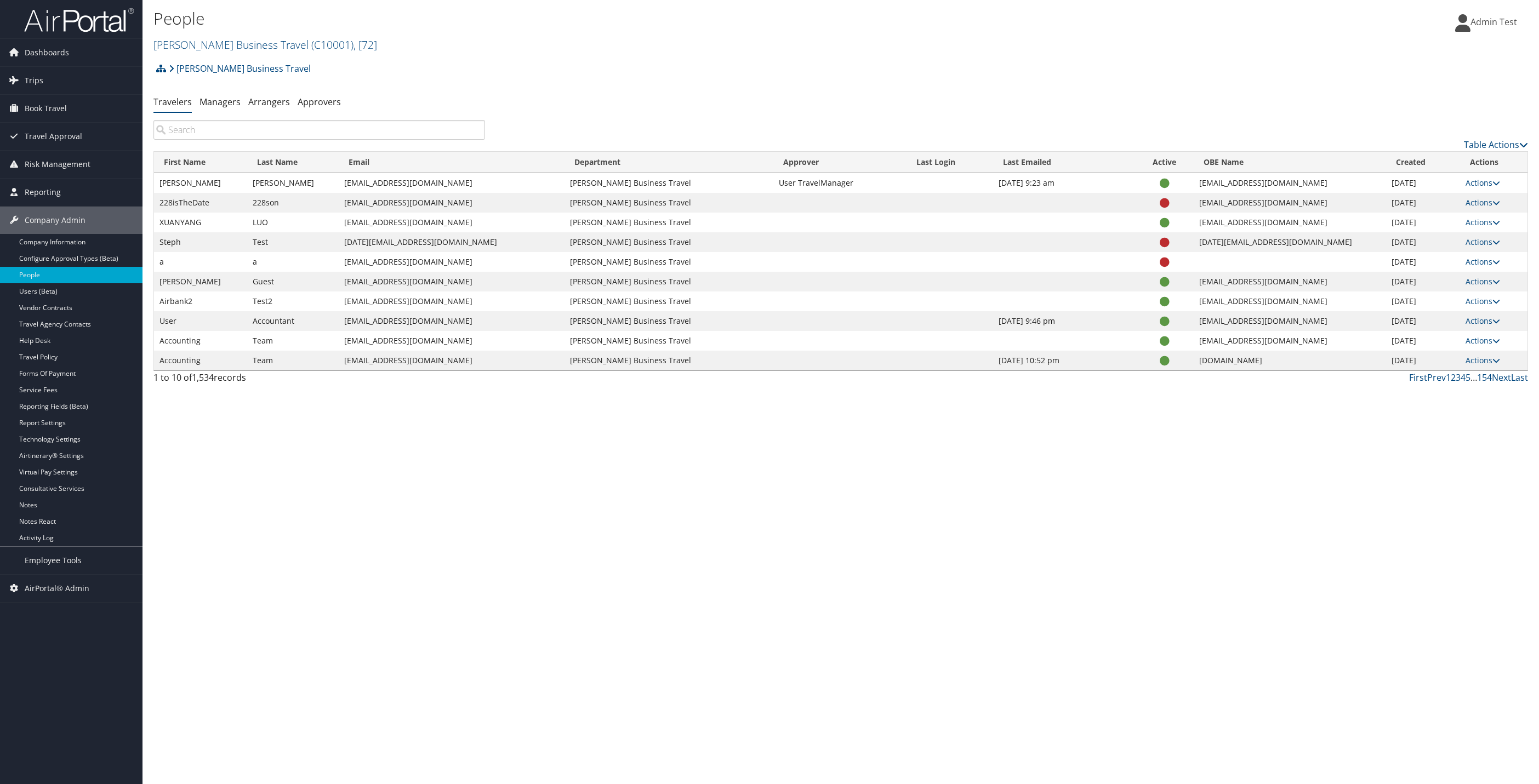
click at [230, 129] on input "search" at bounding box center [319, 130] width 332 height 19
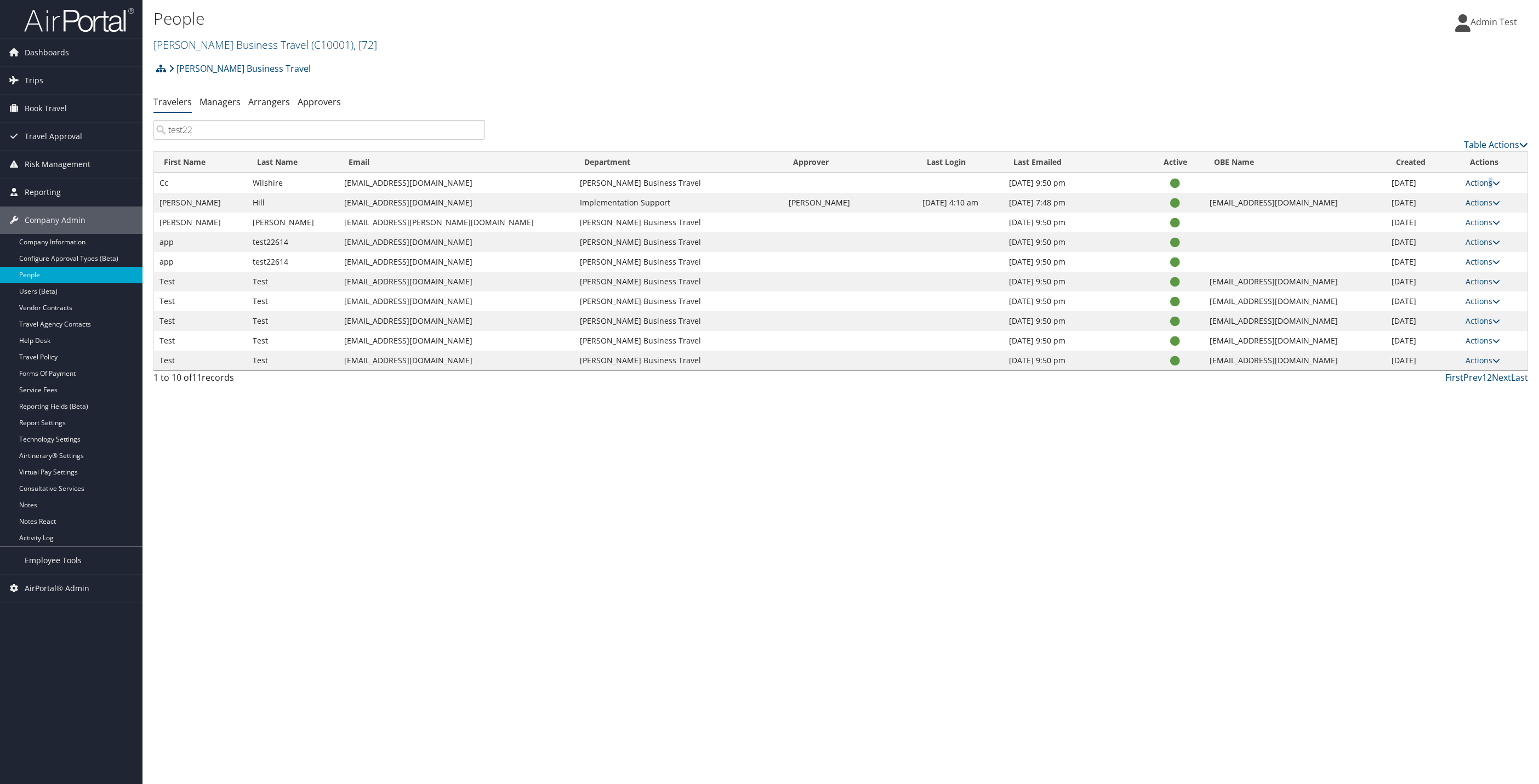
click at [1490, 181] on link "Actions" at bounding box center [1482, 182] width 35 height 10
click at [245, 417] on div "People Christopherson Business Travel ( C10001 ) , [ 72 ] Christopherson Busine…" at bounding box center [841, 392] width 1397 height 784
drag, startPoint x: 283, startPoint y: 117, endPoint x: 31, endPoint y: 99, distance: 252.6
click at [31, 99] on div "Dashboards AirPortal 360™ (Manager) AirPortal 360™ (Agent) My Travel Dashboard …" at bounding box center [770, 392] width 1539 height 784
drag, startPoint x: 207, startPoint y: 128, endPoint x: 136, endPoint y: 120, distance: 71.4
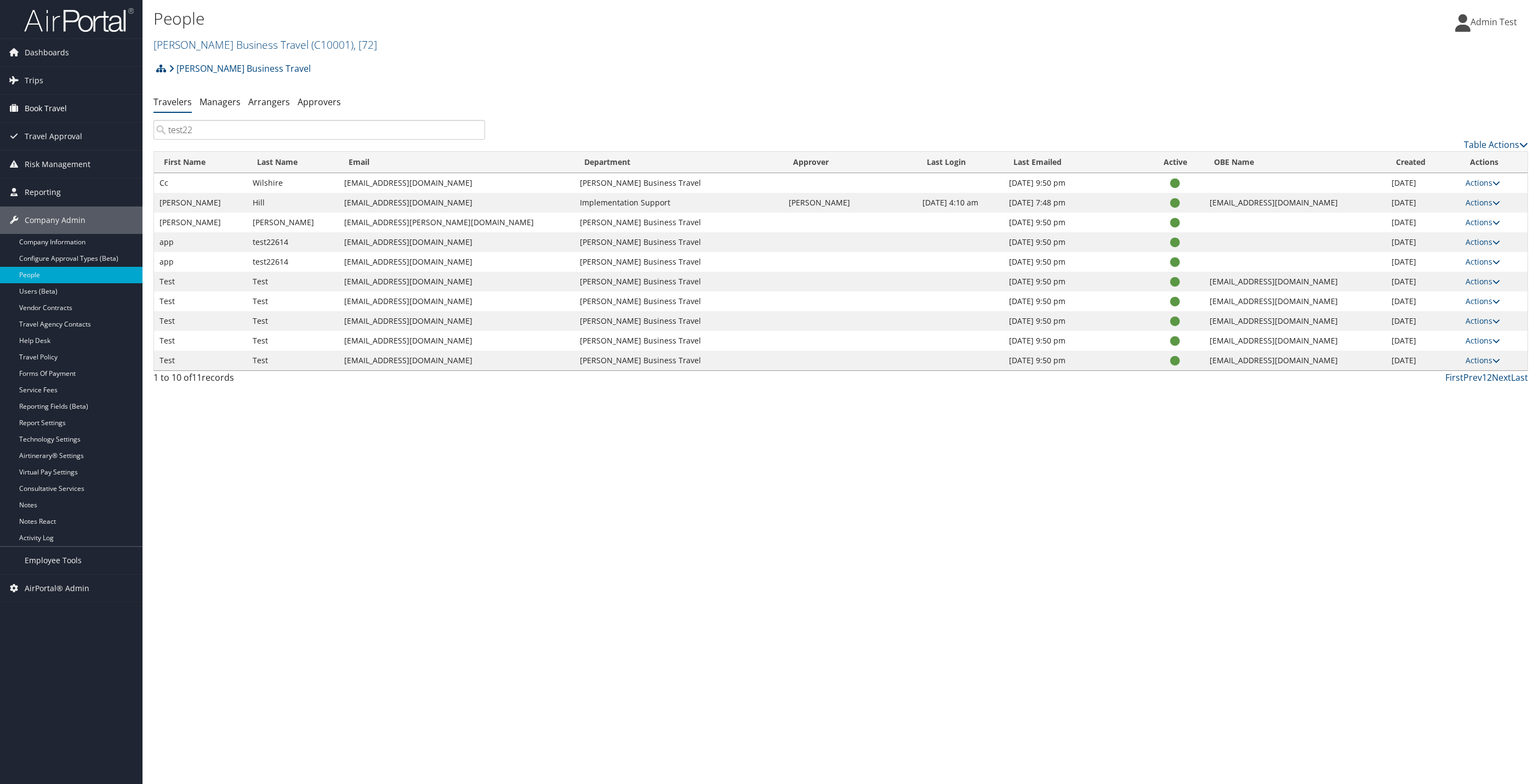
click at [136, 120] on div "Dashboards AirPortal 360™ (Manager) AirPortal 360™ (Agent) My Travel Dashboard …" at bounding box center [770, 392] width 1539 height 784
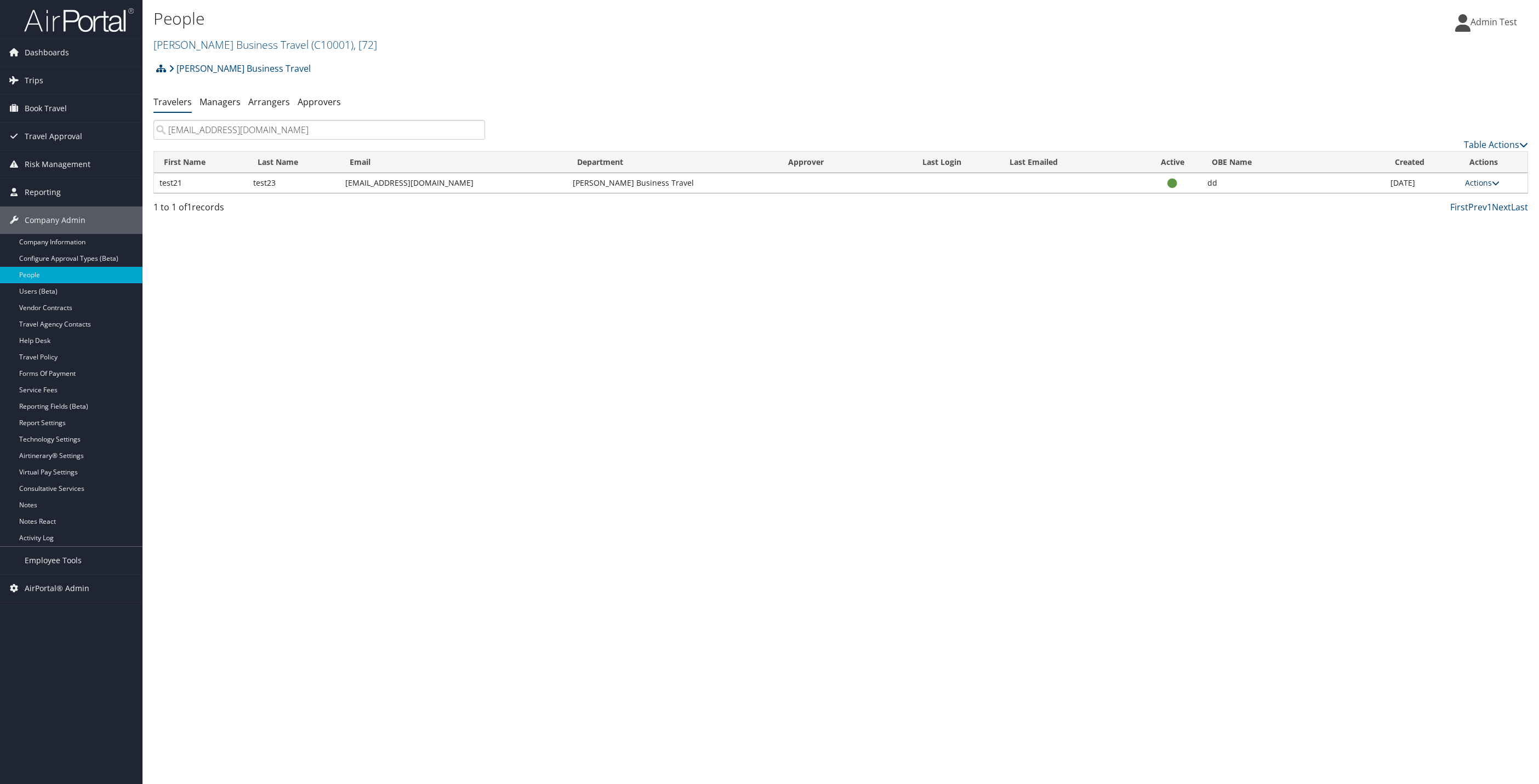
type input "shilpa.shinde+35@cbtravel.com"
click at [1492, 182] on link "Actions" at bounding box center [1482, 182] width 35 height 10
drag, startPoint x: 994, startPoint y: 424, endPoint x: 995, endPoint y: 445, distance: 21.0
click at [995, 445] on div "People Christopherson Business Travel ( C10001 ) , [ 72 ] Christopherson Busine…" at bounding box center [841, 392] width 1397 height 784
click at [1474, 185] on link "Actions" at bounding box center [1482, 182] width 35 height 10
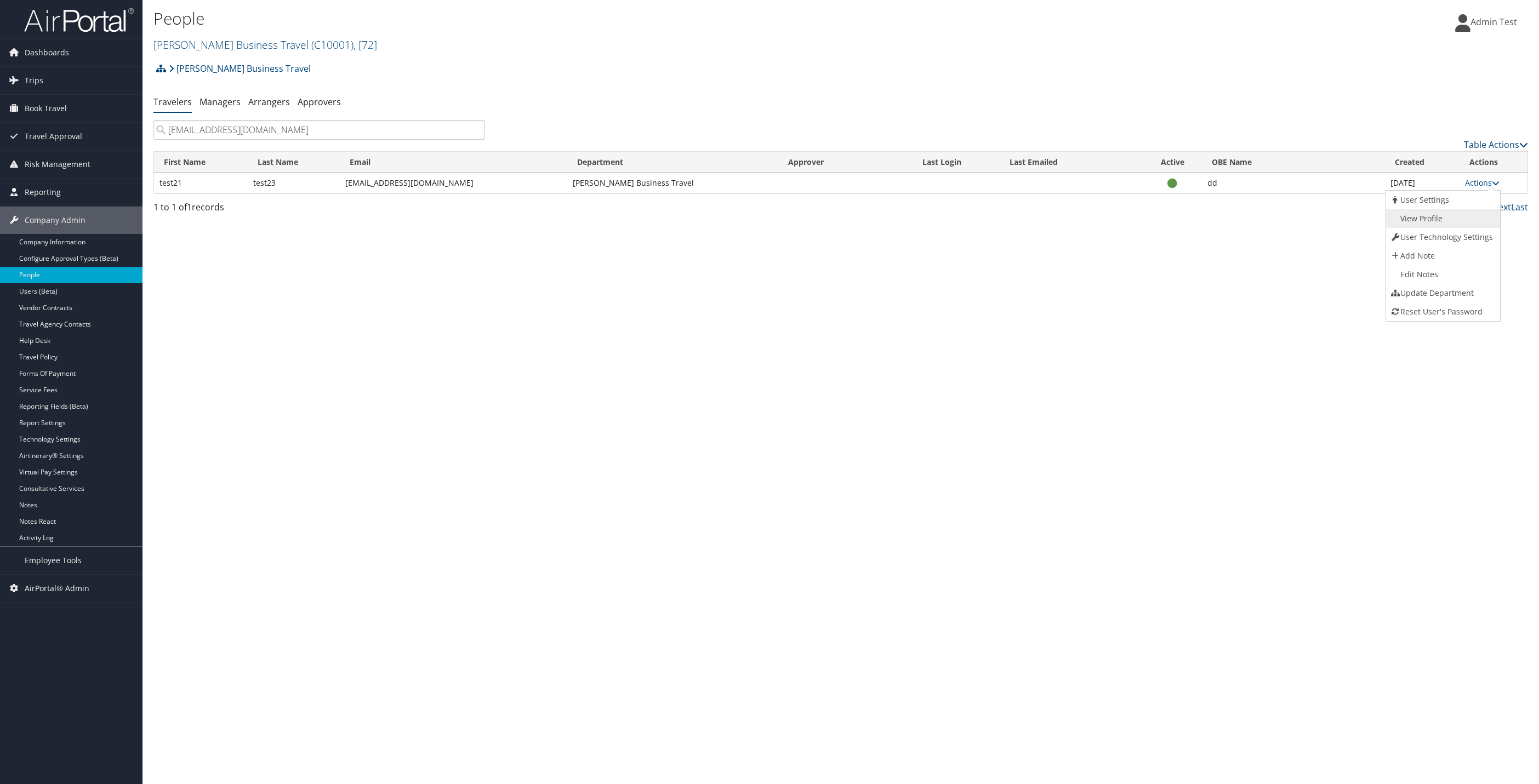
click at [1437, 217] on link "View Profile" at bounding box center [1442, 218] width 111 height 19
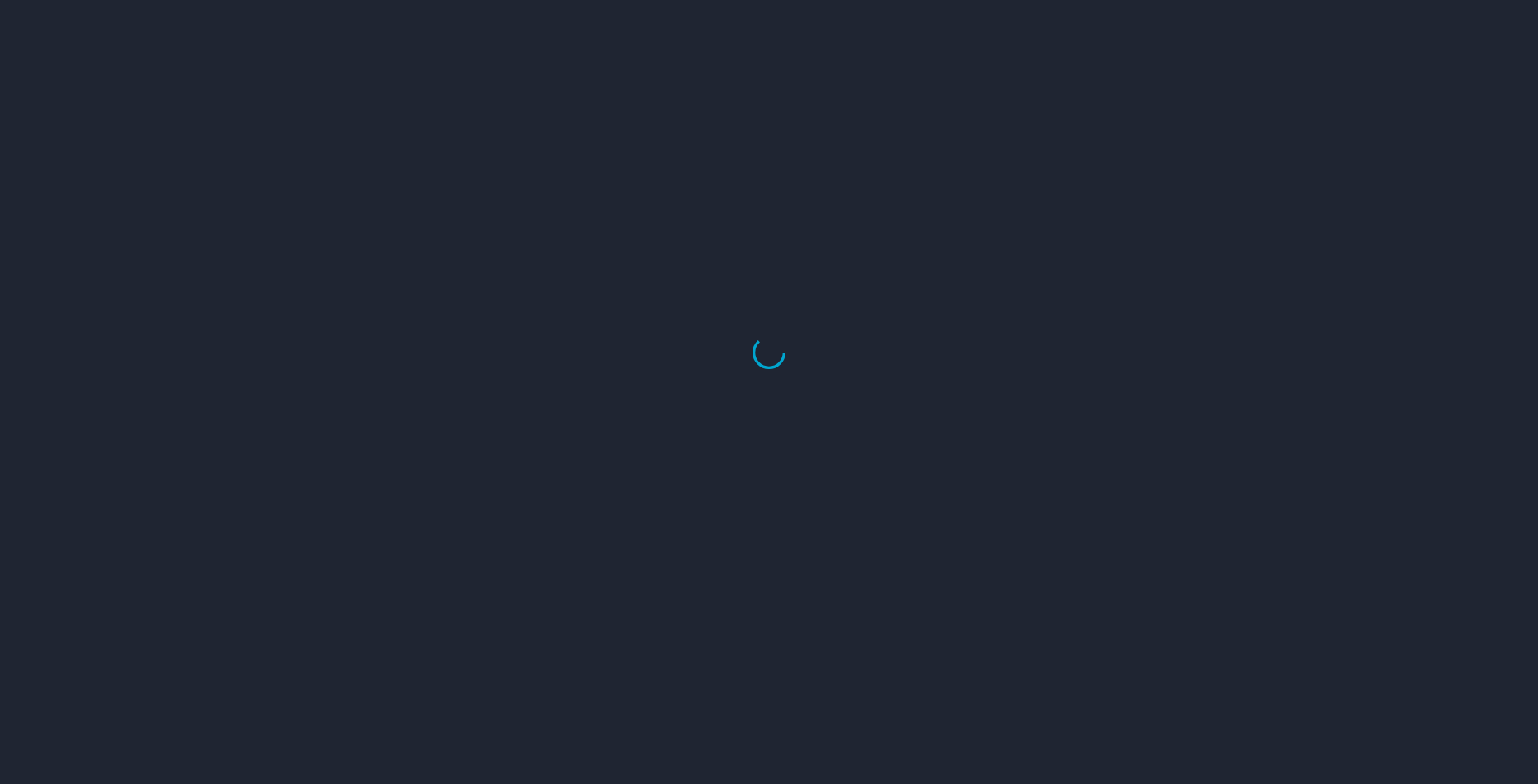
select select "US"
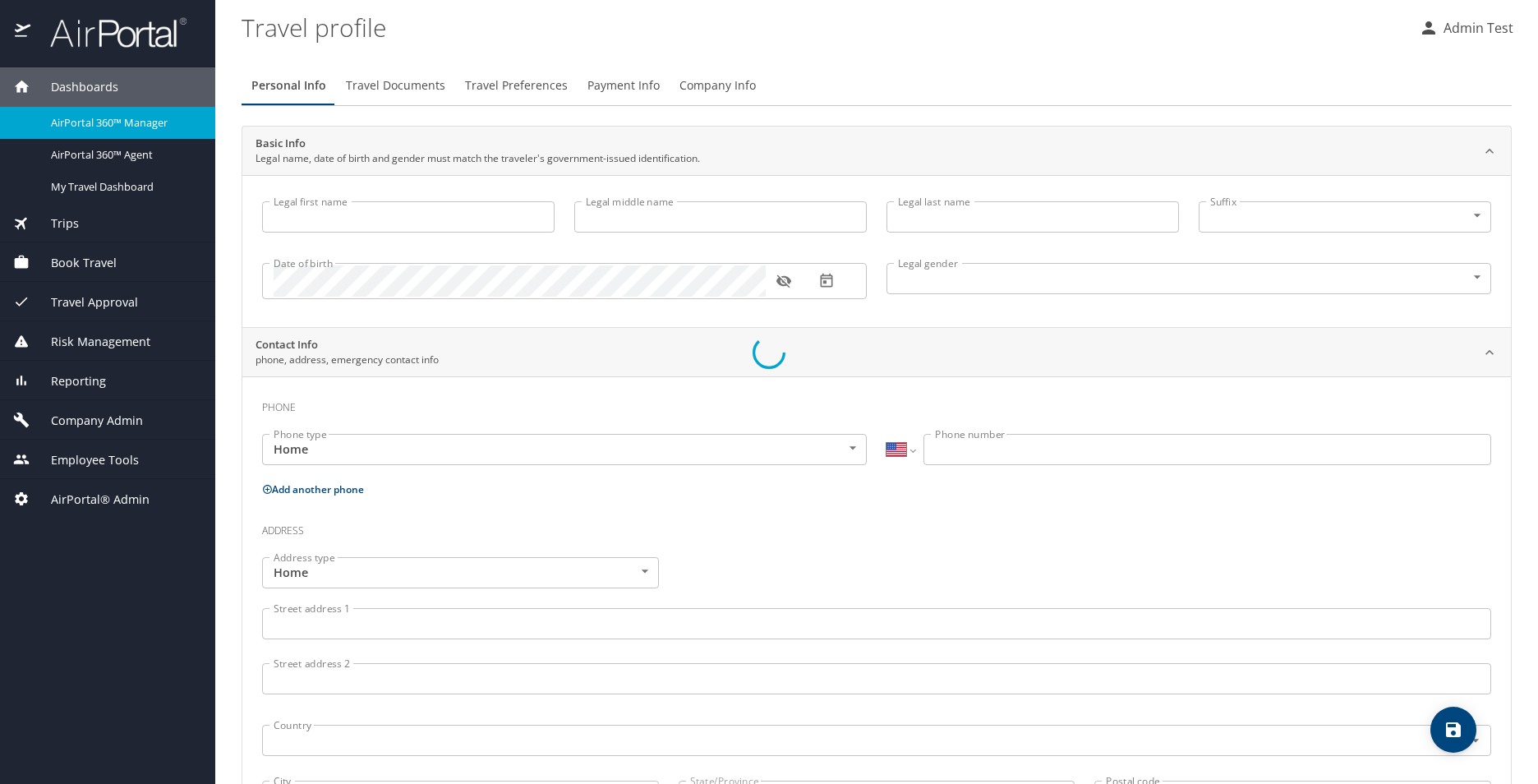
type input "test21"
type input "test23"
click at [388, 82] on span "Travel Documents" at bounding box center [395, 86] width 99 height 21
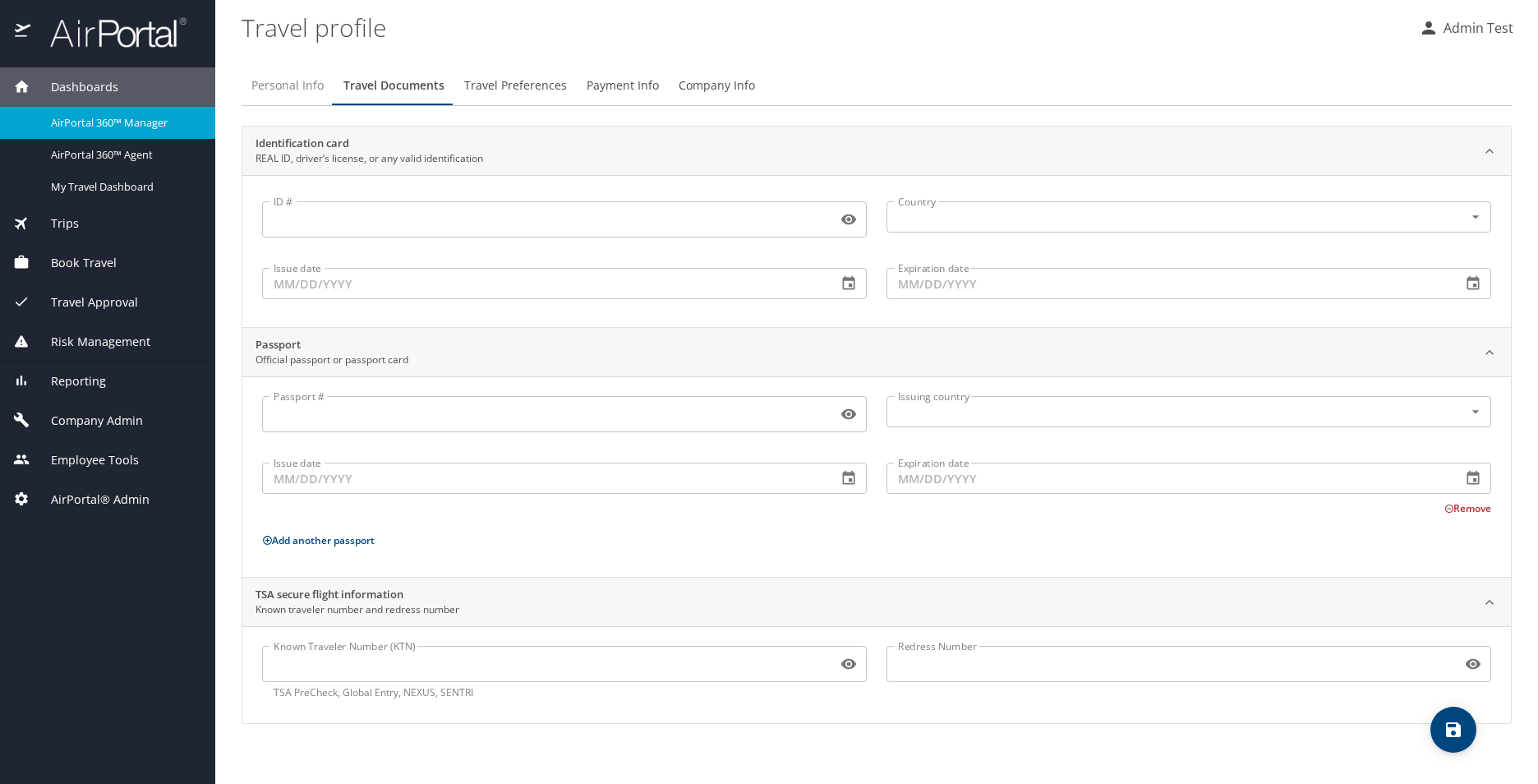
click at [305, 87] on span "Personal Info" at bounding box center [287, 86] width 72 height 21
select select "US"
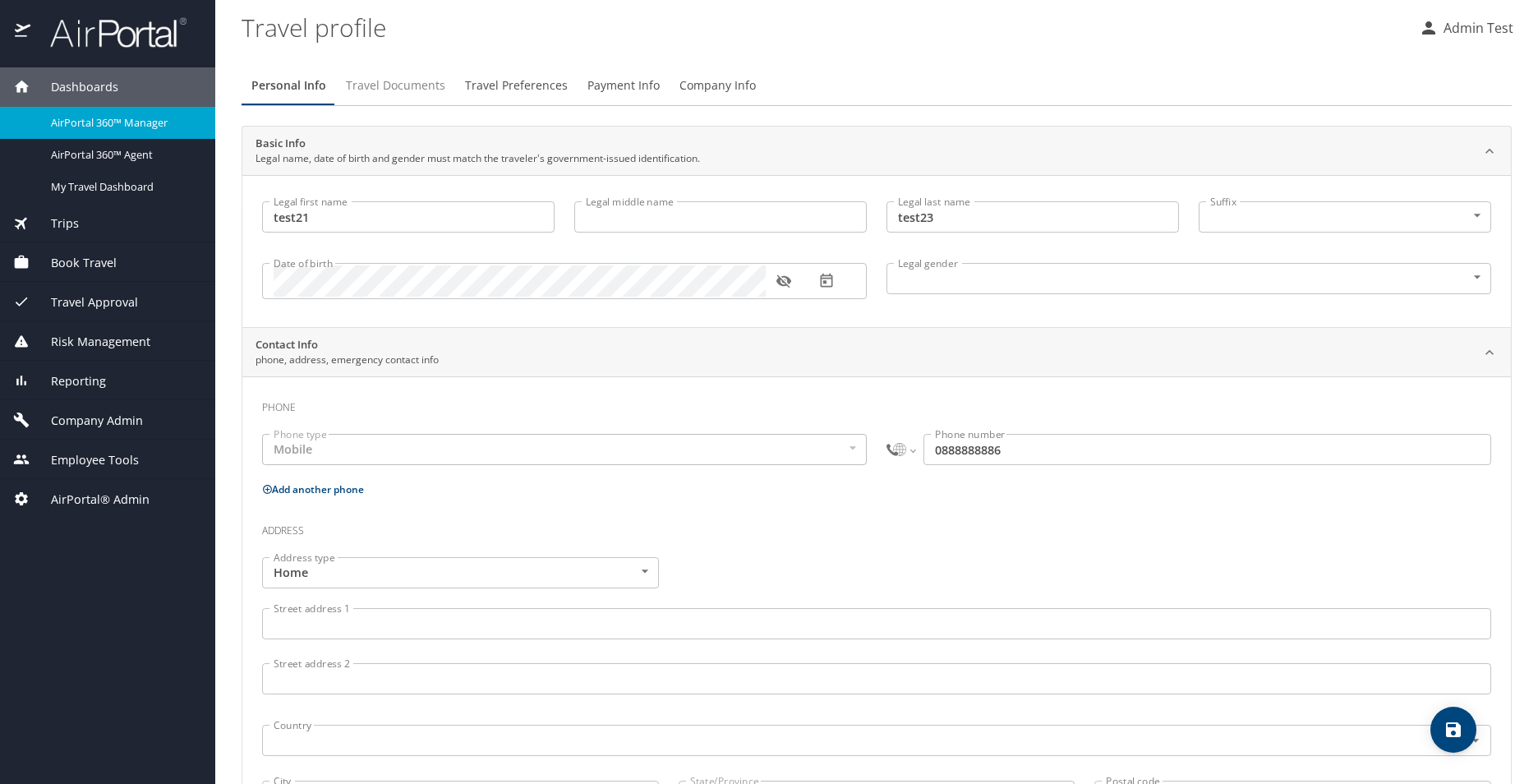
click at [385, 88] on span "Travel Documents" at bounding box center [395, 86] width 99 height 21
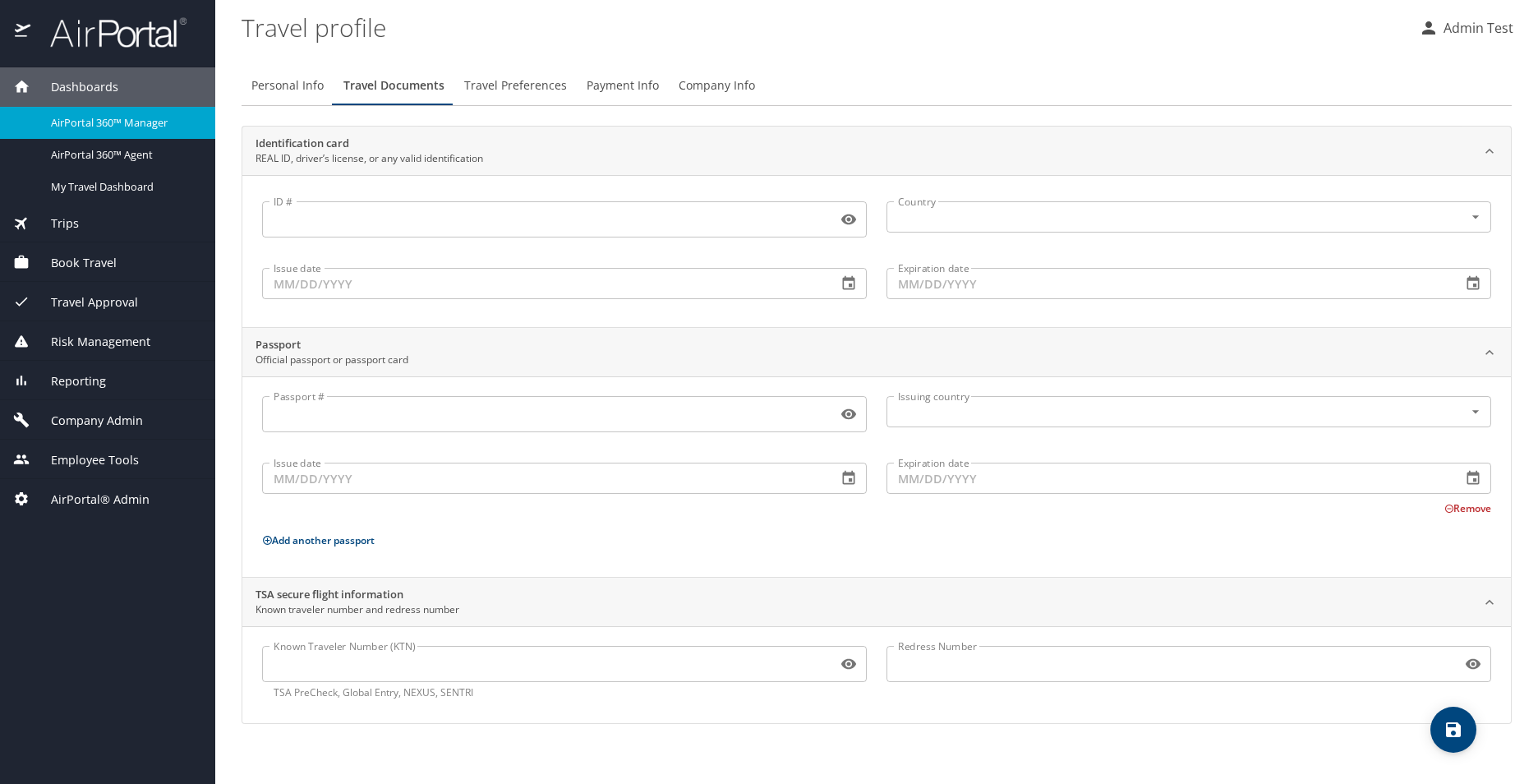
click at [335, 662] on input "Known Traveler Number (KTN)" at bounding box center [545, 664] width 568 height 31
drag, startPoint x: 272, startPoint y: 646, endPoint x: 421, endPoint y: 644, distance: 149.0
click at [421, 644] on div "Known Traveler Number (KTN) Known Traveler Number (KTN) TSA PreCheck, Global En…" at bounding box center [564, 672] width 624 height 74
drag, startPoint x: 421, startPoint y: 644, endPoint x: 478, endPoint y: 665, distance: 60.7
click at [478, 665] on input "Known Traveler Number (KTN)" at bounding box center [545, 664] width 568 height 31
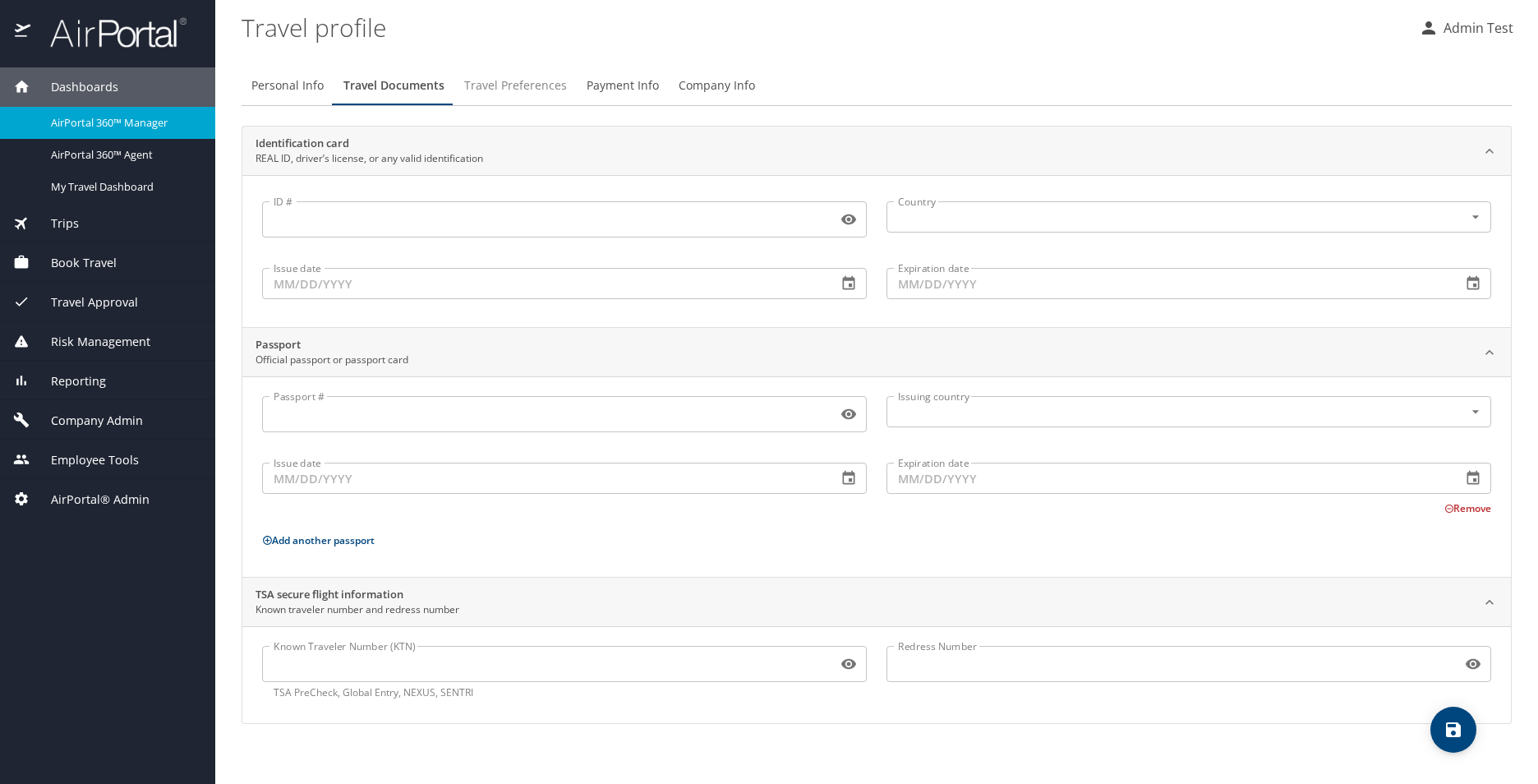
click at [541, 87] on span "Travel Preferences" at bounding box center [515, 86] width 103 height 21
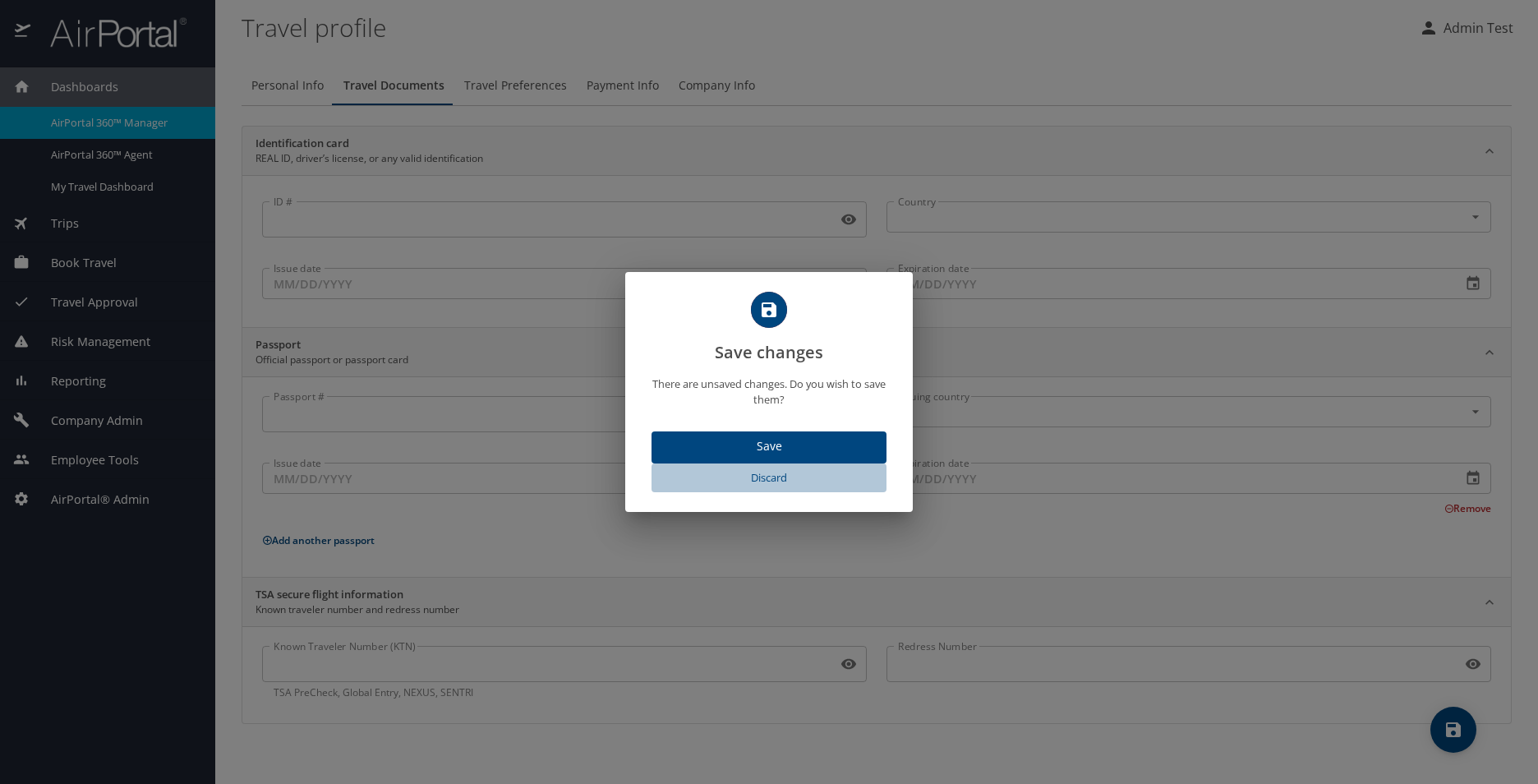
click at [780, 477] on span "Discard" at bounding box center [769, 478] width 222 height 19
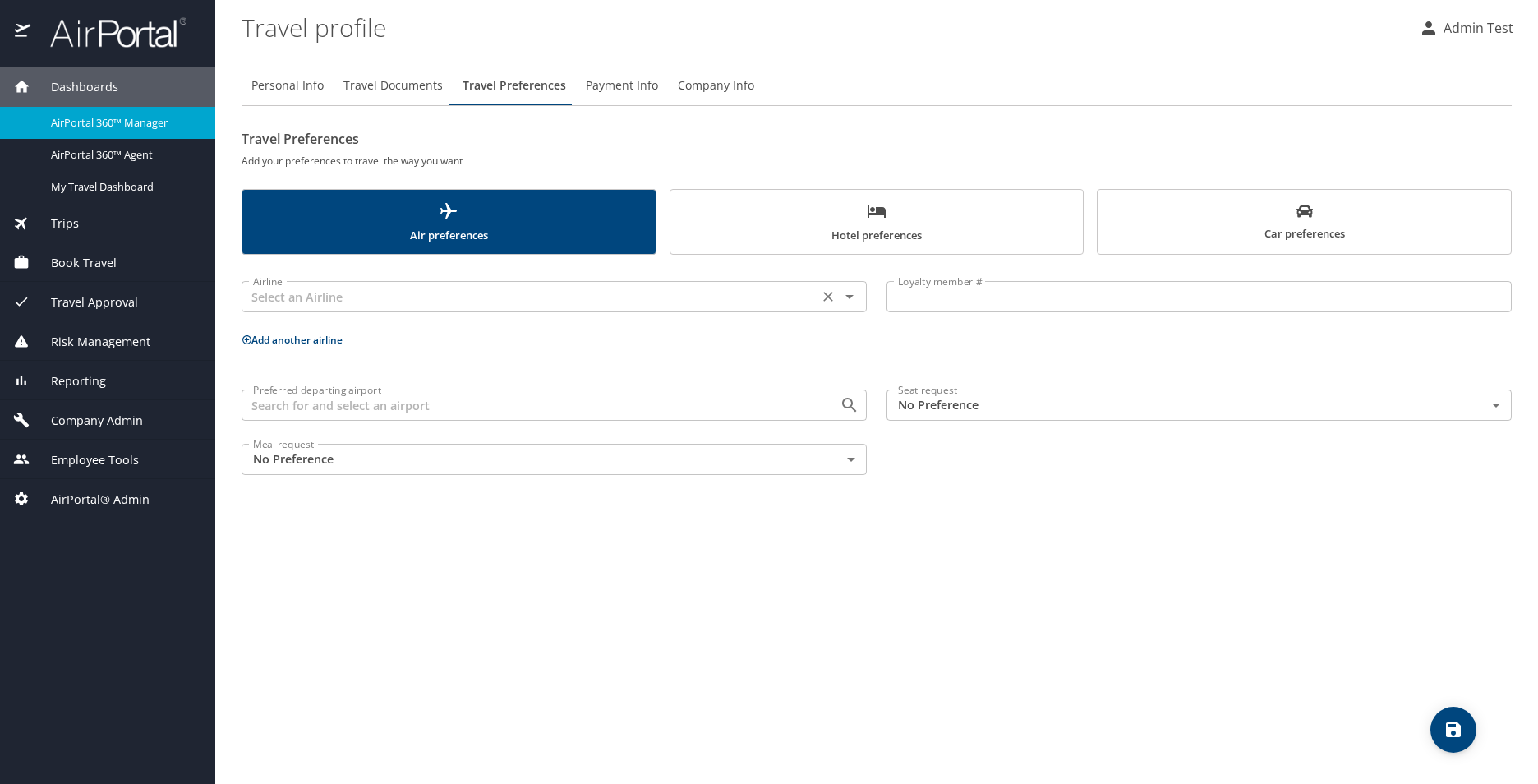
click at [420, 297] on input "text" at bounding box center [530, 296] width 567 height 21
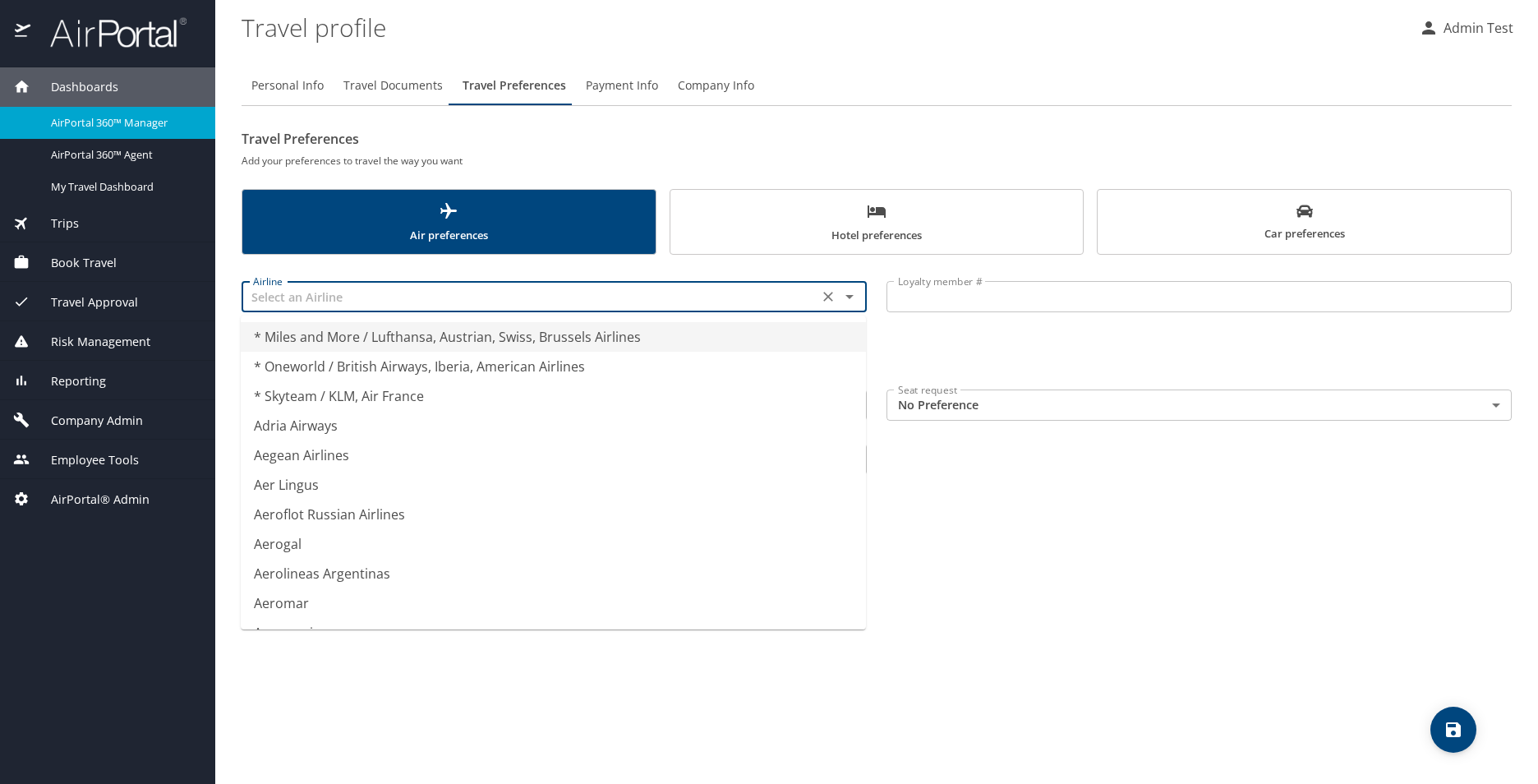
click at [420, 297] on input "text" at bounding box center [530, 296] width 567 height 21
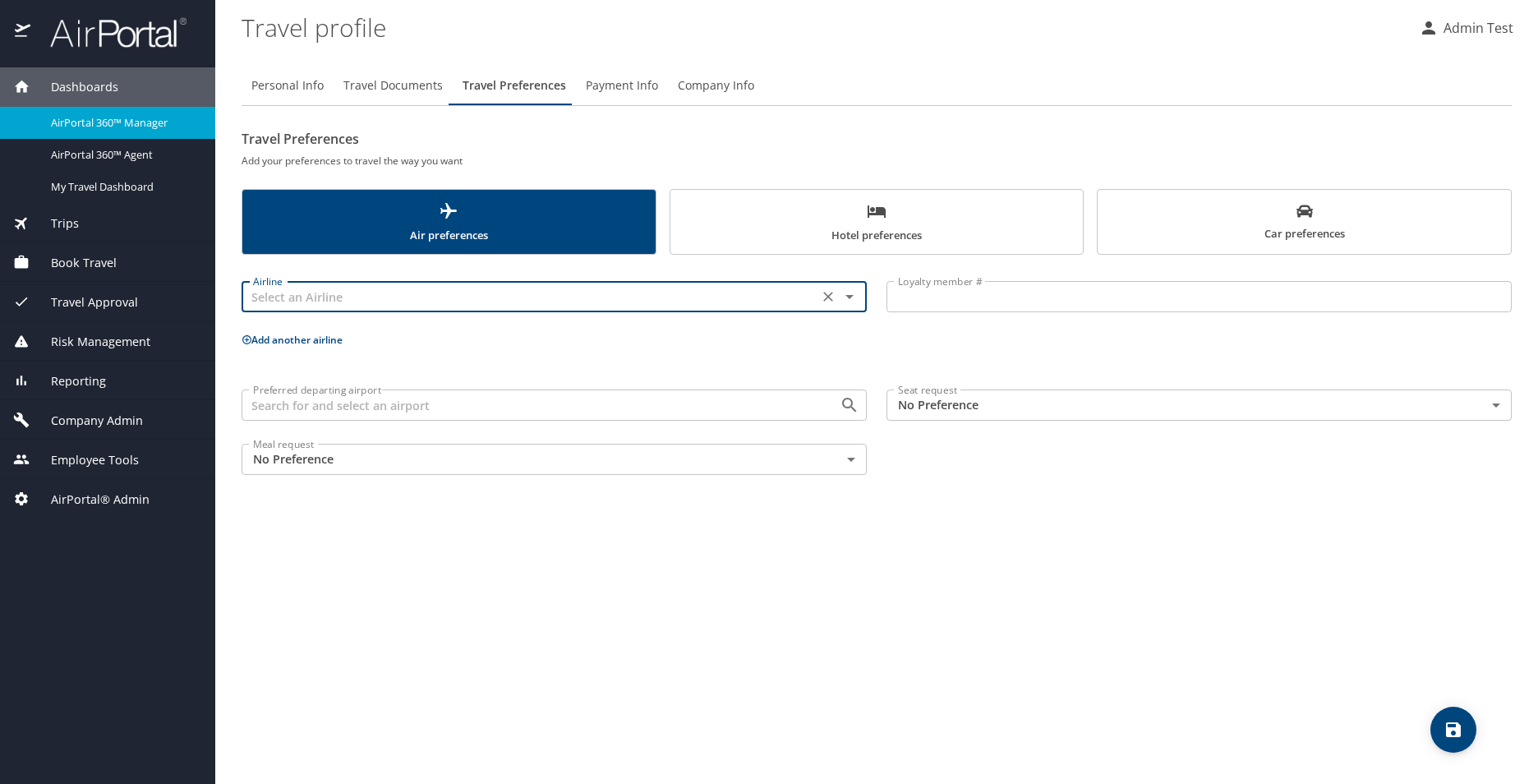
click at [900, 299] on input "Loyalty member #" at bounding box center [1199, 296] width 625 height 31
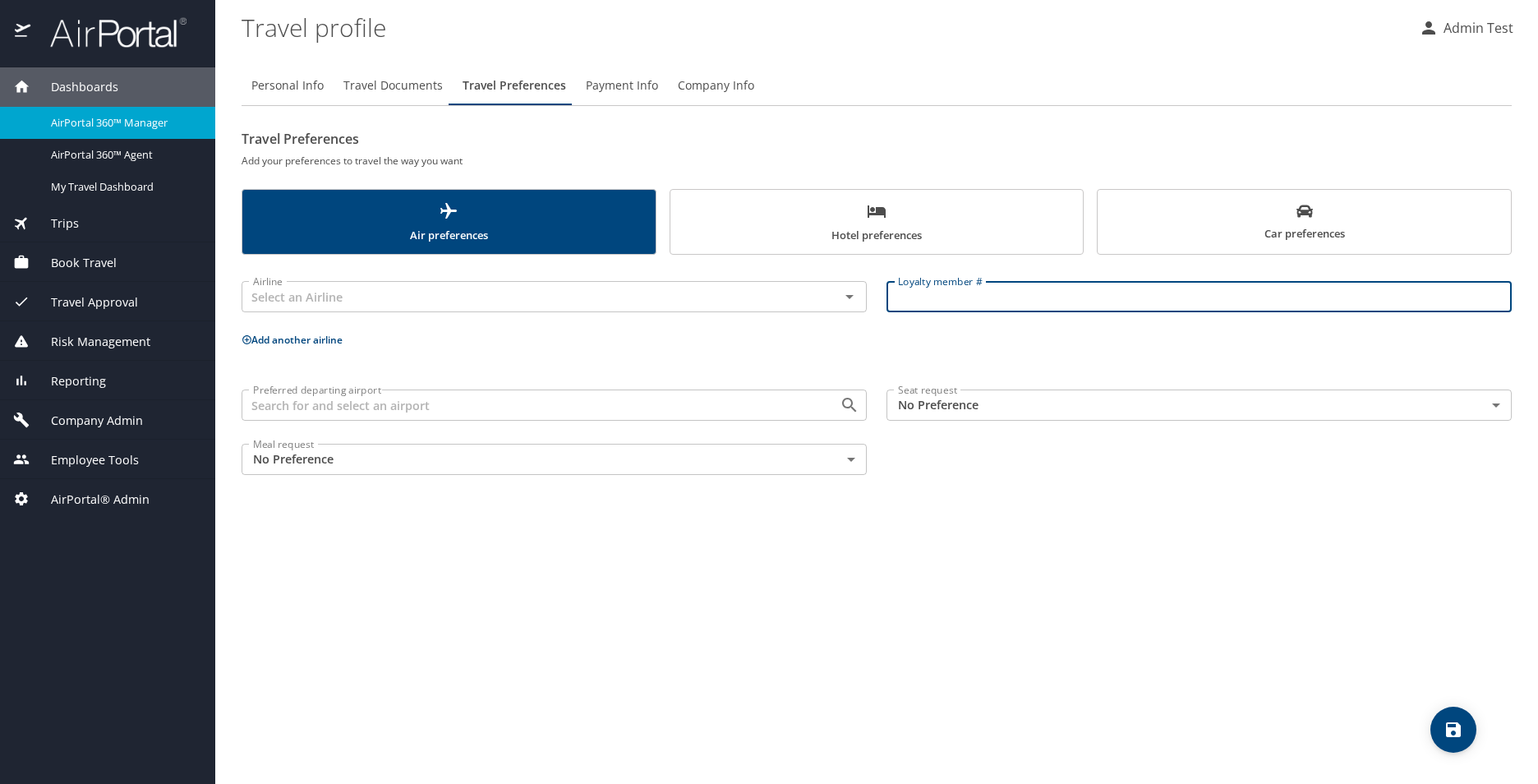
click at [380, 407] on input "Preferred departing airport" at bounding box center [530, 404] width 567 height 21
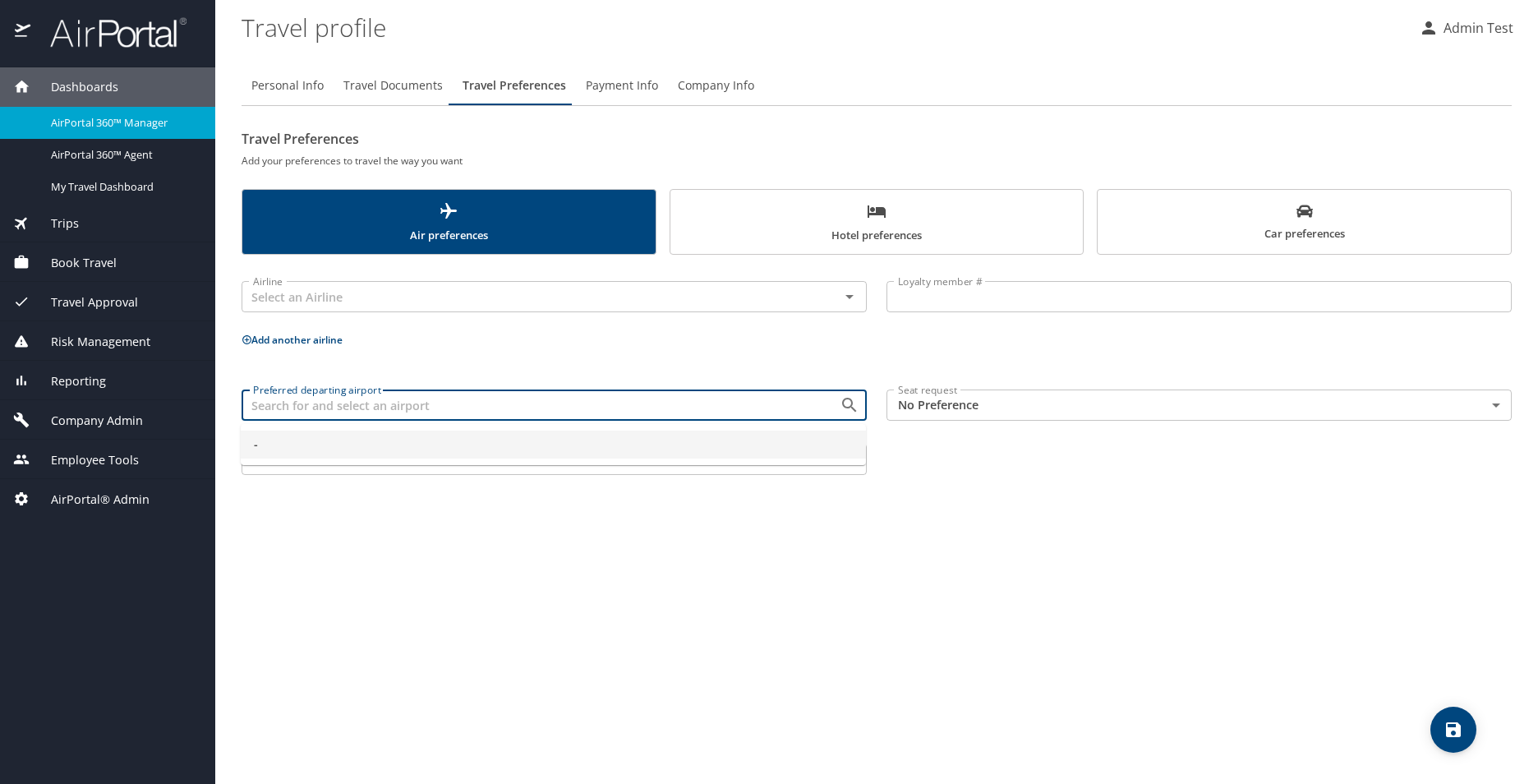
click at [380, 407] on input "Preferred departing airport" at bounding box center [530, 404] width 567 height 21
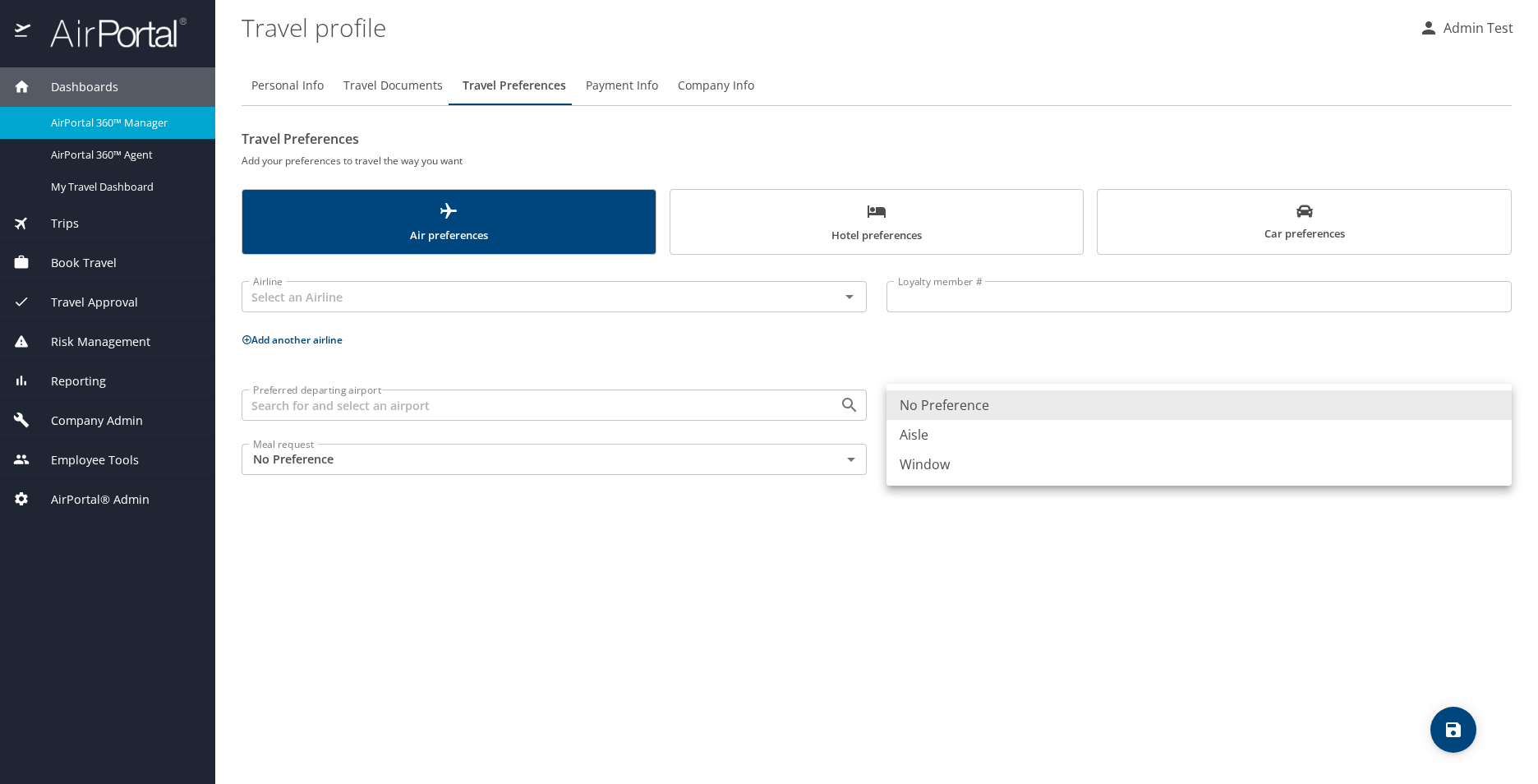
click at [1071, 407] on body "Dashboards AirPortal 360™ Manager AirPortal 360™ Agent My Travel Dashboard Trip…" at bounding box center [769, 392] width 1538 height 784
click at [520, 466] on div at bounding box center [769, 392] width 1538 height 784
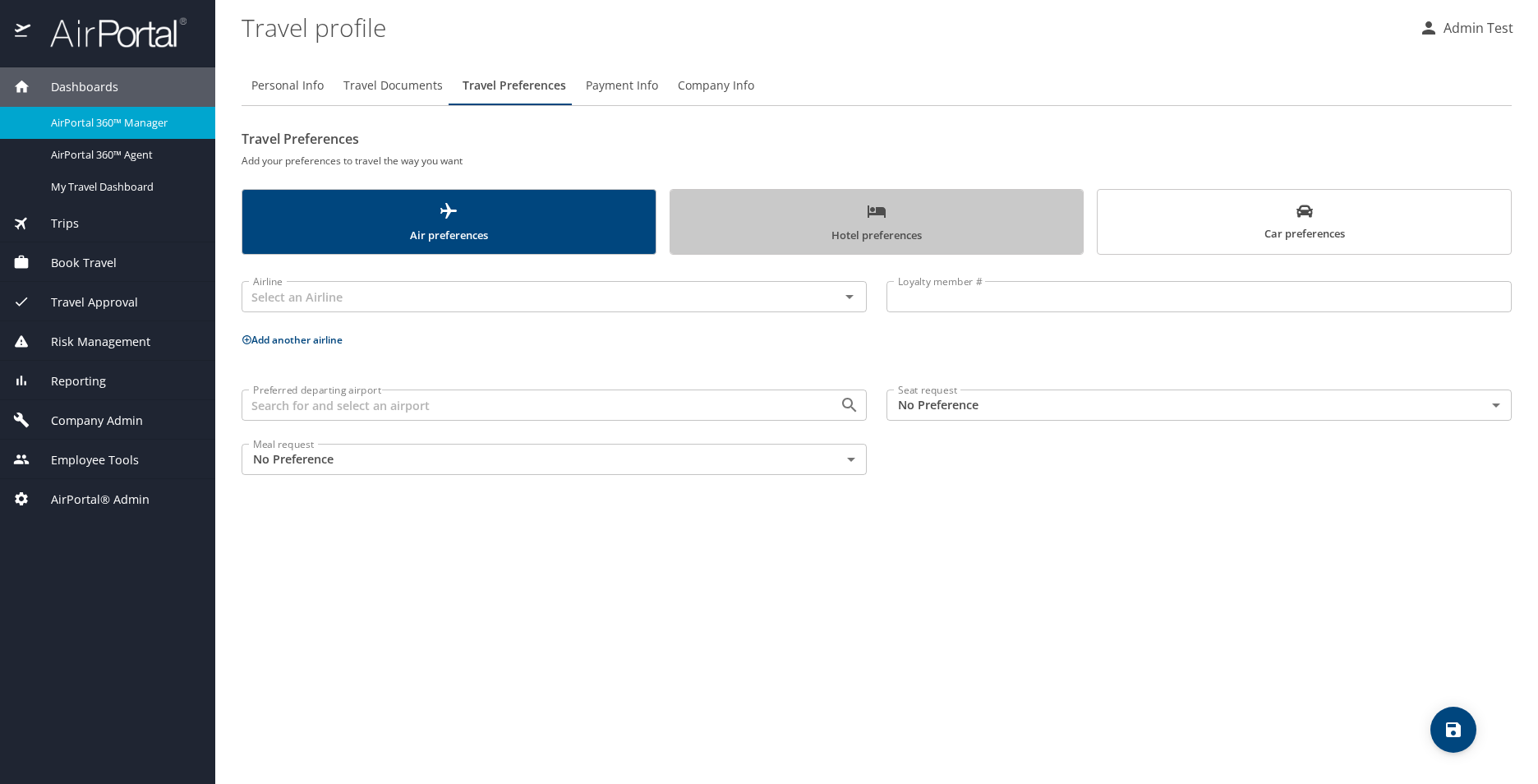
click at [778, 240] on span "Hotel preferences" at bounding box center [877, 223] width 394 height 44
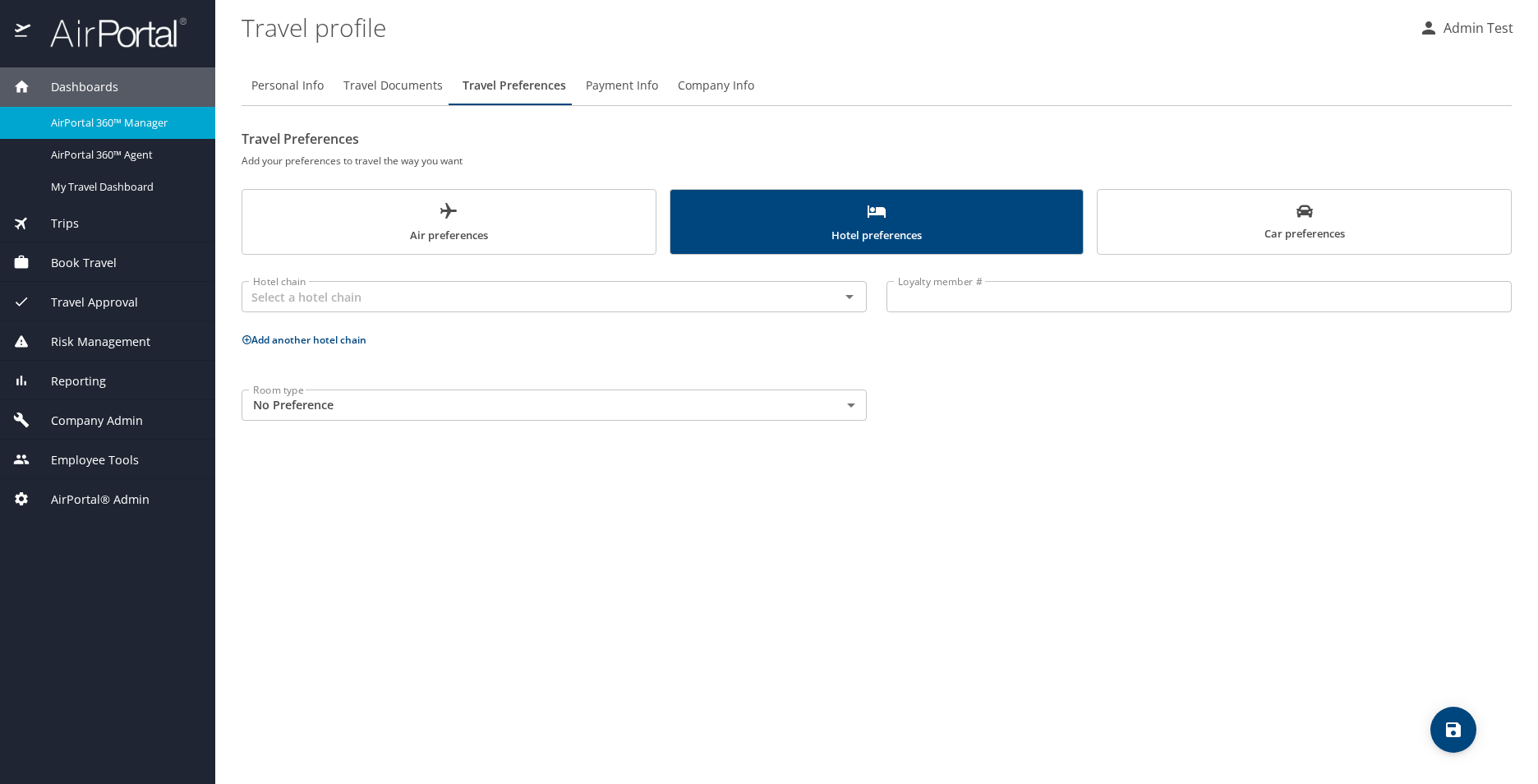
click at [717, 414] on body "Dashboards AirPortal 360™ Manager AirPortal 360™ Agent My Travel Dashboard Trip…" at bounding box center [769, 392] width 1538 height 784
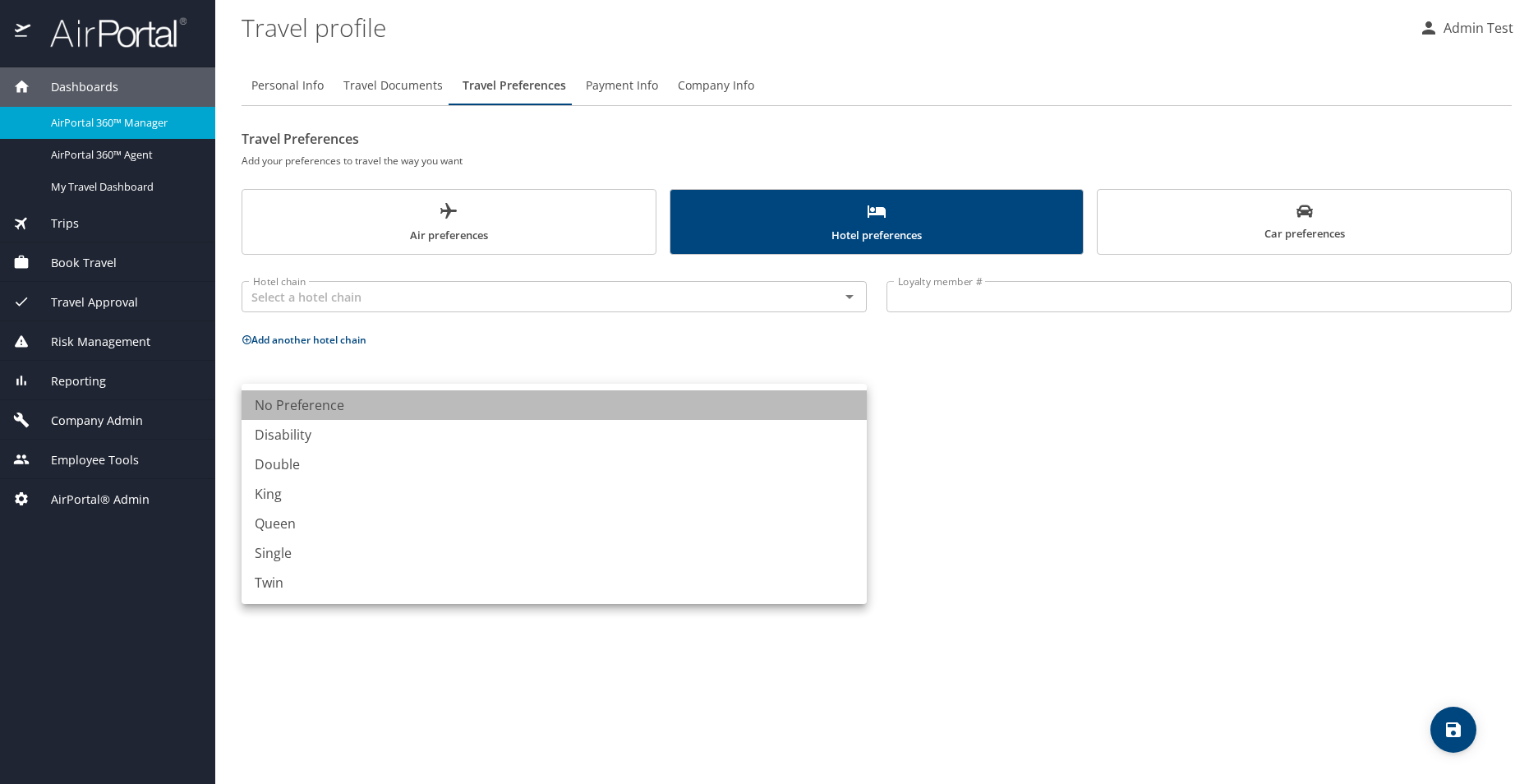
click at [717, 414] on li "No Preference" at bounding box center [554, 405] width 625 height 29
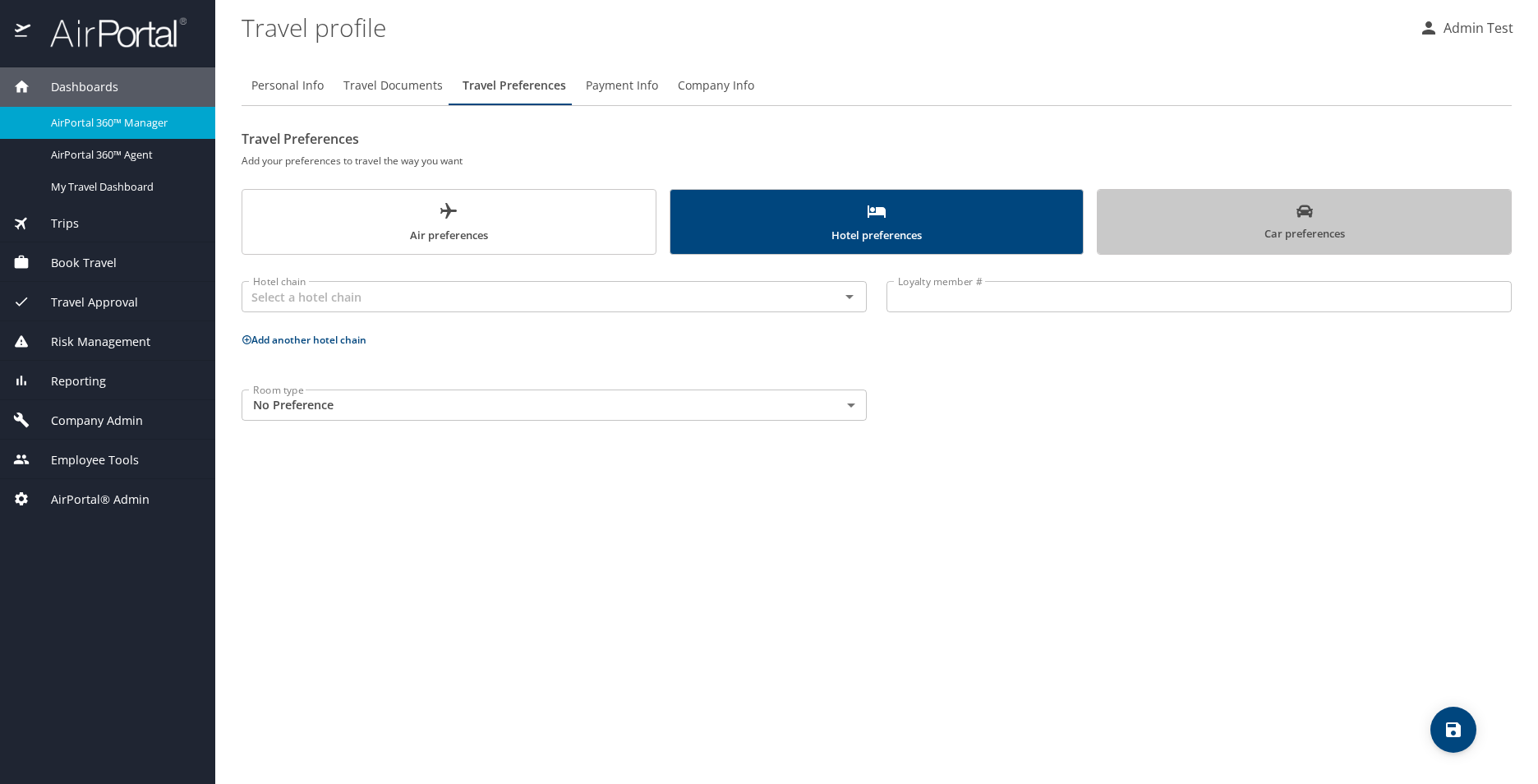
click at [1267, 232] on span "Car preferences" at bounding box center [1305, 223] width 394 height 40
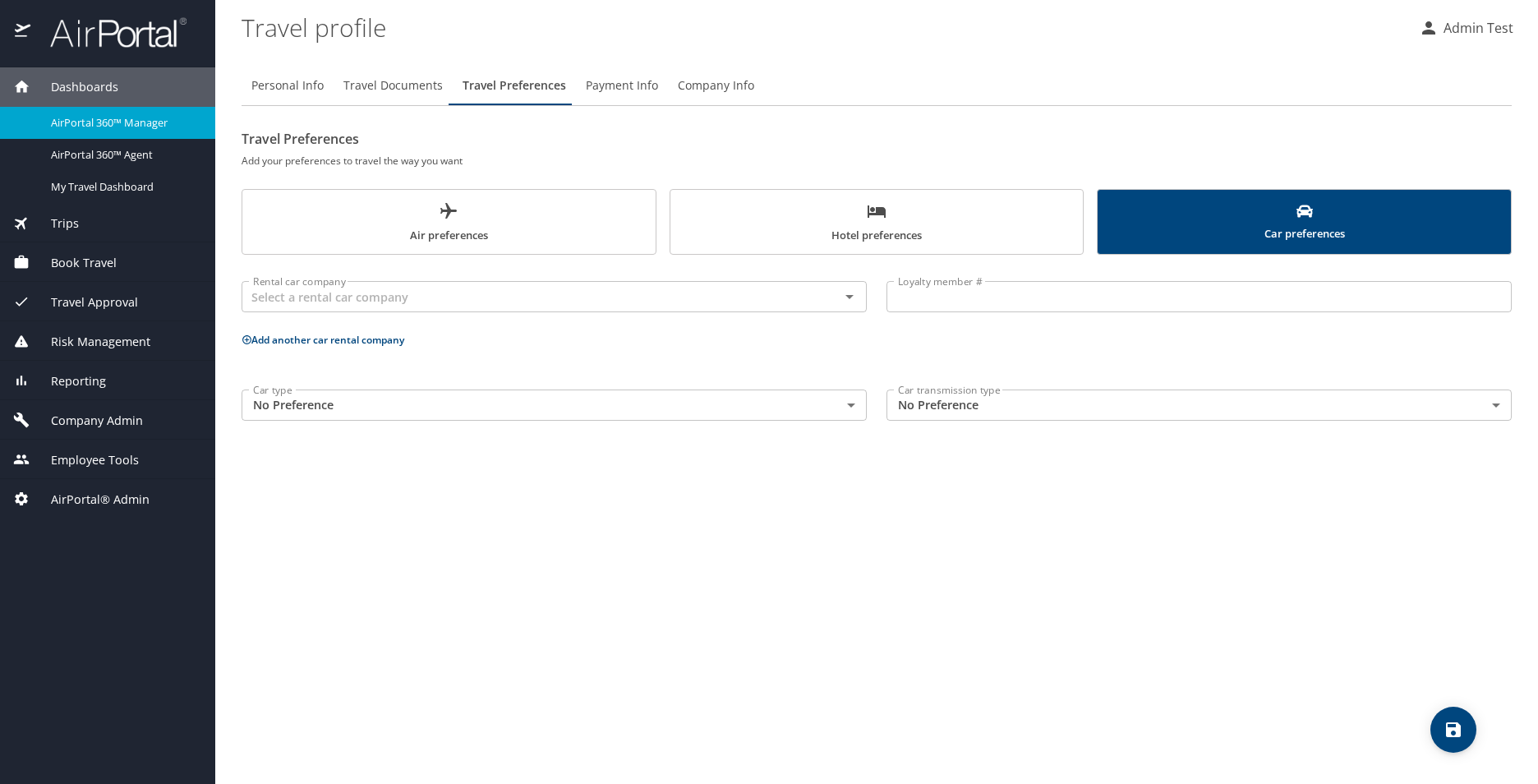
click at [624, 97] on button "Payment Info" at bounding box center [622, 85] width 92 height 39
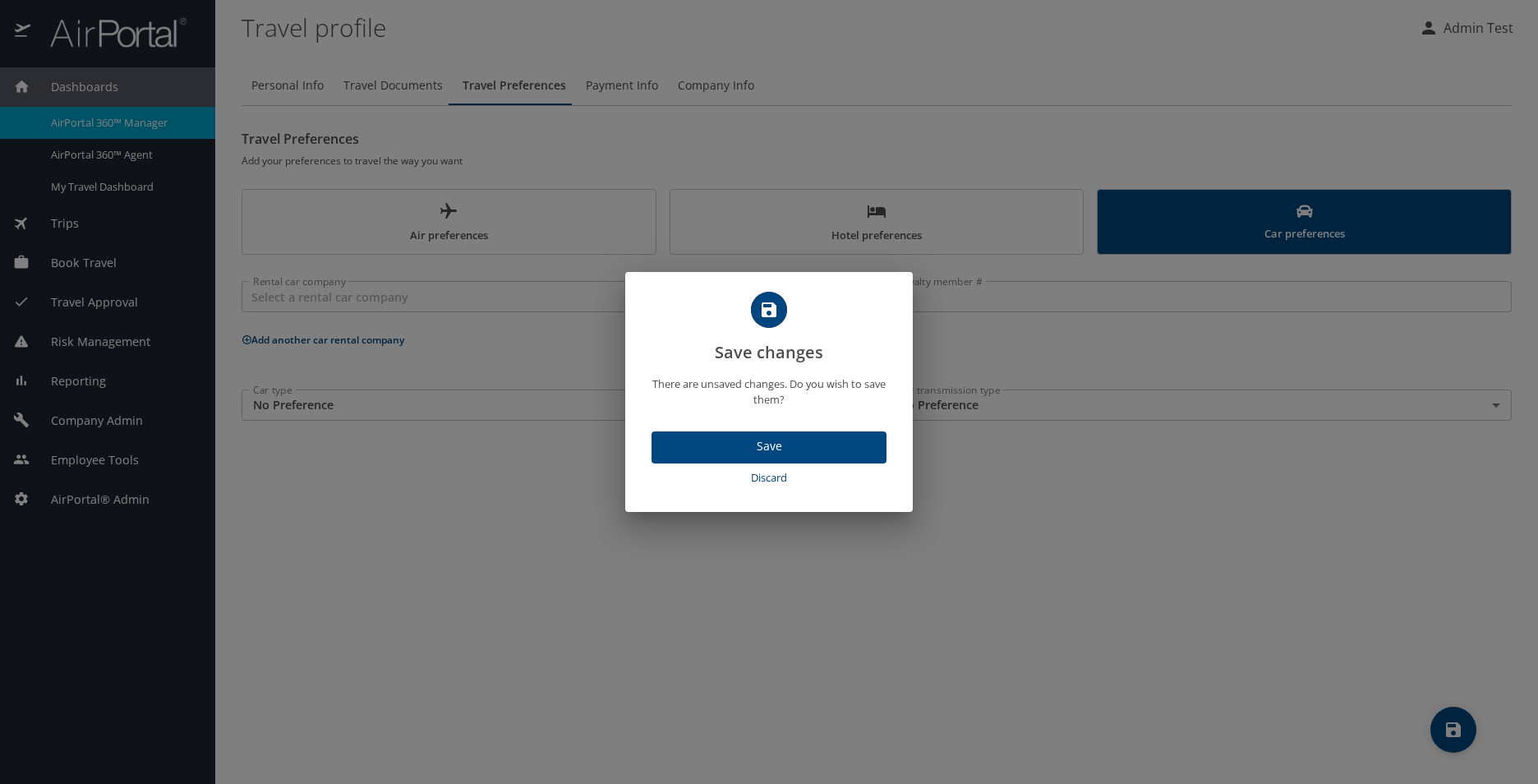
click at [759, 477] on span "Discard" at bounding box center [769, 478] width 222 height 19
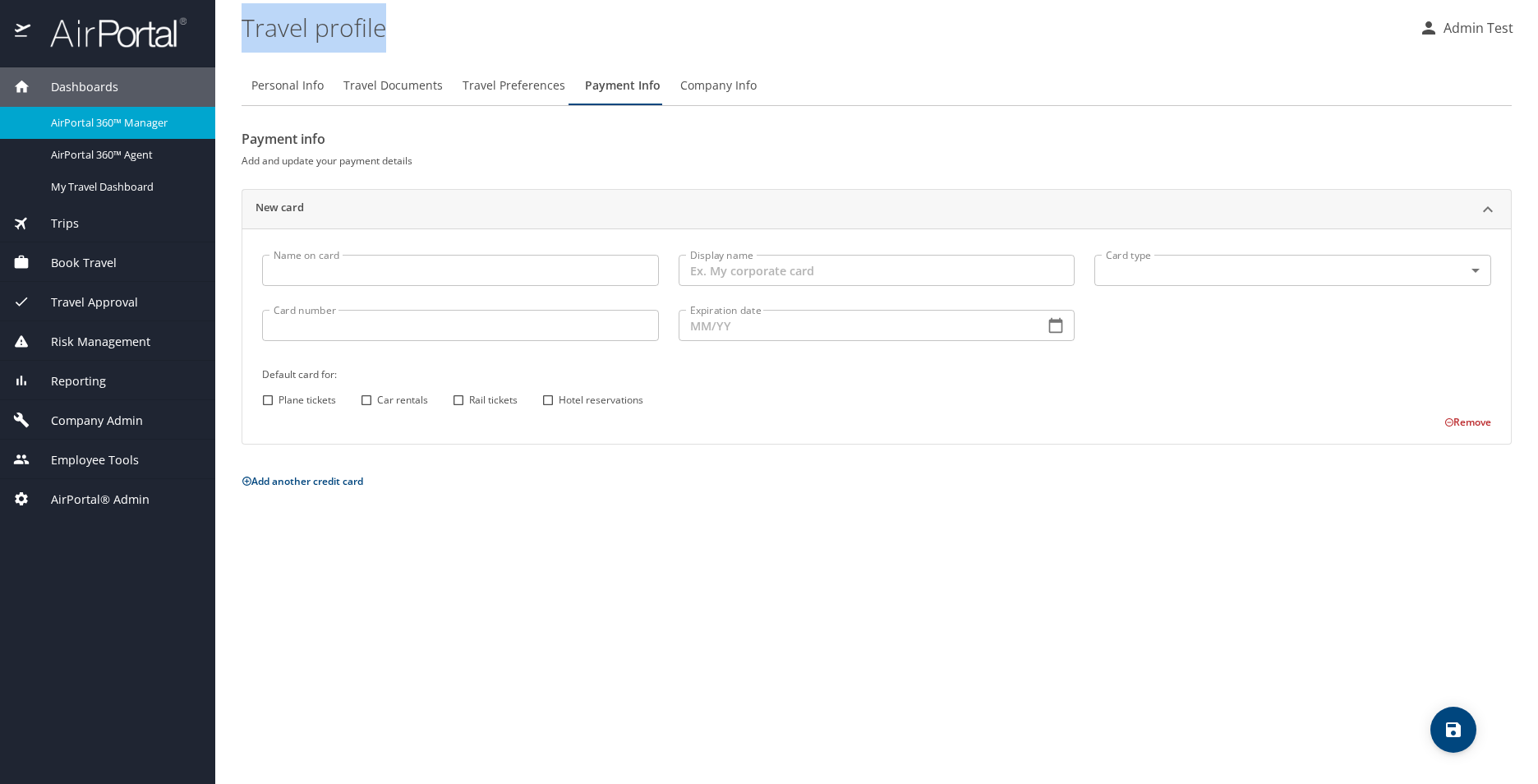
drag, startPoint x: 243, startPoint y: 26, endPoint x: 414, endPoint y: 31, distance: 171.1
click at [414, 31] on profile "Travel profile" at bounding box center [823, 27] width 1164 height 51
click at [1265, 541] on div "Personal Info Travel Documents Travel Preferences Payment Info Company Info Pay…" at bounding box center [876, 418] width 1270 height 731
click at [119, 222] on div "Trips" at bounding box center [107, 223] width 189 height 18
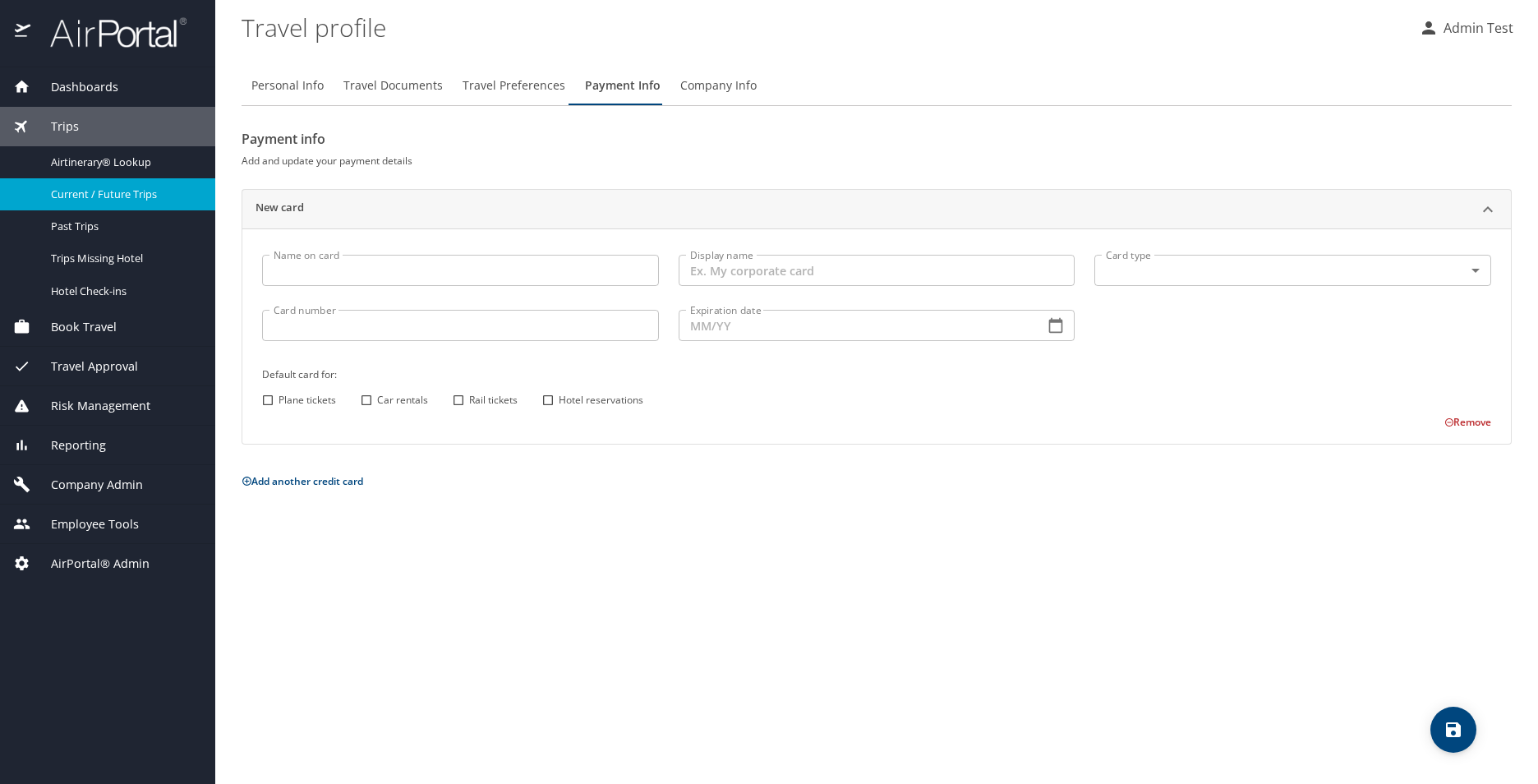
click at [100, 191] on span "Current / Future Trips" at bounding box center [123, 194] width 145 height 15
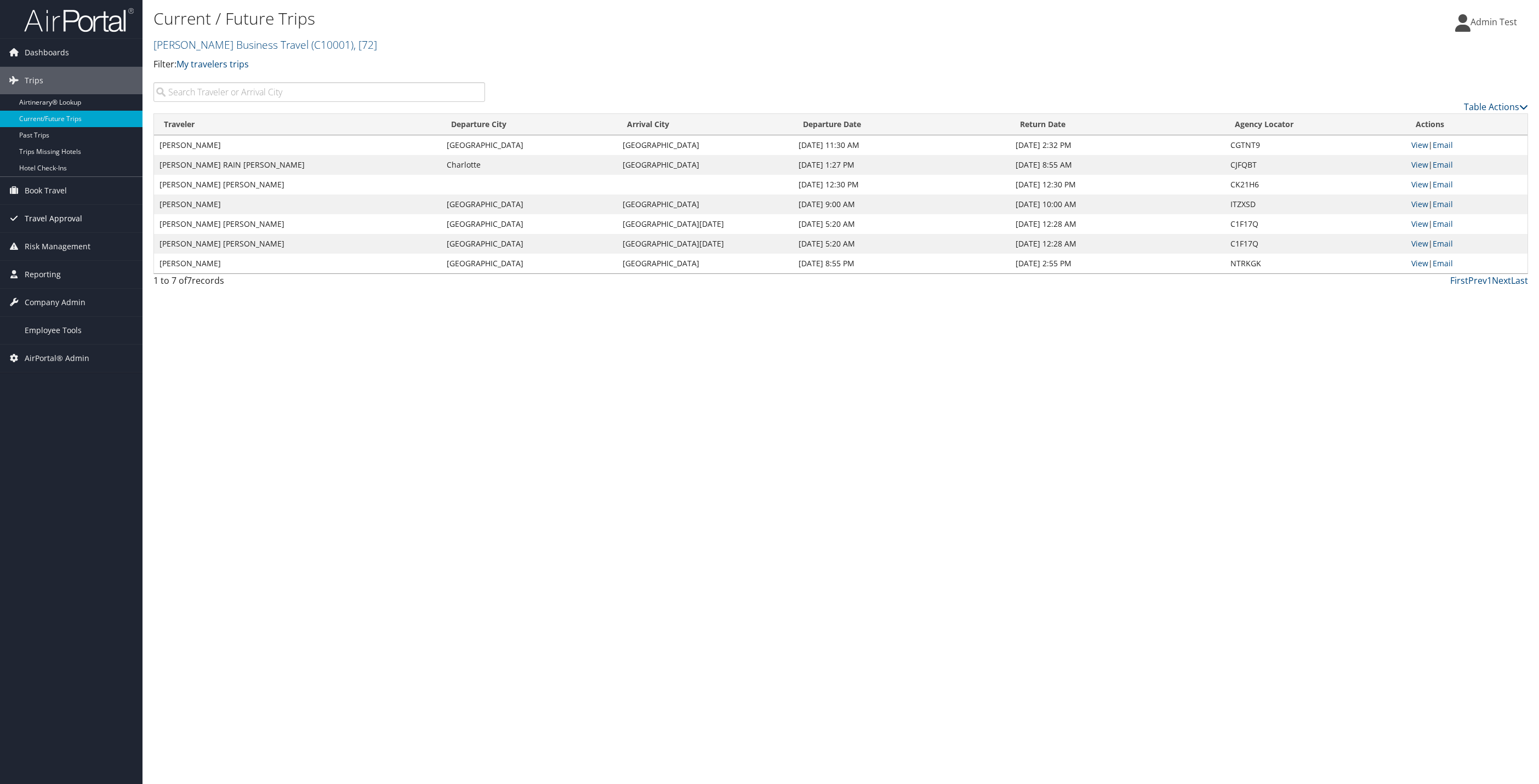
click at [63, 214] on span "Travel Approval" at bounding box center [54, 218] width 58 height 27
click at [63, 197] on span "Book Travel" at bounding box center [46, 190] width 42 height 27
click at [79, 241] on link "Book/Manage Online Trips" at bounding box center [71, 245] width 142 height 16
click at [46, 251] on link "Book/Manage Online Trips" at bounding box center [71, 245] width 142 height 16
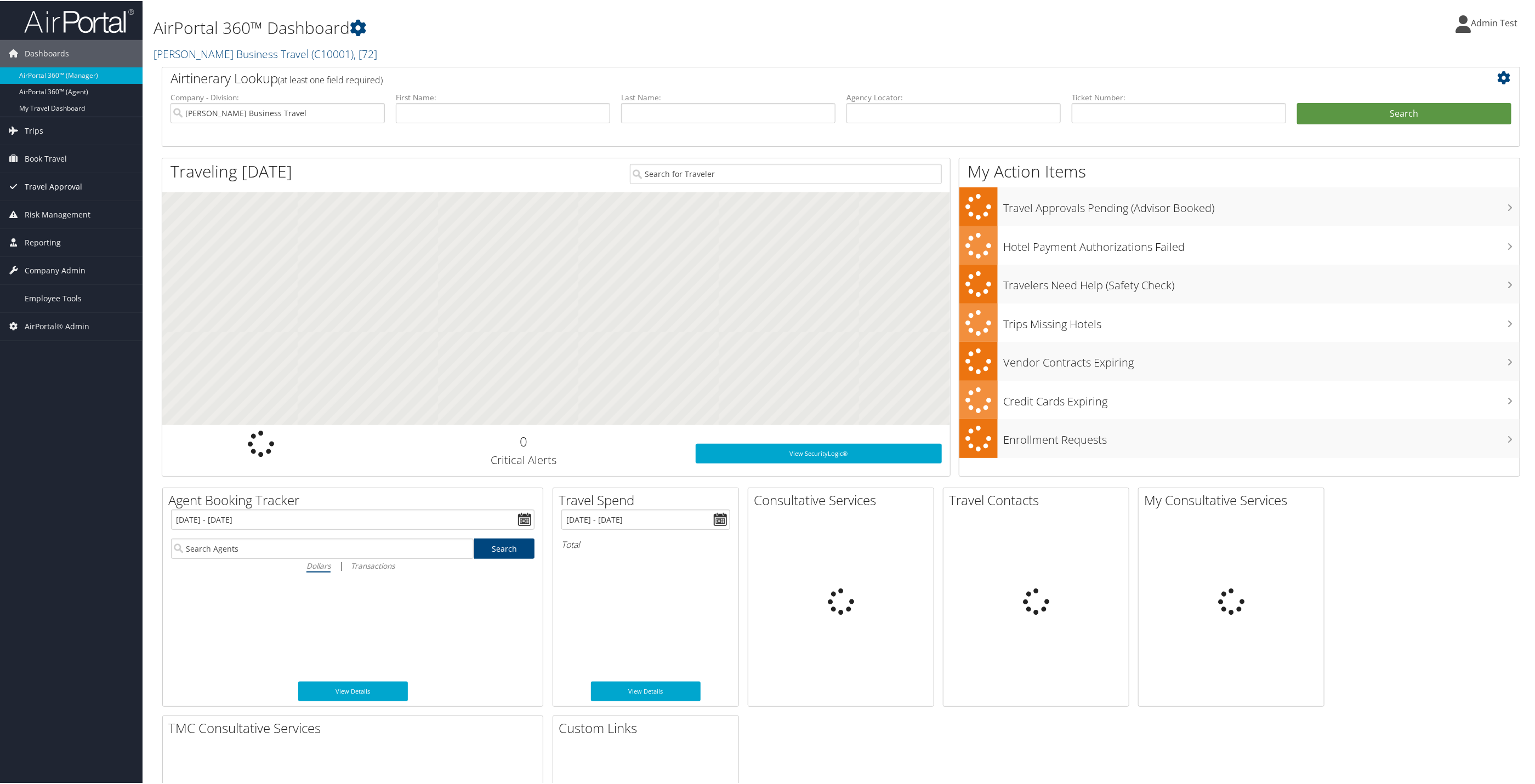
click at [86, 192] on link "Travel Approval" at bounding box center [71, 186] width 142 height 27
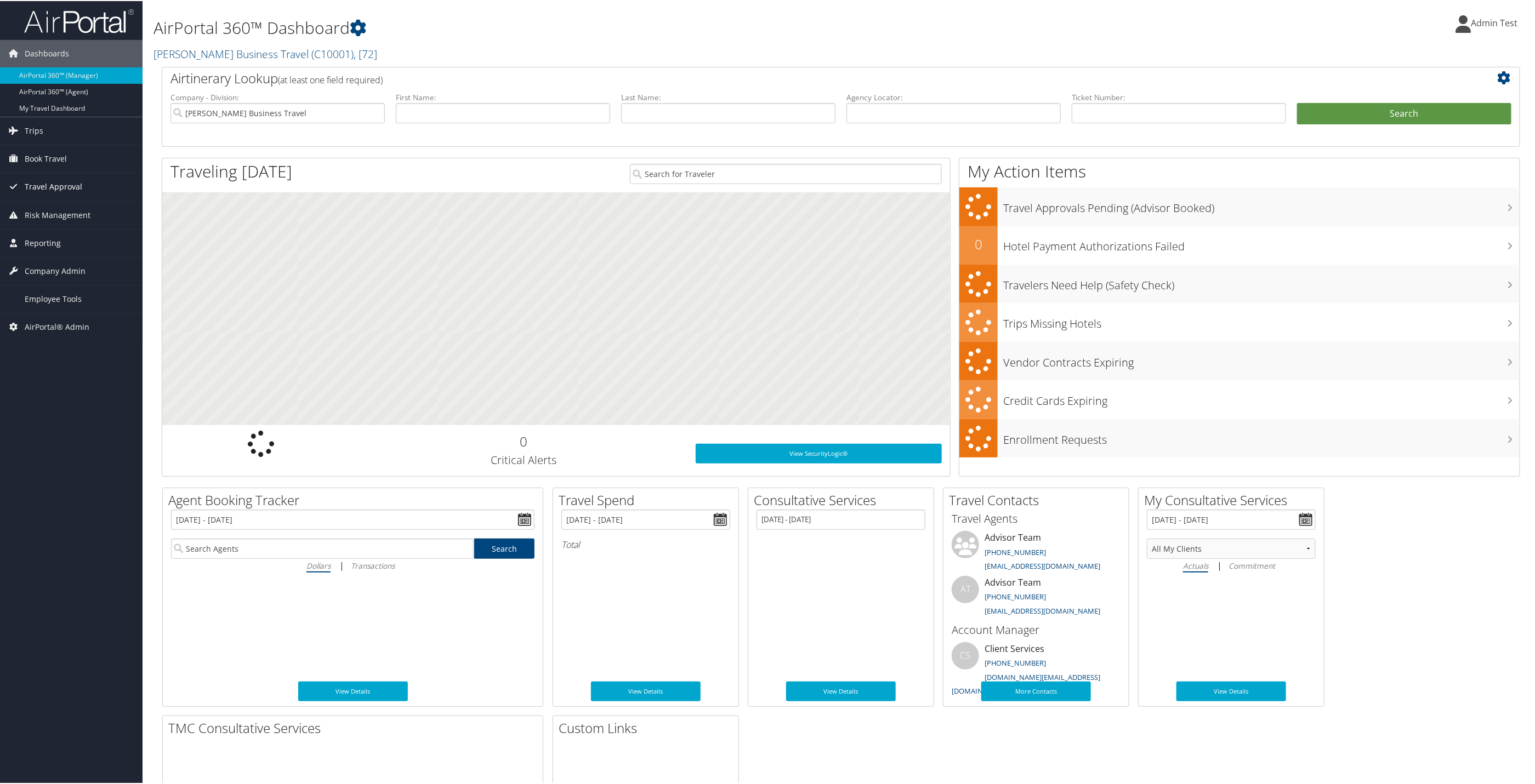
click at [45, 191] on span "Travel Approval" at bounding box center [54, 186] width 58 height 27
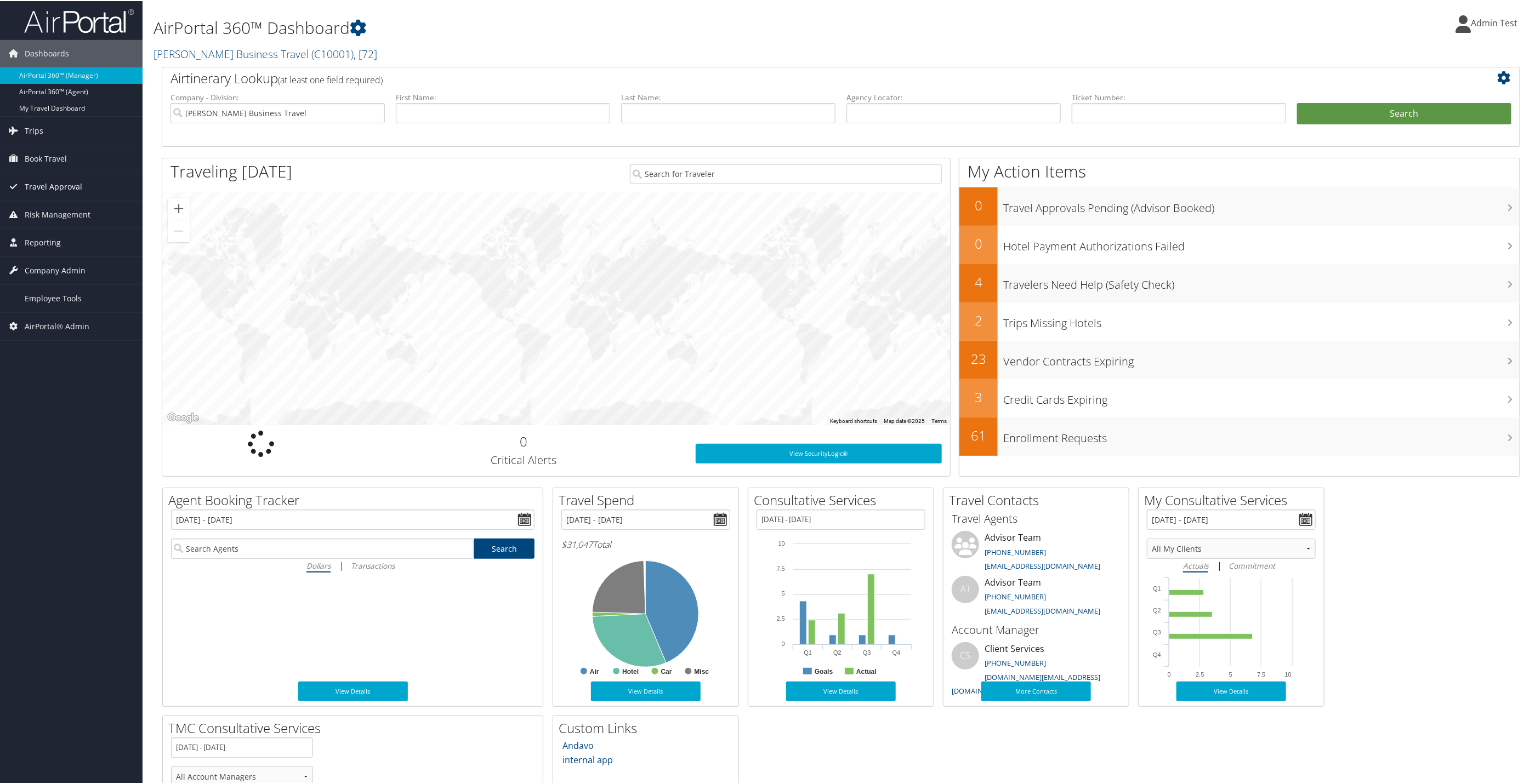
click at [45, 191] on span "Travel Approval" at bounding box center [54, 186] width 58 height 27
click at [74, 213] on link "Pending Trip Approvals" at bounding box center [71, 207] width 142 height 16
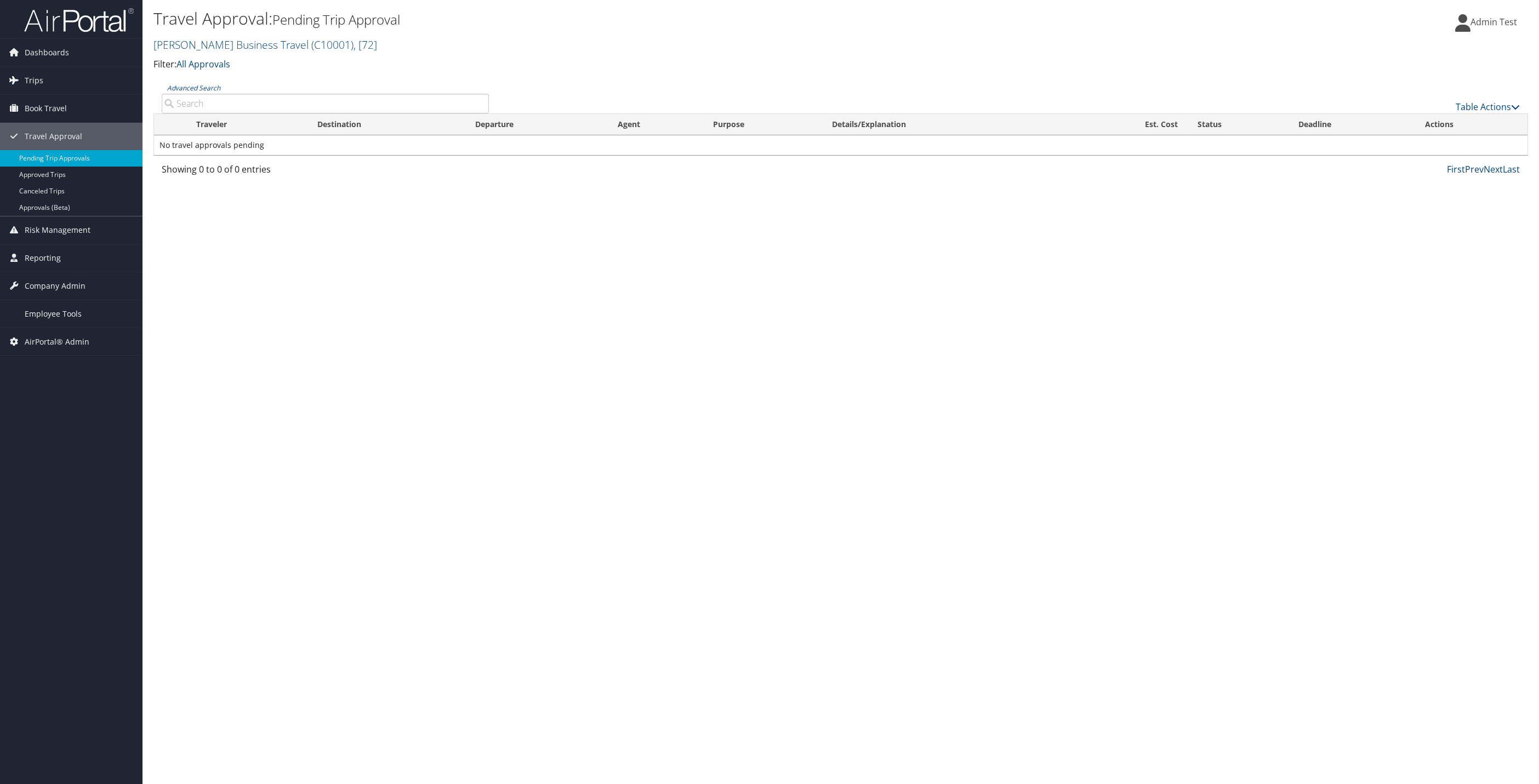
click at [696, 265] on div "Travel Approval: Pending Trip Approval [PERSON_NAME] Business Travel ( C10001 )…" at bounding box center [841, 392] width 1397 height 784
click at [71, 175] on link "Approved Trips" at bounding box center [71, 175] width 142 height 16
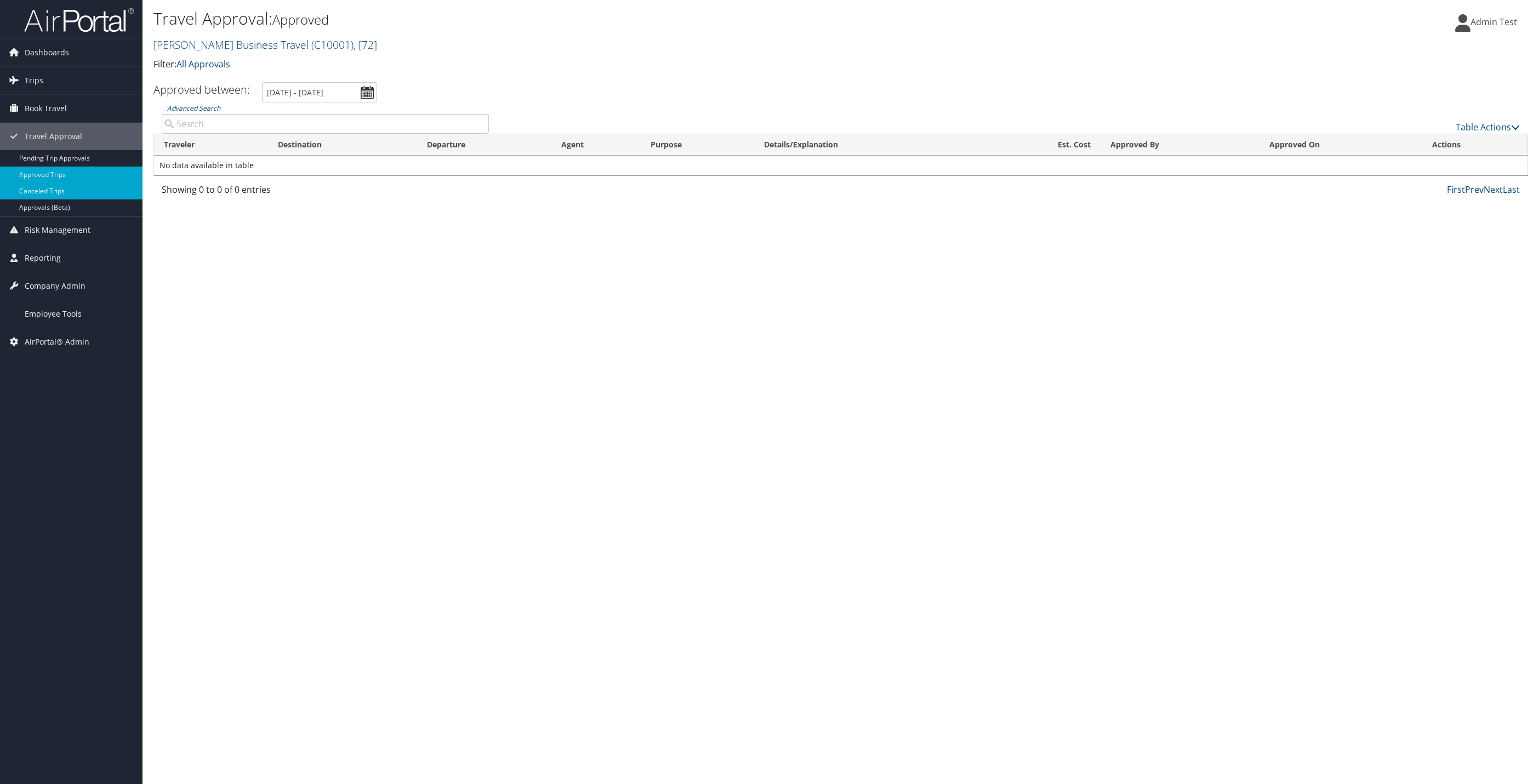
click at [89, 195] on link "Canceled Trips" at bounding box center [71, 191] width 142 height 16
click at [53, 89] on link "Trips" at bounding box center [71, 80] width 142 height 27
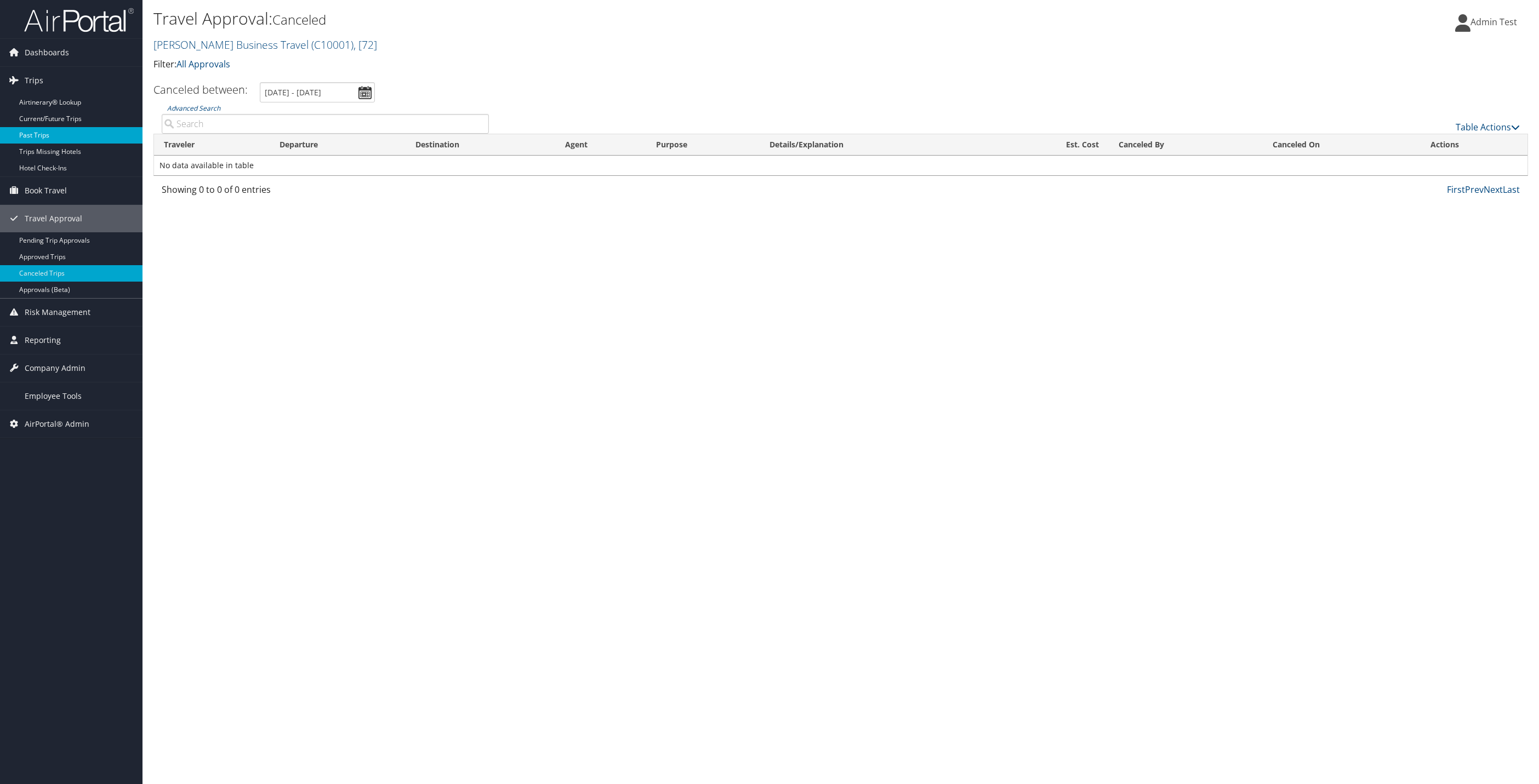
click at [35, 142] on link "Past Trips" at bounding box center [71, 135] width 142 height 16
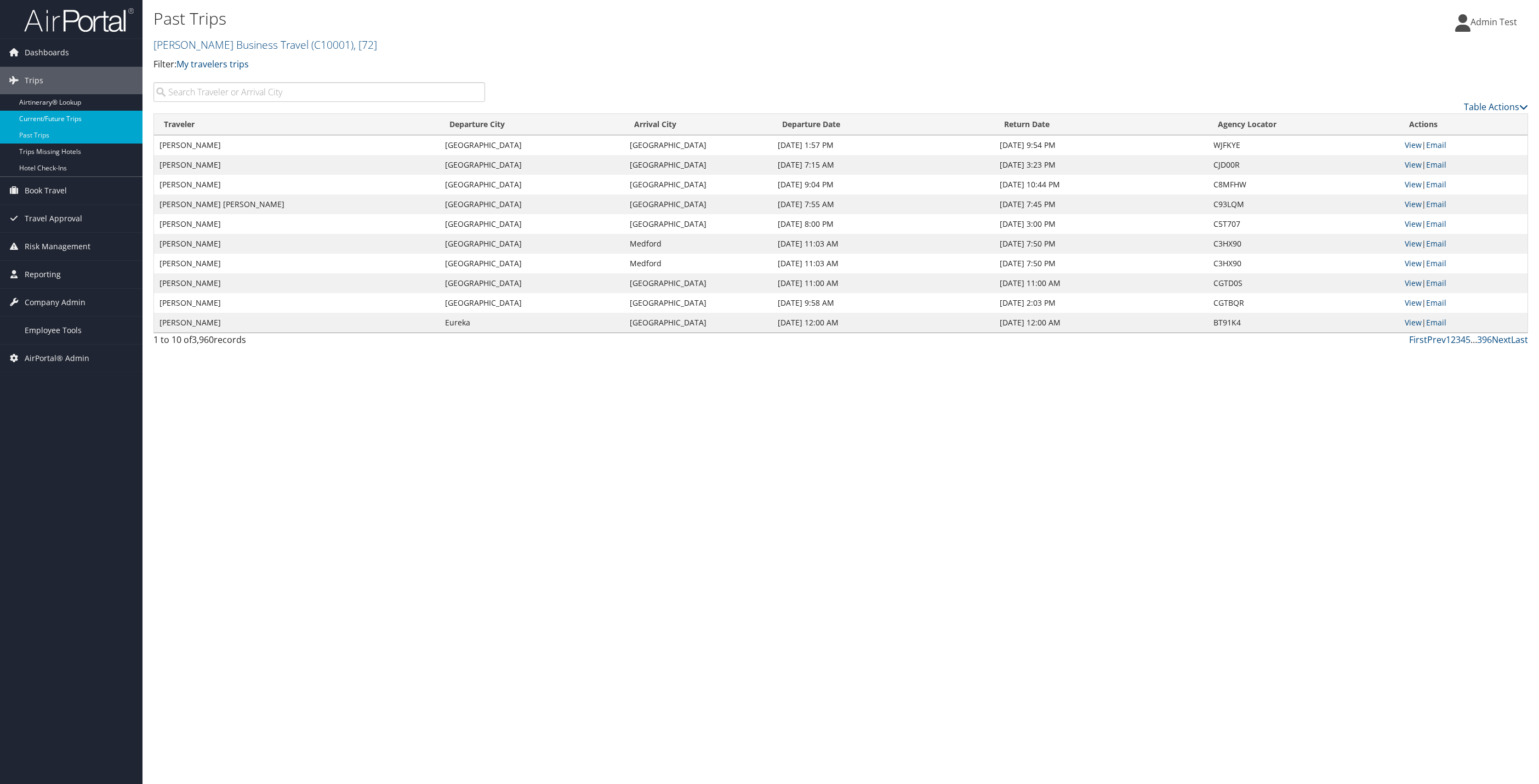
click at [48, 122] on link "Current/Future Trips" at bounding box center [71, 119] width 142 height 16
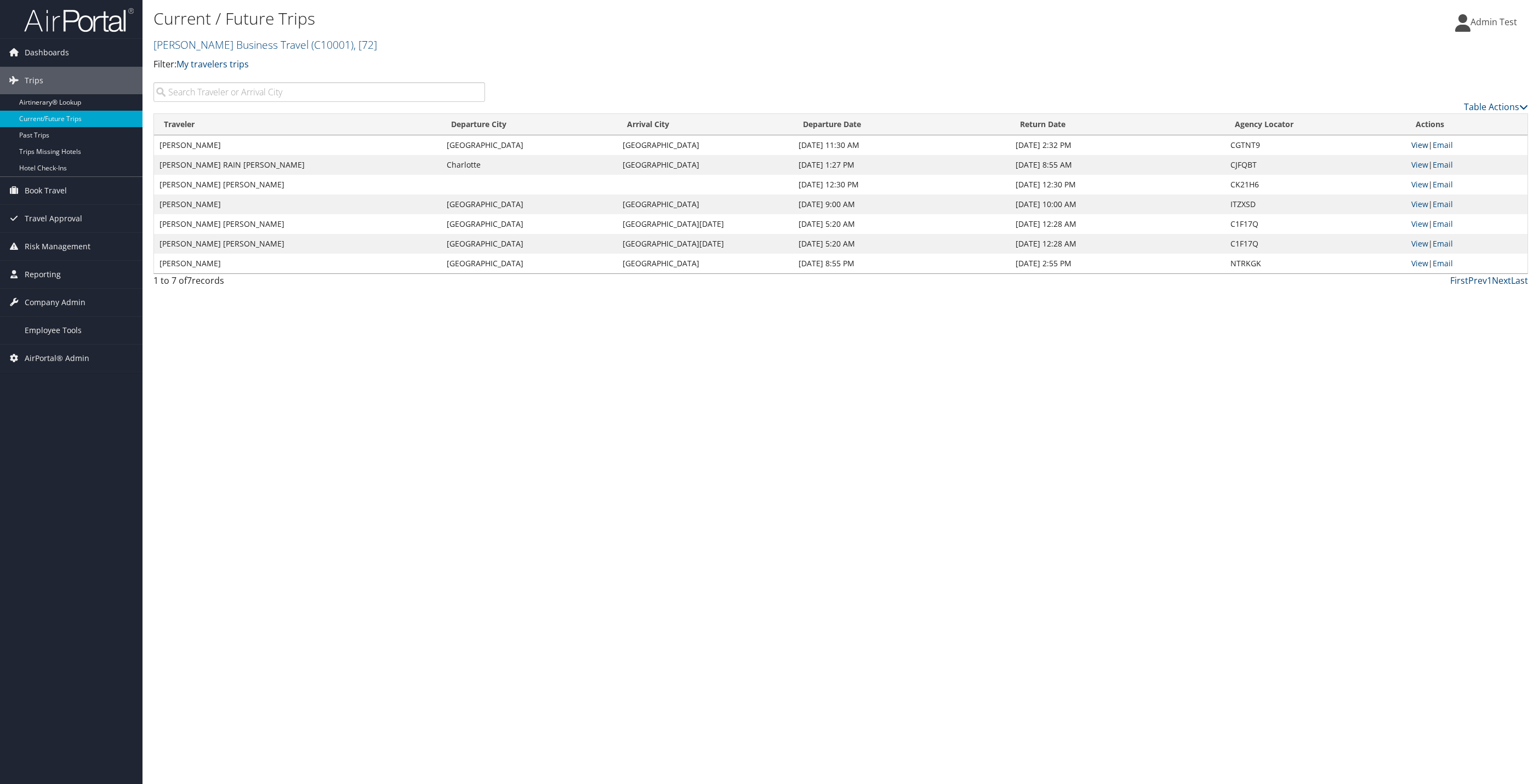
click at [1414, 144] on link "View" at bounding box center [1420, 145] width 17 height 10
click at [1422, 171] on td "View | Email" at bounding box center [1467, 165] width 122 height 19
click at [1417, 162] on link "View" at bounding box center [1420, 164] width 17 height 10
click at [64, 281] on link "Reporting" at bounding box center [71, 274] width 142 height 27
click at [54, 302] on link "Unused Tickets" at bounding box center [71, 296] width 142 height 16
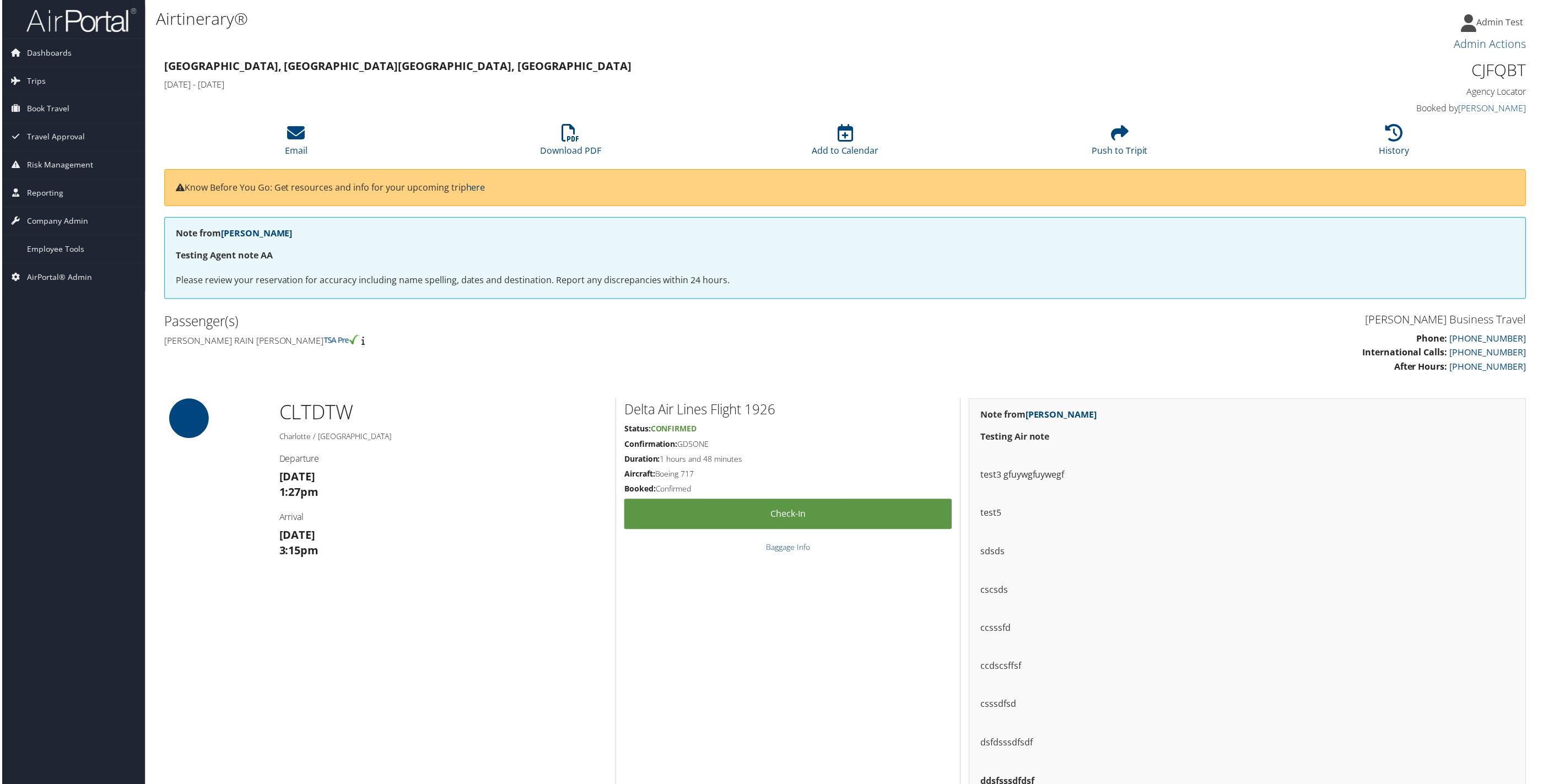
click at [480, 190] on link "here" at bounding box center [475, 188] width 20 height 12
click at [483, 190] on link "here" at bounding box center [475, 188] width 20 height 12
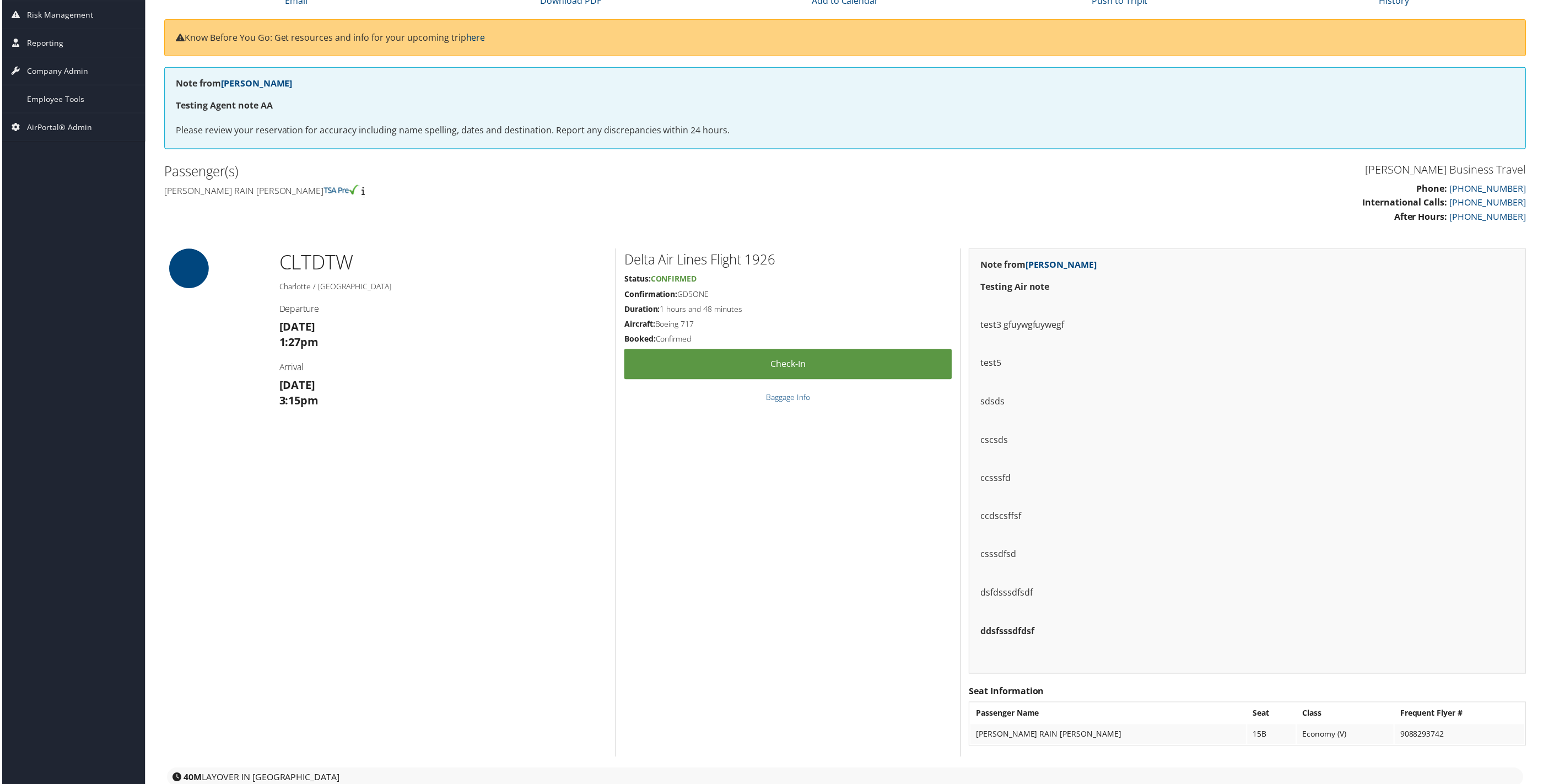
scroll to position [165, 0]
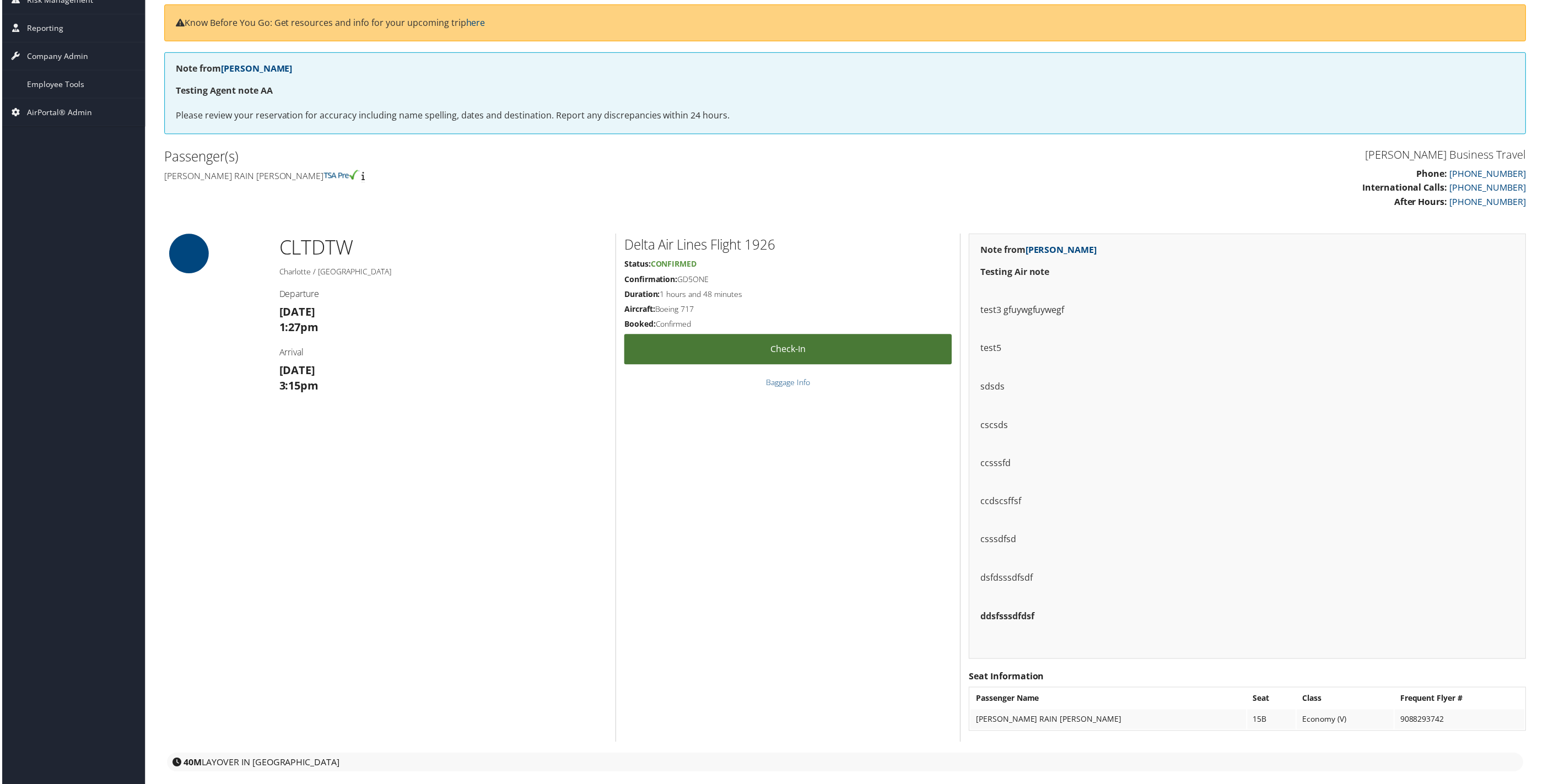
click at [711, 353] on link "Check-in" at bounding box center [788, 350] width 328 height 31
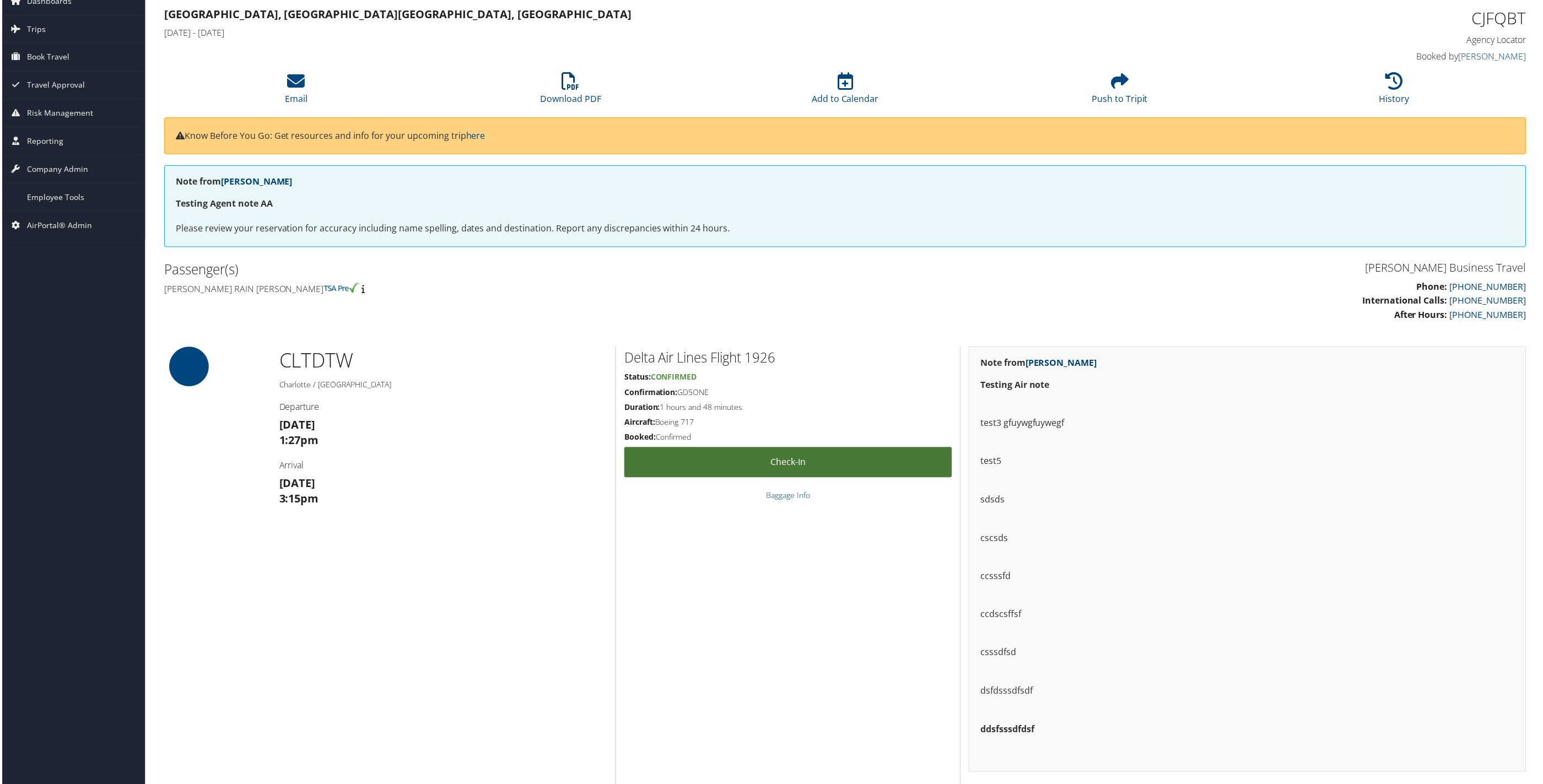
scroll to position [83, 0]
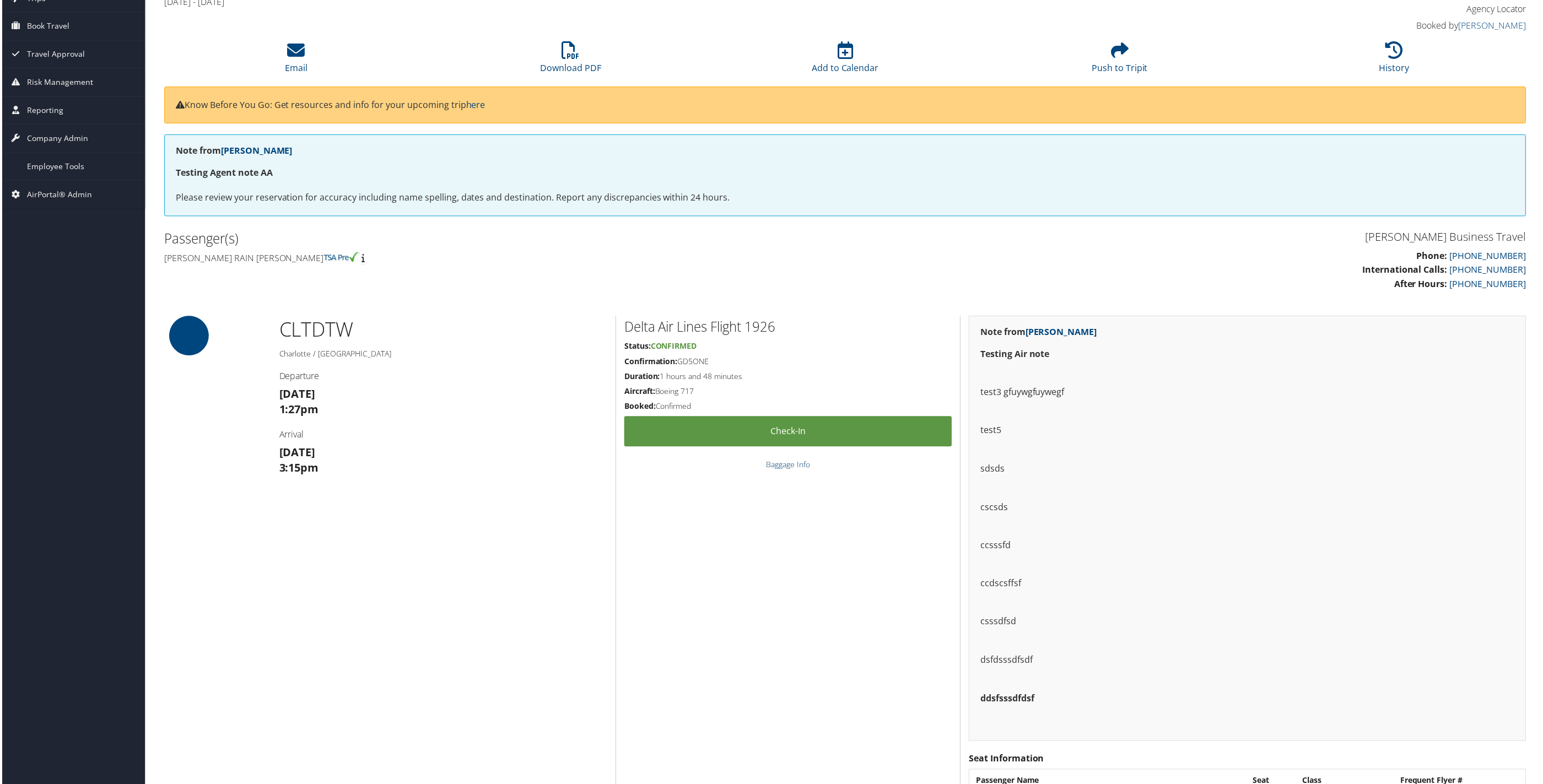
click at [791, 465] on link "Baggage Info" at bounding box center [788, 465] width 44 height 10
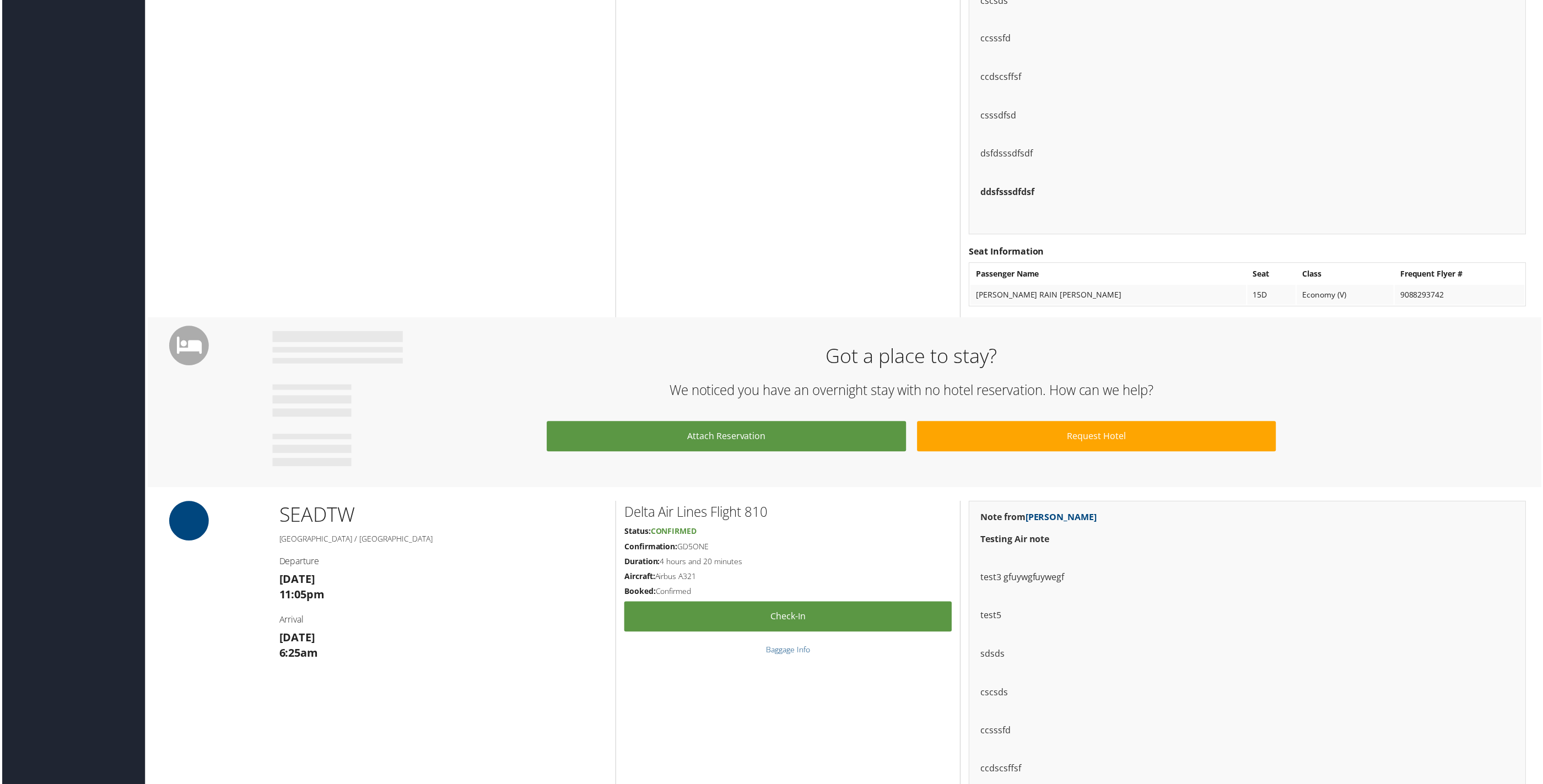
scroll to position [1240, 0]
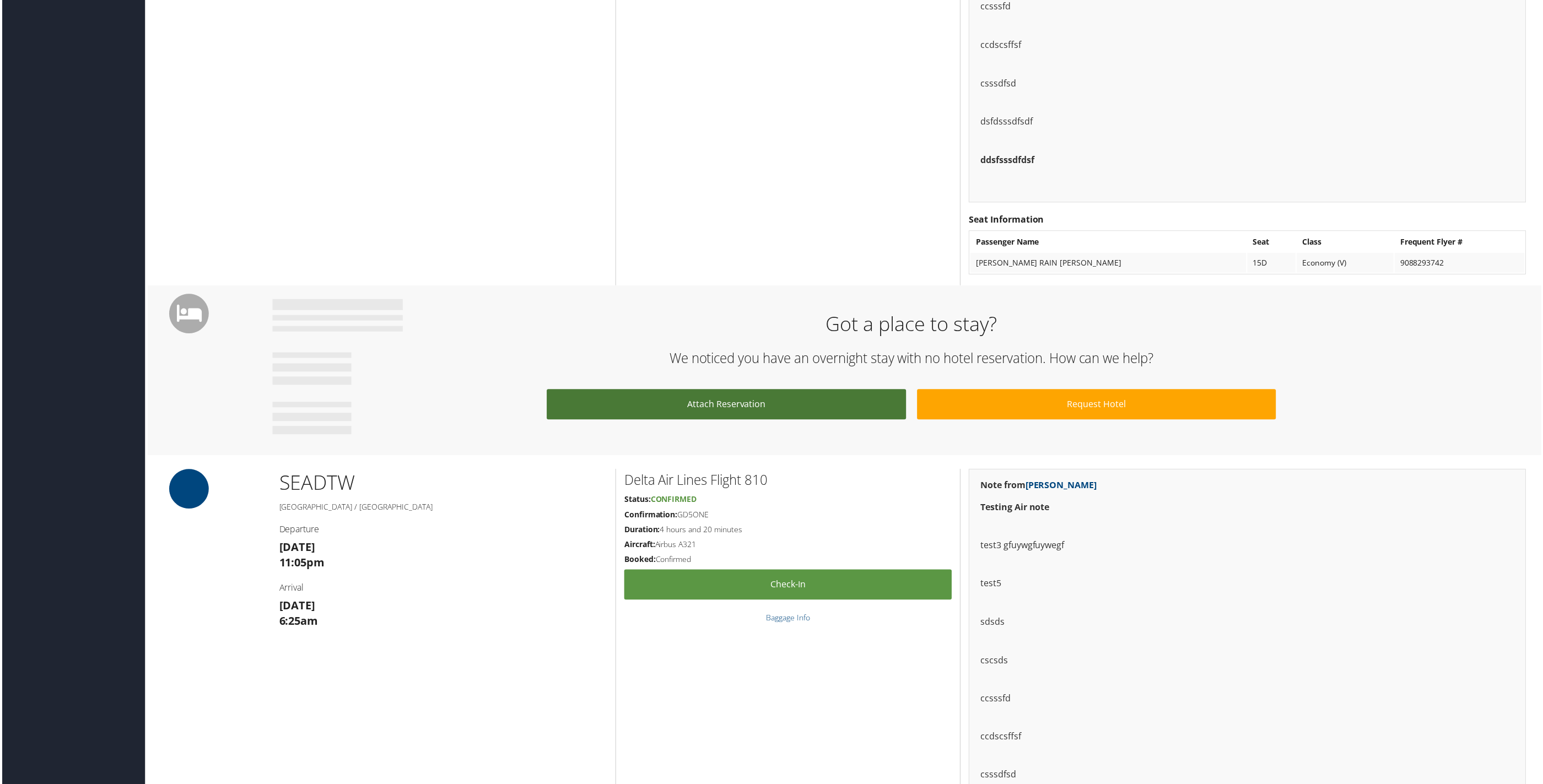
click at [774, 405] on link "Attach Reservation" at bounding box center [726, 405] width 360 height 31
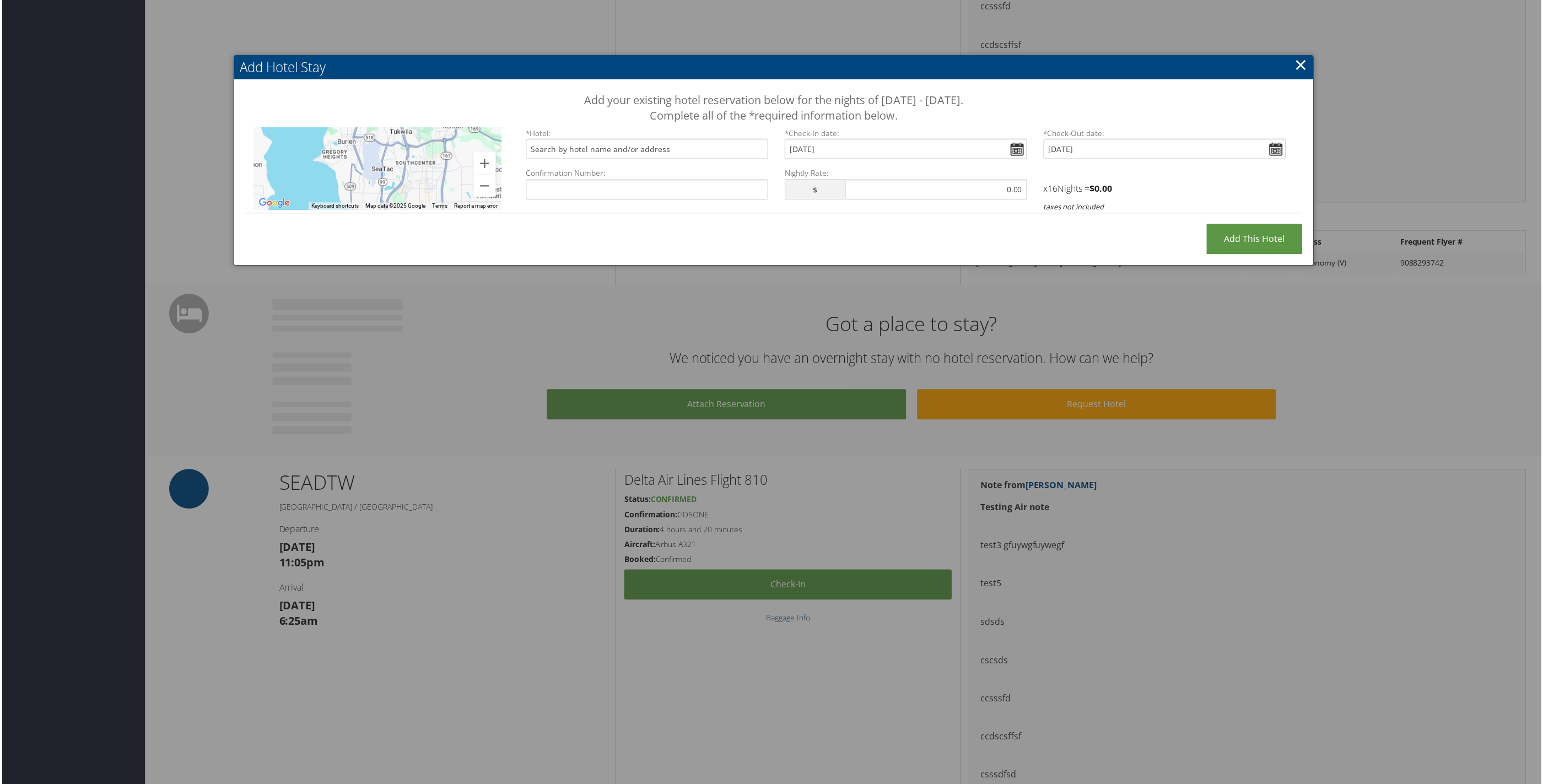
click at [1296, 68] on link "×" at bounding box center [1302, 64] width 13 height 22
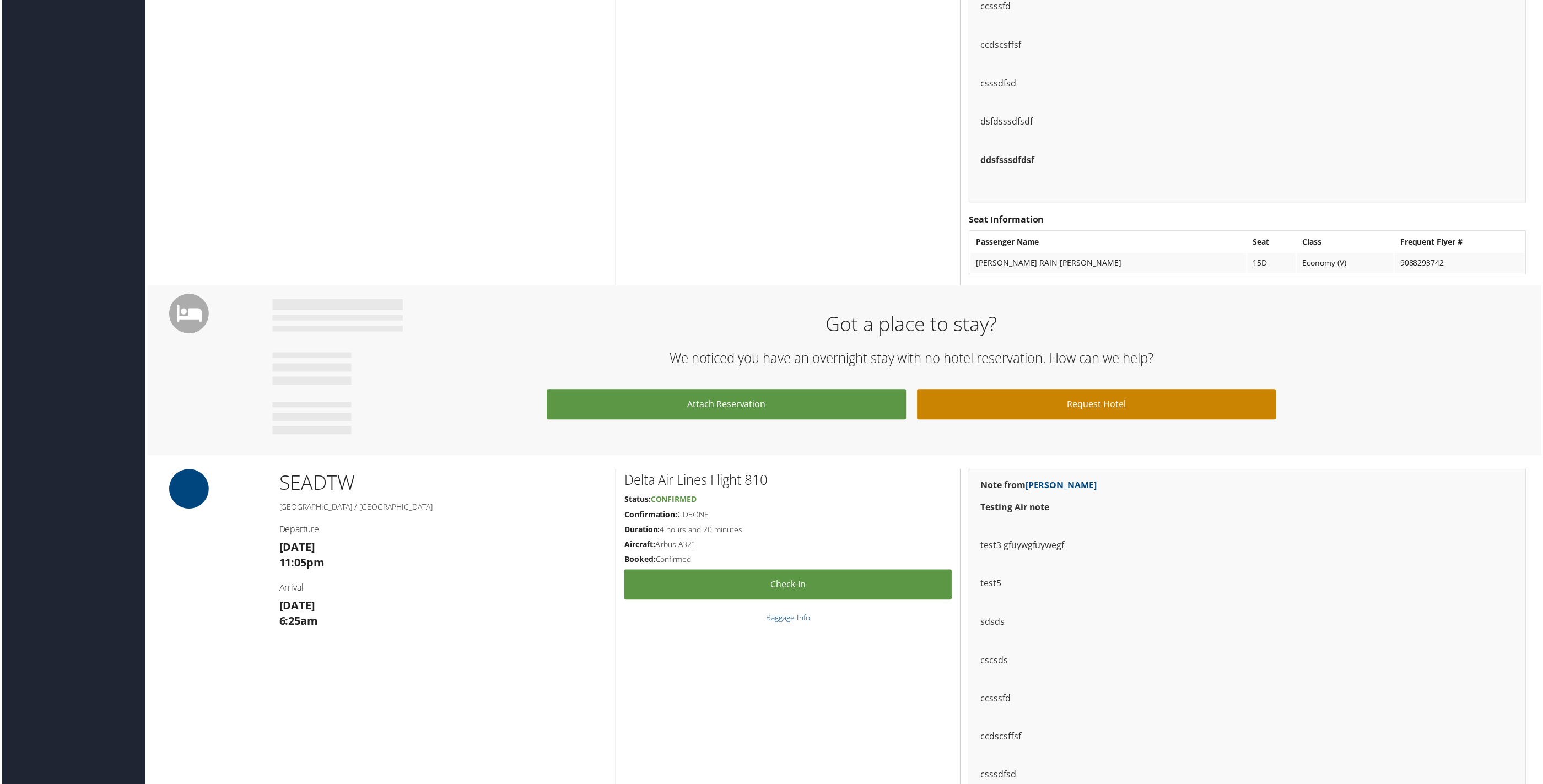
click at [1082, 399] on link "Request Hotel" at bounding box center [1097, 405] width 360 height 31
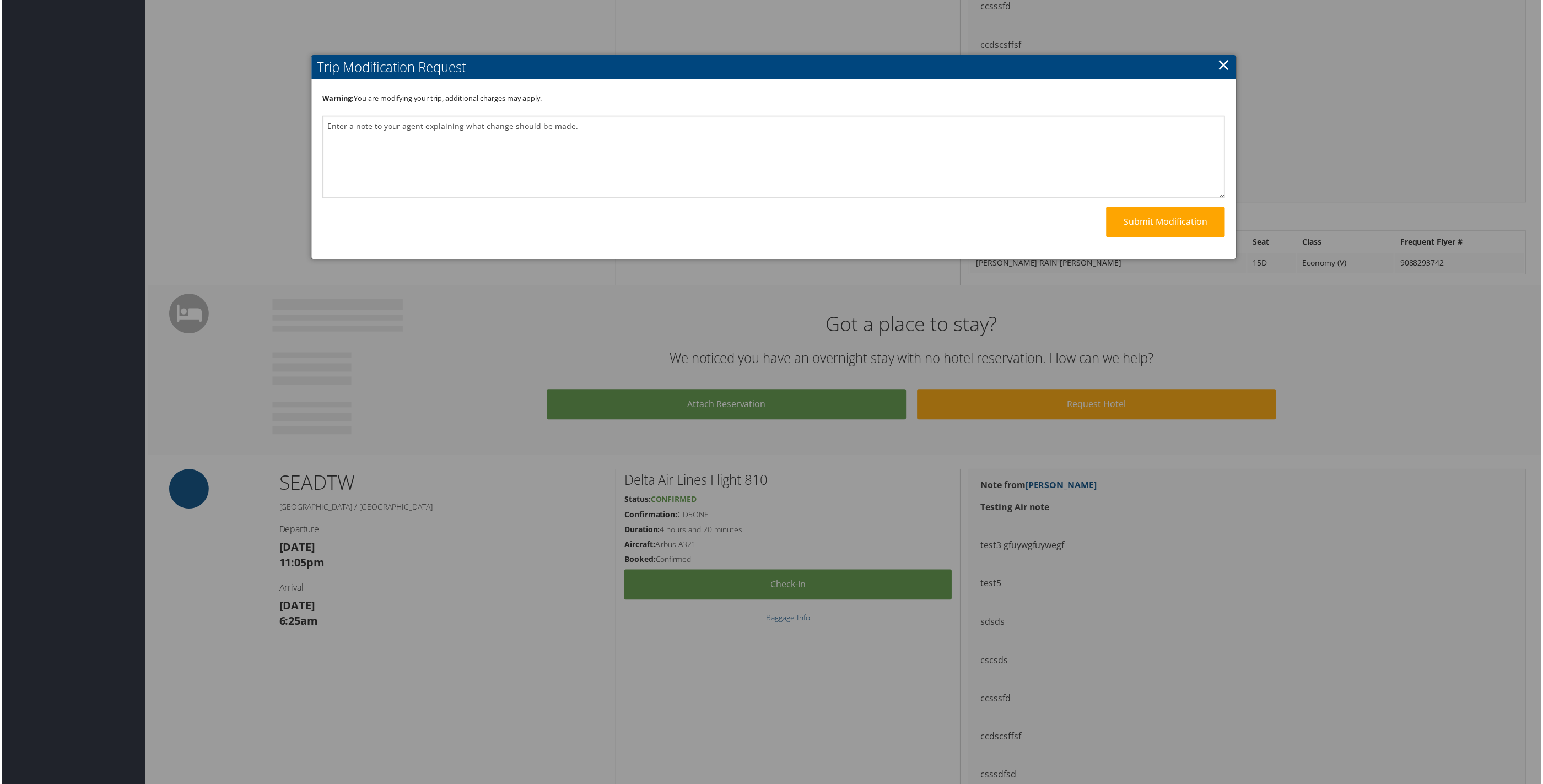
click at [1223, 58] on link "×" at bounding box center [1224, 64] width 13 height 22
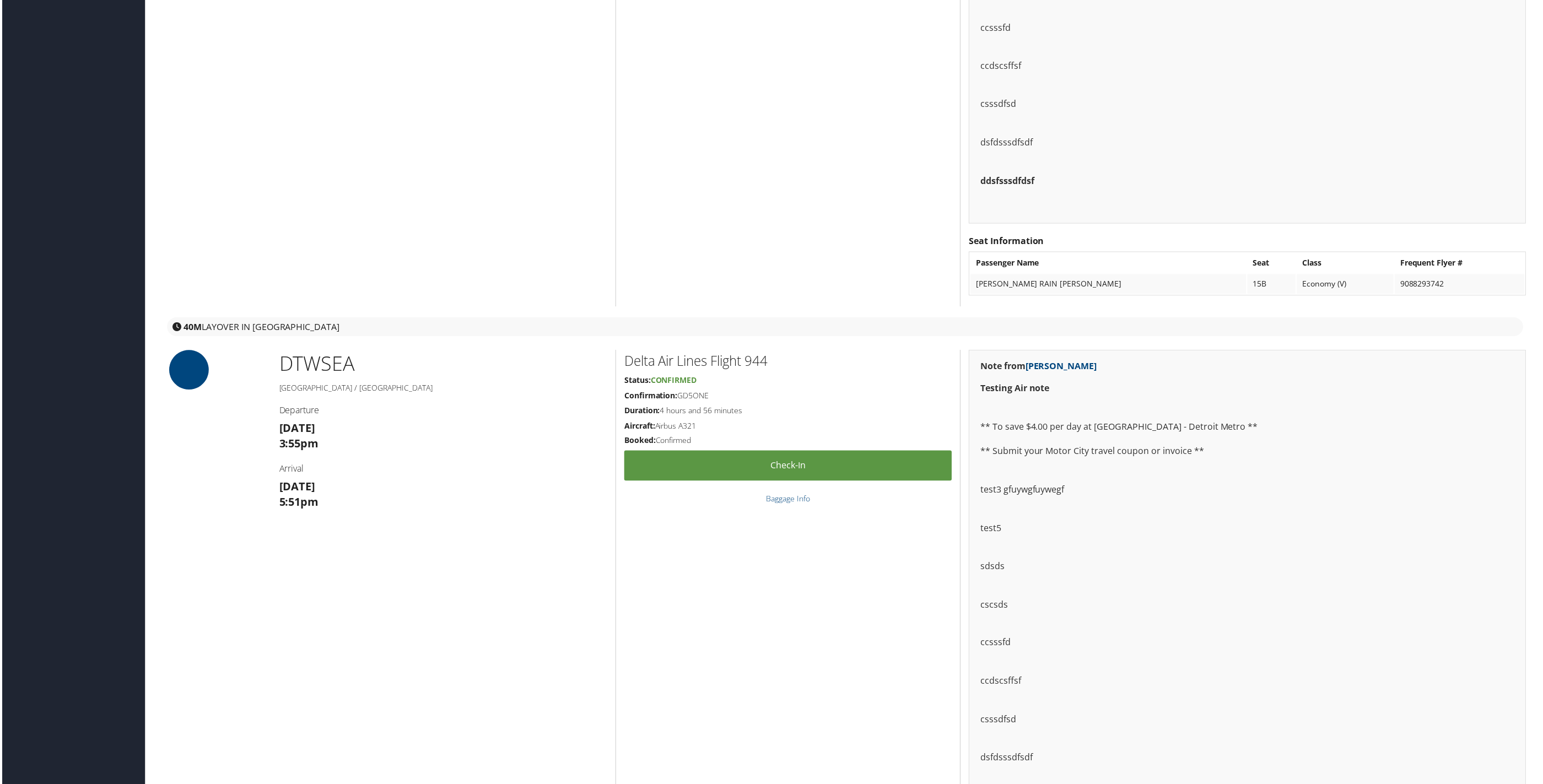
scroll to position [372, 0]
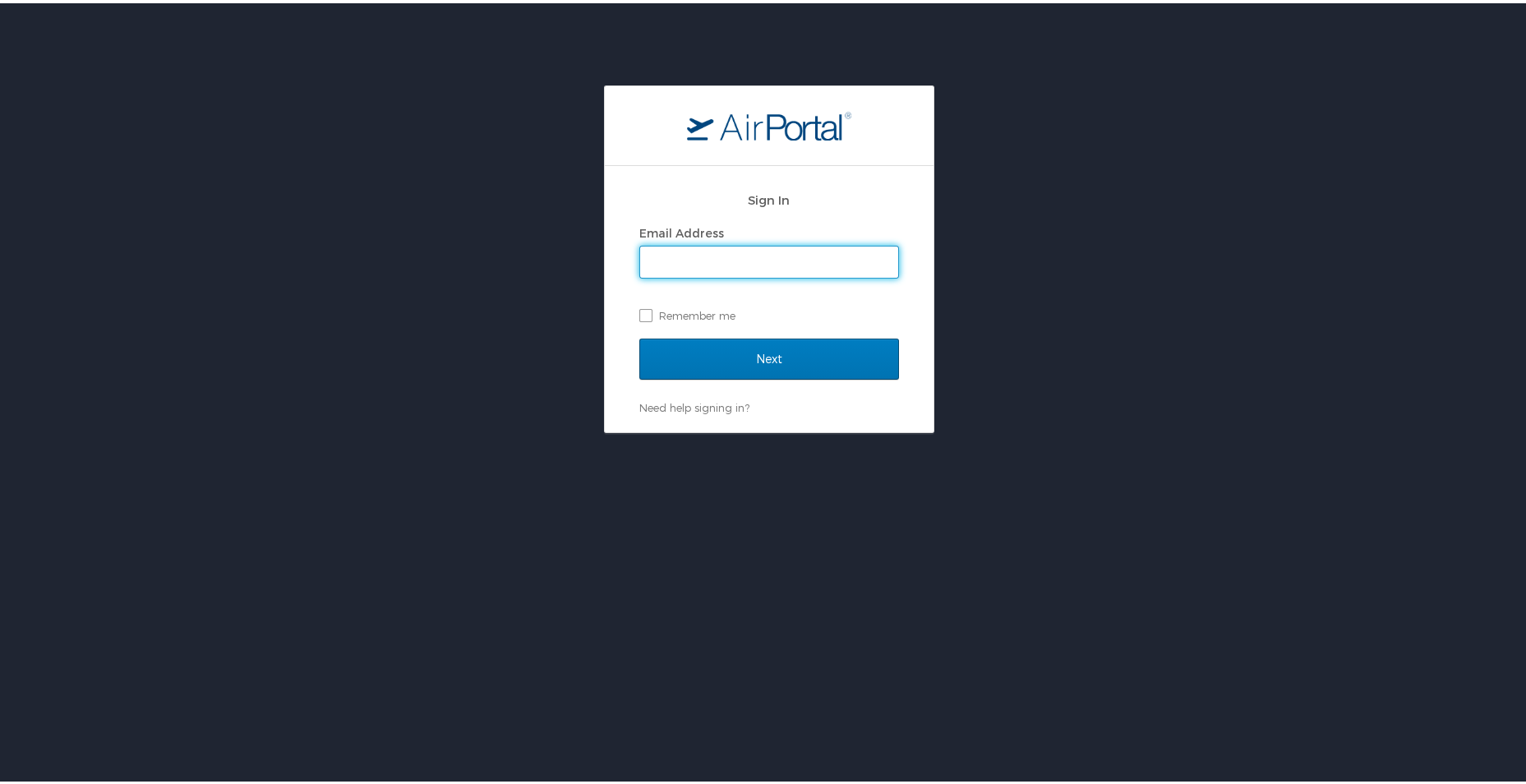
click at [658, 249] on input "Email Address" at bounding box center [769, 259] width 258 height 31
type input "[EMAIL_ADDRESS][DOMAIN_NAME]"
click at [694, 350] on input "Next" at bounding box center [769, 356] width 260 height 41
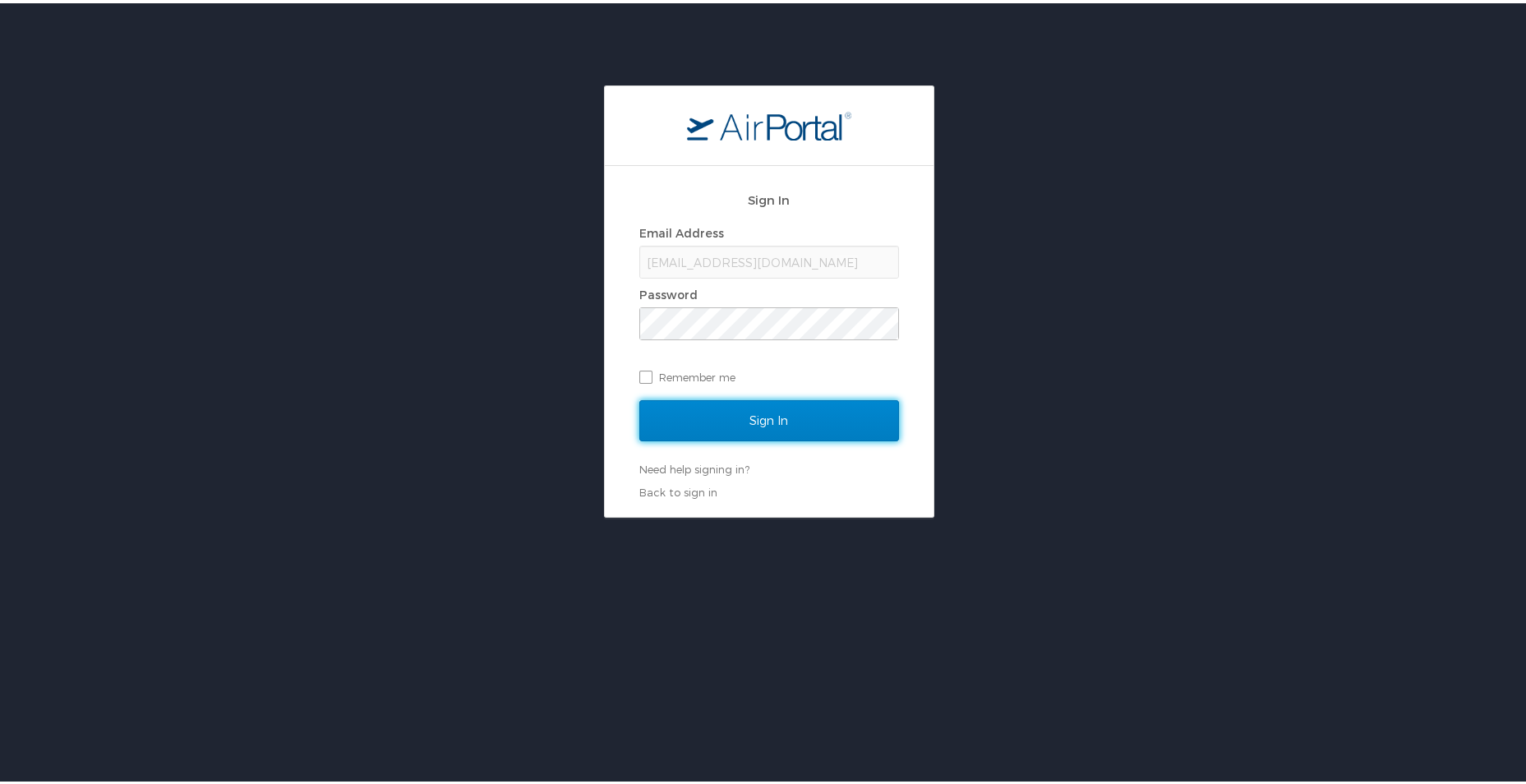
click at [703, 417] on input "Sign In" at bounding box center [769, 417] width 260 height 41
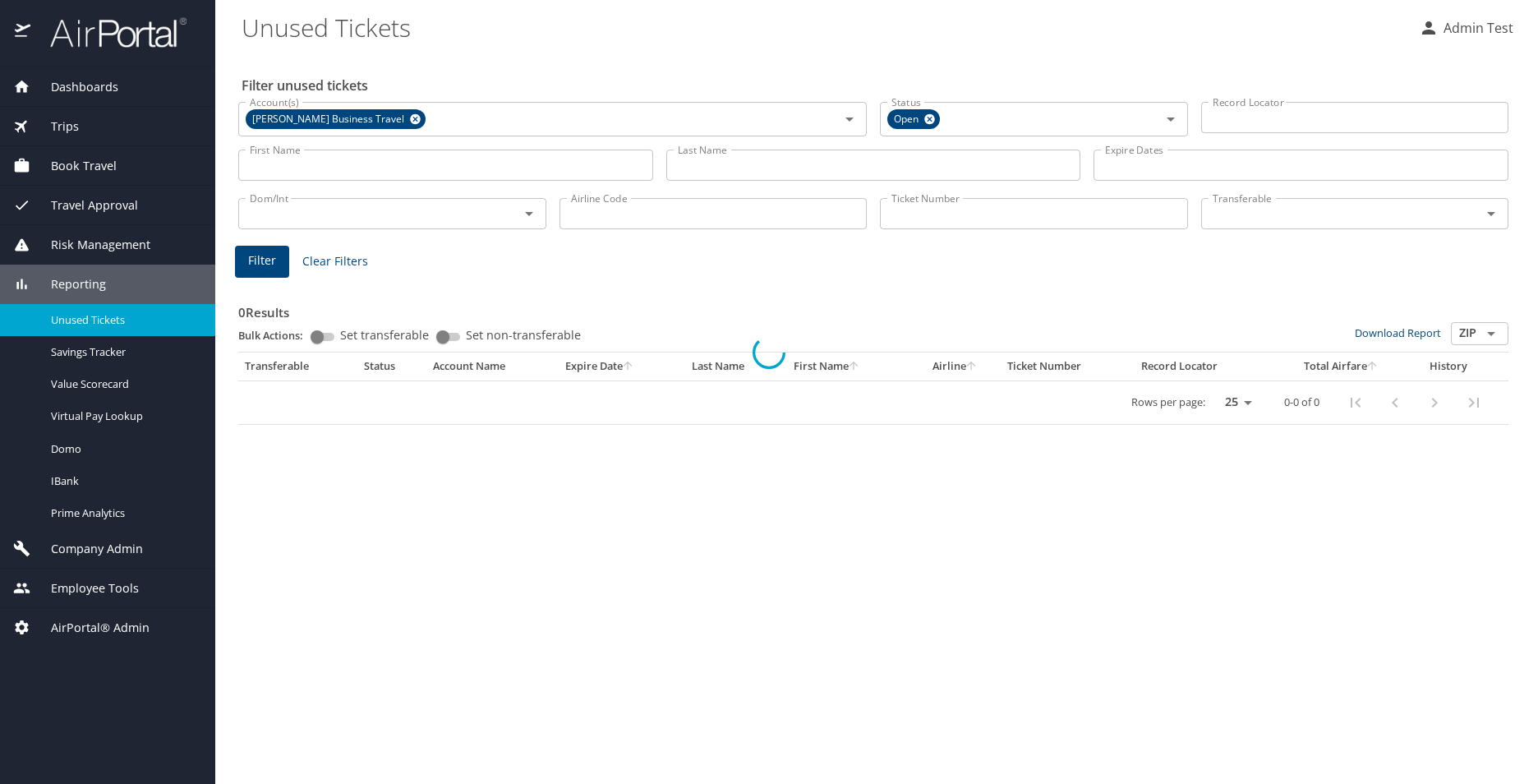
select select "US"
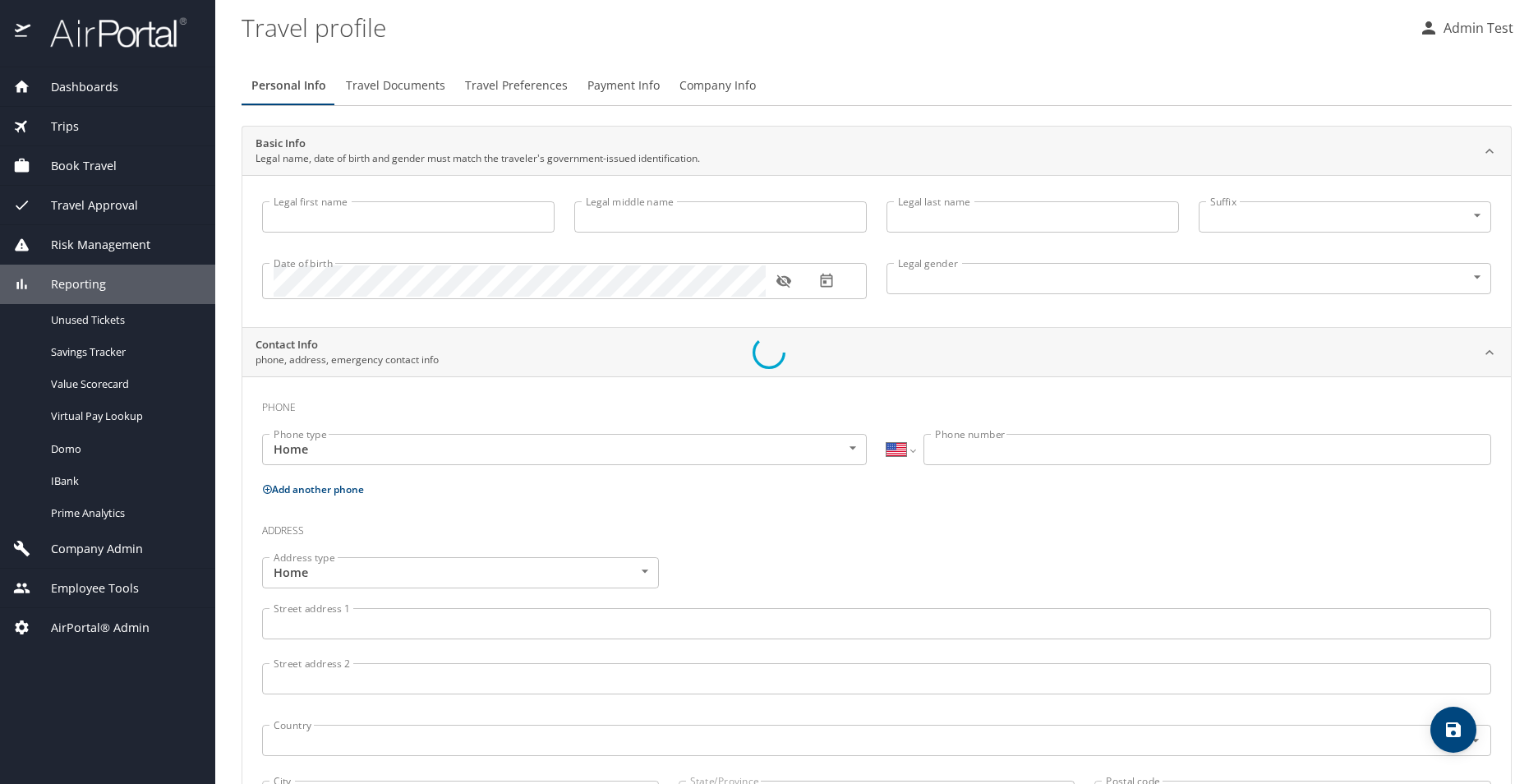
type input "Admin"
type input "Test"
type input "[DEMOGRAPHIC_DATA]"
select select "US"
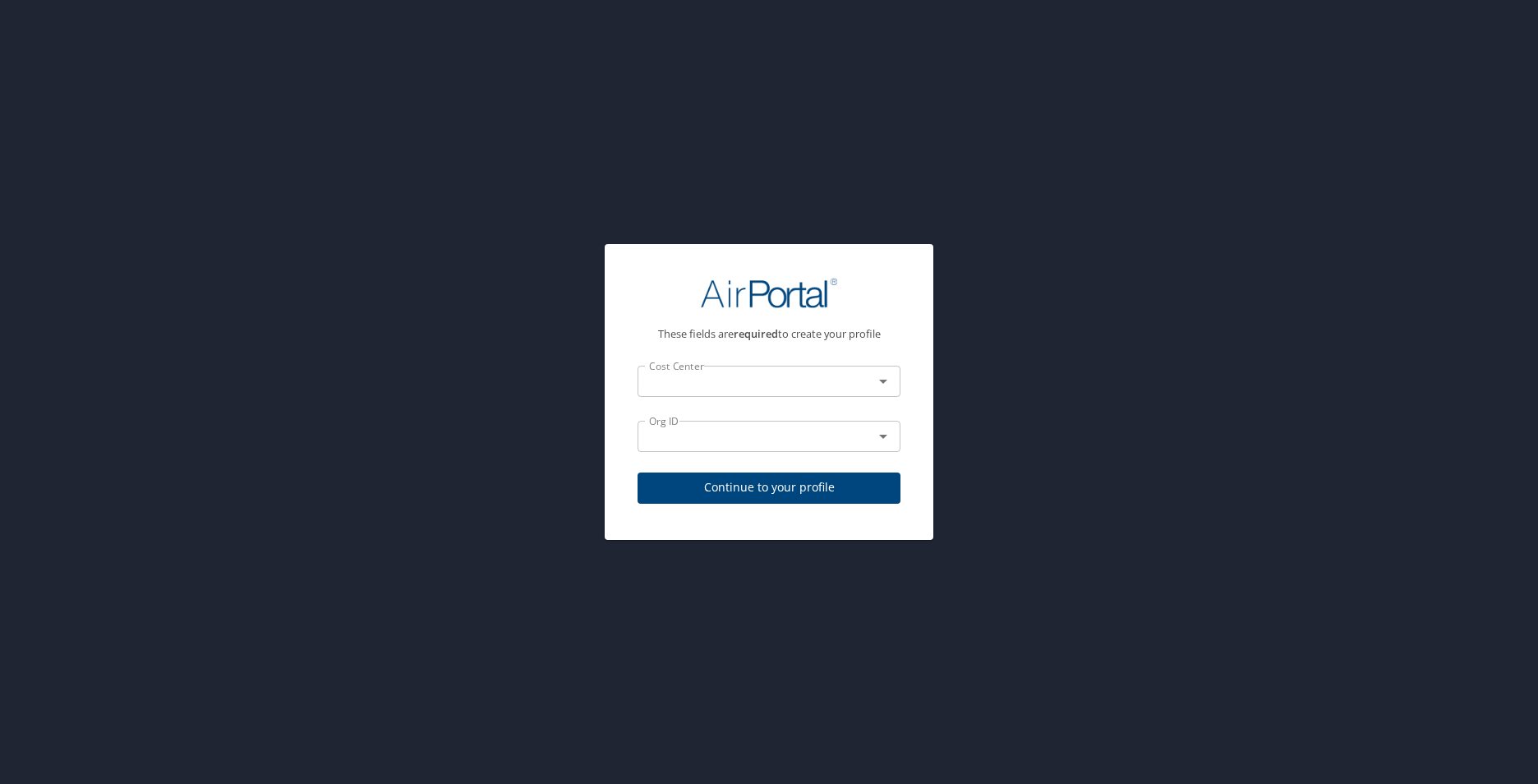
click at [821, 480] on span "Continue to your profile" at bounding box center [769, 487] width 236 height 21
select select "US"
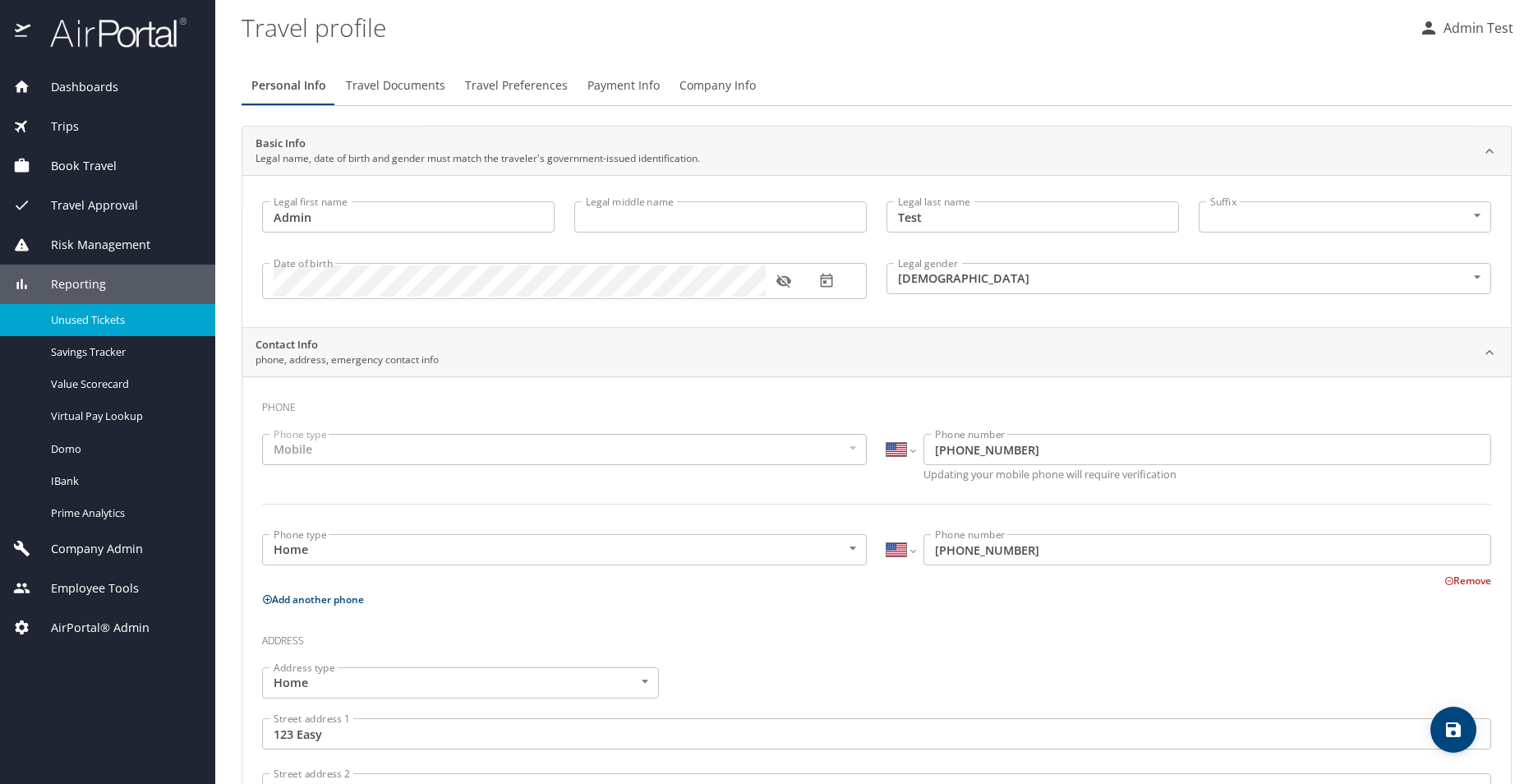
click at [88, 324] on span "Unused Tickets" at bounding box center [123, 319] width 145 height 15
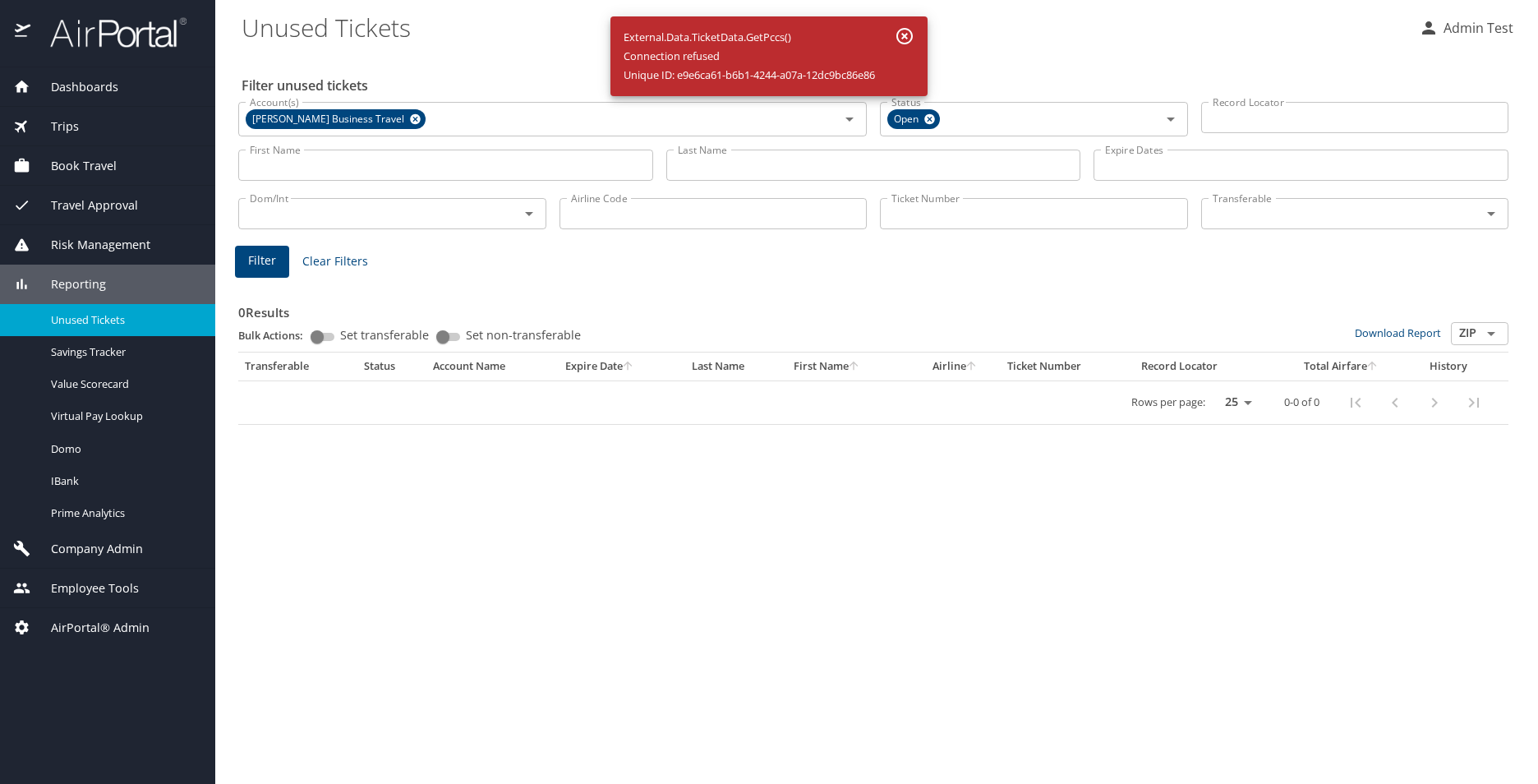
click at [112, 548] on span "Company Admin" at bounding box center [86, 549] width 112 height 18
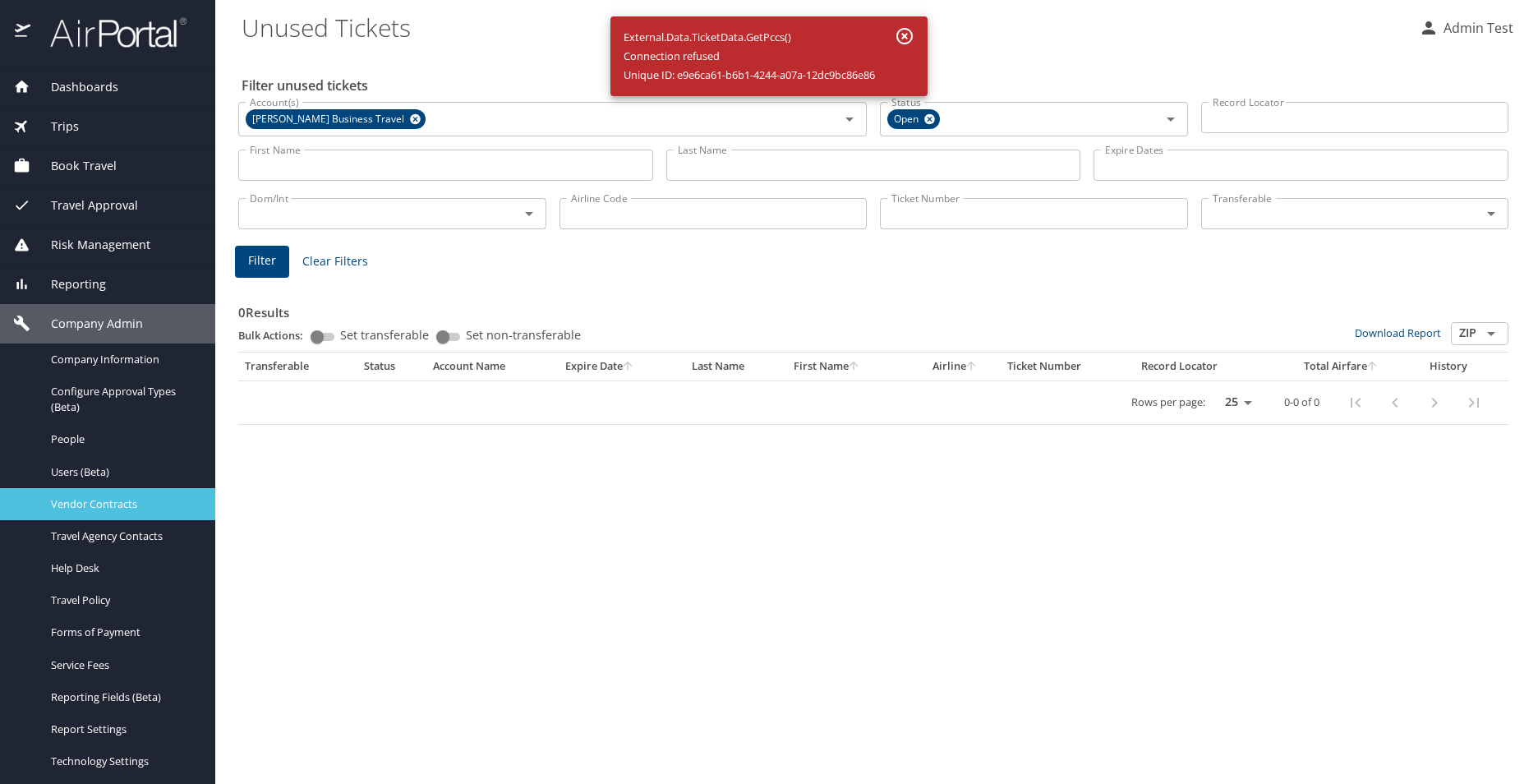
click at [110, 503] on span "Vendor Contracts" at bounding box center [123, 503] width 145 height 15
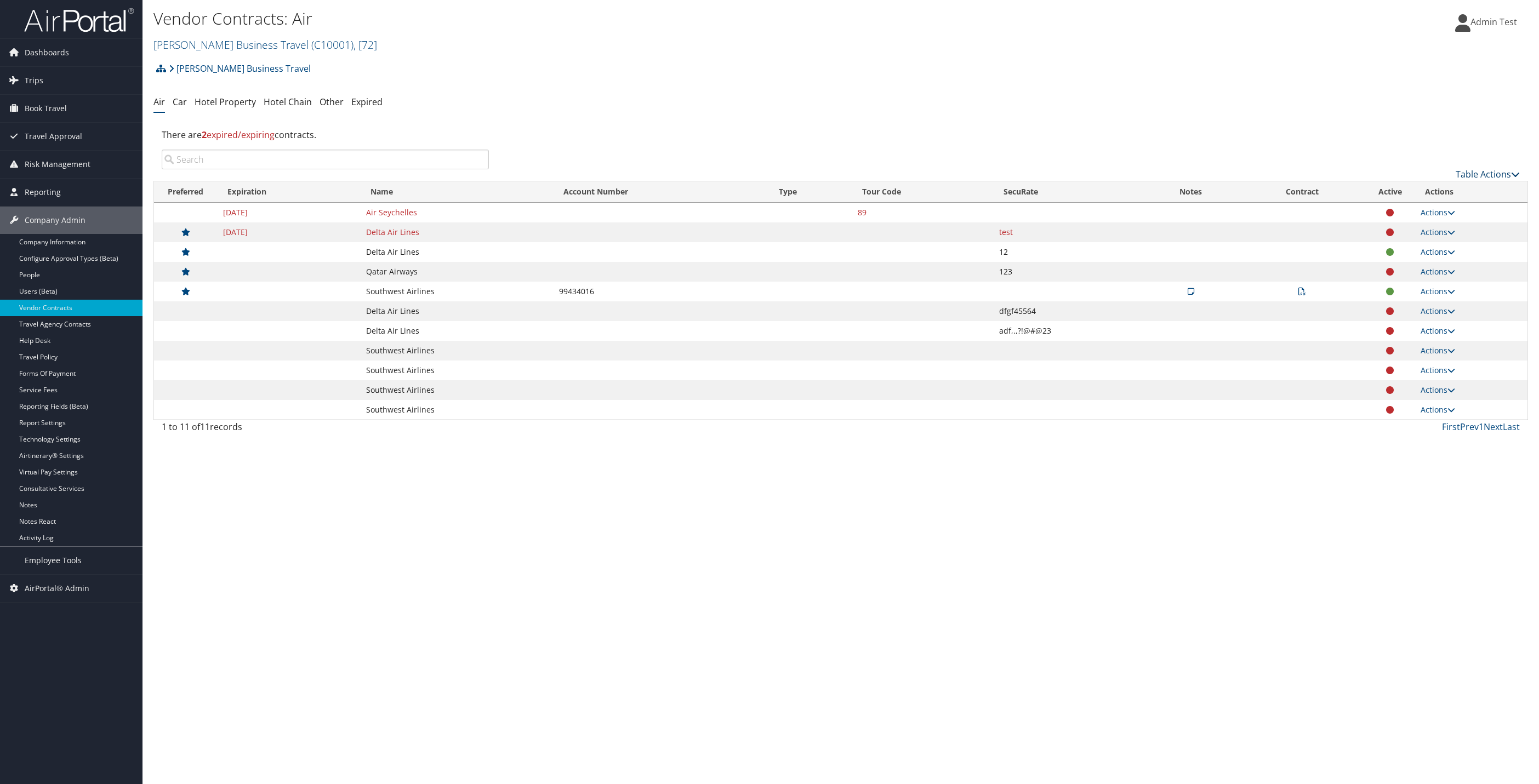
click link "Table Actions"
click link "Create New Contract"
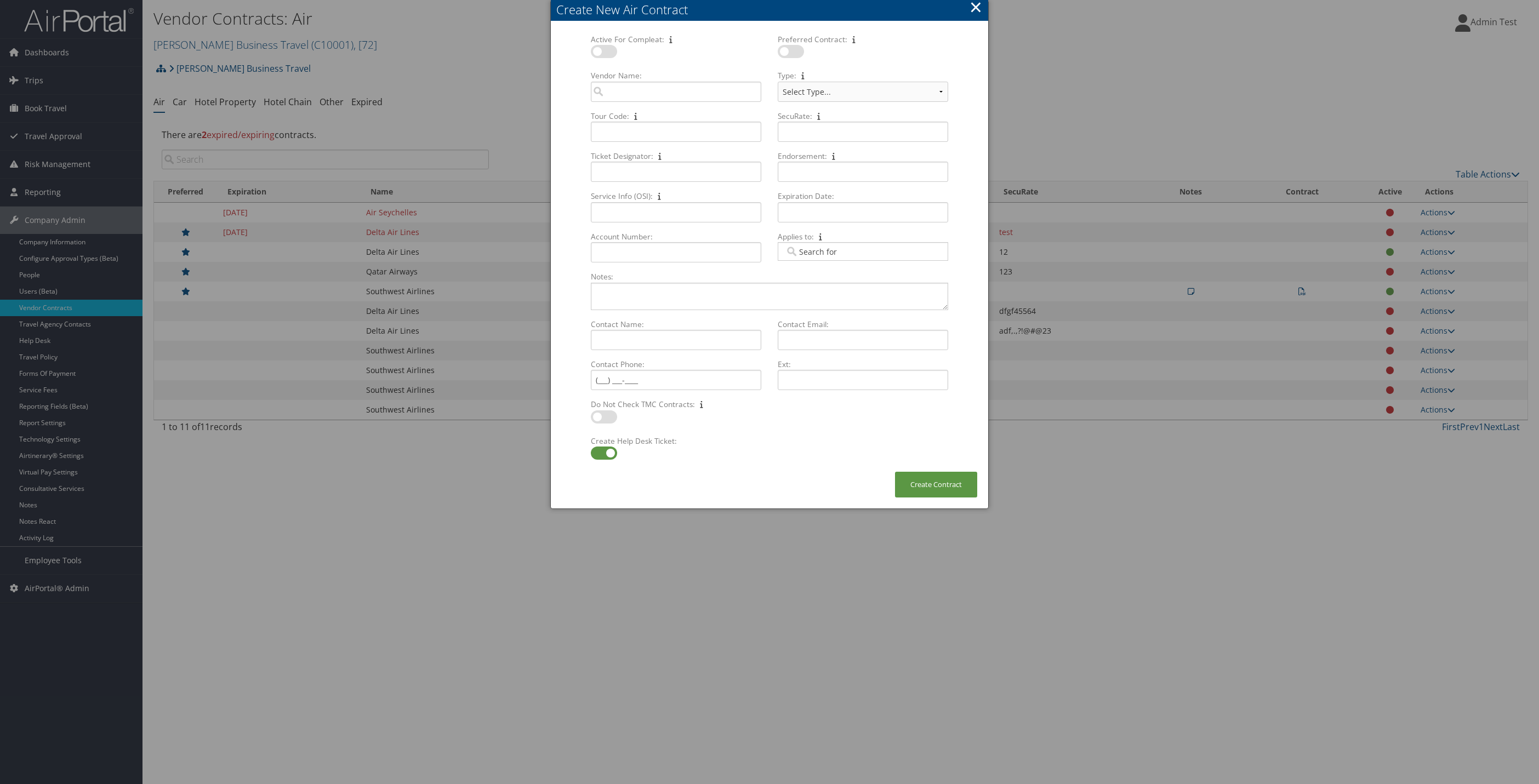
click button "×"
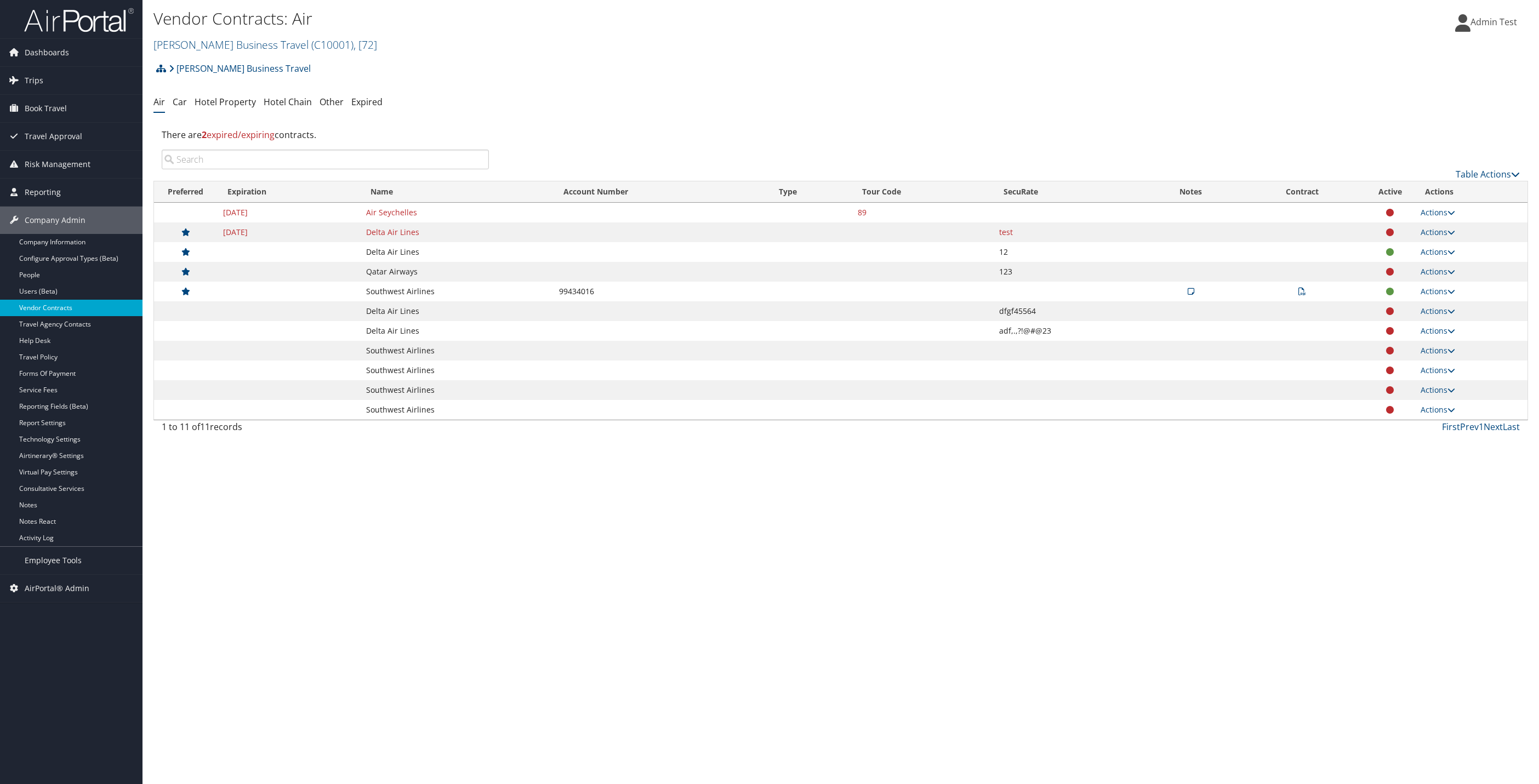
click link "Vendor Contracts"
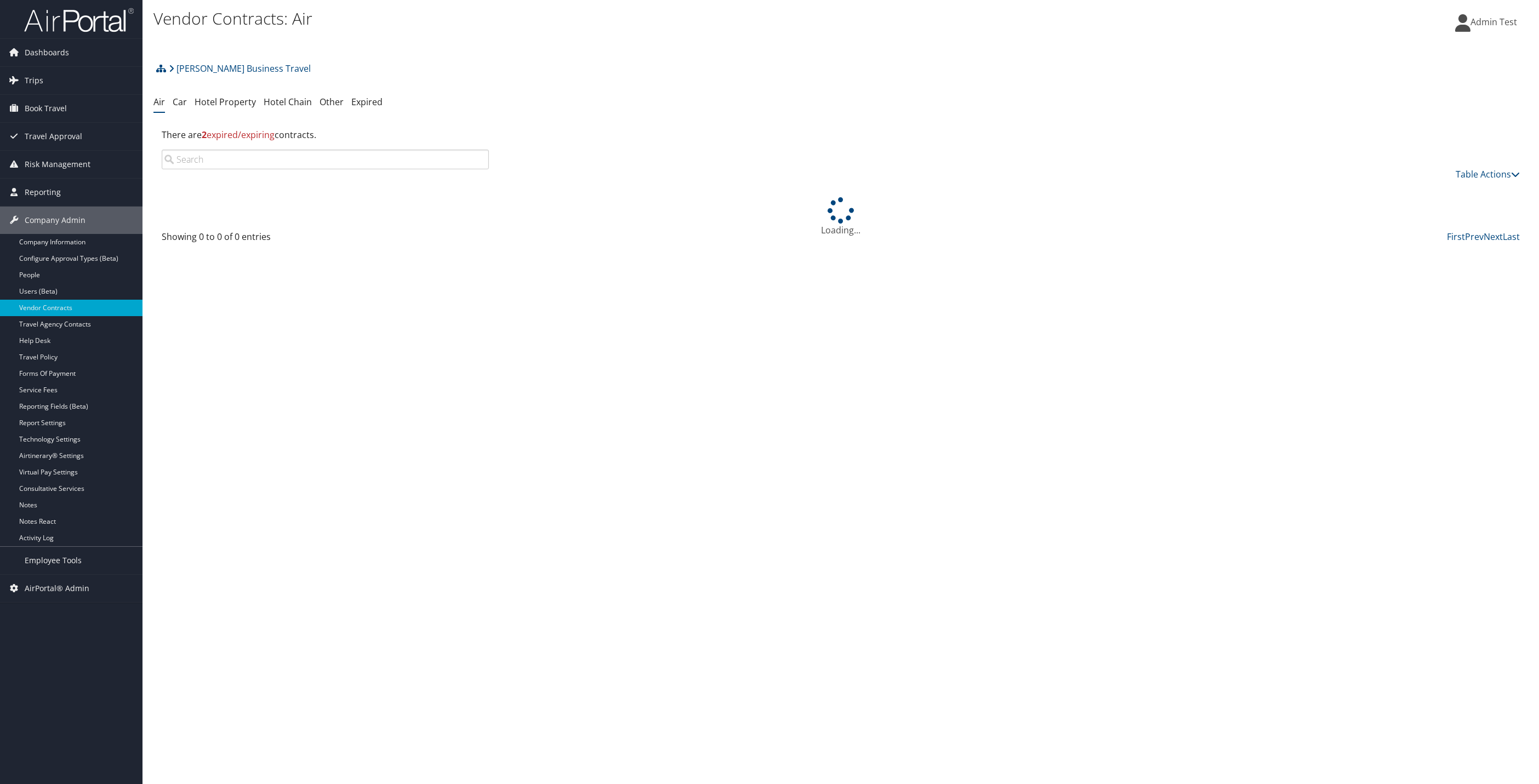
click at [176, 105] on link "Car" at bounding box center [179, 102] width 14 height 12
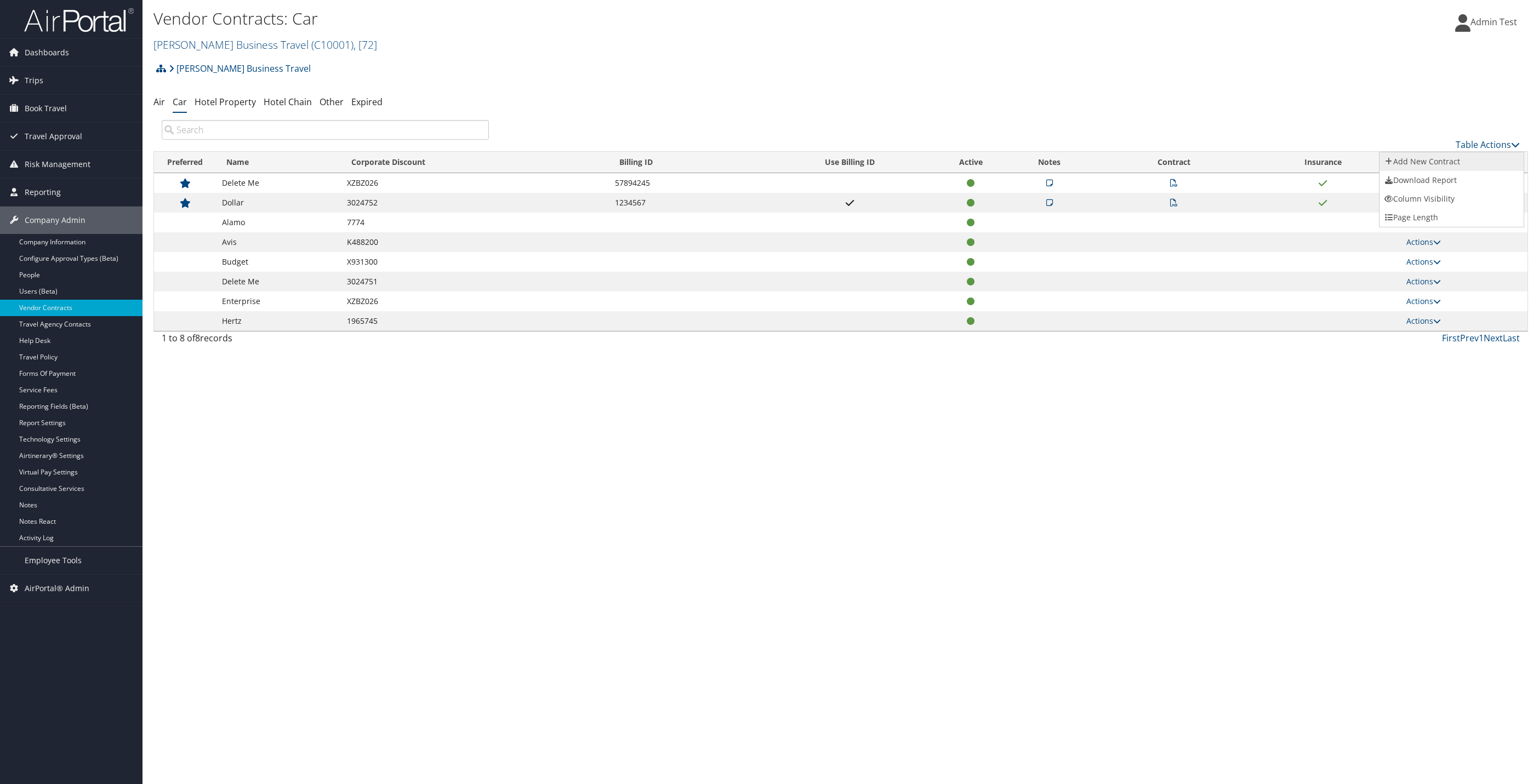
click at [1434, 158] on link "Add New Contract" at bounding box center [1451, 161] width 144 height 19
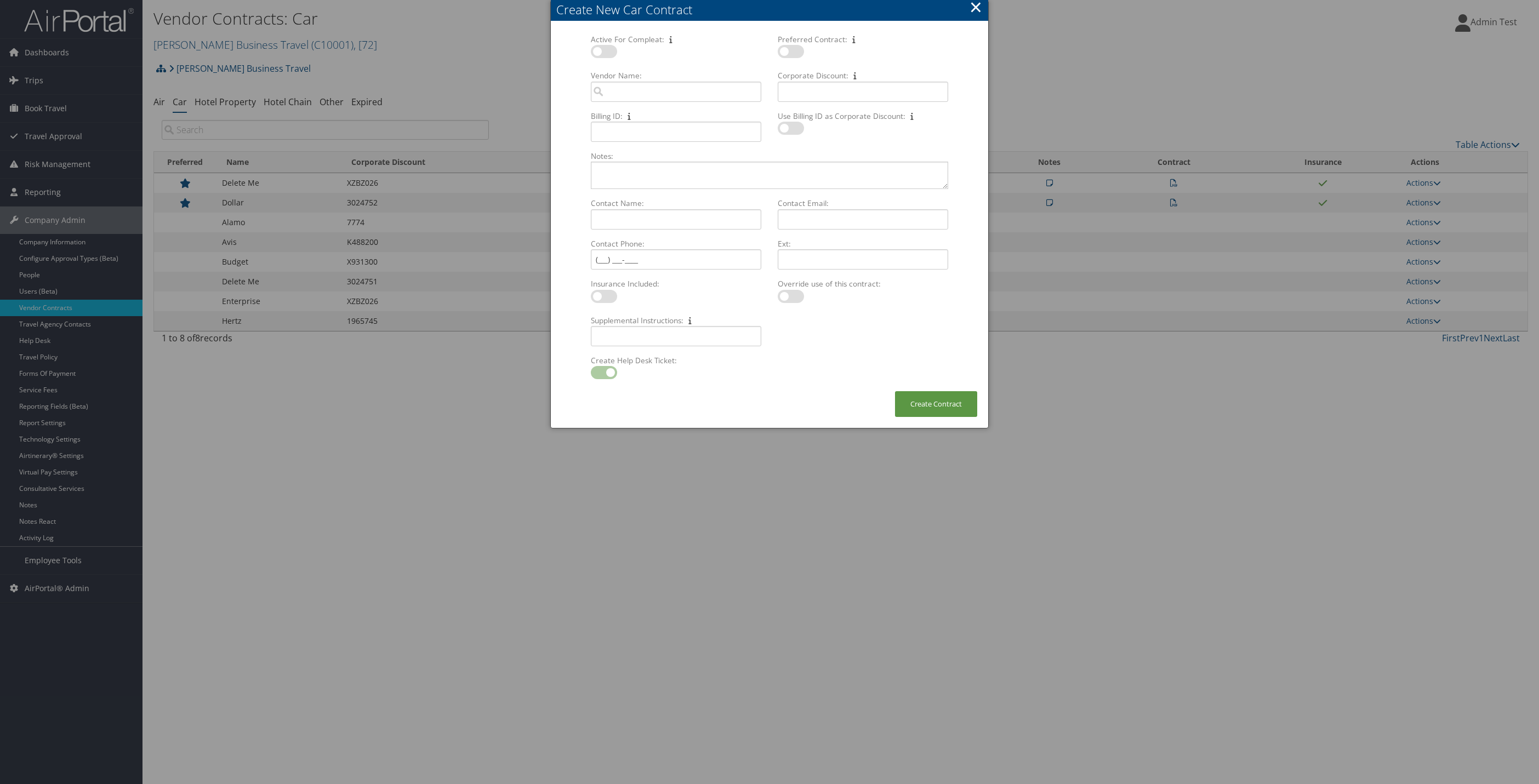
click at [970, 4] on button "×" at bounding box center [976, 7] width 13 height 22
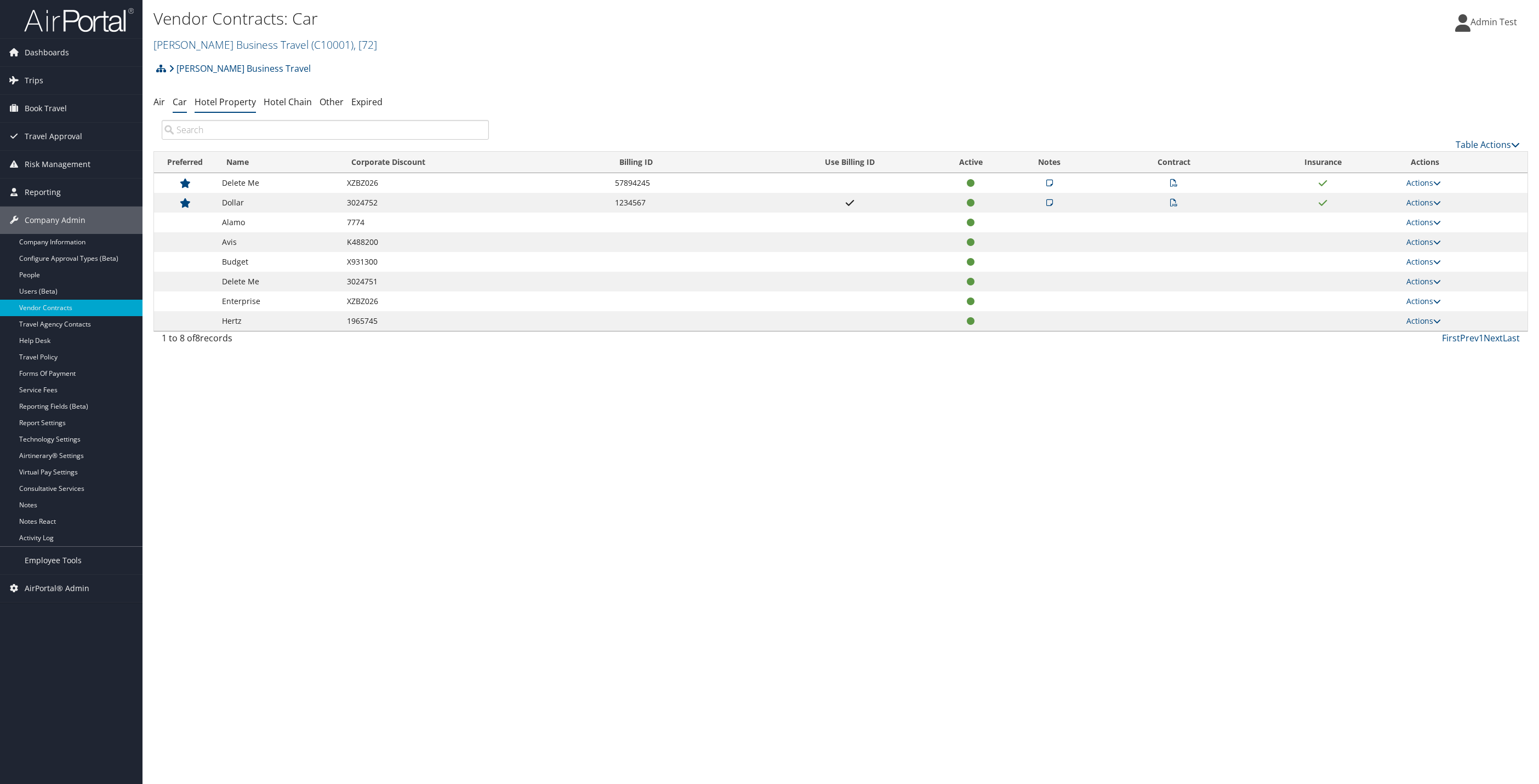
click at [222, 110] on li "Hotel Property" at bounding box center [225, 102] width 61 height 19
click at [199, 104] on link "Hotel Property" at bounding box center [225, 102] width 61 height 12
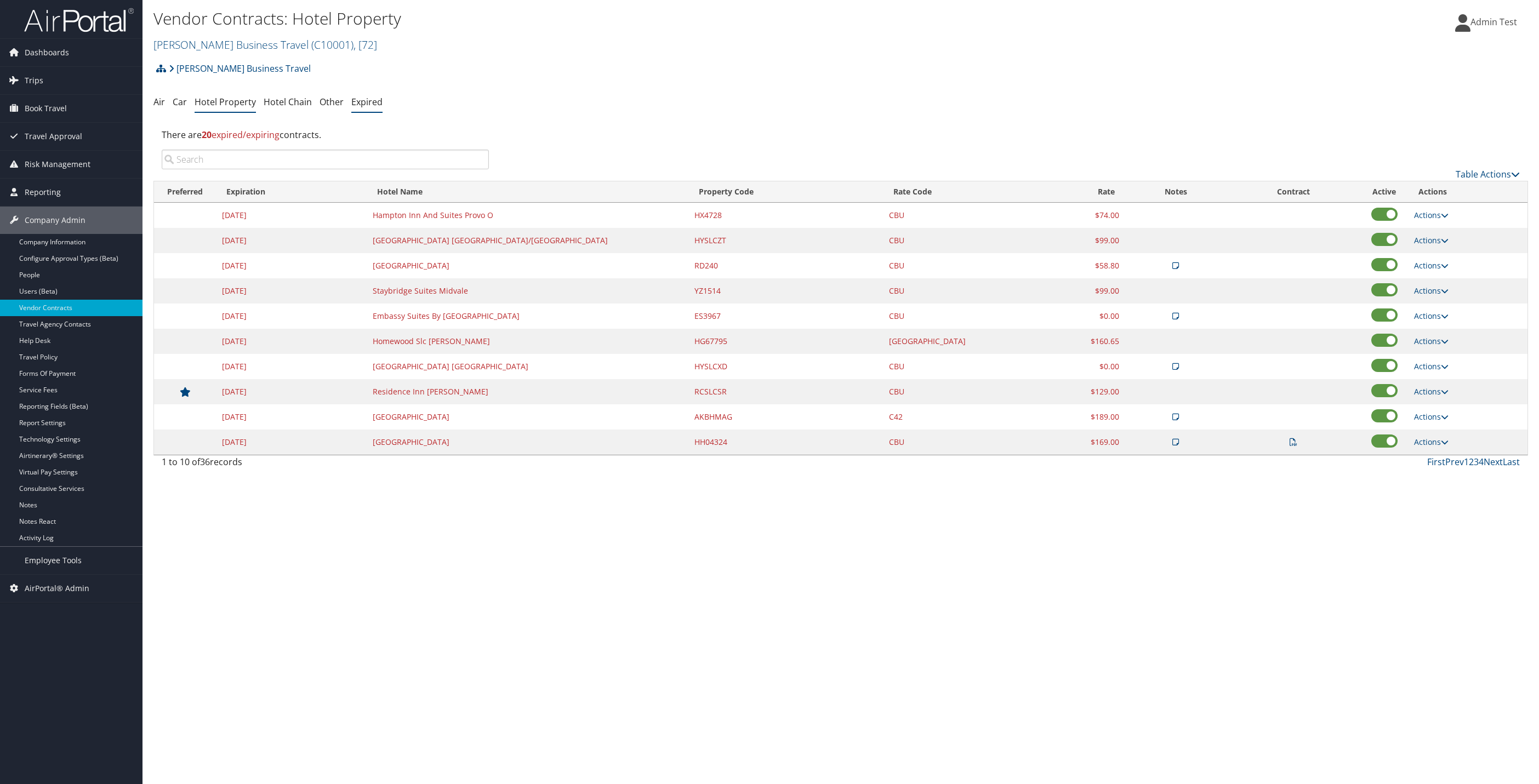
click at [358, 100] on link "Expired" at bounding box center [367, 102] width 31 height 12
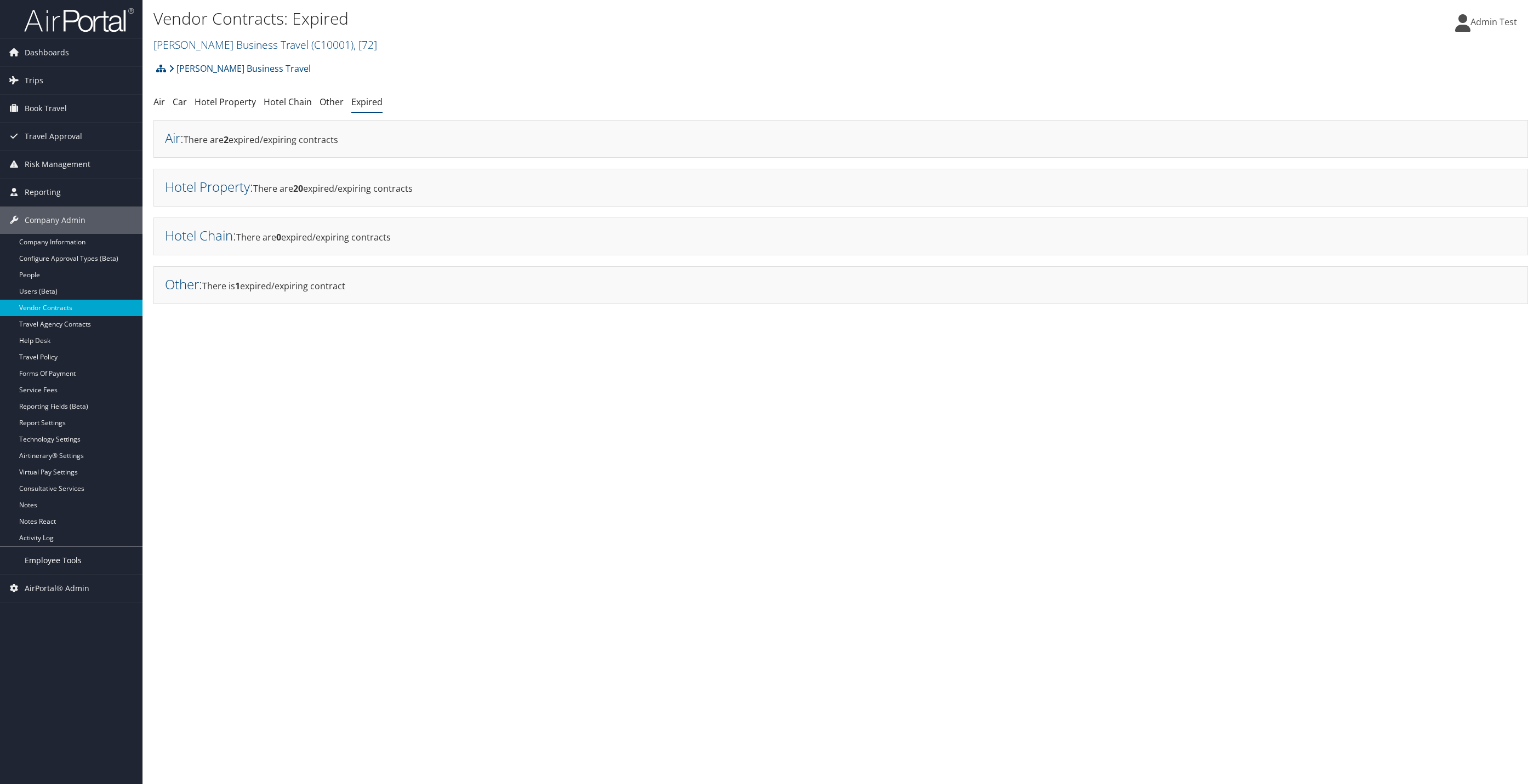
click at [78, 557] on span "Employee Tools" at bounding box center [54, 560] width 57 height 27
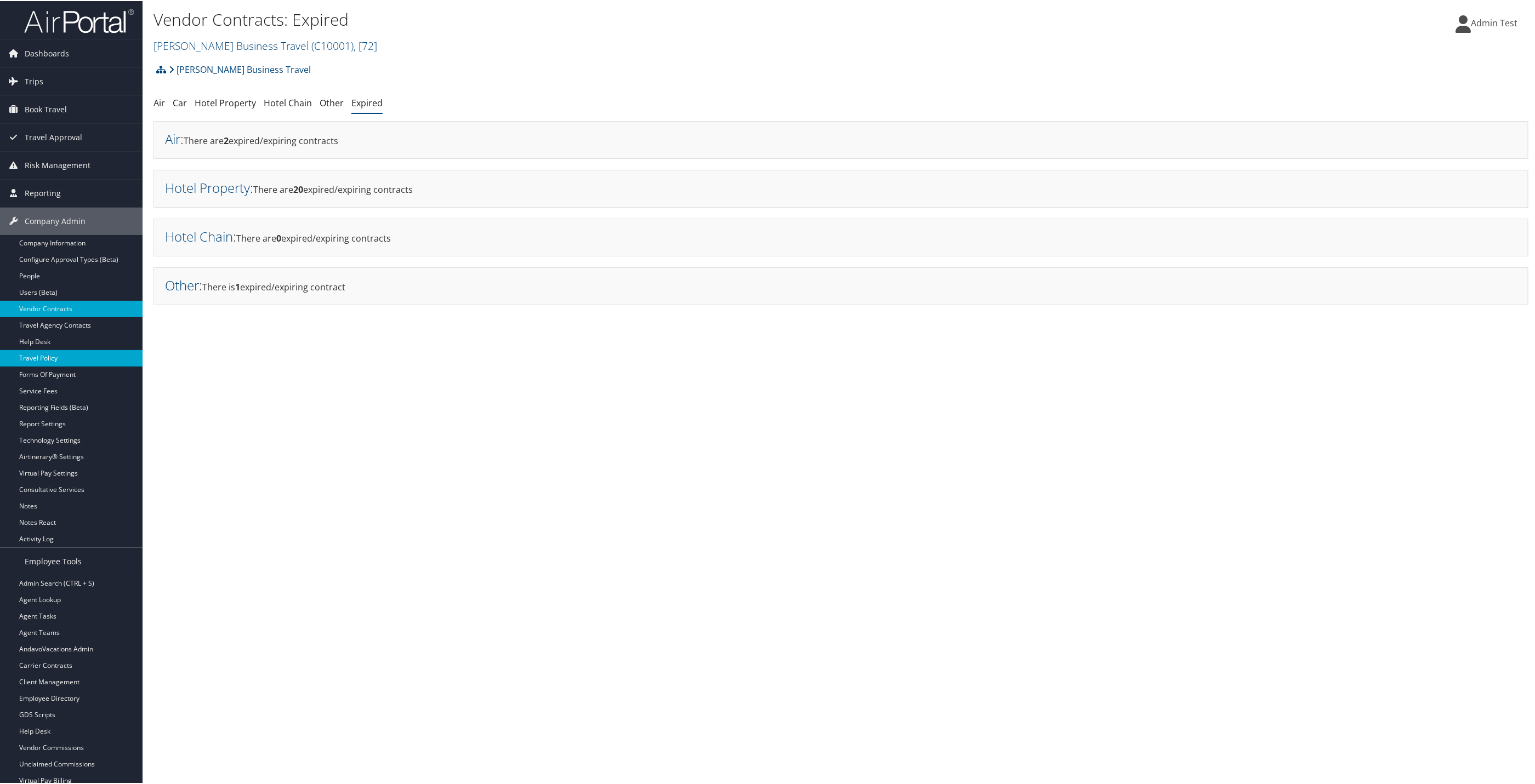
click at [50, 358] on link "Travel Policy" at bounding box center [71, 357] width 142 height 16
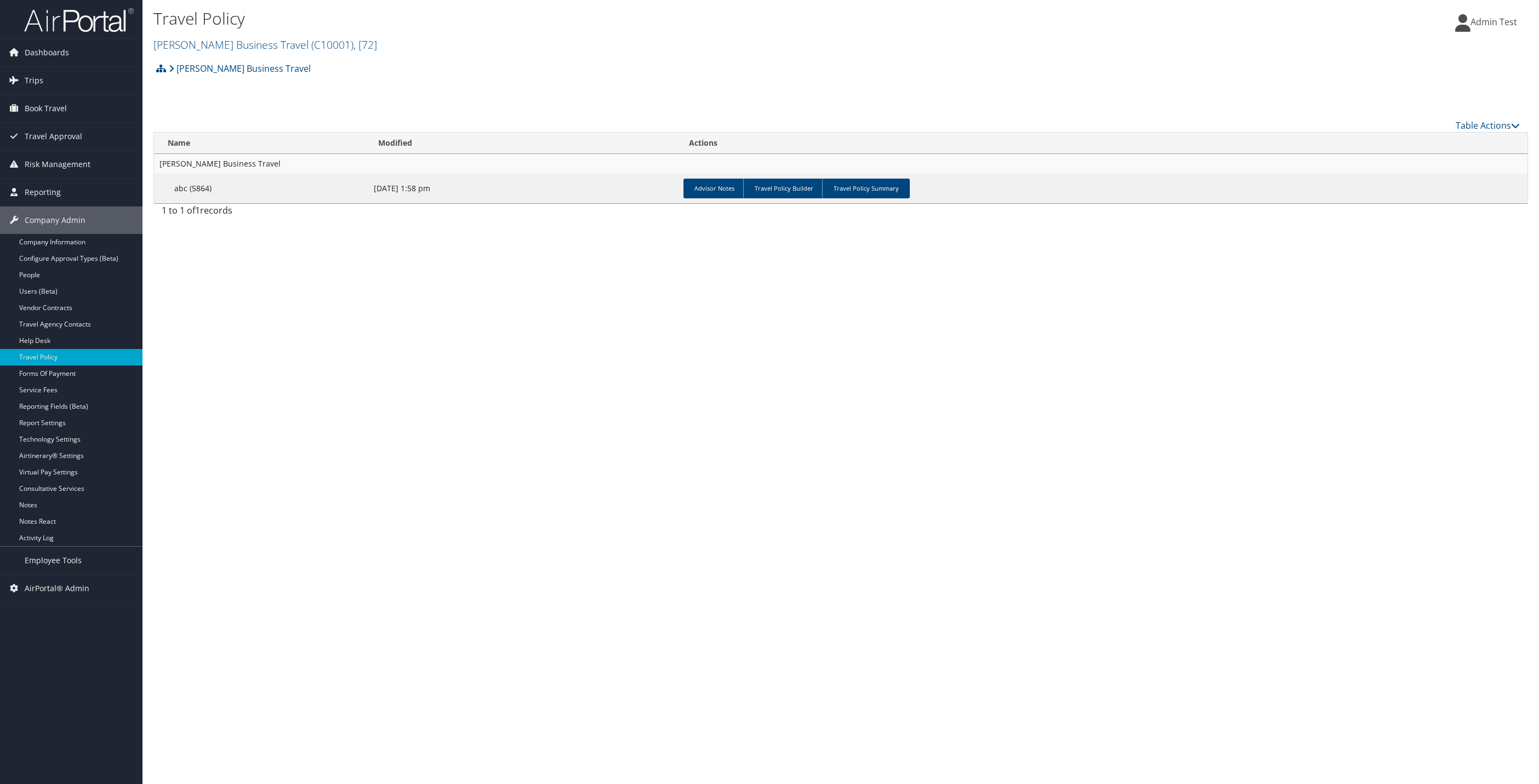
click at [201, 155] on td "[PERSON_NAME] Business Travel" at bounding box center [841, 164] width 1374 height 19
click at [203, 155] on td "[PERSON_NAME] Business Travel" at bounding box center [841, 164] width 1374 height 19
click at [875, 191] on link "Travel Policy Summary" at bounding box center [866, 189] width 88 height 19
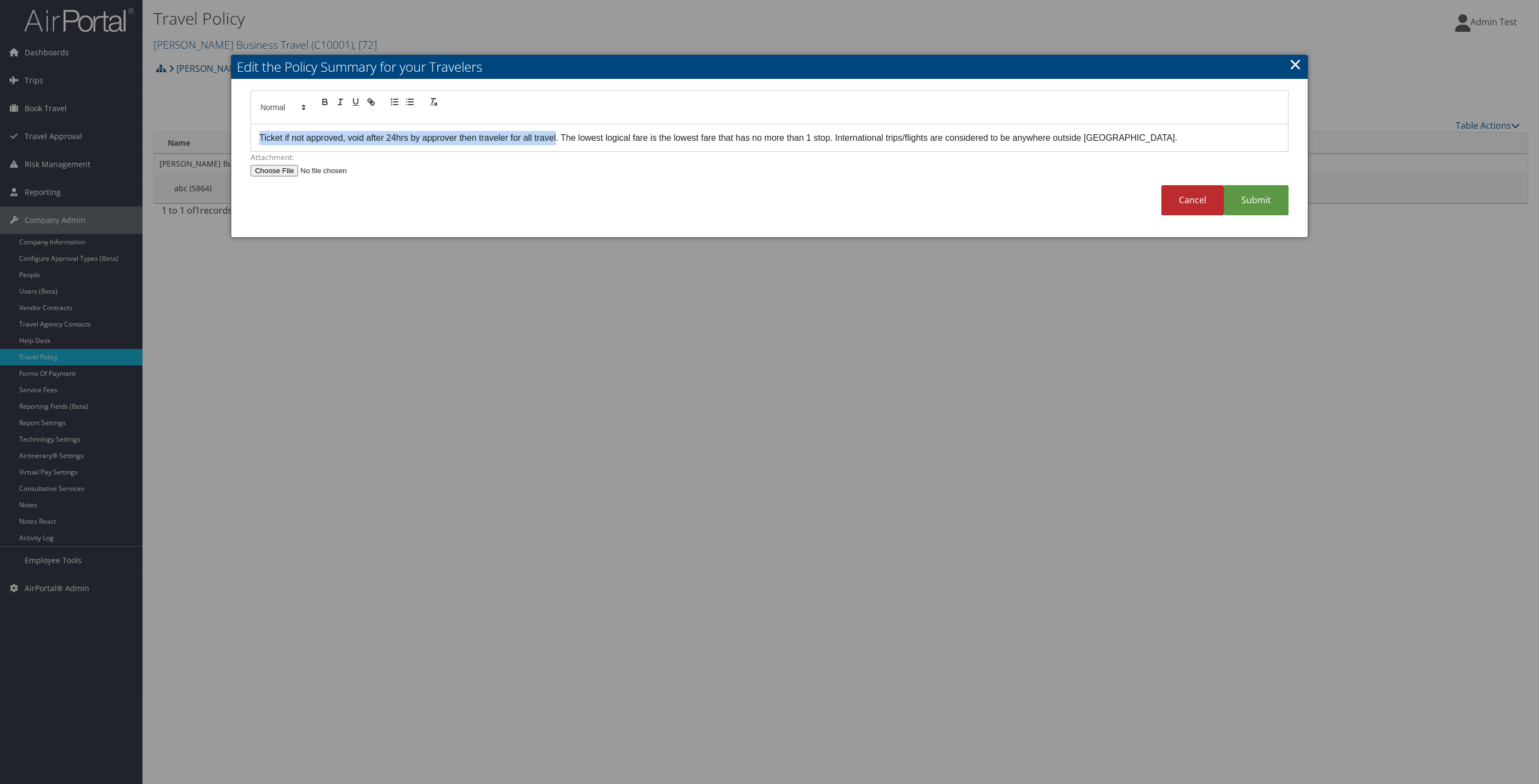
drag, startPoint x: 259, startPoint y: 141, endPoint x: 557, endPoint y: 140, distance: 298.0
click at [557, 140] on div "Ticket if not approved, void after 24hrs by approver then traveler for all trav…" at bounding box center [770, 138] width 1037 height 27
click at [1284, 61] on h2 "Edit the Policy Summary for your Travelers" at bounding box center [770, 67] width 1077 height 24
click at [1290, 63] on link "×" at bounding box center [1295, 64] width 13 height 22
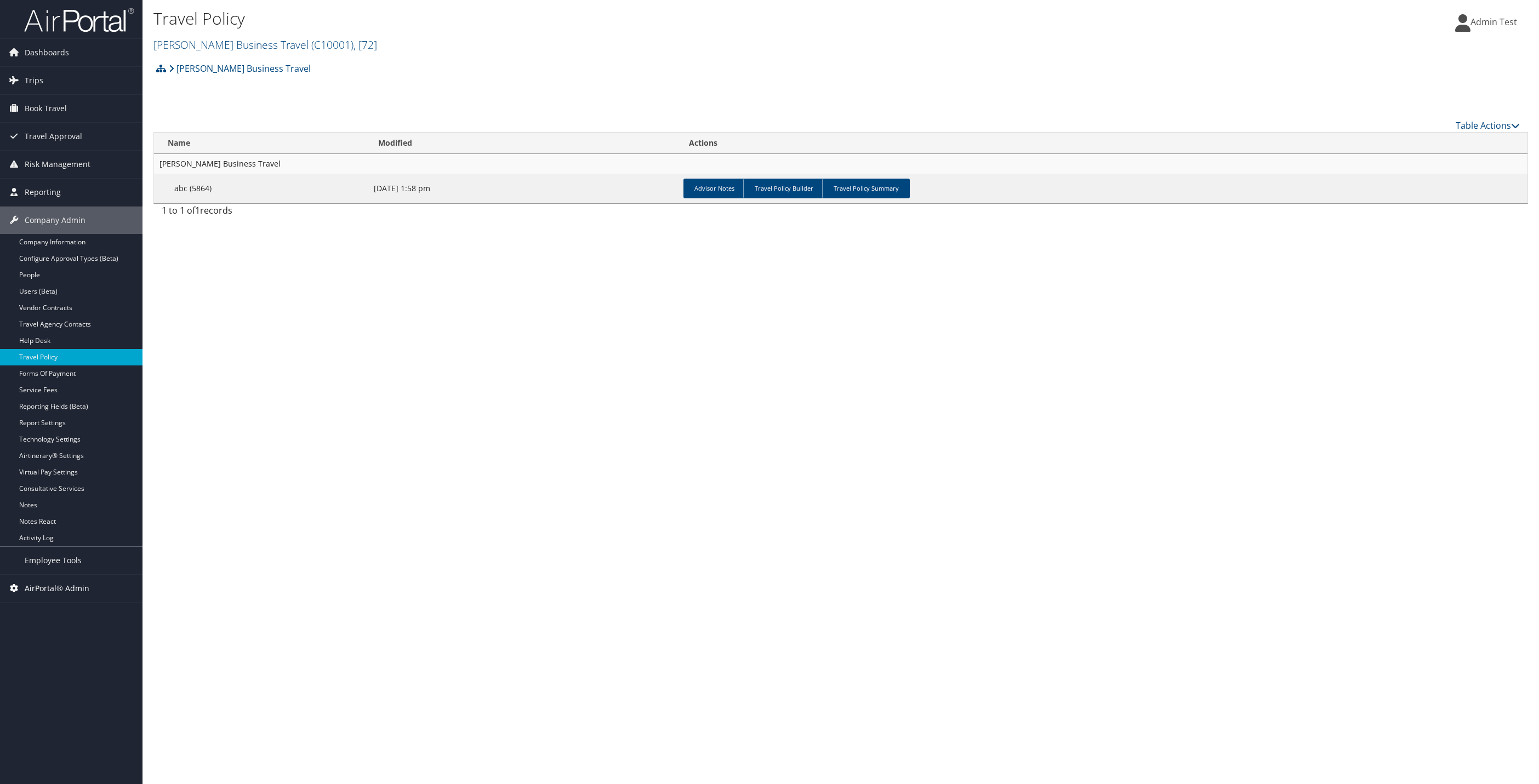
click at [91, 582] on link "AirPortal® Admin" at bounding box center [71, 588] width 142 height 27
